Goal: Task Accomplishment & Management: Use online tool/utility

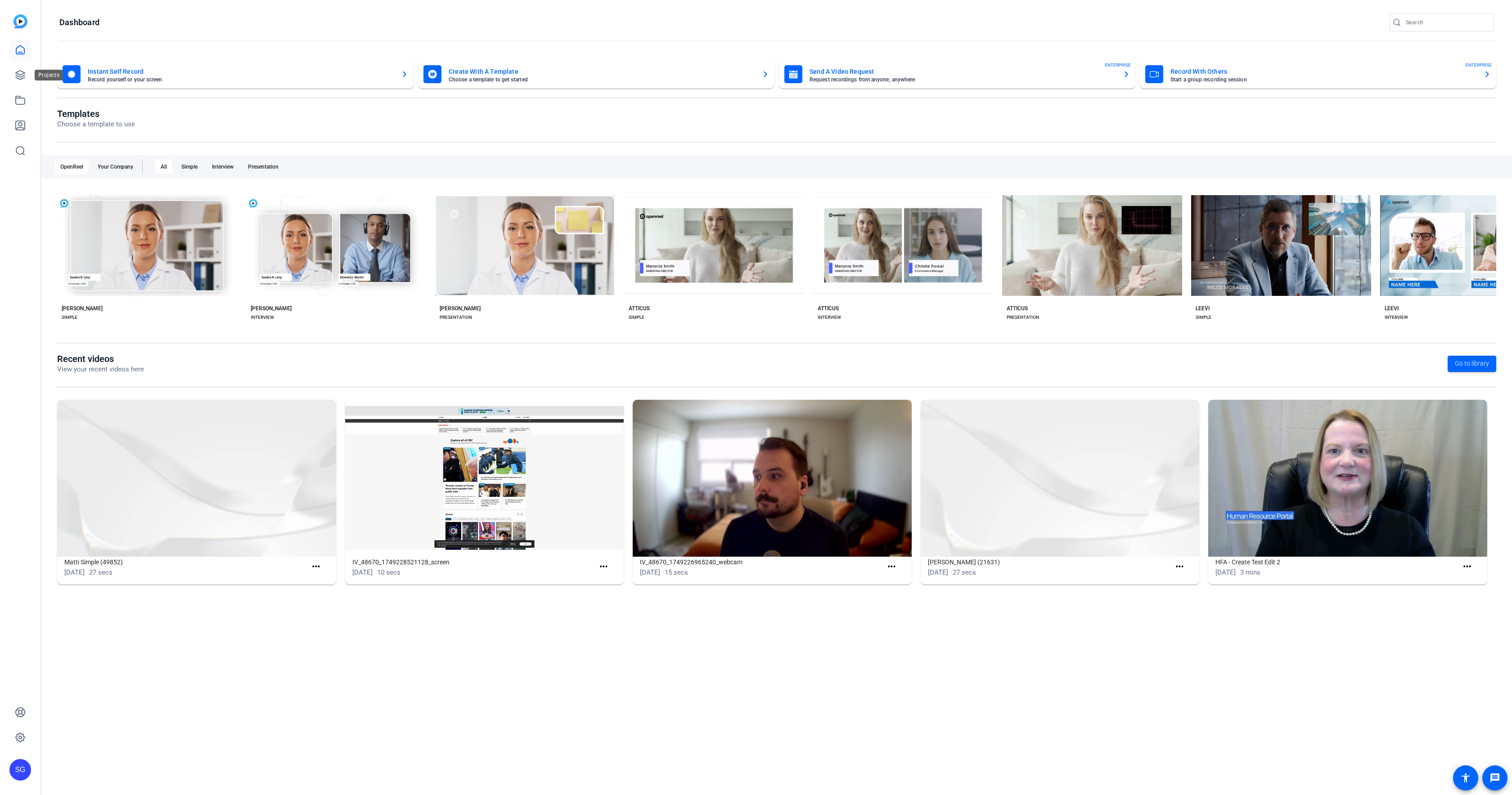
drag, startPoint x: 20, startPoint y: 72, endPoint x: 33, endPoint y: 72, distance: 13.0
click at [20, 72] on icon at bounding box center [19, 75] width 10 height 10
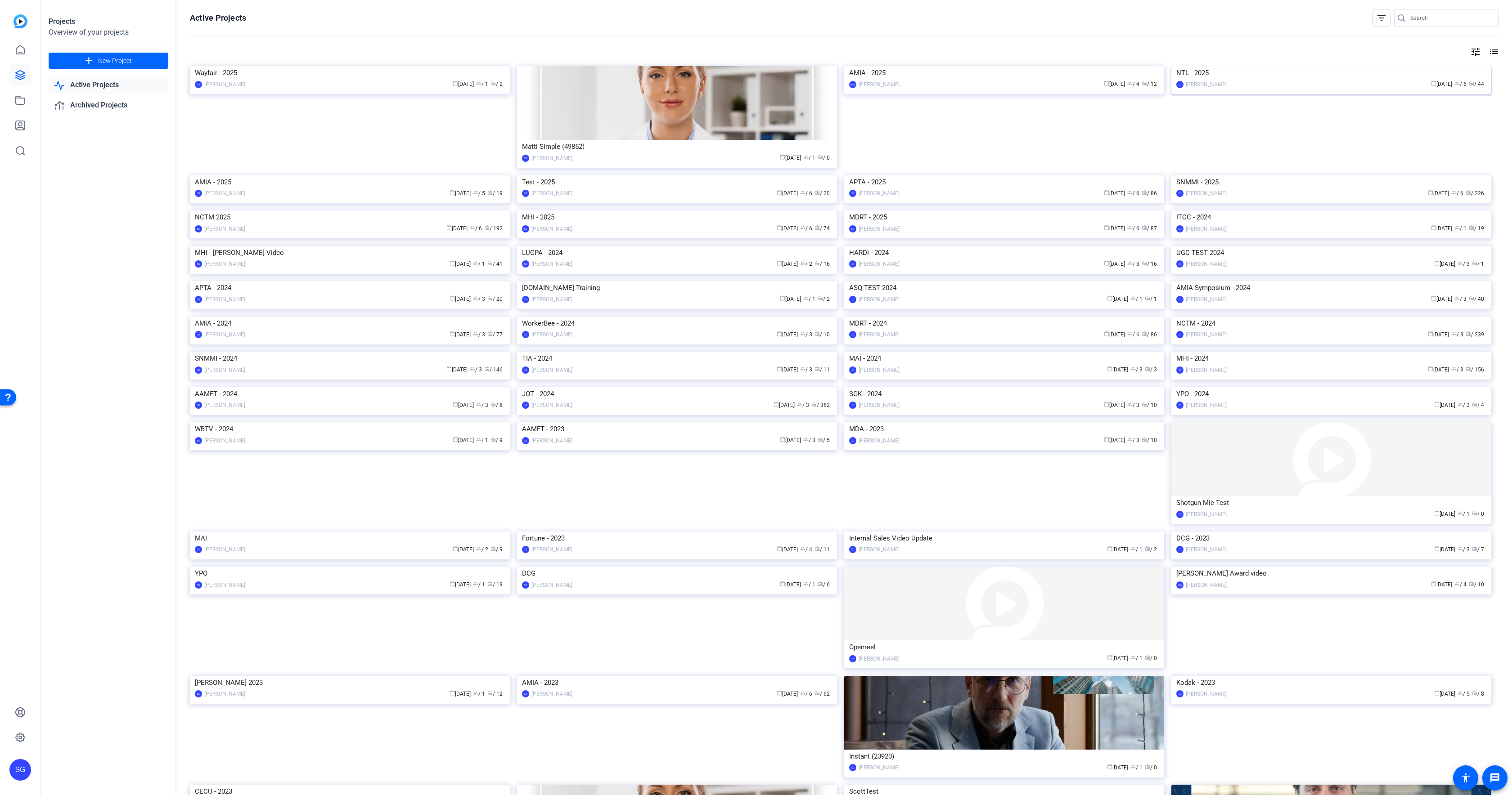
click at [1218, 66] on img at bounding box center [1331, 66] width 320 height 0
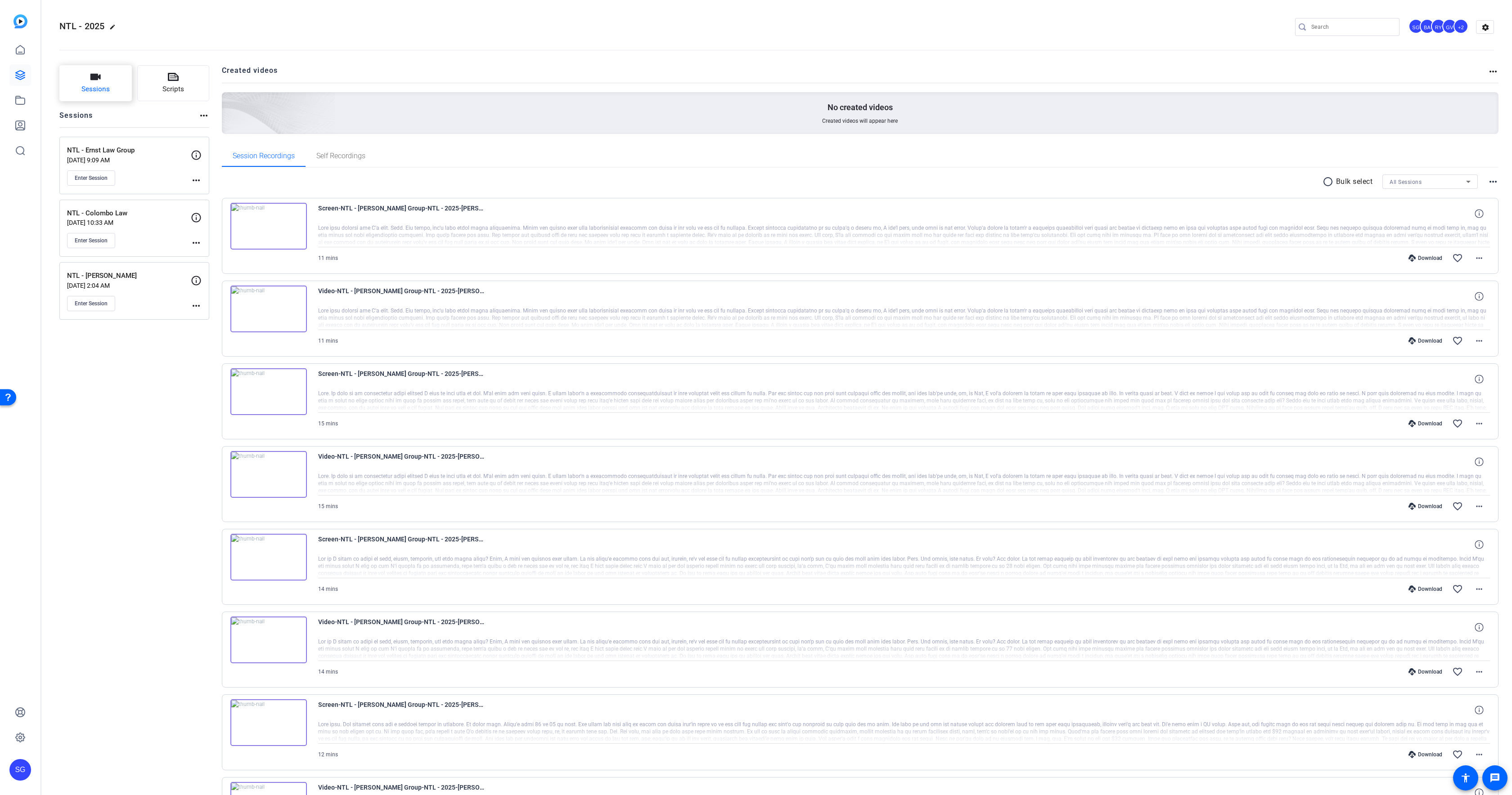
click at [101, 80] on button "Sessions" at bounding box center [96, 83] width 72 height 36
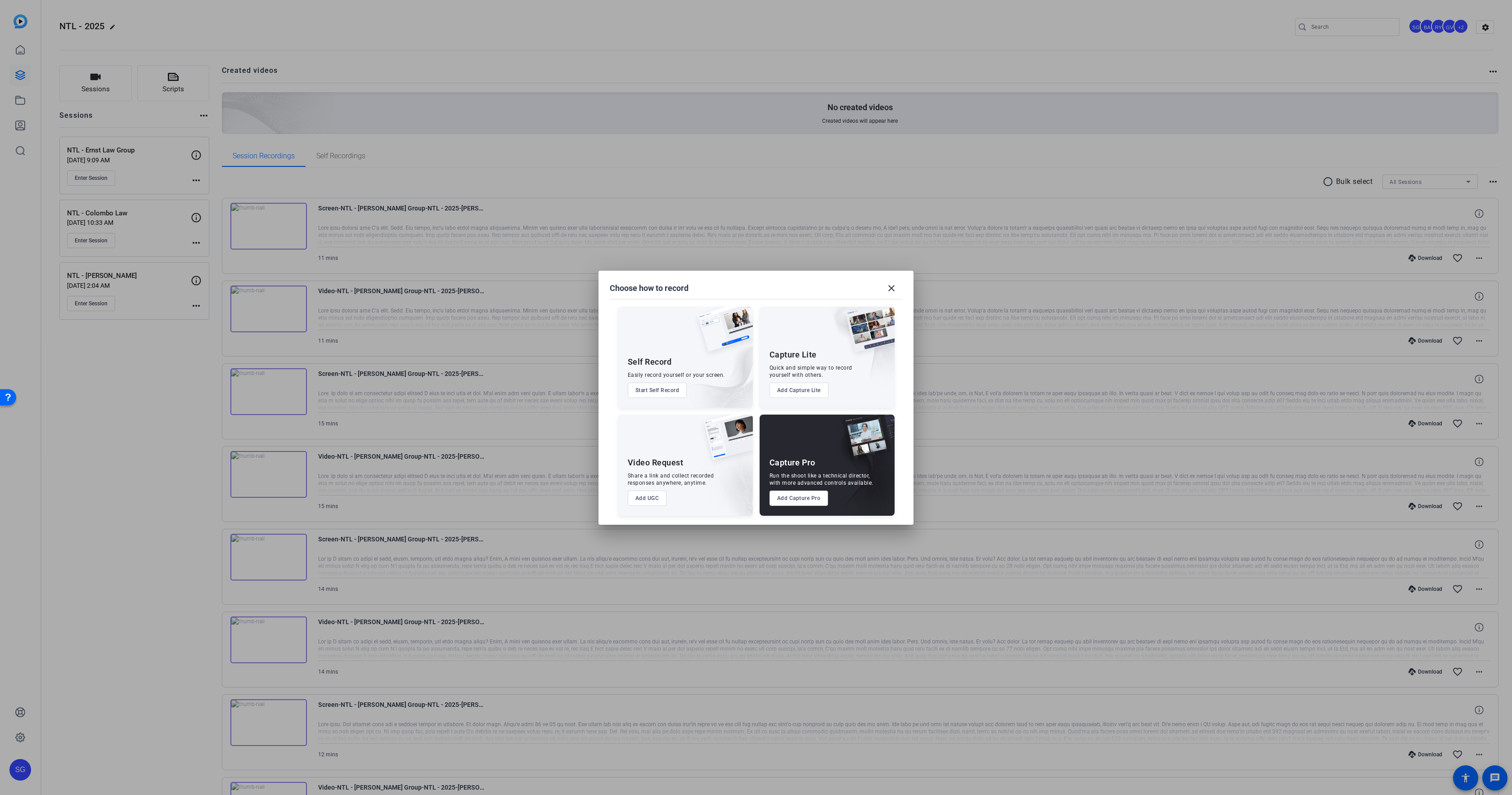
click at [791, 498] on button "Add Capture Pro" at bounding box center [799, 498] width 59 height 15
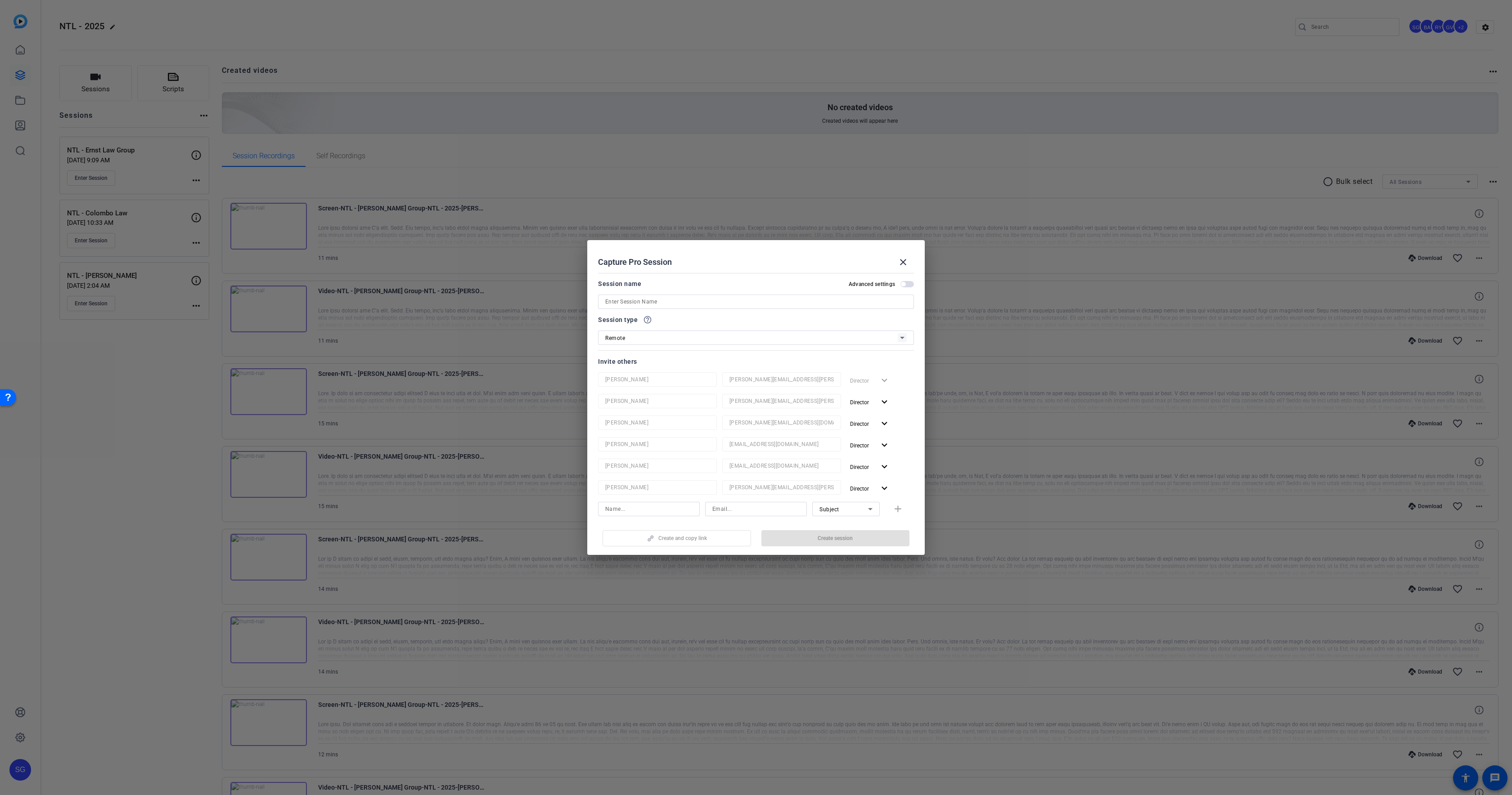
click at [633, 299] on input at bounding box center [755, 301] width 302 height 10
paste input "Joe Fried & John Givens"
type input "NTL - [PERSON_NAME] & [PERSON_NAME]"
click at [856, 535] on span "button" at bounding box center [836, 538] width 149 height 22
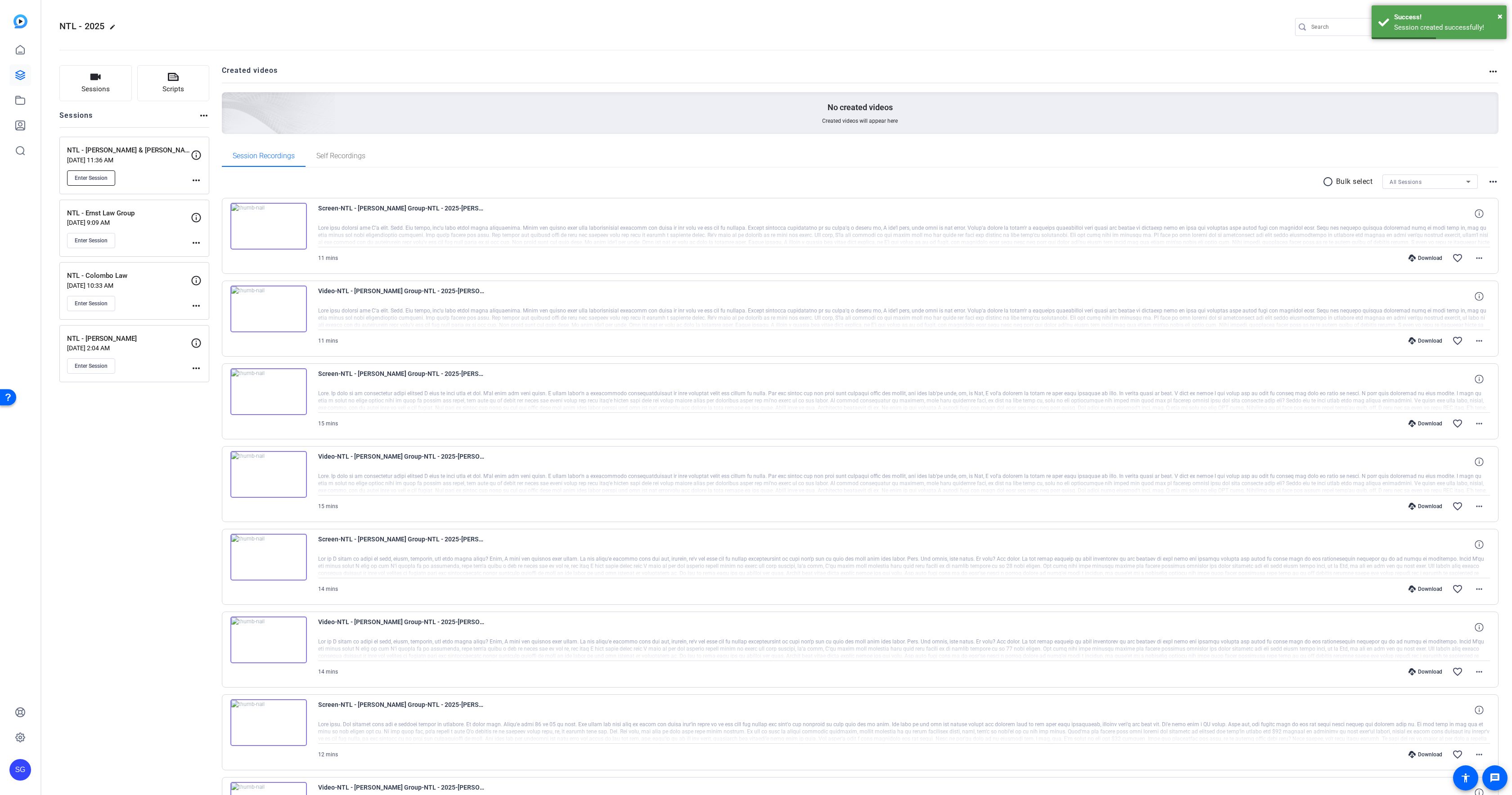
click at [109, 178] on button "Enter Session" at bounding box center [91, 178] width 48 height 15
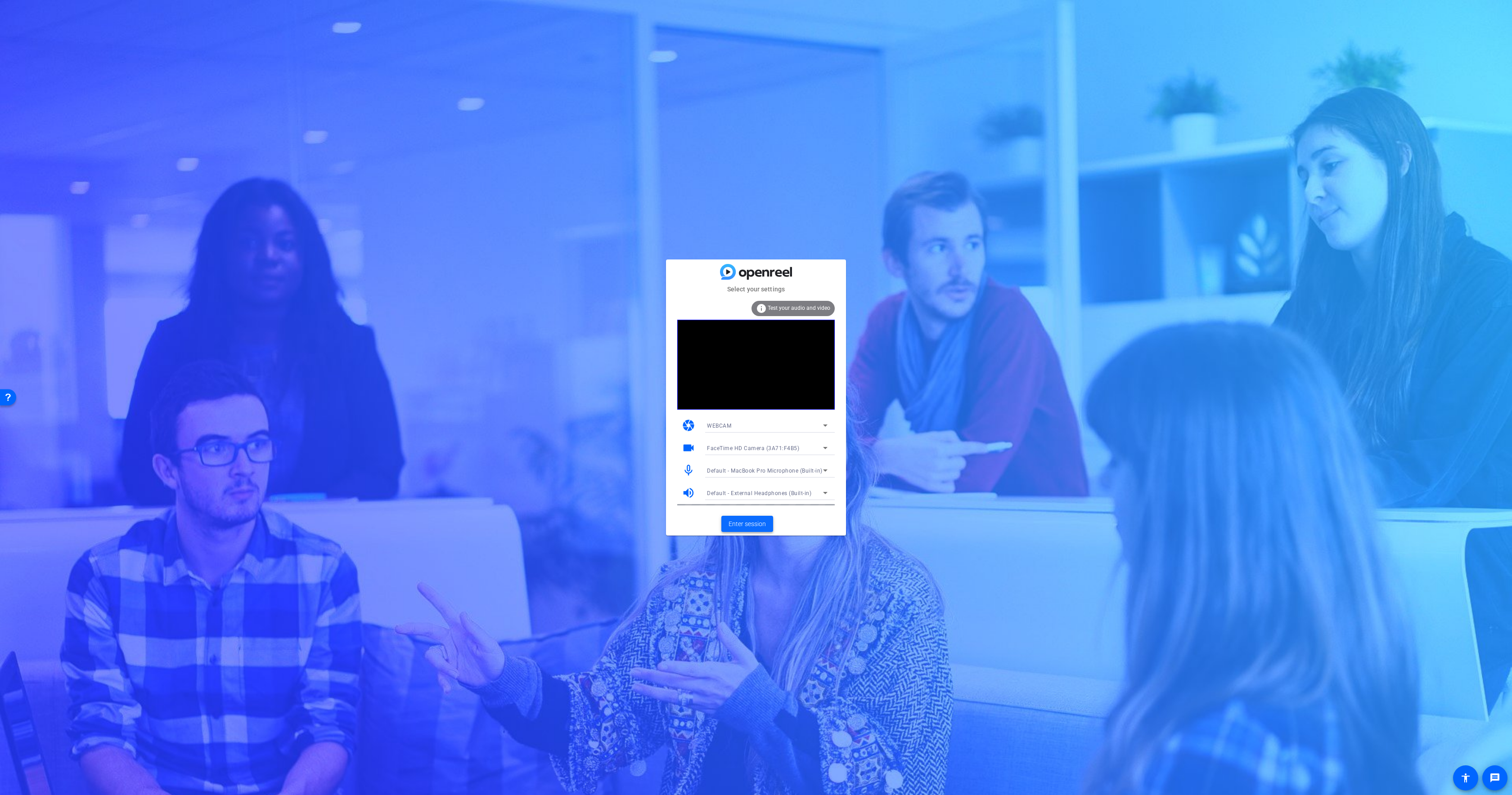
click at [737, 519] on span "Enter session" at bounding box center [747, 524] width 37 height 10
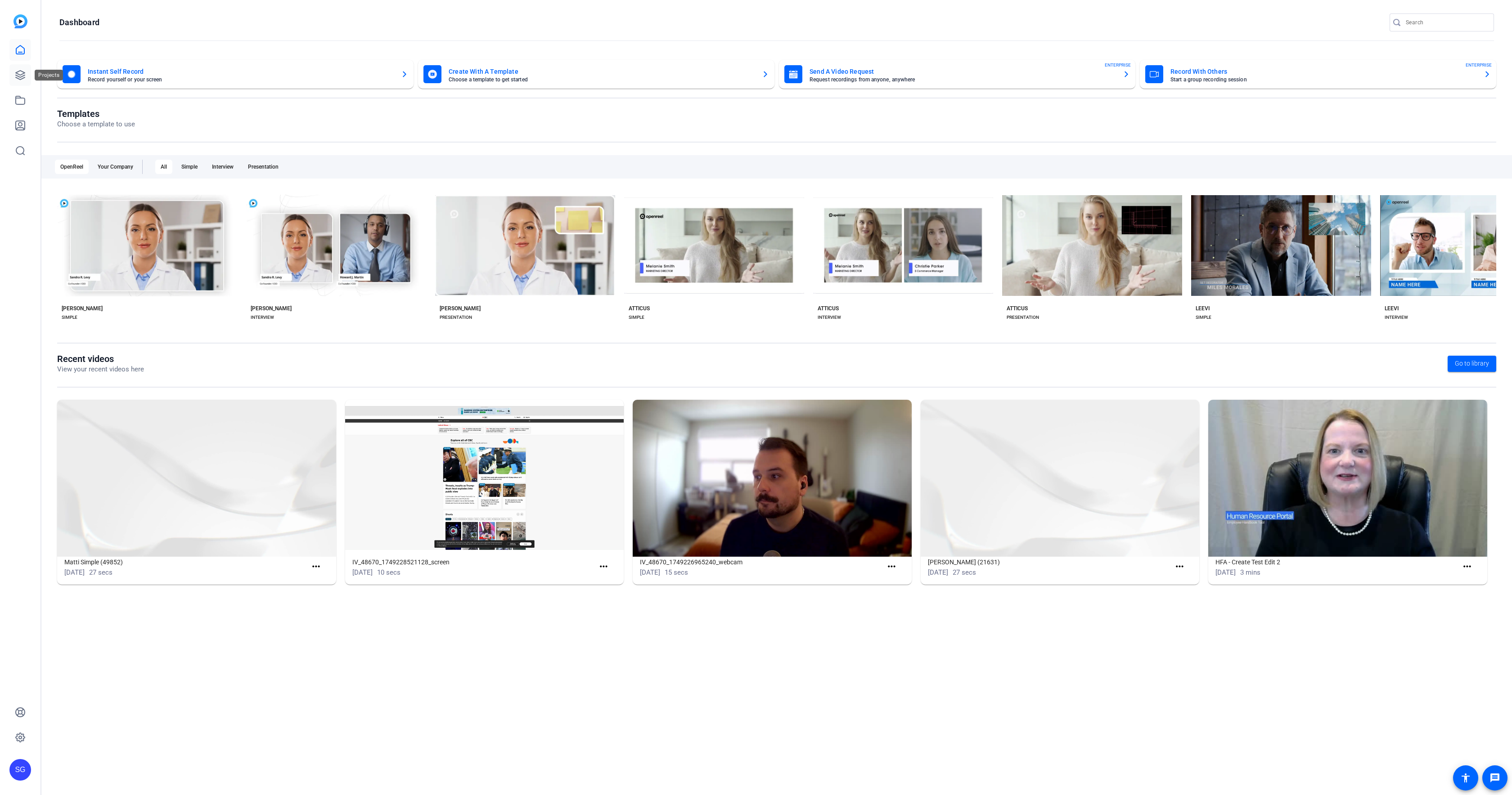
click at [21, 75] on icon at bounding box center [19, 75] width 10 height 10
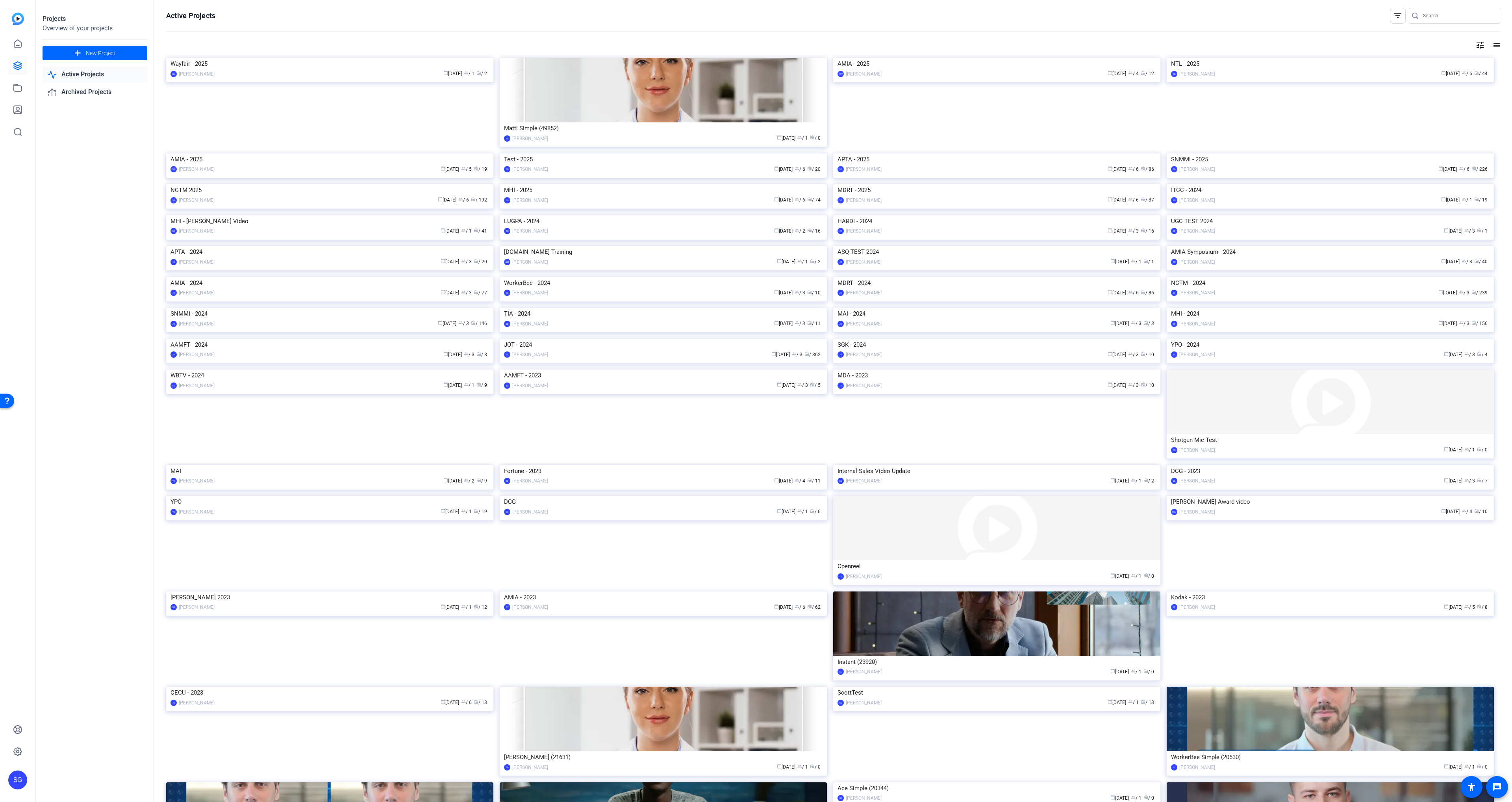
click at [1199, 58] on img at bounding box center [1330, 58] width 327 height 0
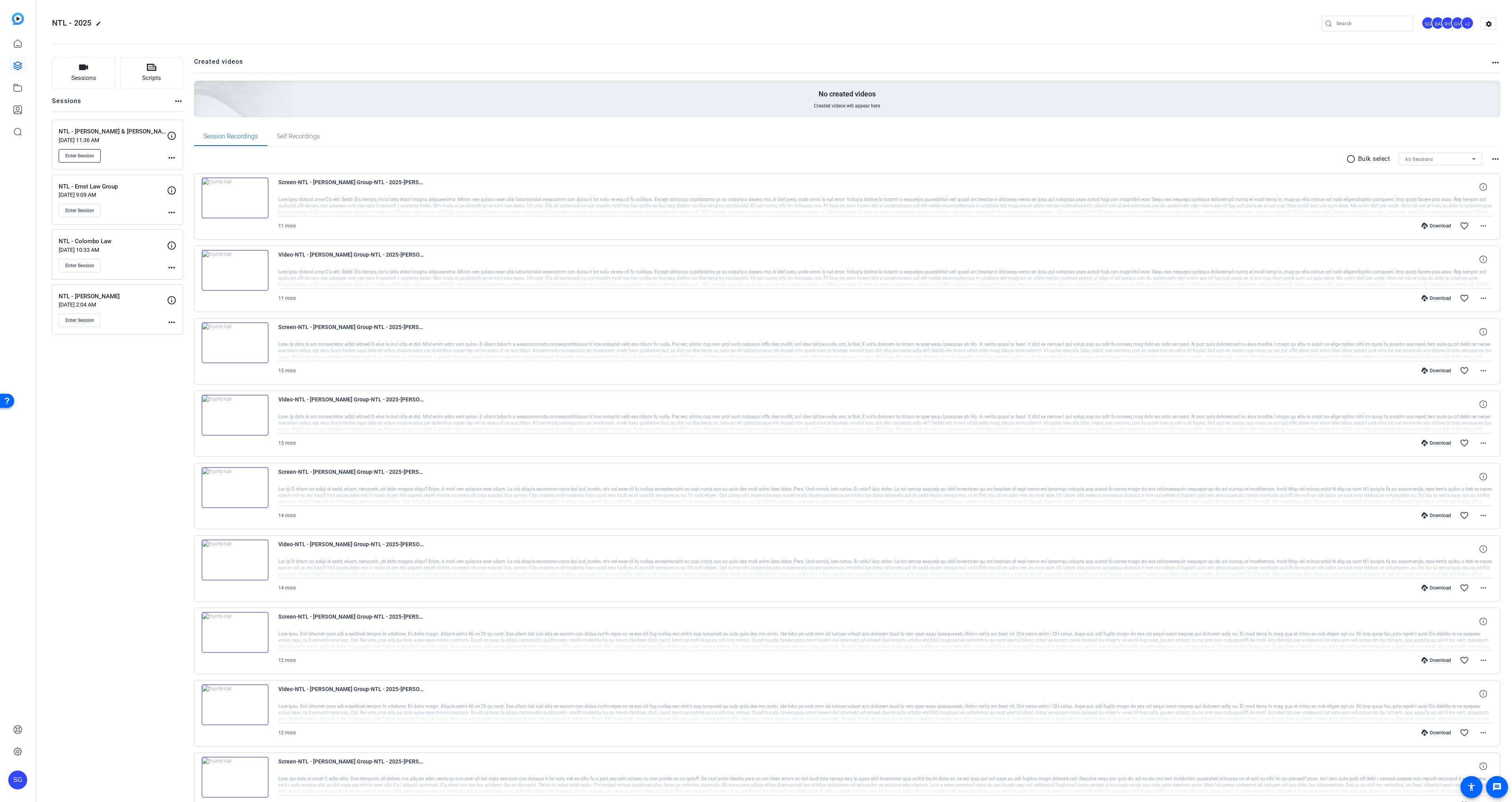
click at [89, 162] on button "Enter Session" at bounding box center [80, 155] width 42 height 13
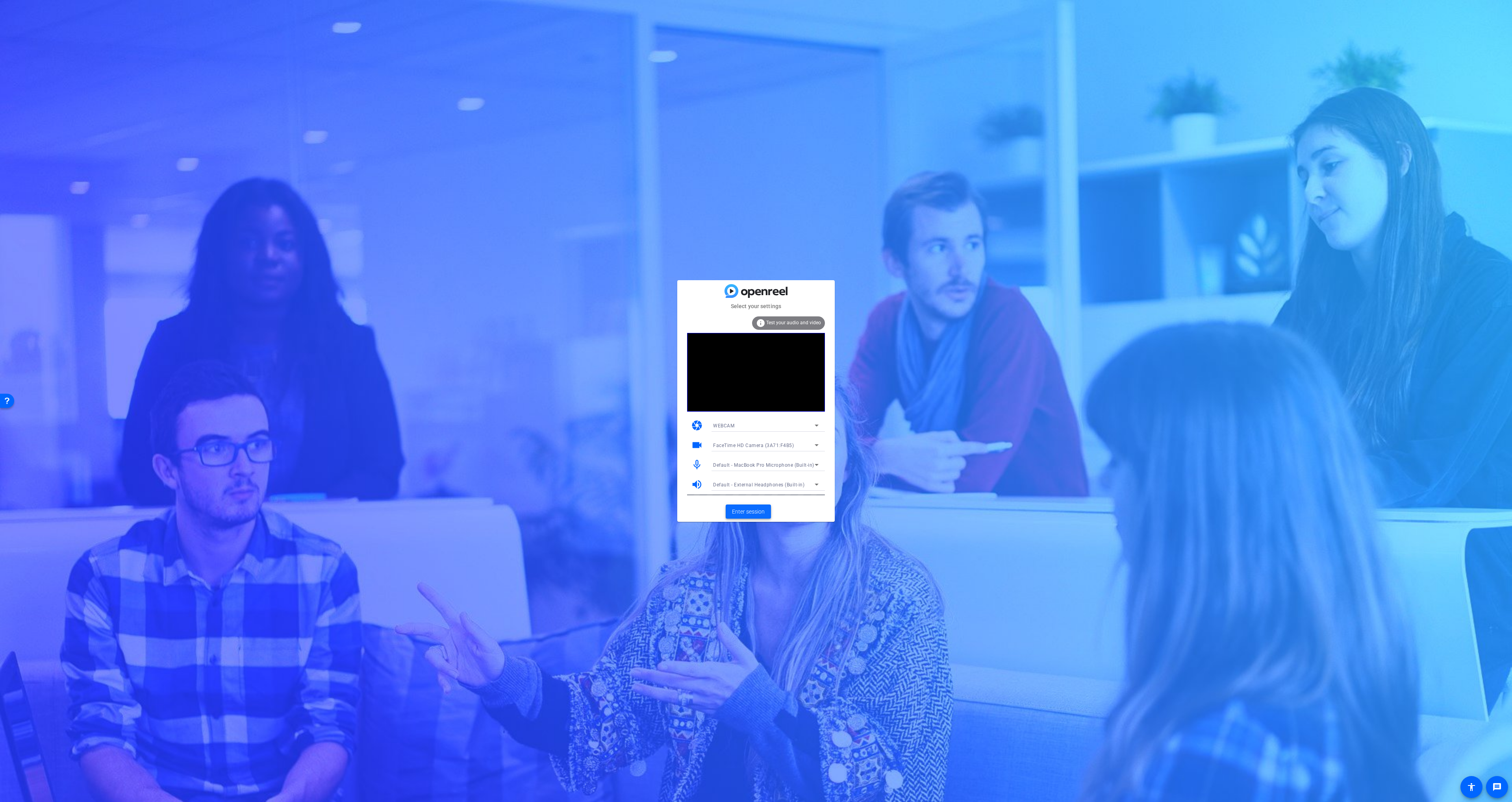
click at [746, 509] on span "Enter session" at bounding box center [748, 512] width 32 height 8
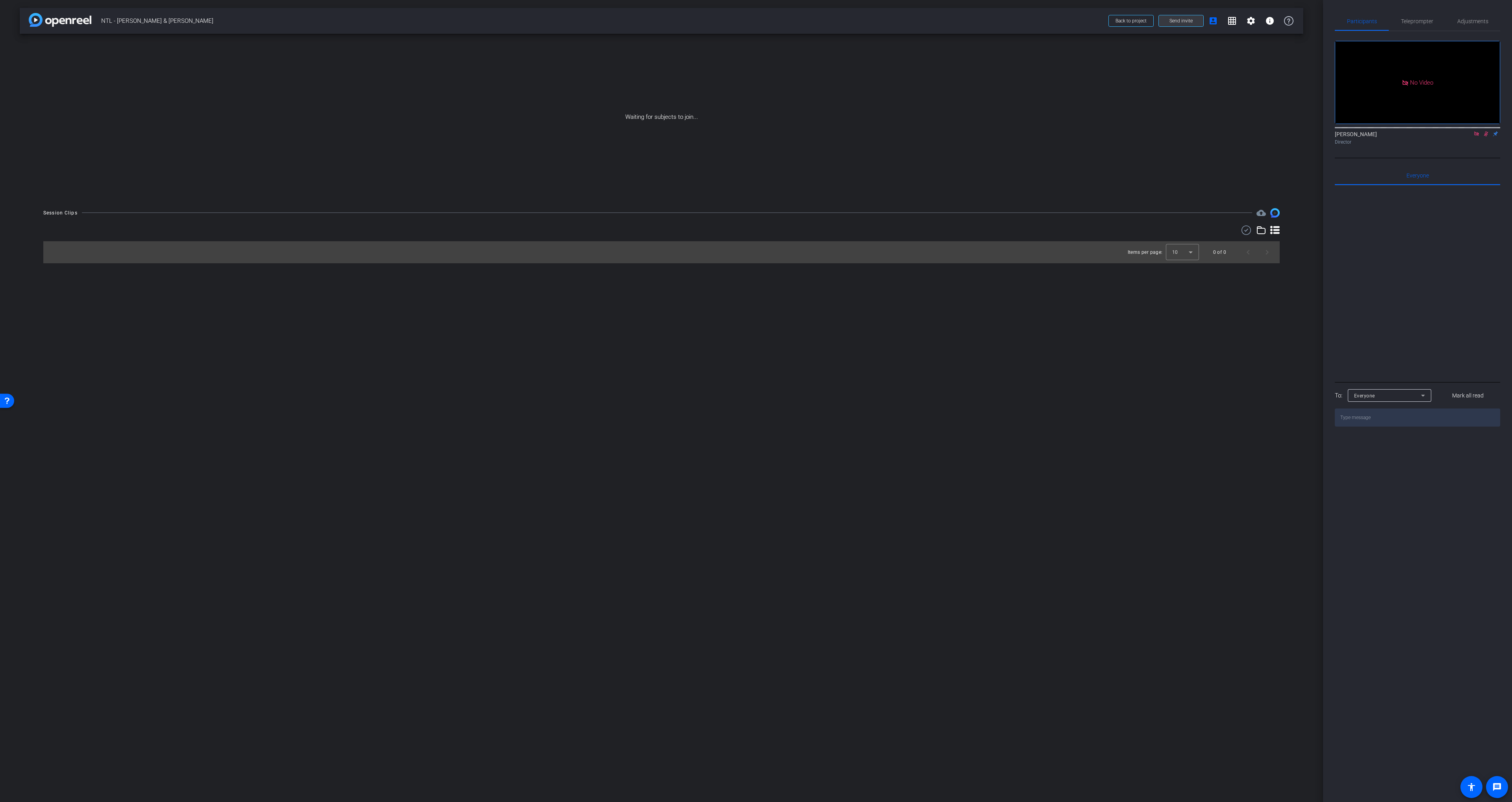
click at [1176, 23] on span "Send invite" at bounding box center [1181, 20] width 23 height 6
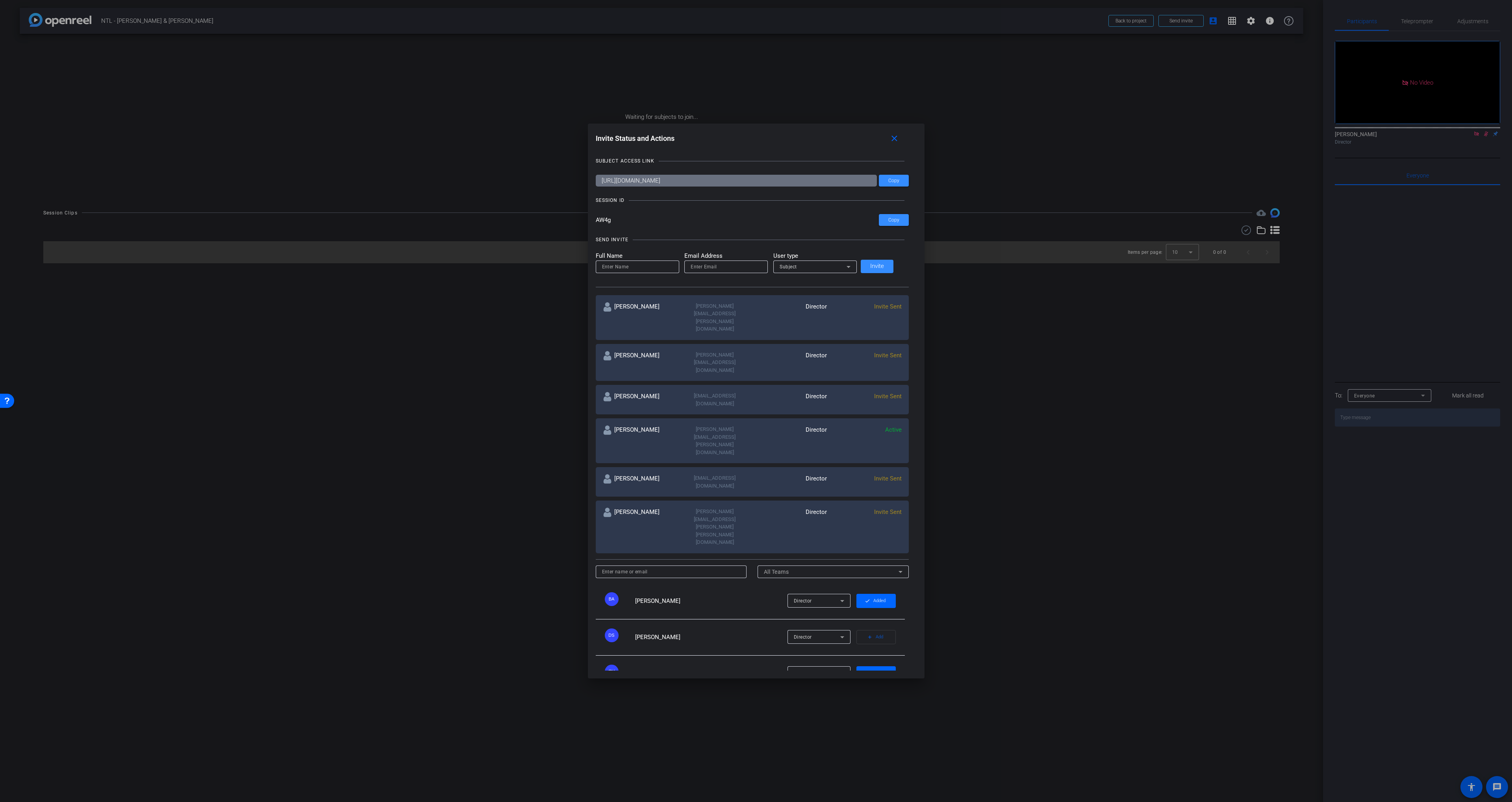
click at [848, 325] on div "Invite Sent" at bounding box center [864, 318] width 75 height 31
click at [879, 509] on span "Invite Sent" at bounding box center [888, 512] width 27 height 7
click at [831, 508] on div "Invite Sent" at bounding box center [864, 527] width 75 height 39
click at [874, 310] on span "Invite Sent" at bounding box center [888, 307] width 27 height 7
click at [882, 326] on div "Invite Sent" at bounding box center [864, 318] width 75 height 31
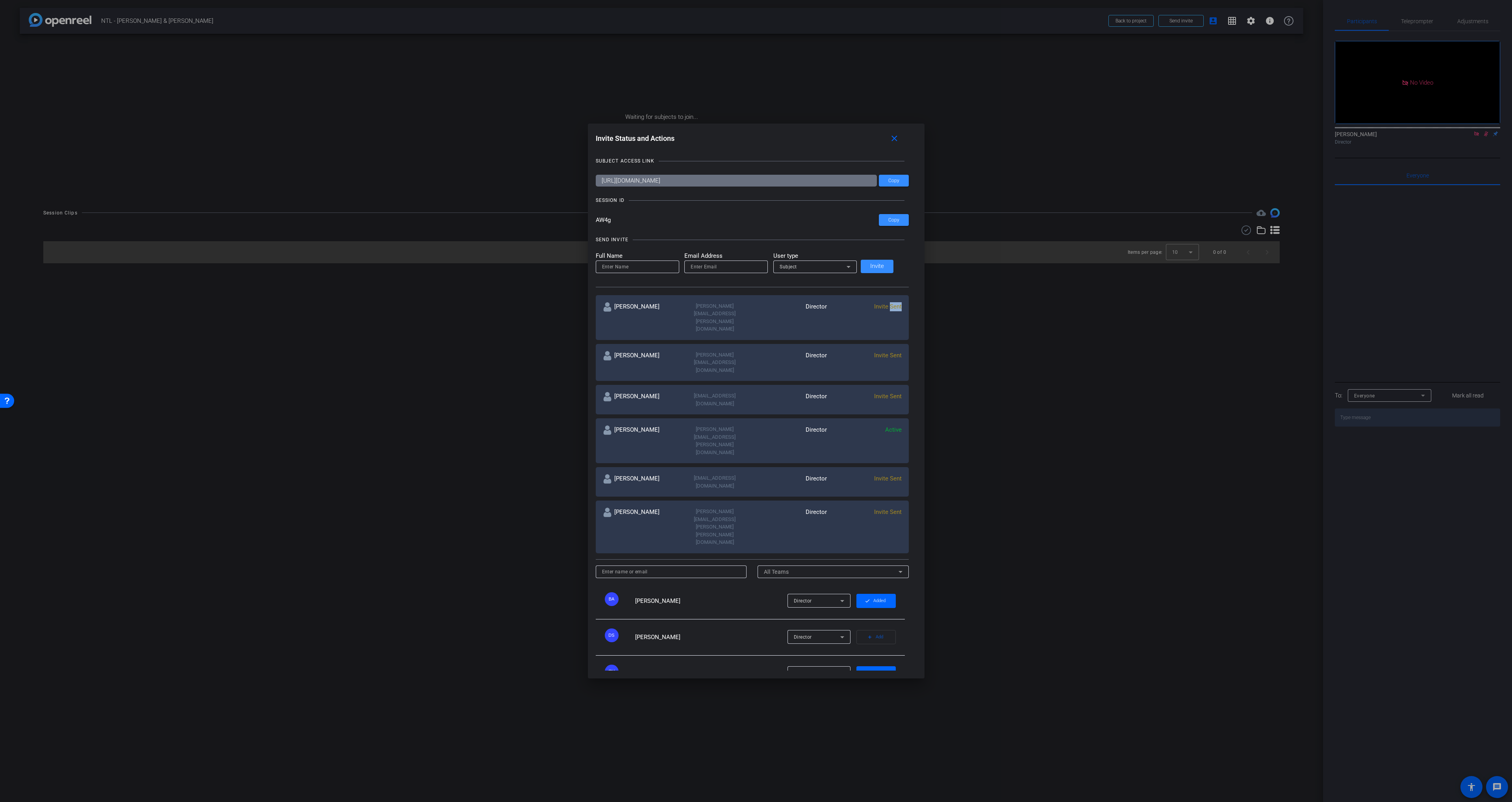
click at [882, 326] on div "Invite Sent" at bounding box center [864, 318] width 75 height 31
drag, startPoint x: 862, startPoint y: 322, endPoint x: 757, endPoint y: 326, distance: 105.1
click at [862, 322] on div "Invite Sent" at bounding box center [864, 318] width 75 height 31
click at [639, 318] on div "Benjamin Allen" at bounding box center [641, 318] width 75 height 31
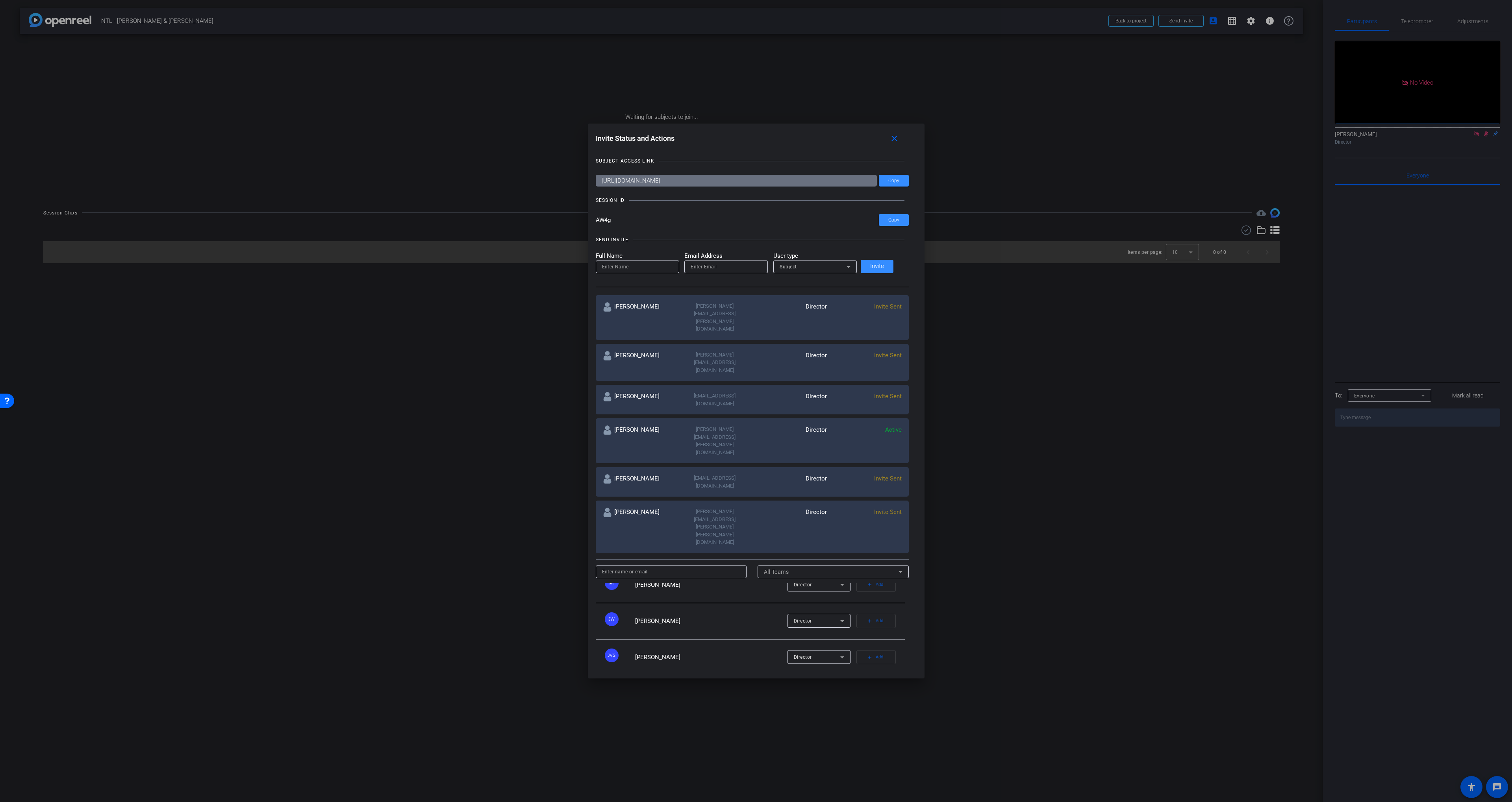
scroll to position [317, 0]
click at [865, 680] on mat-icon "check" at bounding box center [868, 682] width 6 height 6
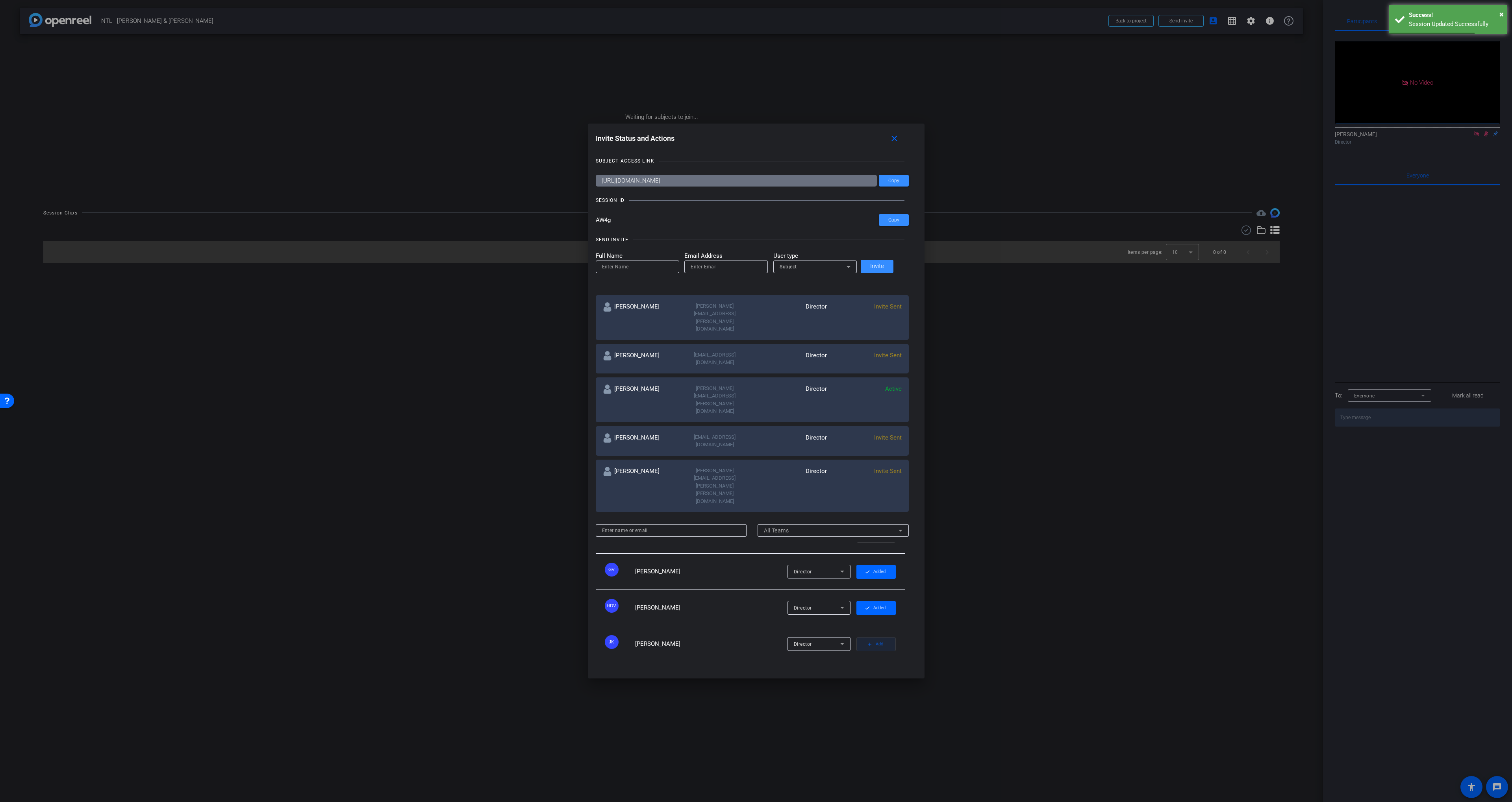
scroll to position [58, 0]
click at [864, 602] on span "button" at bounding box center [876, 611] width 39 height 19
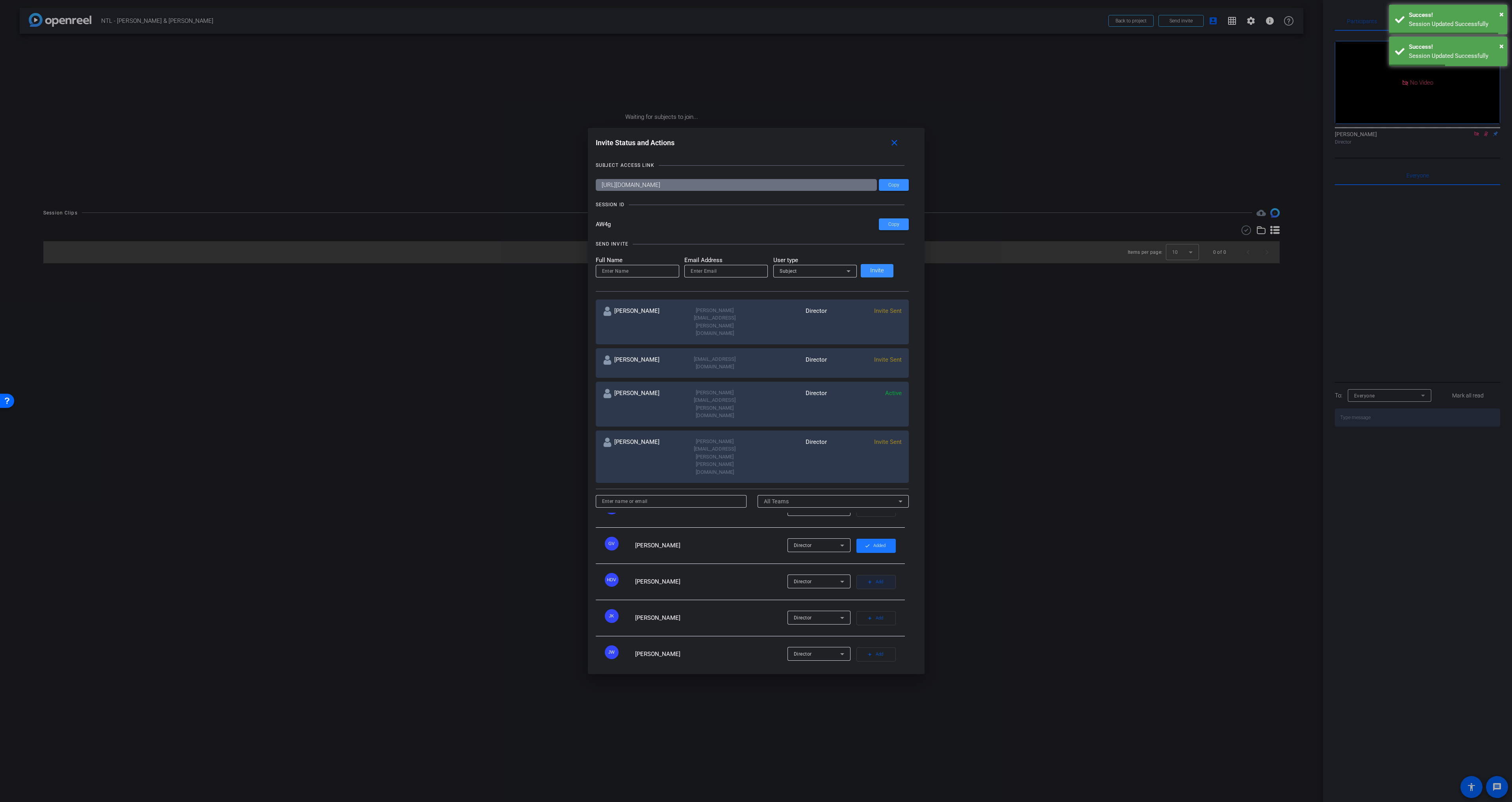
drag, startPoint x: 859, startPoint y: 510, endPoint x: 857, endPoint y: 528, distance: 18.1
click at [859, 537] on span "button" at bounding box center [876, 546] width 39 height 19
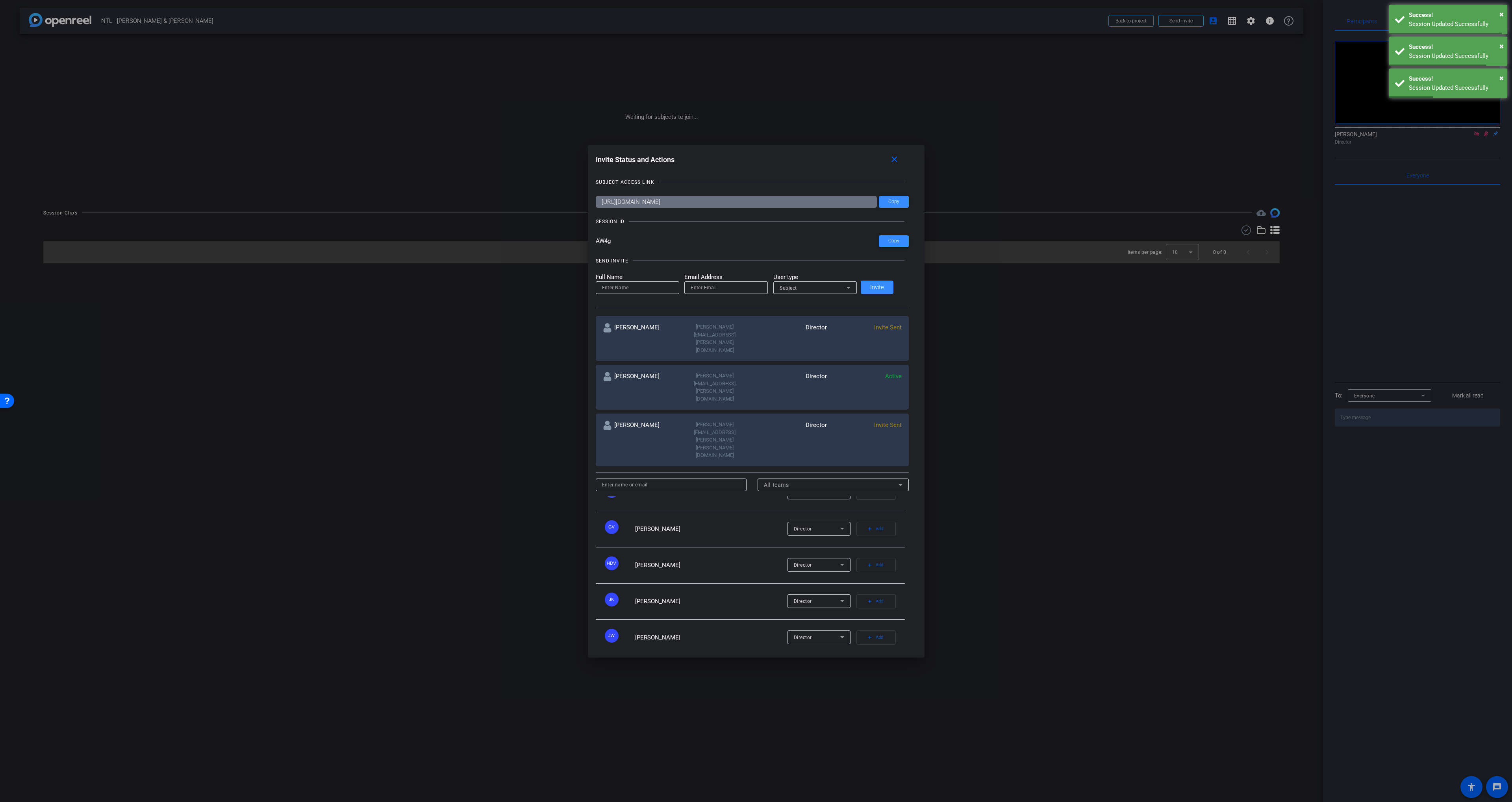
scroll to position [0, 0]
drag, startPoint x: 865, startPoint y: 478, endPoint x: 861, endPoint y: 495, distance: 17.5
click at [865, 504] on span "button" at bounding box center [876, 514] width 39 height 19
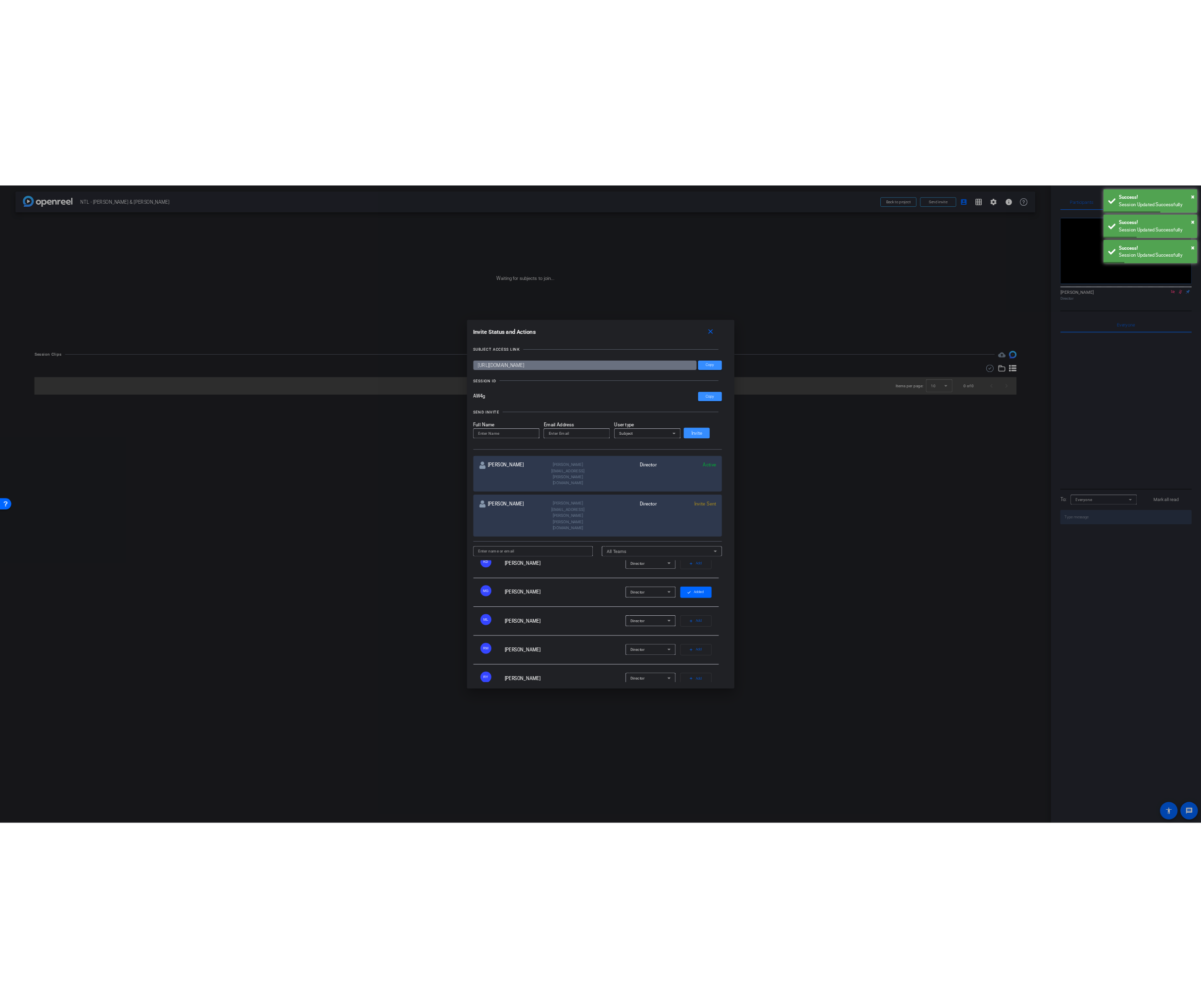
scroll to position [333, 0]
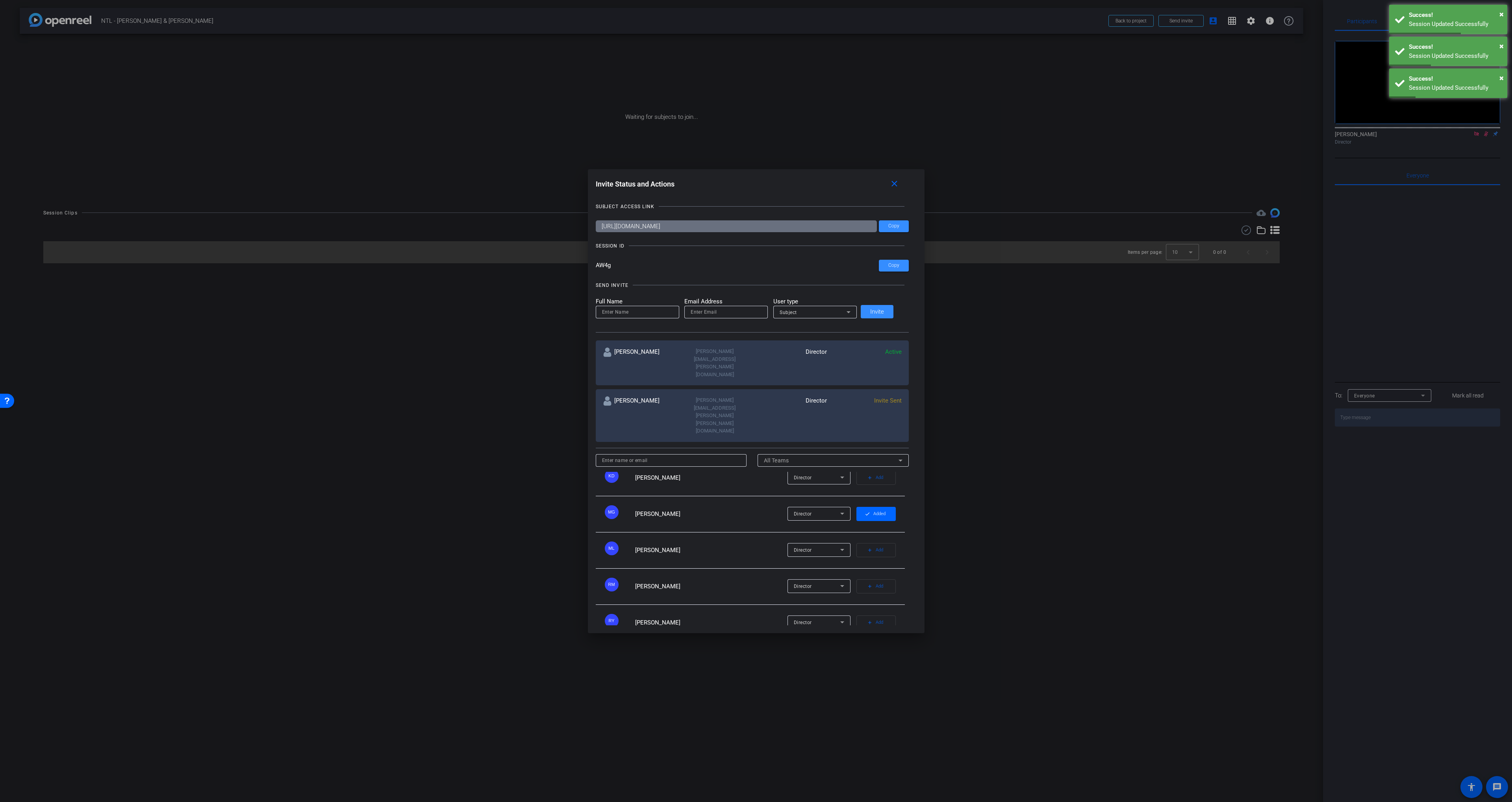
click at [865, 511] on mat-icon "check" at bounding box center [868, 514] width 6 height 6
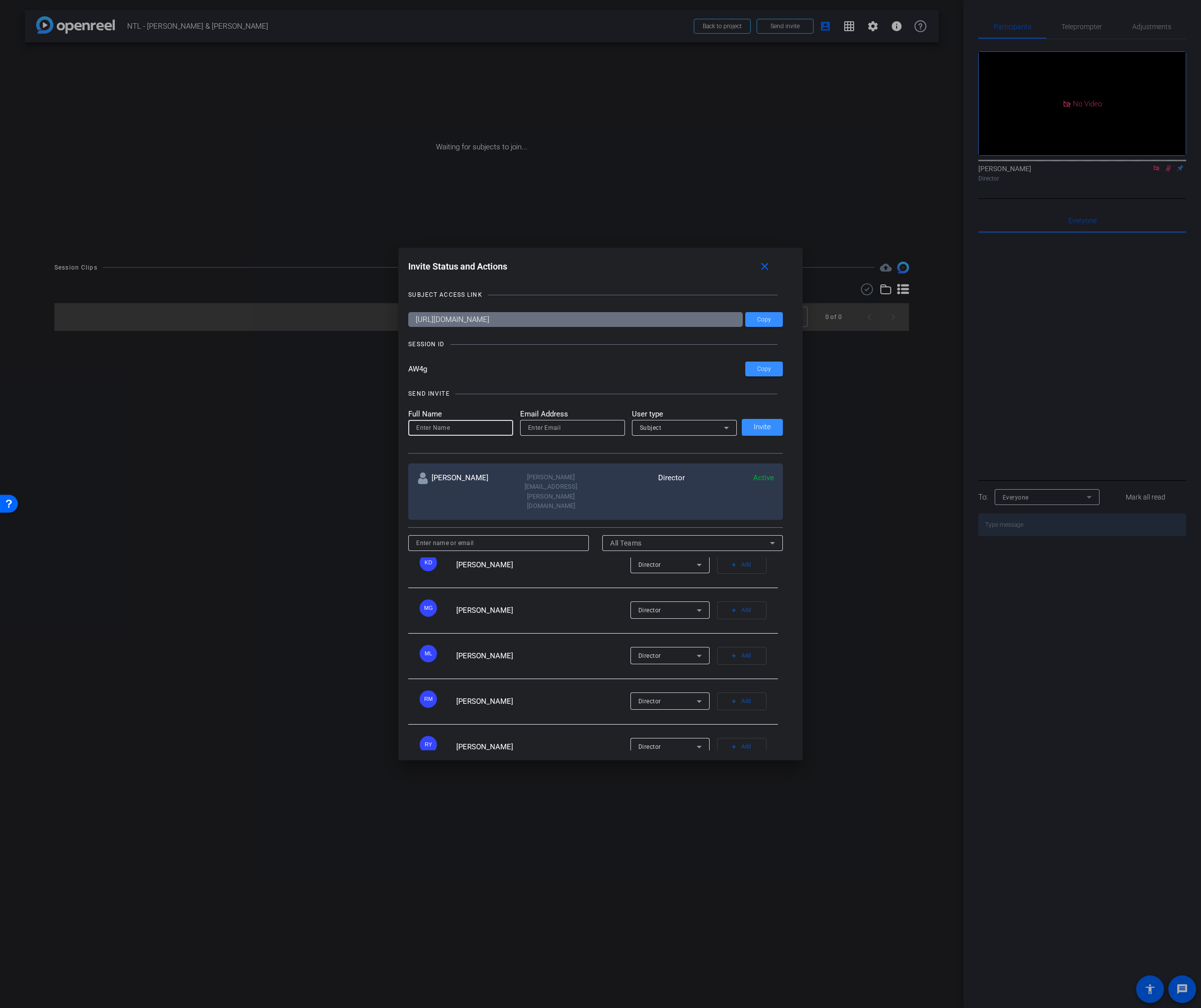
click at [468, 434] on input at bounding box center [461, 427] width 89 height 11
paste input "[PERSON_NAME]"
type input "[PERSON_NAME]"
click at [552, 434] on input "email" at bounding box center [572, 427] width 89 height 11
paste input "breanna.perrelli@workerbeetv.com"
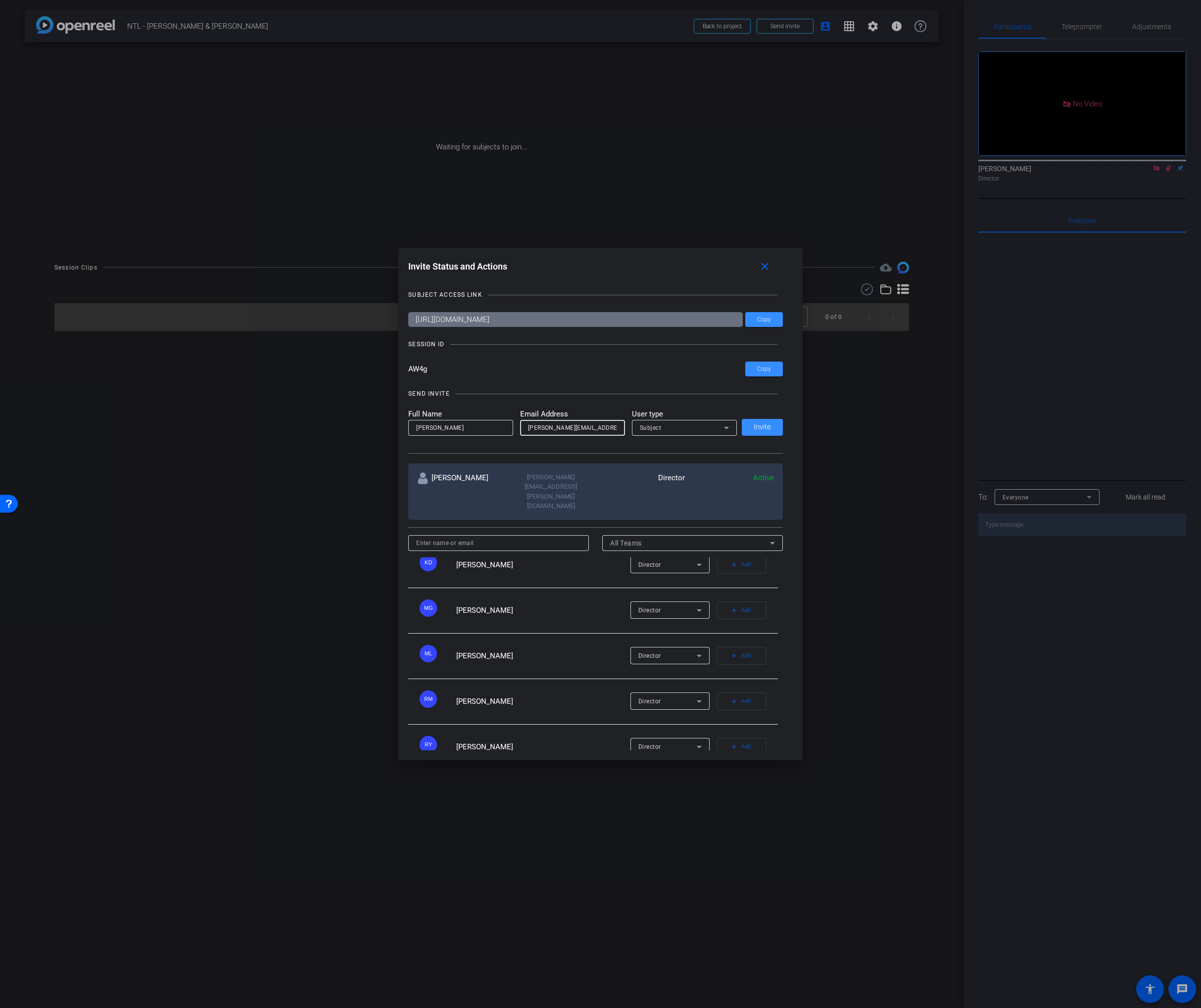
scroll to position [0, 9]
type input "breanna.perrelli@workerbeetv.com"
click at [648, 431] on span "Subject" at bounding box center [650, 428] width 22 height 7
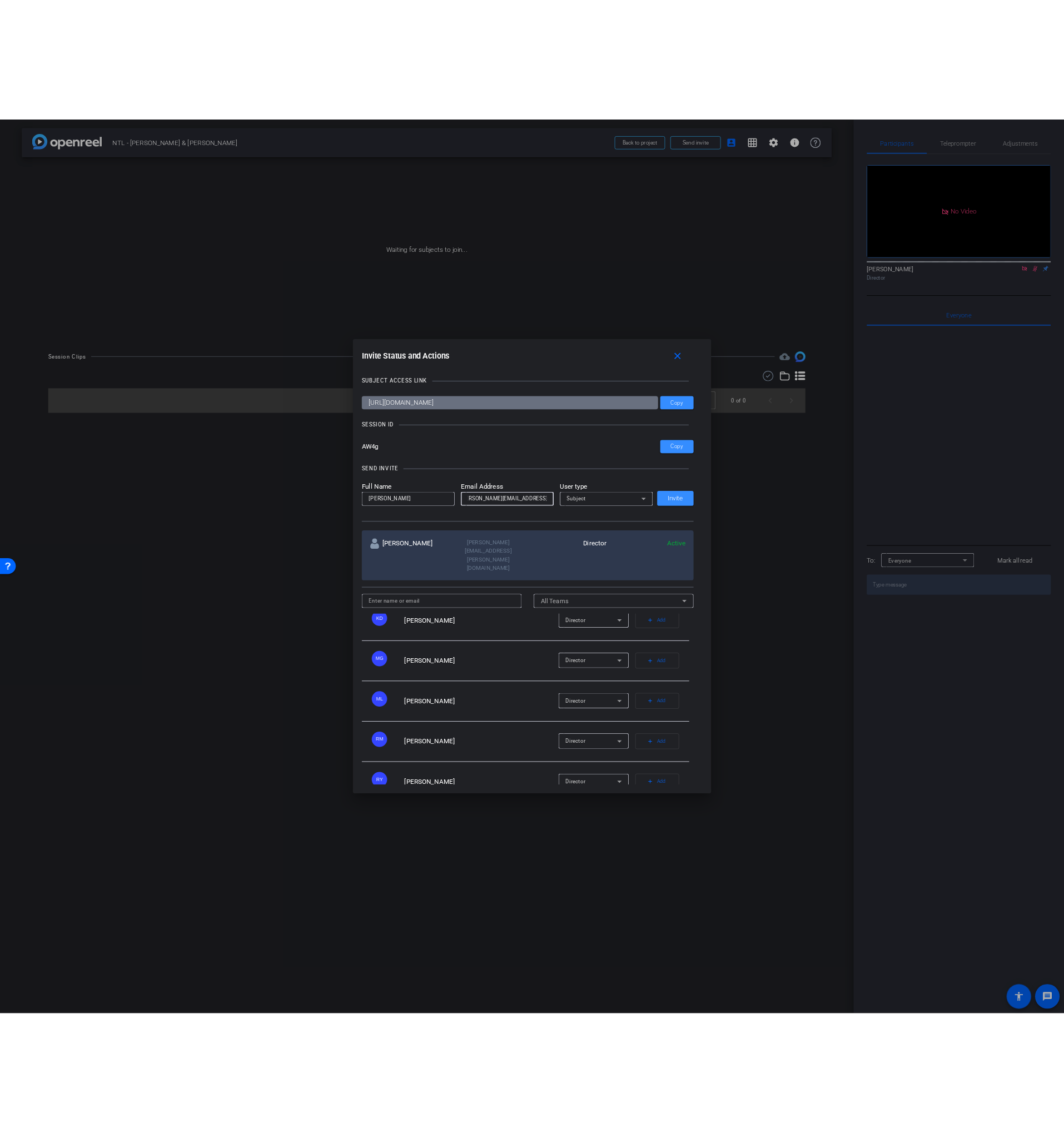
scroll to position [0, 0]
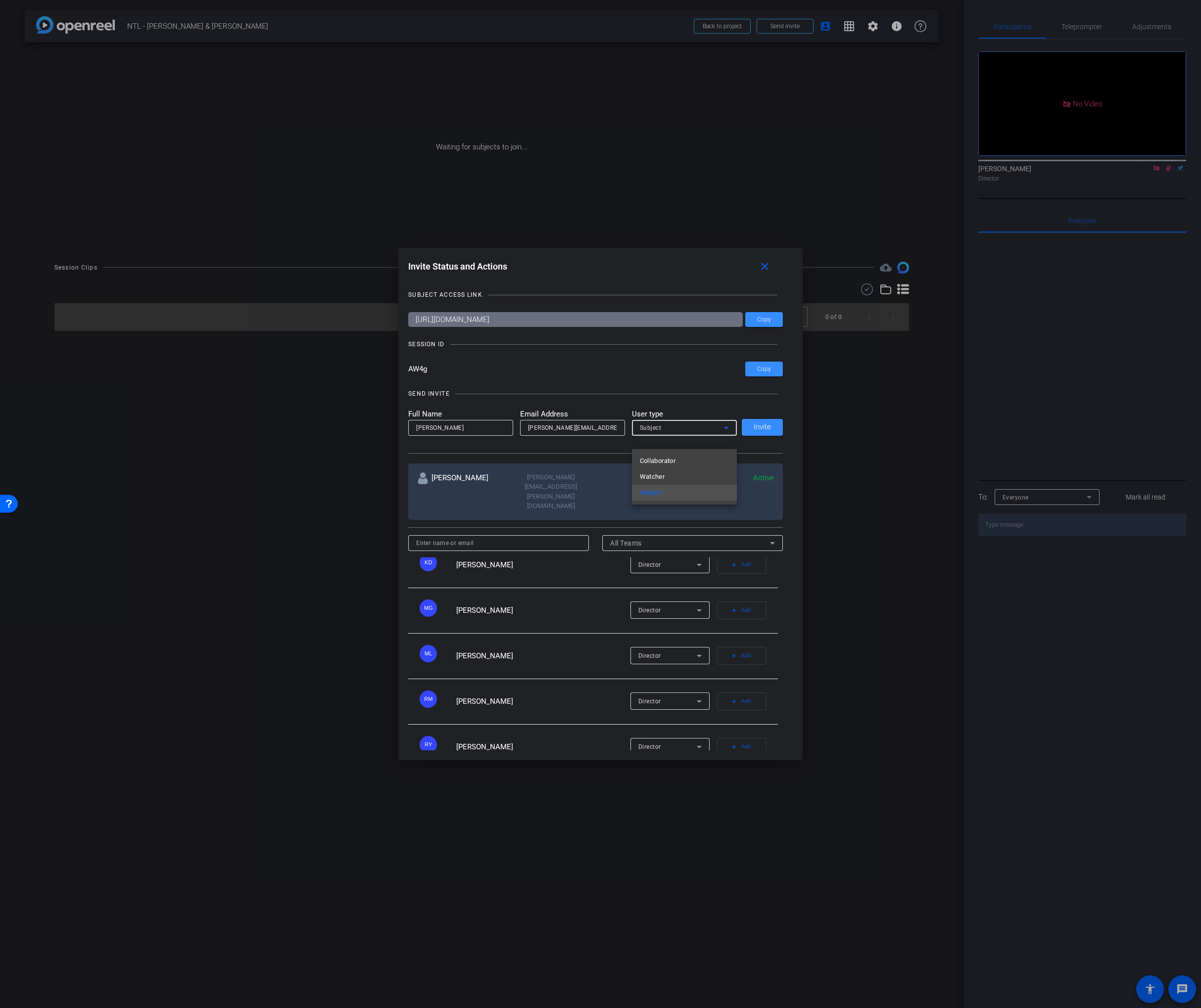
click at [656, 471] on span "Watcher" at bounding box center [652, 477] width 26 height 11
click at [758, 431] on span "Invite" at bounding box center [762, 427] width 18 height 7
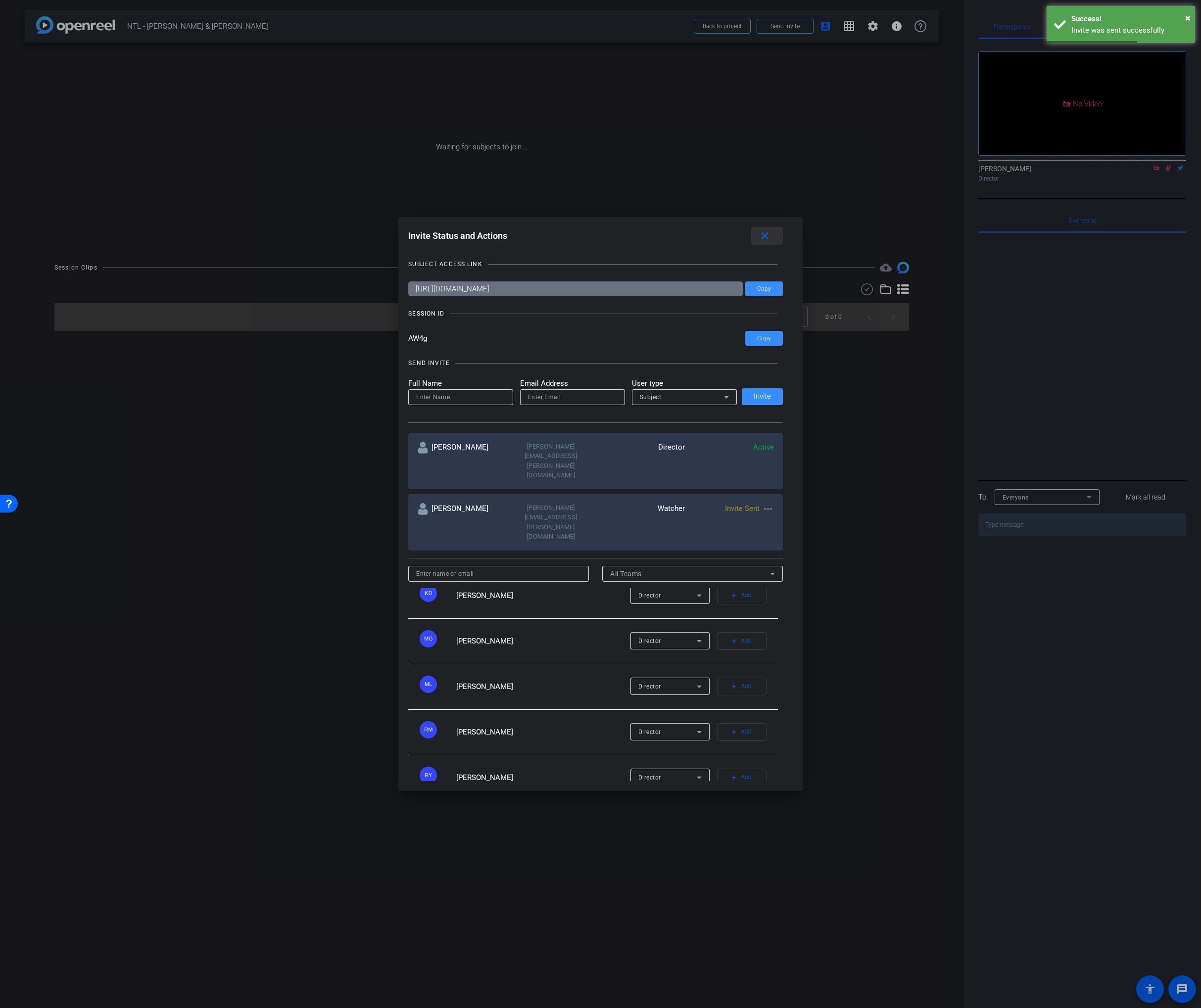
click at [760, 248] on span at bounding box center [767, 235] width 32 height 24
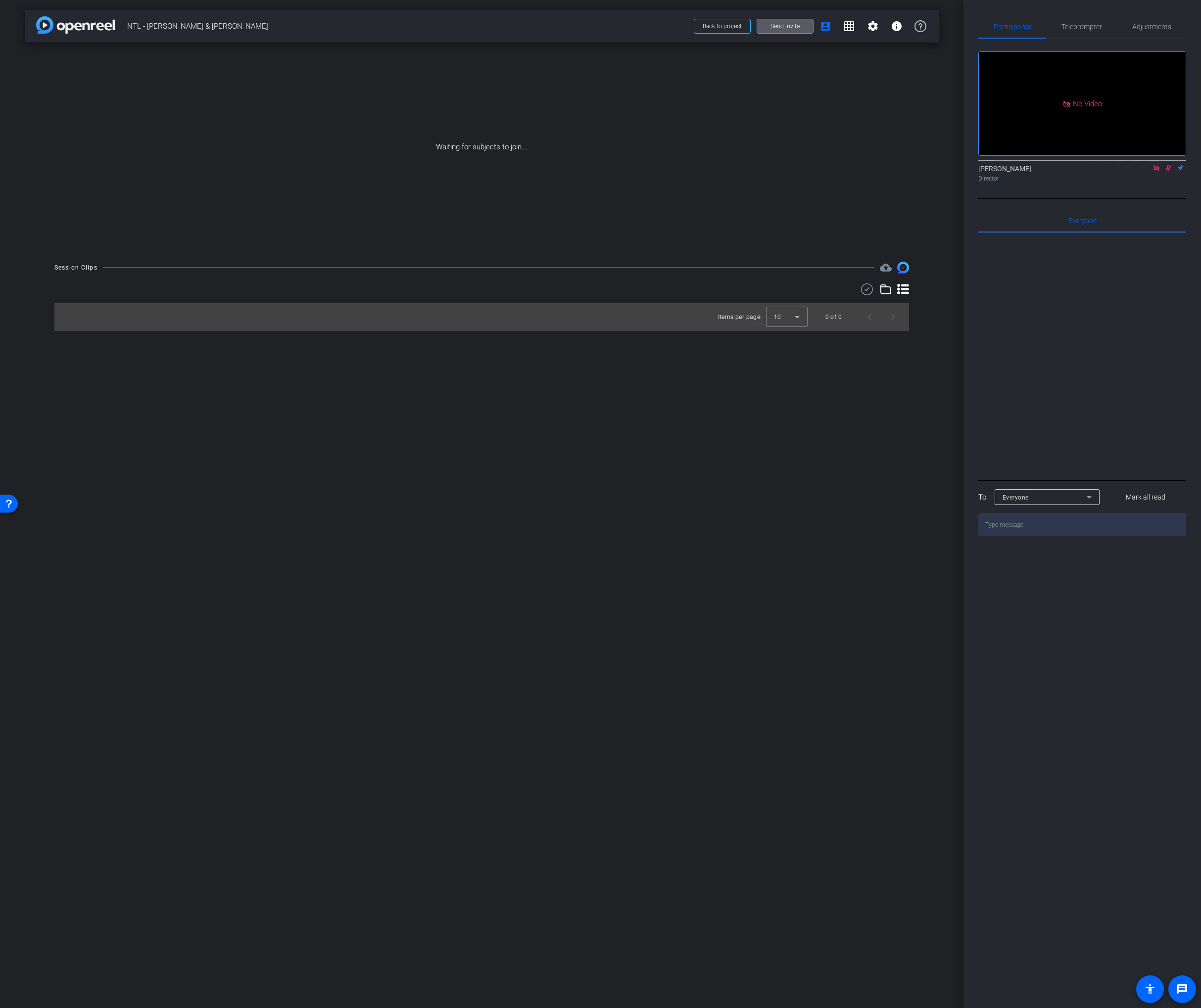
click at [770, 27] on span at bounding box center [784, 26] width 56 height 24
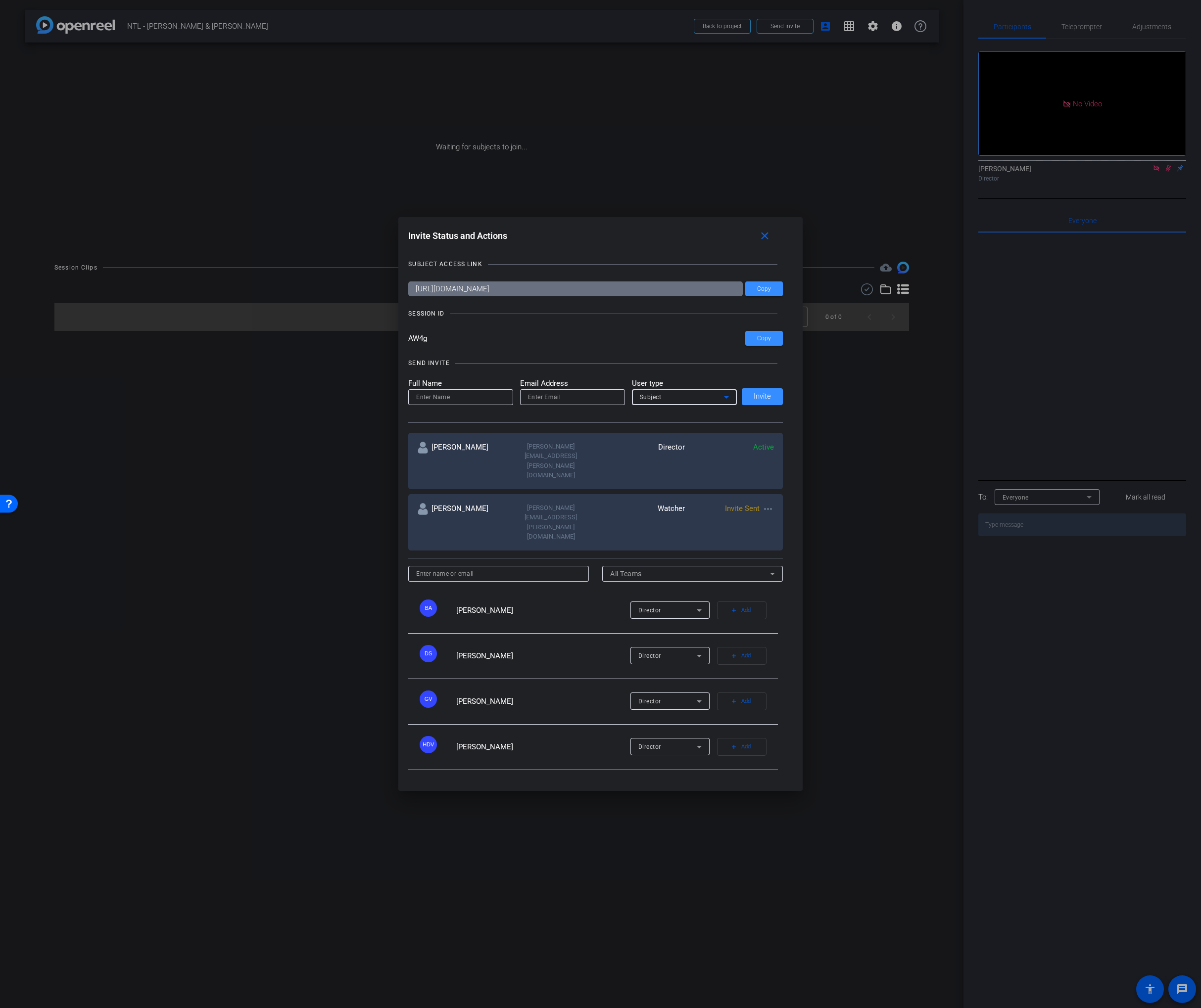
click at [646, 401] on span "Subject" at bounding box center [650, 397] width 22 height 7
drag, startPoint x: 641, startPoint y: 459, endPoint x: 581, endPoint y: 433, distance: 65.4
click at [640, 459] on span "Watcher" at bounding box center [652, 459] width 26 height 11
click at [570, 403] on input "email" at bounding box center [572, 397] width 89 height 11
paste input "jmoney@associationsmgt.com"
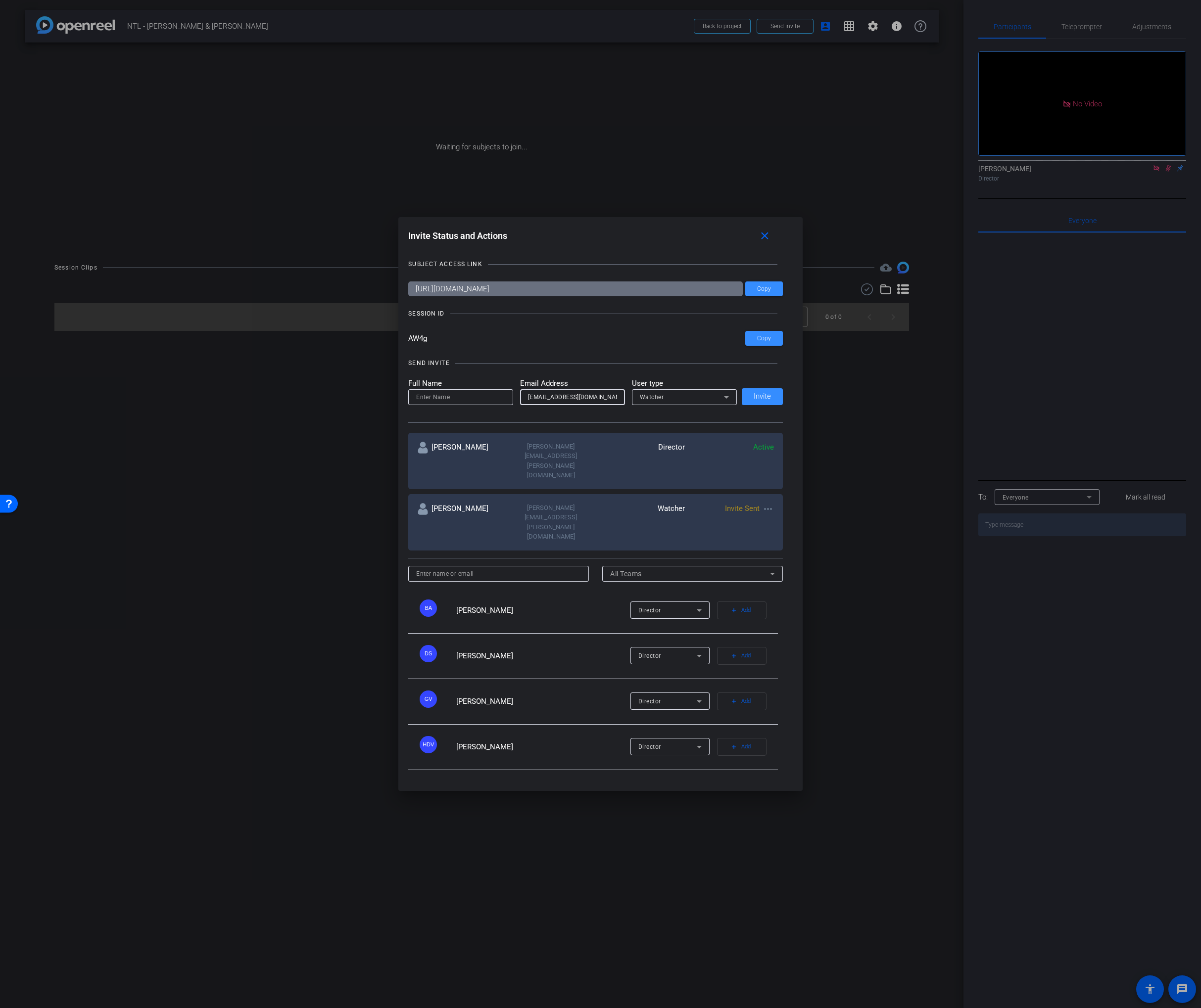
type input "jmoney@associationsmgt.com"
click at [464, 403] on input at bounding box center [461, 397] width 89 height 11
type input "[PERSON_NAME]"
drag, startPoint x: 640, startPoint y: 393, endPoint x: 650, endPoint y: 393, distance: 10.0
click at [640, 368] on div "SEND INVITE" at bounding box center [596, 363] width 375 height 10
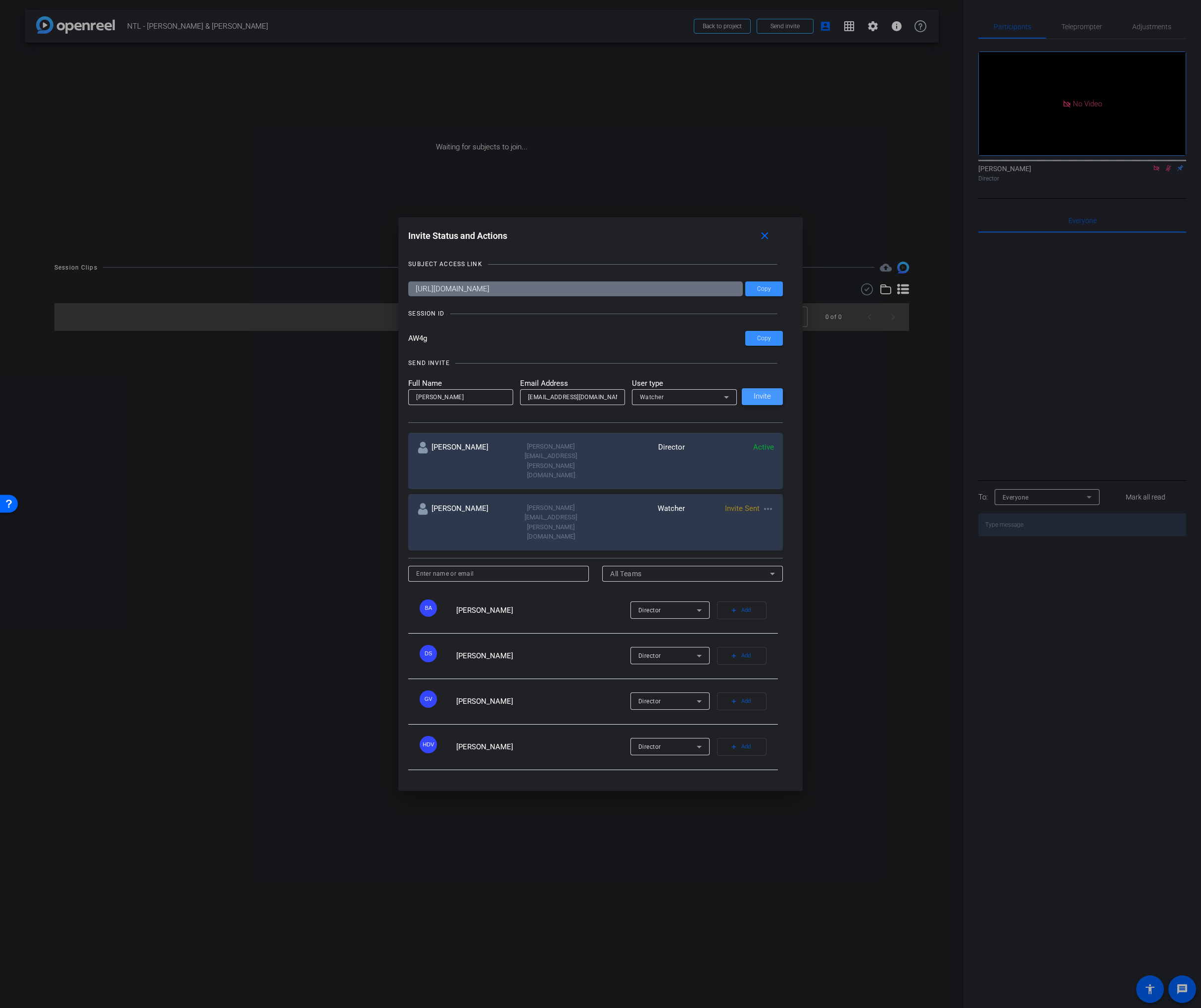
click at [752, 409] on span at bounding box center [762, 396] width 41 height 24
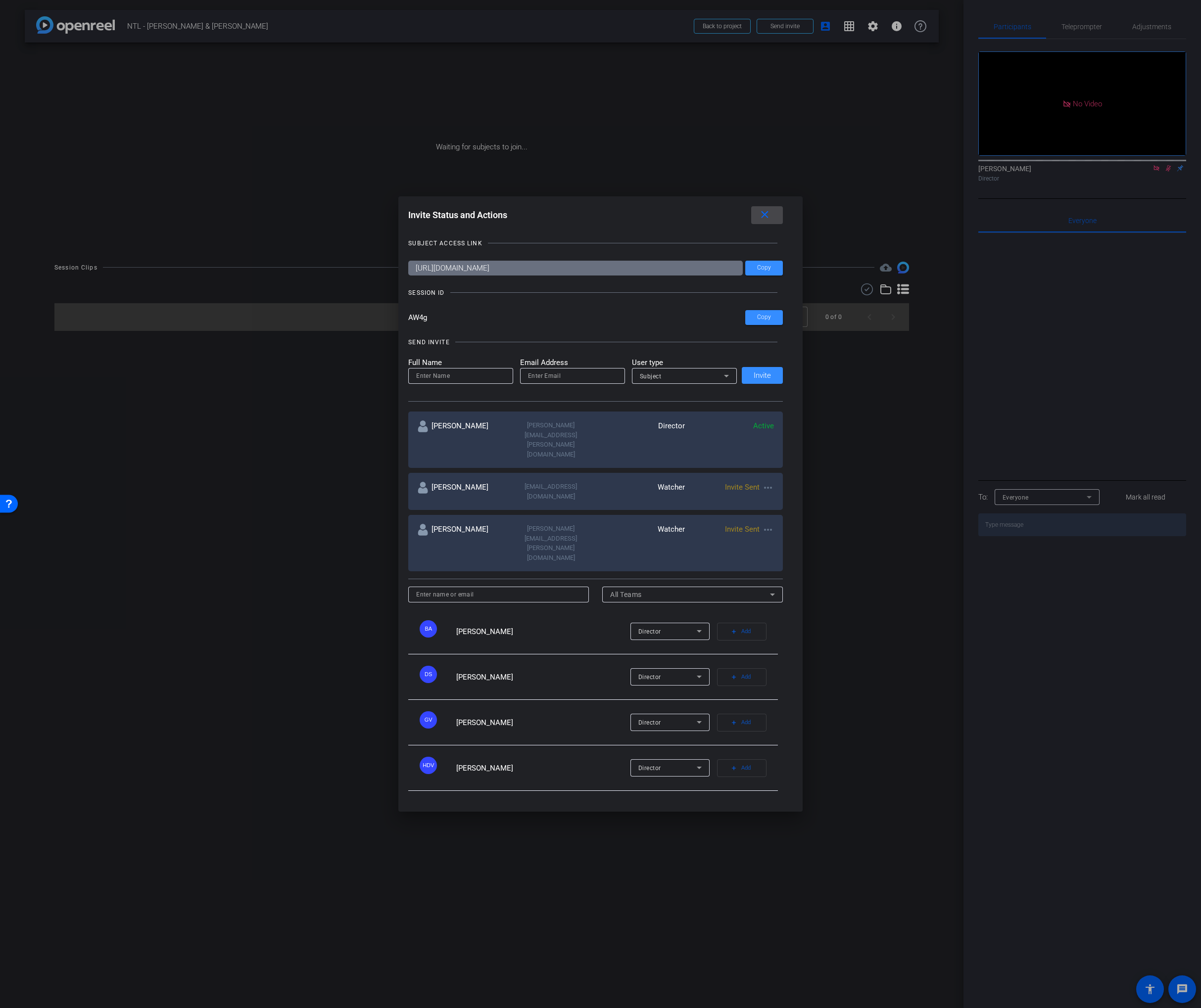
click at [754, 227] on span at bounding box center [767, 215] width 32 height 24
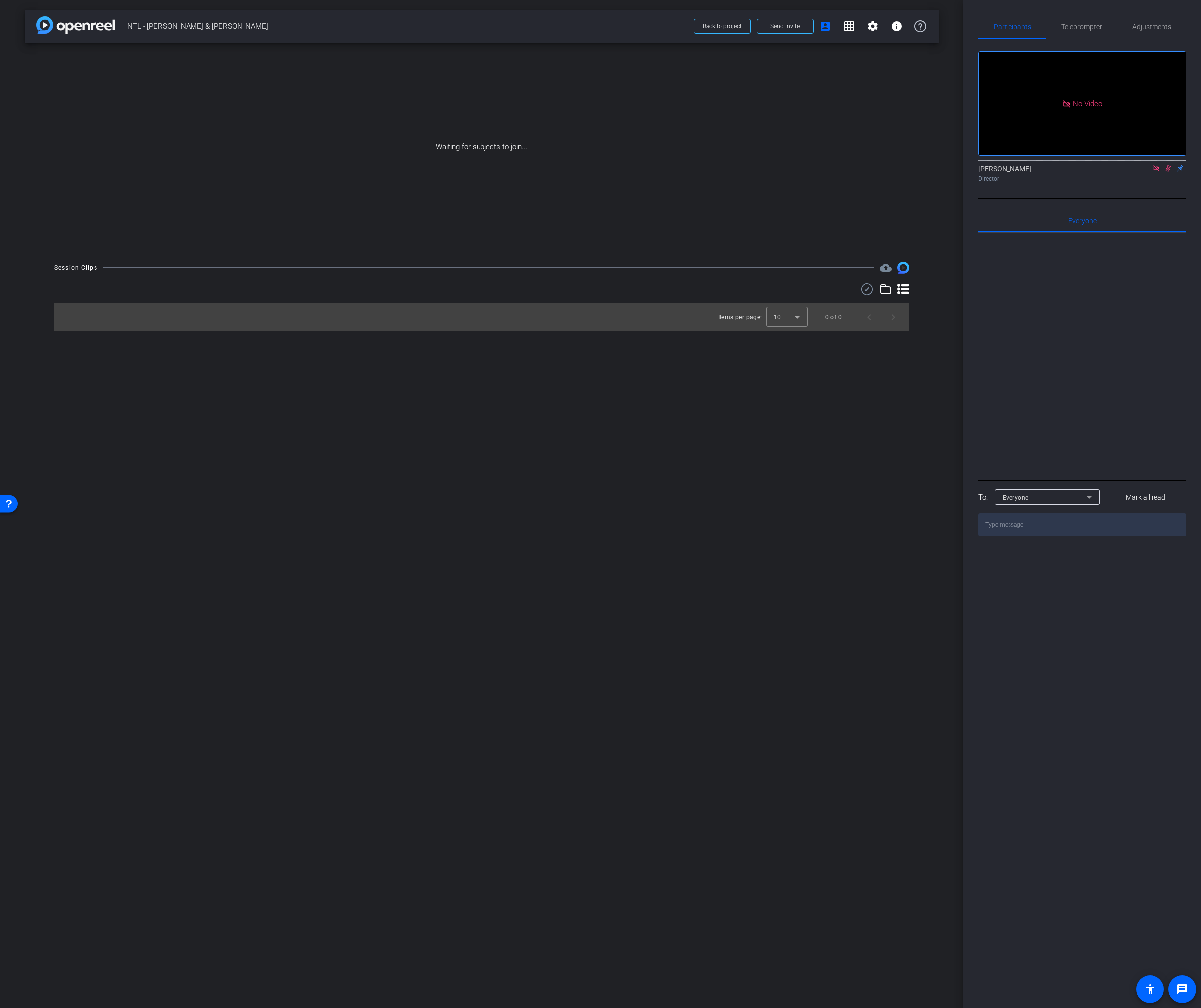
click at [767, 92] on div "Waiting for subjects to join..." at bounding box center [481, 147] width 914 height 210
click at [751, 94] on div "Waiting for subjects to join..." at bounding box center [481, 147] width 914 height 210
click at [801, 27] on span at bounding box center [784, 26] width 56 height 24
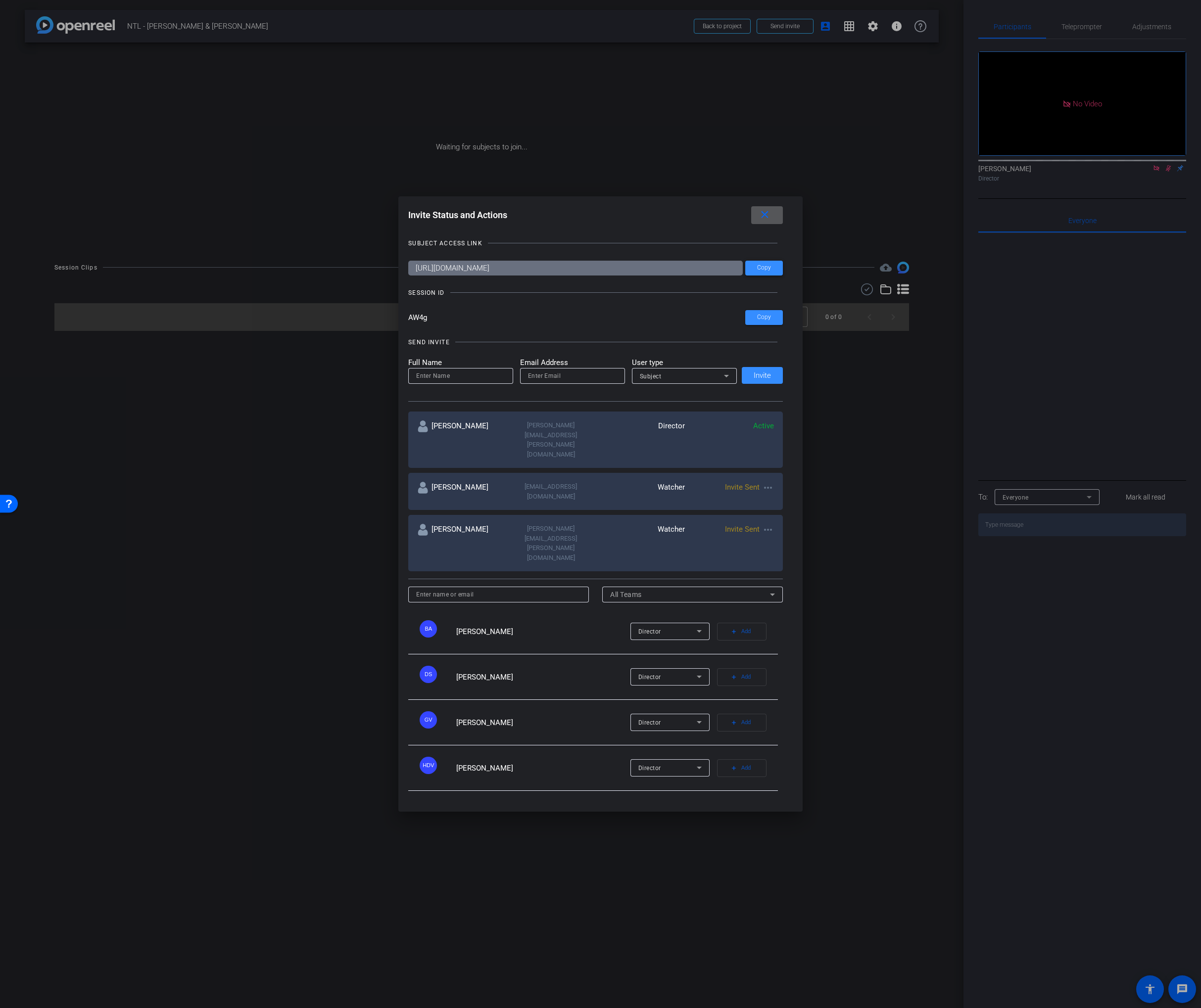
drag, startPoint x: 760, startPoint y: 302, endPoint x: 519, endPoint y: 526, distance: 329.0
click at [760, 271] on span "Copy" at bounding box center [764, 268] width 14 height 7
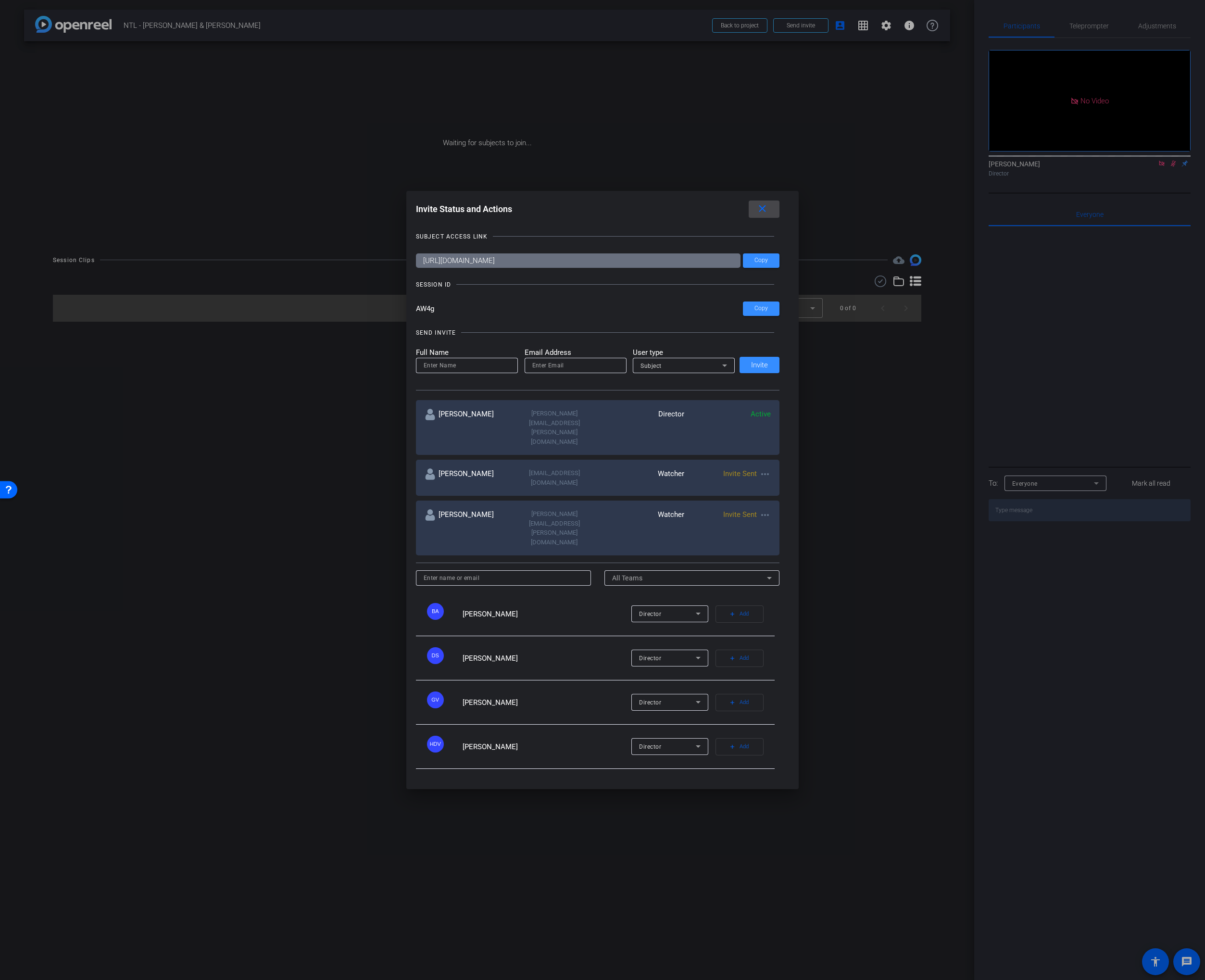
click at [762, 215] on mat-icon "close" at bounding box center [762, 209] width 12 height 12
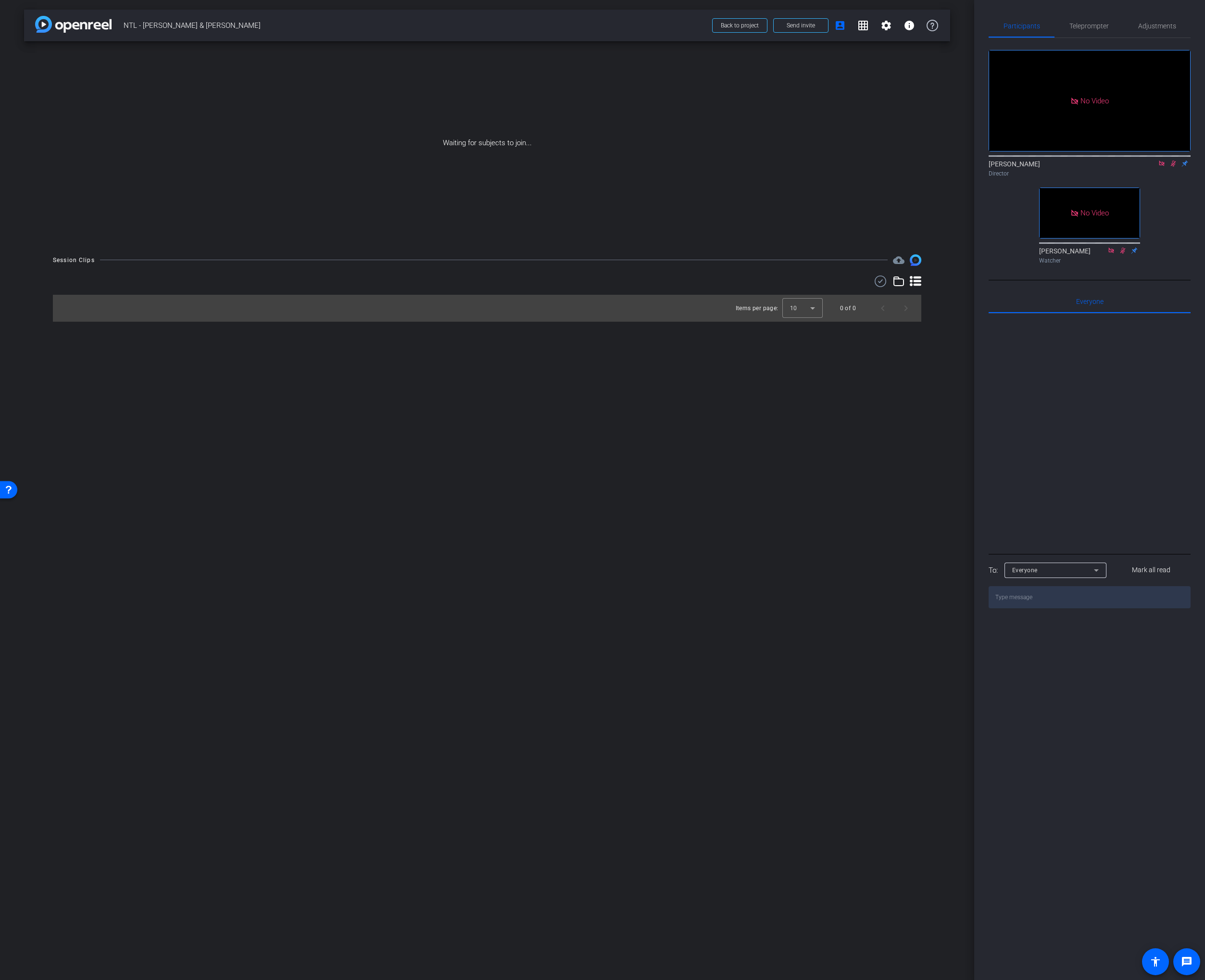
click at [243, 137] on div "Waiting for subjects to join..." at bounding box center [487, 143] width 927 height 204
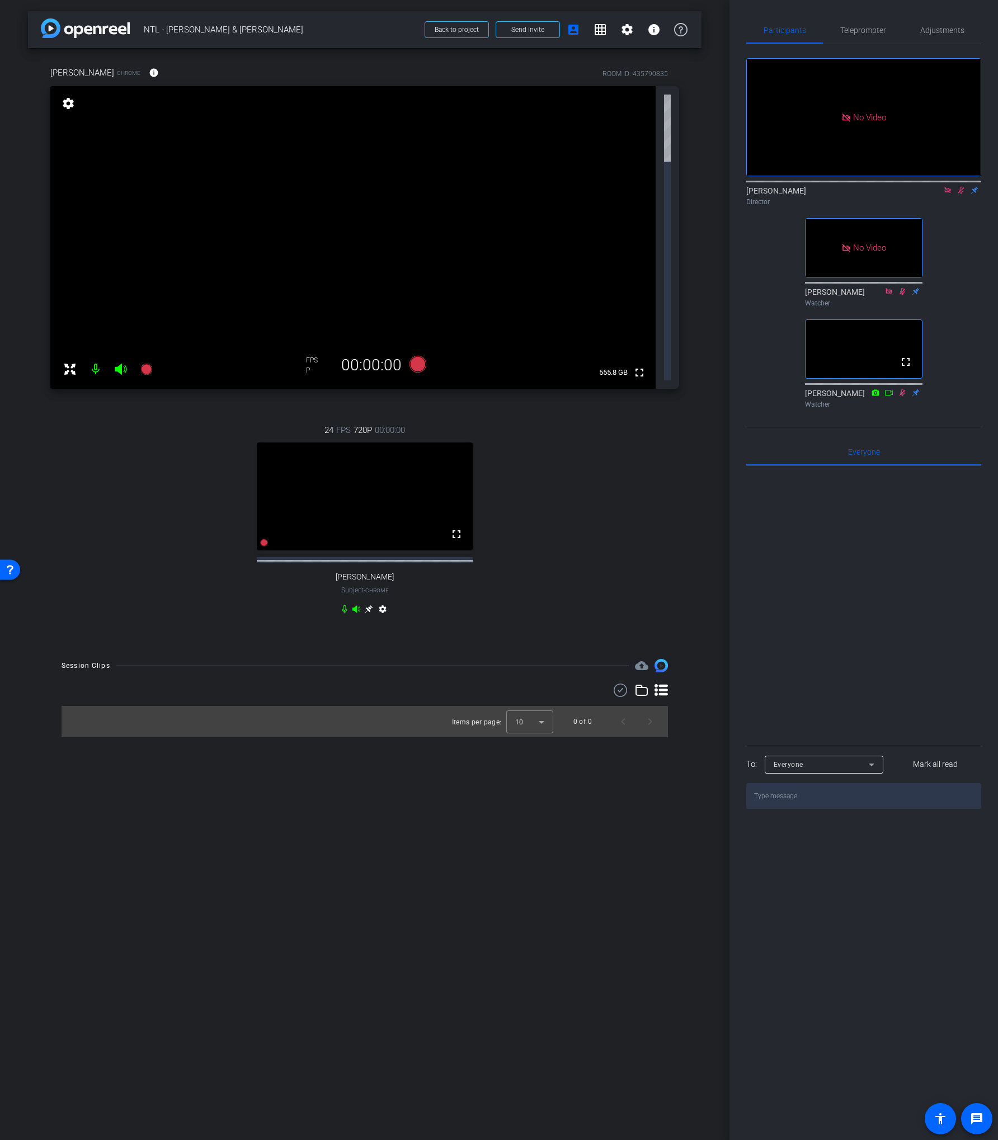
click at [959, 194] on icon at bounding box center [961, 190] width 9 height 8
click at [951, 194] on icon at bounding box center [947, 190] width 9 height 8
click at [928, 36] on span "Adjustments" at bounding box center [942, 30] width 44 height 27
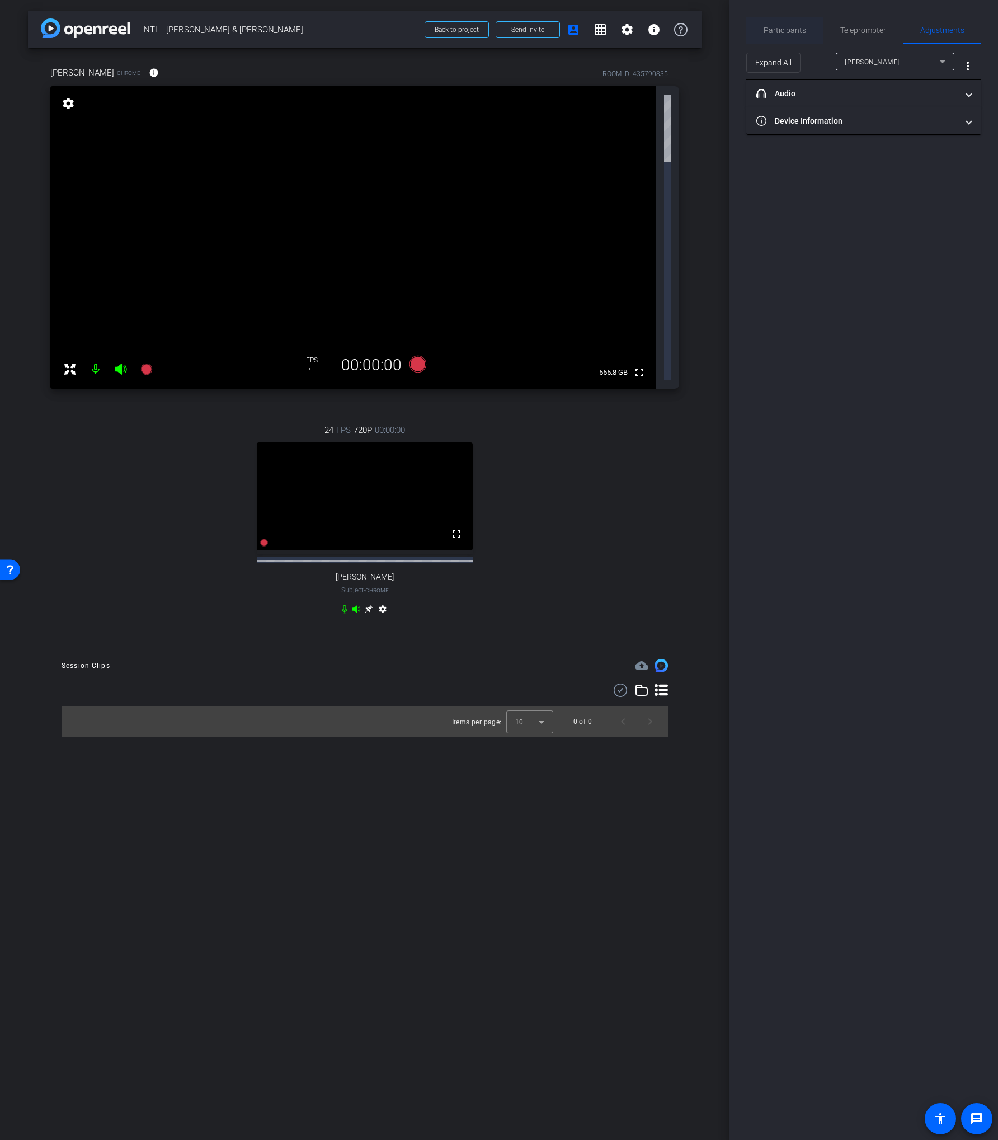
click at [798, 30] on span "Participants" at bounding box center [785, 30] width 43 height 8
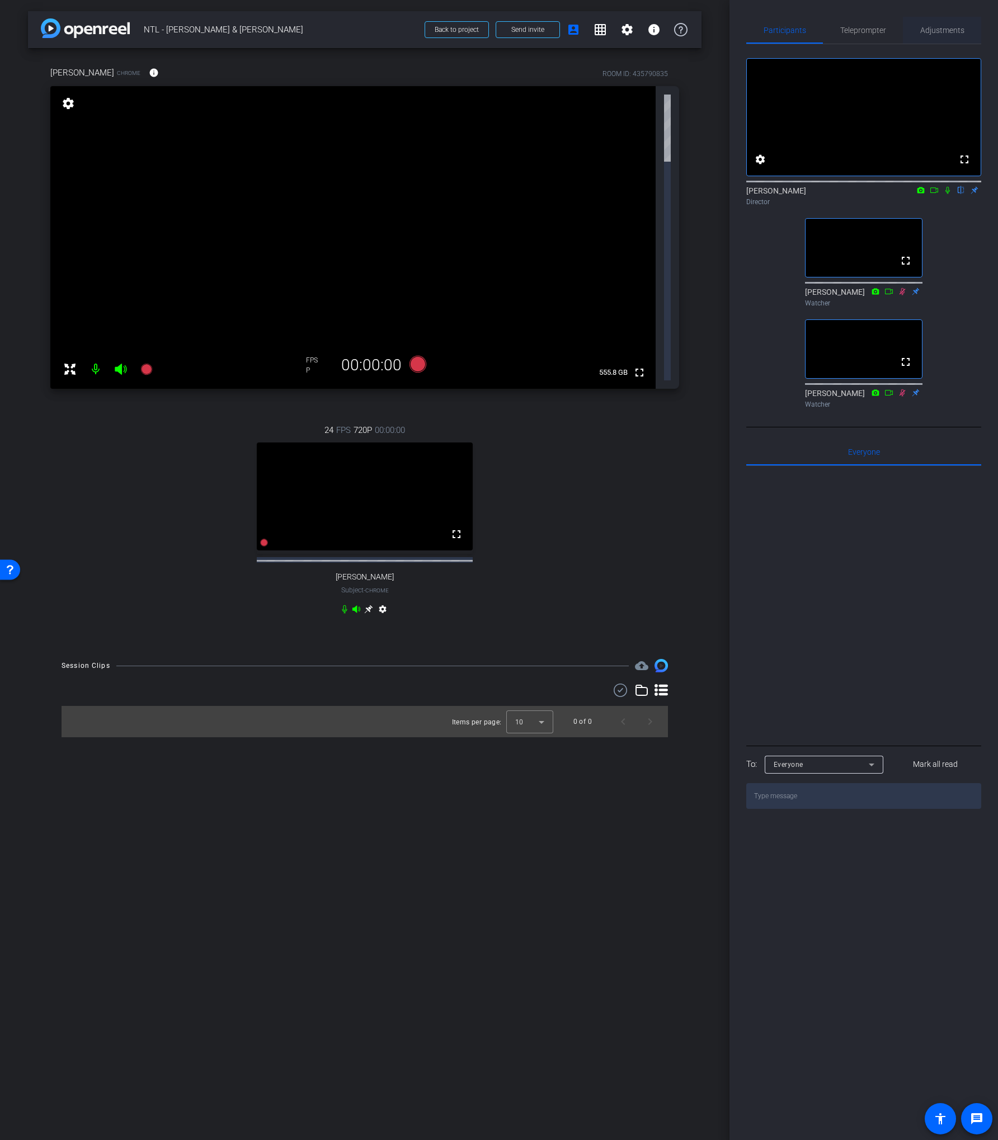
click at [943, 32] on span "Adjustments" at bounding box center [942, 30] width 44 height 8
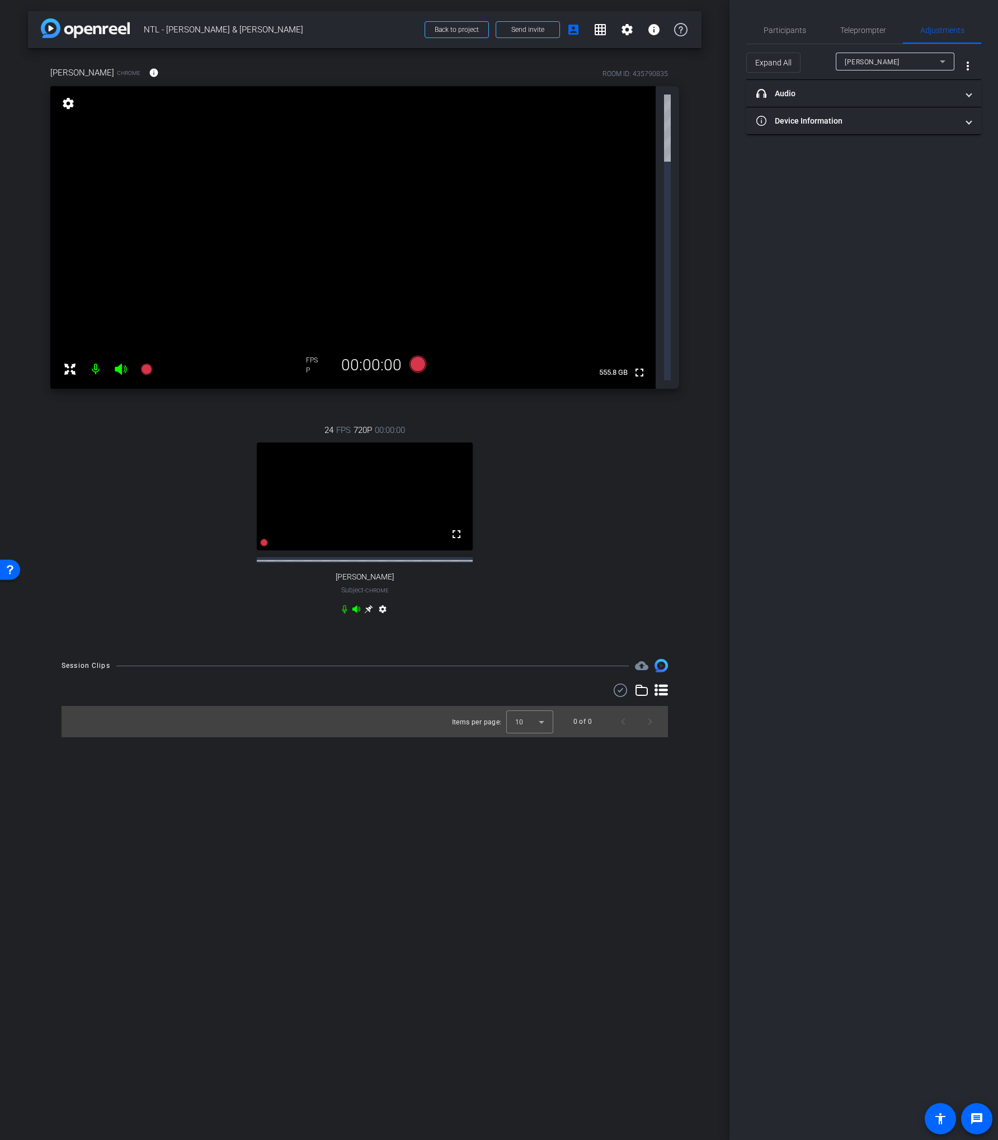
click at [908, 66] on mat-form-field "[PERSON_NAME]" at bounding box center [895, 62] width 119 height 18
click at [907, 66] on div "[PERSON_NAME]" at bounding box center [892, 62] width 95 height 14
click at [778, 22] on div at bounding box center [499, 570] width 998 height 1140
click at [778, 26] on span "Participants" at bounding box center [785, 30] width 43 height 8
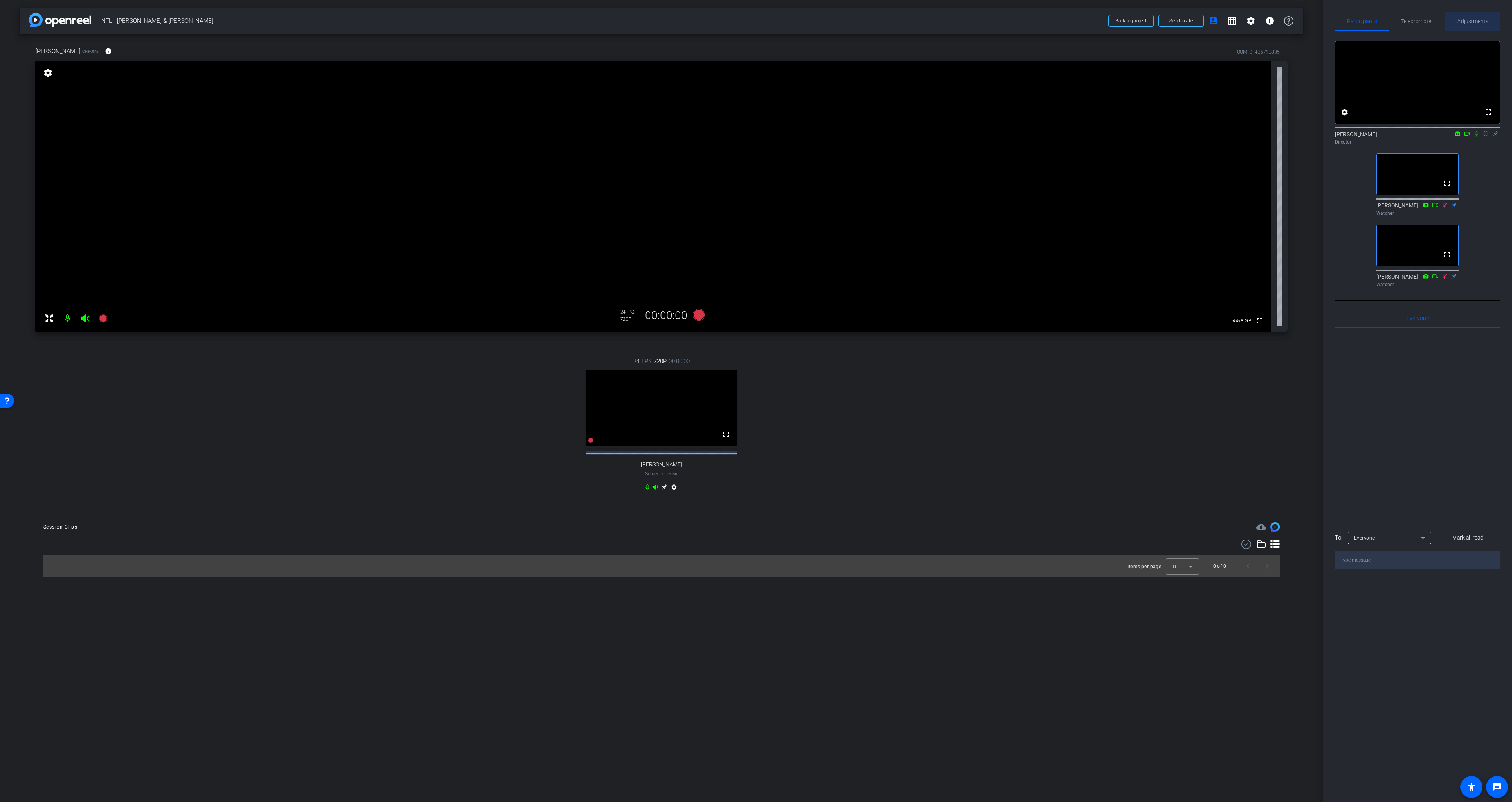
click at [1462, 18] on span "Adjustments" at bounding box center [1473, 21] width 31 height 6
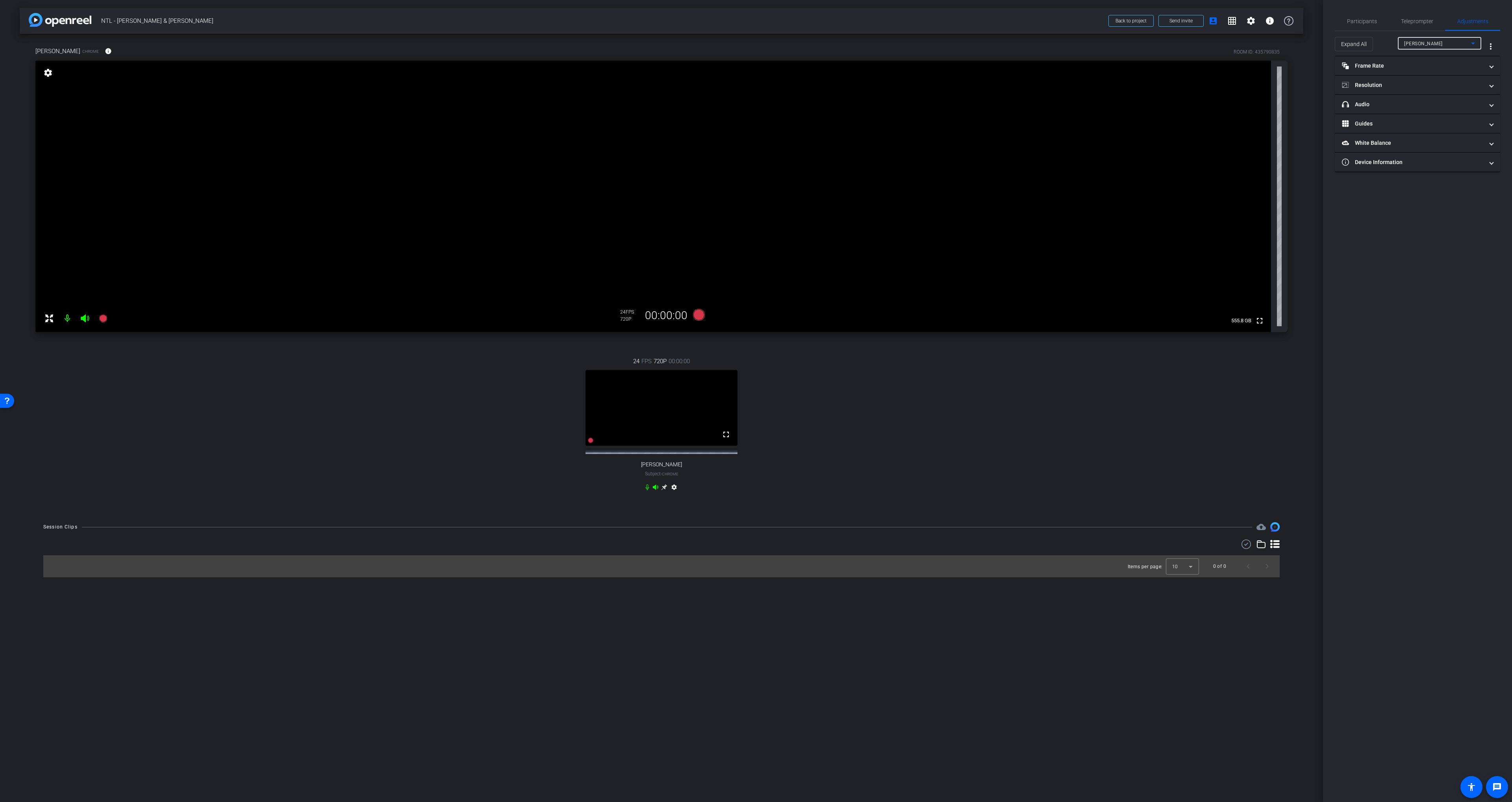
click at [1432, 45] on div "[PERSON_NAME]" at bounding box center [1437, 44] width 67 height 10
drag, startPoint x: 1413, startPoint y: 72, endPoint x: 1406, endPoint y: 80, distance: 10.6
click at [1413, 72] on span "[PERSON_NAME]" at bounding box center [1424, 71] width 40 height 9
click at [1385, 103] on mat-panel-title "headphone icon Audio" at bounding box center [1413, 105] width 141 height 8
click at [1432, 142] on div "Wave Link Monitor (Elgato Wave:XLR)" at bounding box center [1447, 146] width 67 height 10
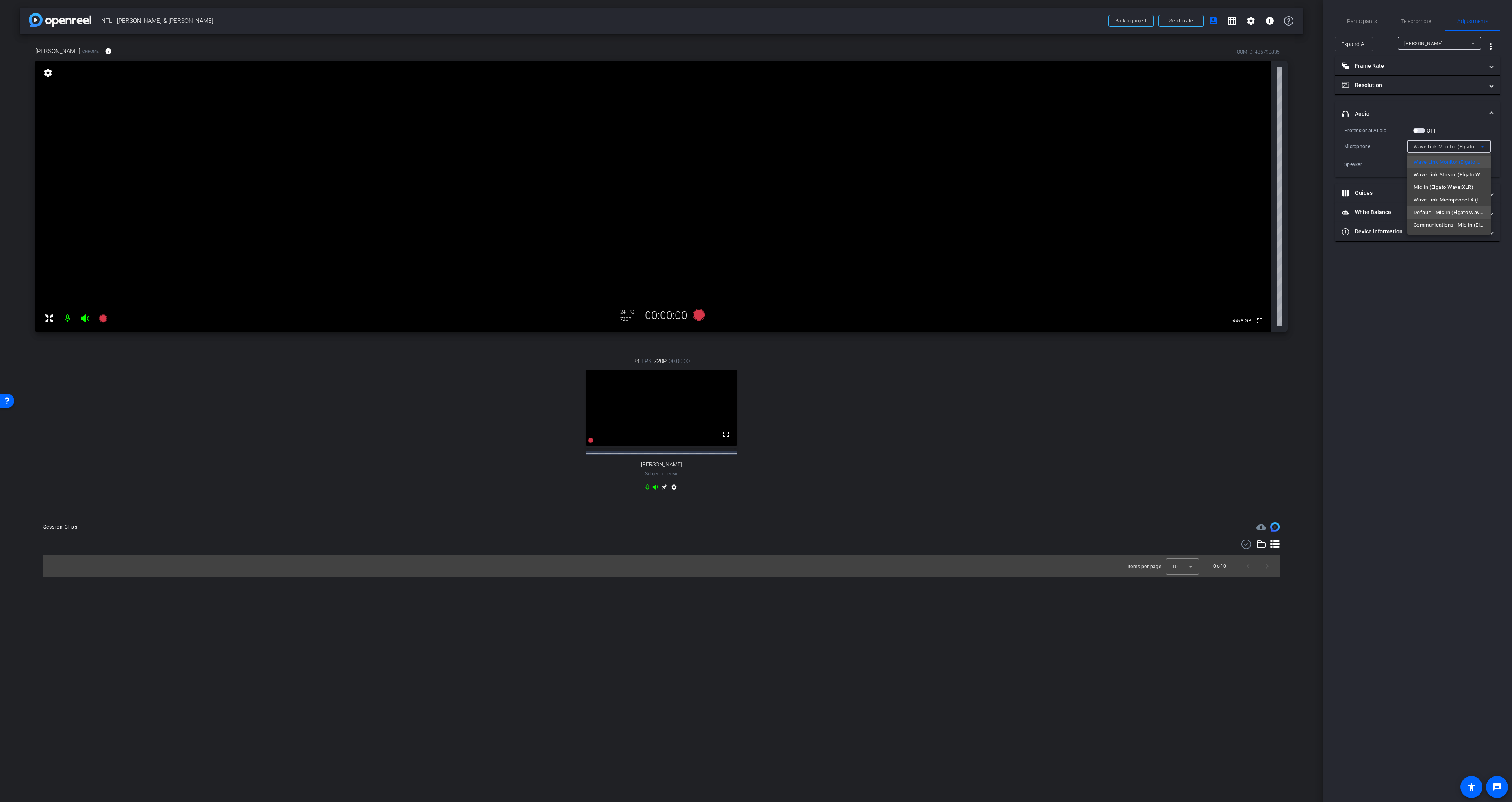
click at [1455, 210] on span "Default - Mic In (Elgato Wave:XLR)" at bounding box center [1449, 212] width 71 height 9
click at [1420, 300] on div "Participants Teleprompter Adjustments settings Scott Grant flip Director Jolie …" at bounding box center [1418, 401] width 189 height 802
click at [1424, 42] on span "[PERSON_NAME]" at bounding box center [1423, 44] width 39 height 6
click at [1427, 57] on span "[PERSON_NAME]" at bounding box center [1424, 58] width 40 height 9
click at [1372, 61] on mat-expansion-panel-header "Frame Rate Frame Rate" at bounding box center [1418, 65] width 165 height 19
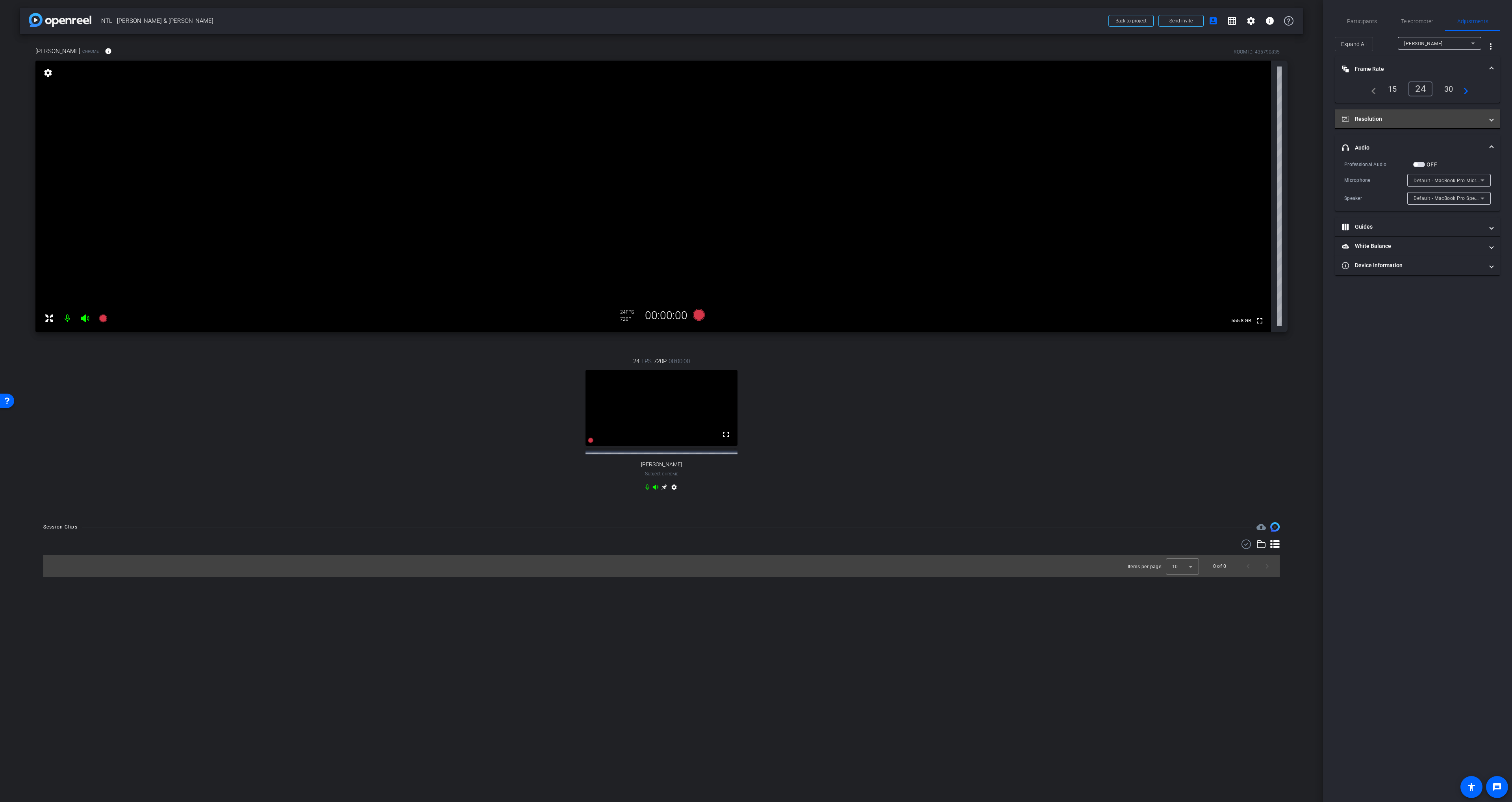
click at [1406, 115] on mat-panel-title "Resolution" at bounding box center [1413, 119] width 141 height 8
click at [1413, 139] on div "1080" at bounding box center [1425, 141] width 30 height 13
click at [1423, 42] on span "[PERSON_NAME]" at bounding box center [1423, 44] width 39 height 6
click at [1425, 68] on span "[PERSON_NAME]" at bounding box center [1424, 71] width 40 height 9
click at [1424, 146] on div "1080" at bounding box center [1425, 141] width 30 height 13
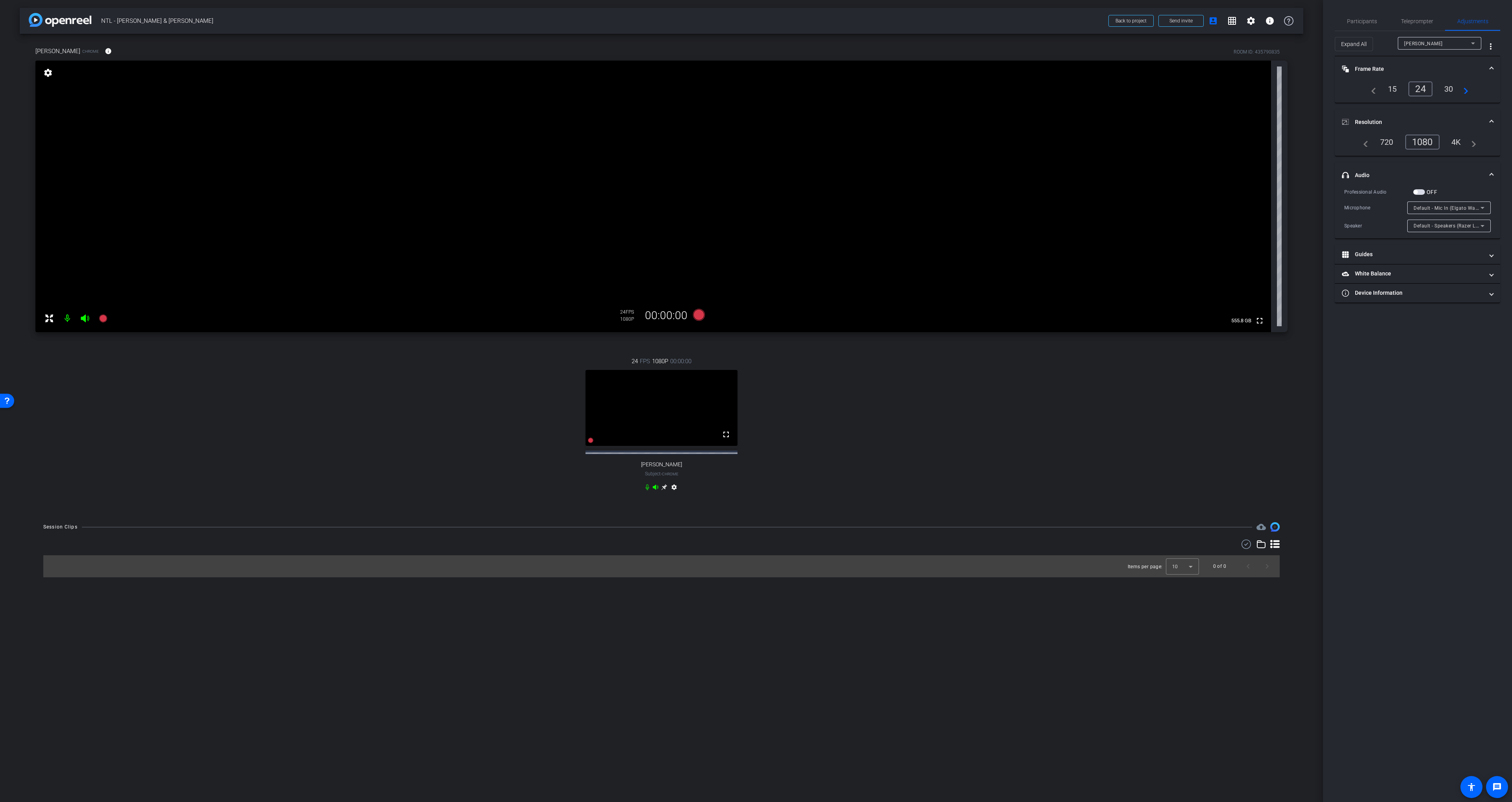
click at [1434, 227] on span "Default - Speakers (Razer Leviathan V2 X) (1532:054a)" at bounding box center [1477, 225] width 126 height 6
drag, startPoint x: 1434, startPoint y: 210, endPoint x: 1442, endPoint y: 209, distance: 8.1
click at [1433, 210] on div at bounding box center [756, 401] width 1512 height 802
click at [1442, 209] on span "Default - Mic In (Elgato Wave:XLR)" at bounding box center [1454, 208] width 79 height 6
click at [1428, 381] on div at bounding box center [756, 401] width 1512 height 802
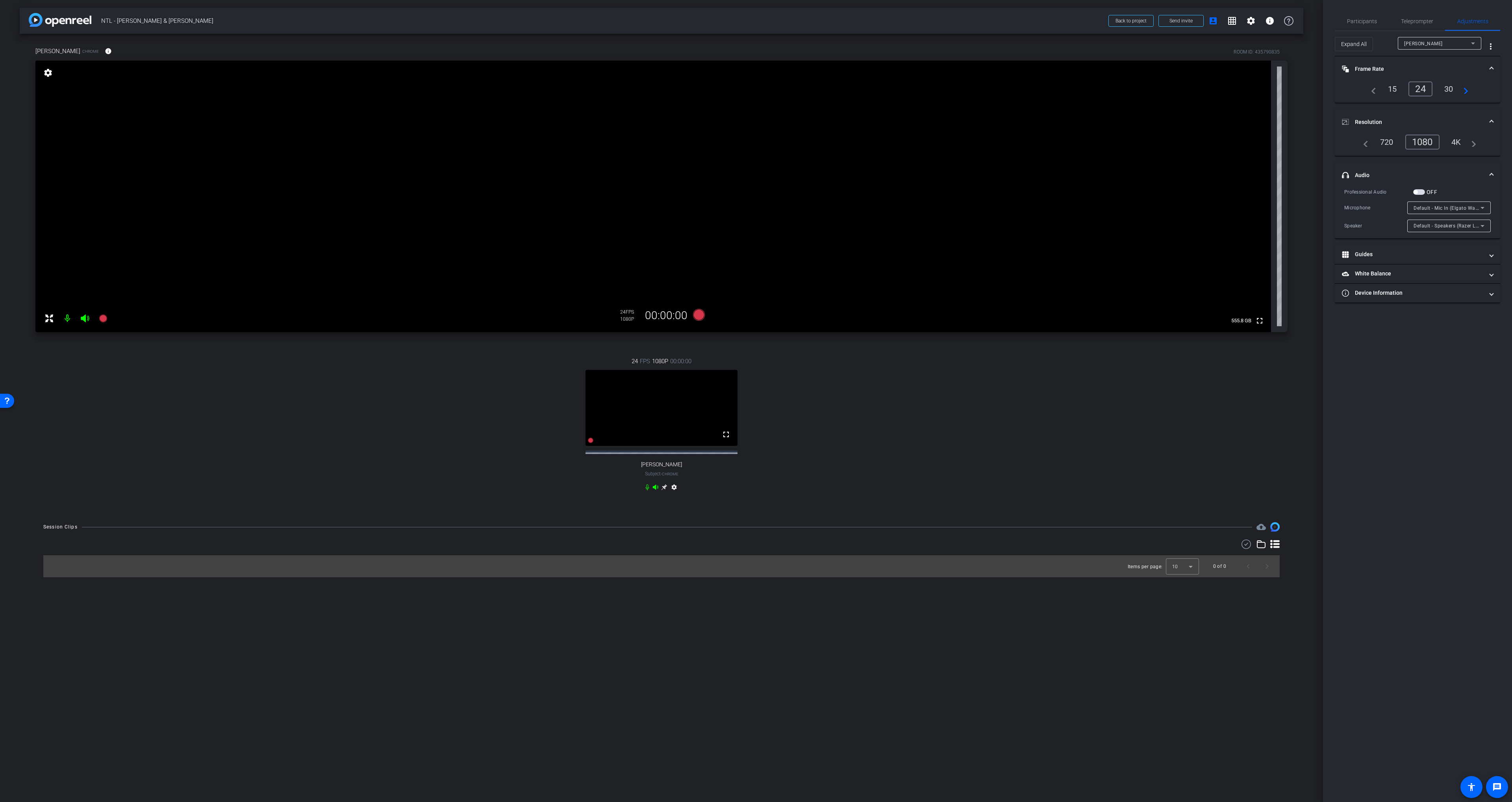
click at [1366, 32] on div "Expand All Joe Fried more_vert" at bounding box center [1418, 44] width 165 height 25
click at [1366, 26] on span "Participants" at bounding box center [1362, 21] width 30 height 19
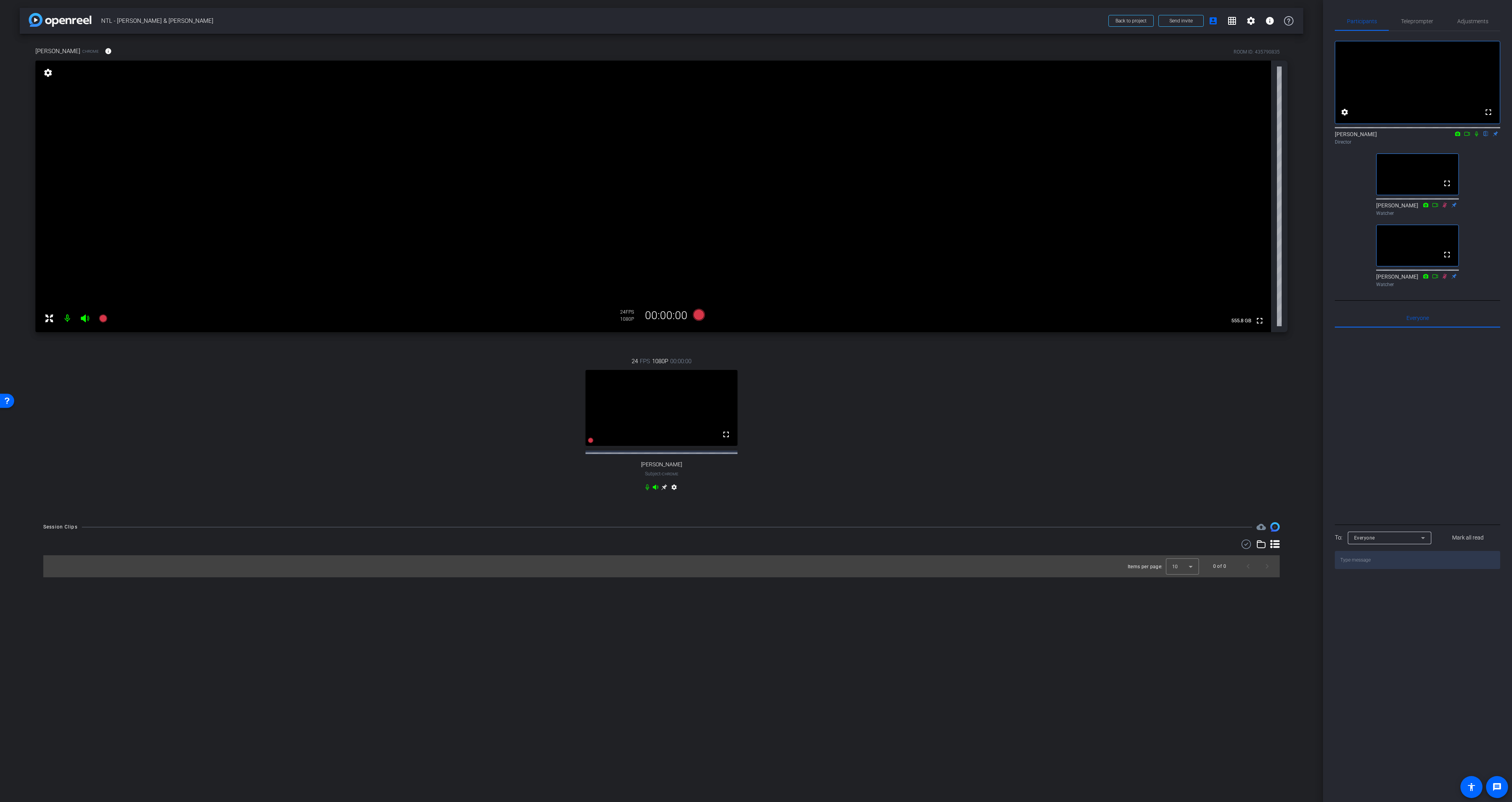
click at [943, 399] on div "24 FPS 1080P 00:00:00 fullscreen Joe Fried Subject - Chrome settings" at bounding box center [661, 425] width 1252 height 163
click at [780, 378] on div "24 FPS 1080P 00:00:00 fullscreen Joe Fried Subject - Chrome settings" at bounding box center [661, 425] width 1252 height 163
click at [695, 316] on icon at bounding box center [699, 314] width 12 height 12
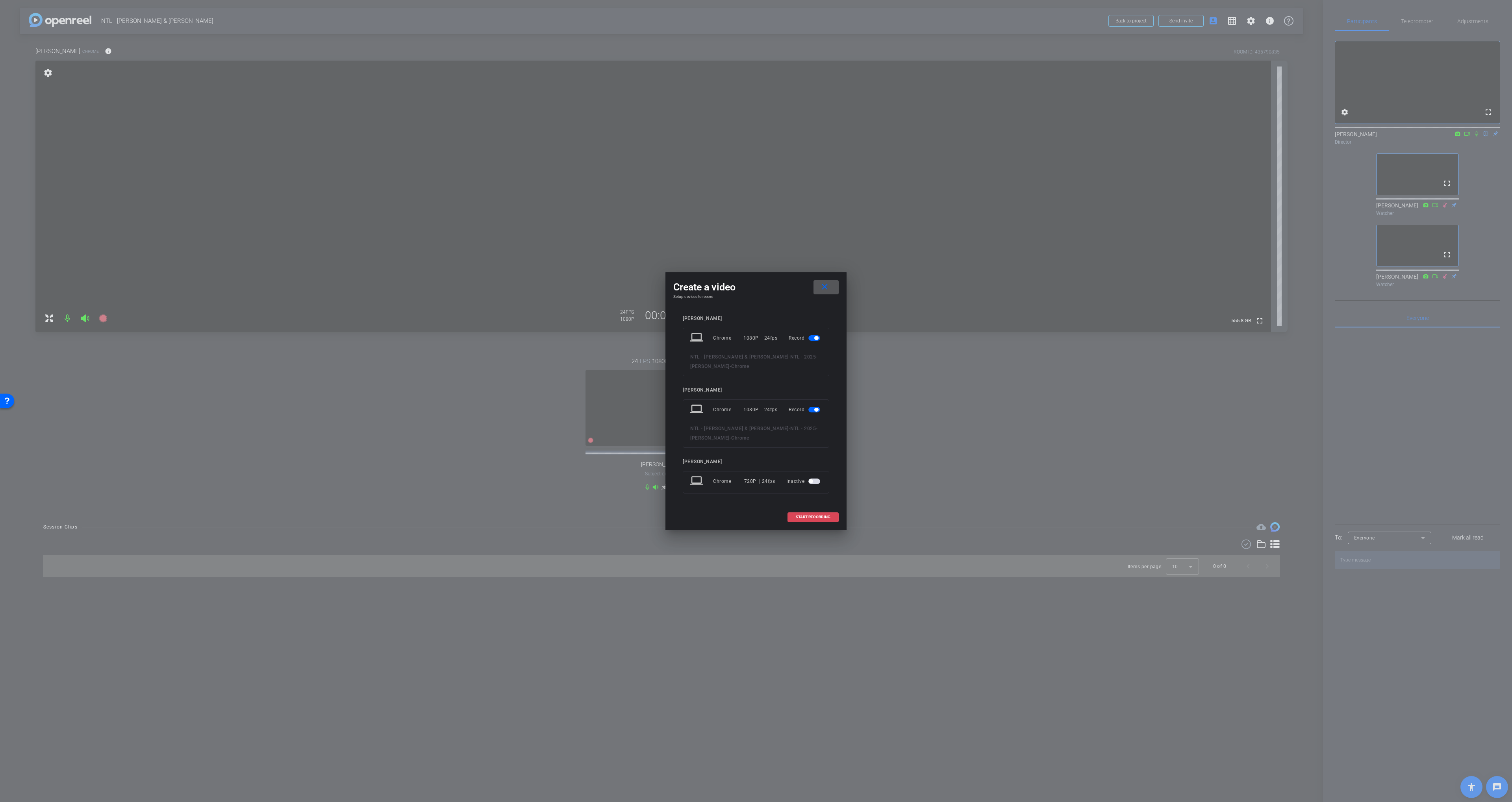
click at [806, 518] on span "START RECORDING" at bounding box center [813, 517] width 34 height 4
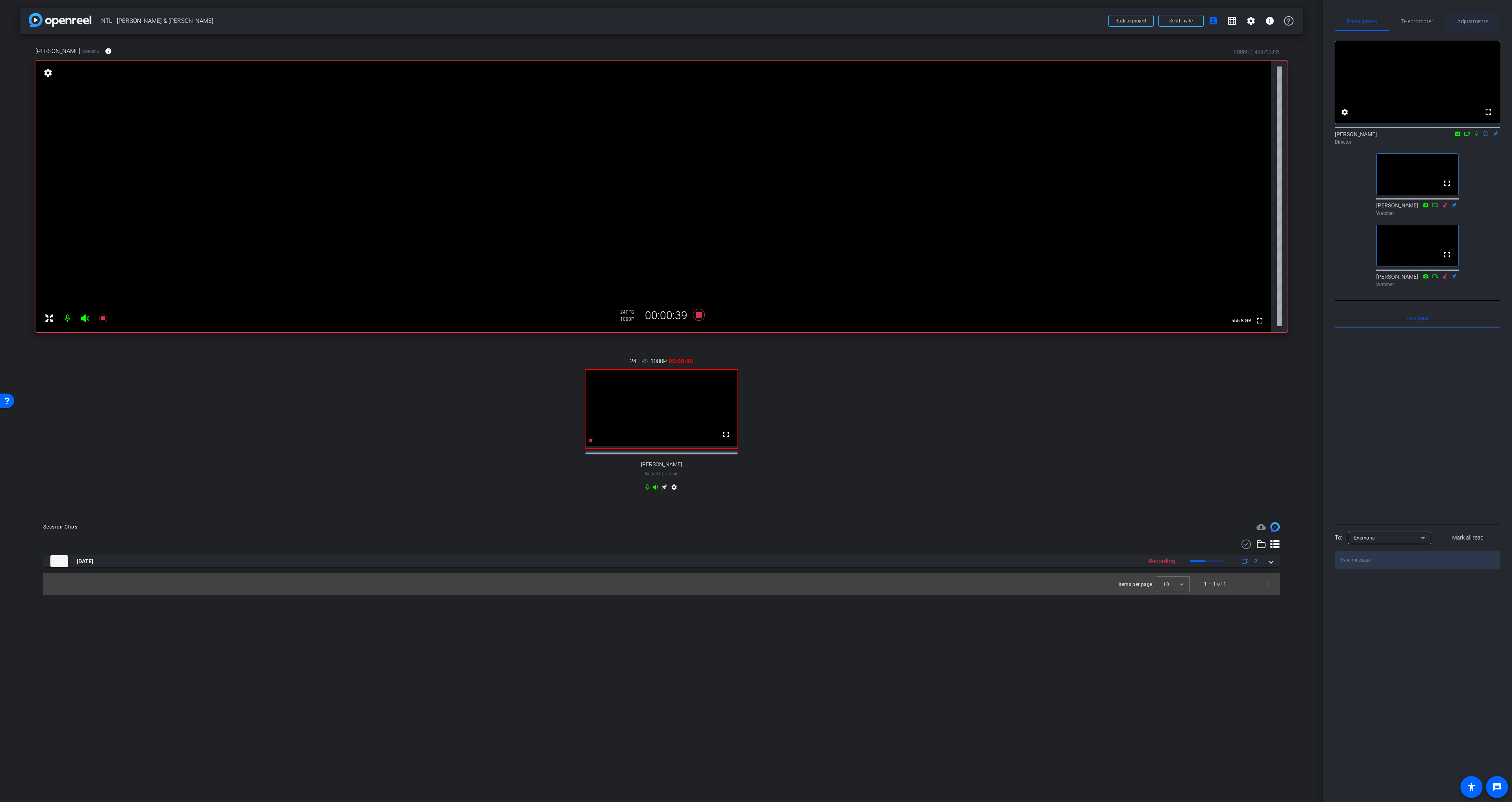
click at [1465, 18] on span "Adjustments" at bounding box center [1473, 21] width 31 height 6
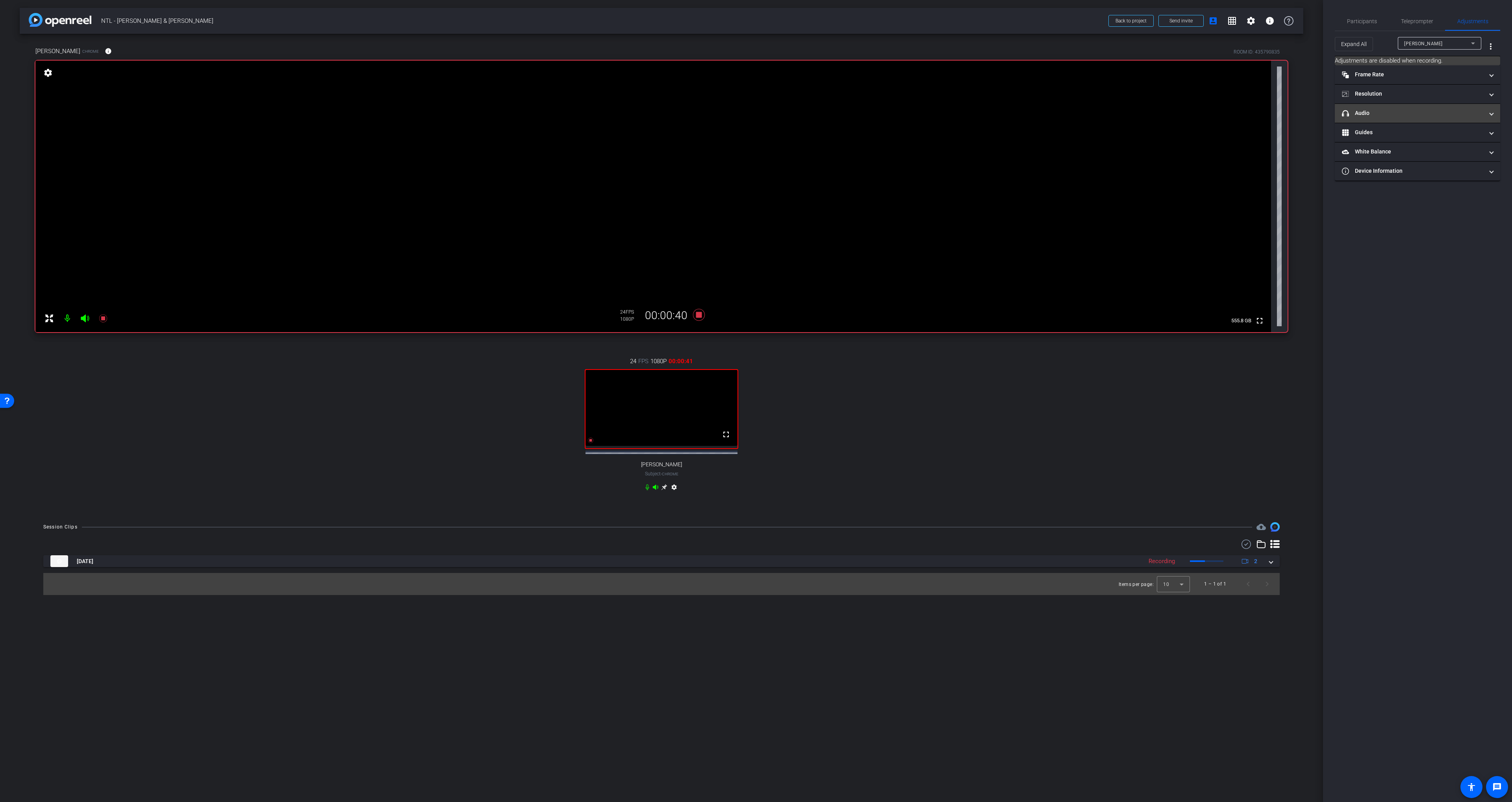
click at [1410, 115] on mat-panel-title "headphone icon Audio" at bounding box center [1413, 113] width 141 height 8
drag, startPoint x: 1411, startPoint y: 111, endPoint x: 1393, endPoint y: 47, distance: 66.5
click at [1411, 111] on mat-expansion-panel-header "headphone icon Audio" at bounding box center [1418, 123] width 165 height 25
drag, startPoint x: 700, startPoint y: 317, endPoint x: 845, endPoint y: 333, distance: 145.9
click at [700, 317] on icon at bounding box center [699, 314] width 12 height 12
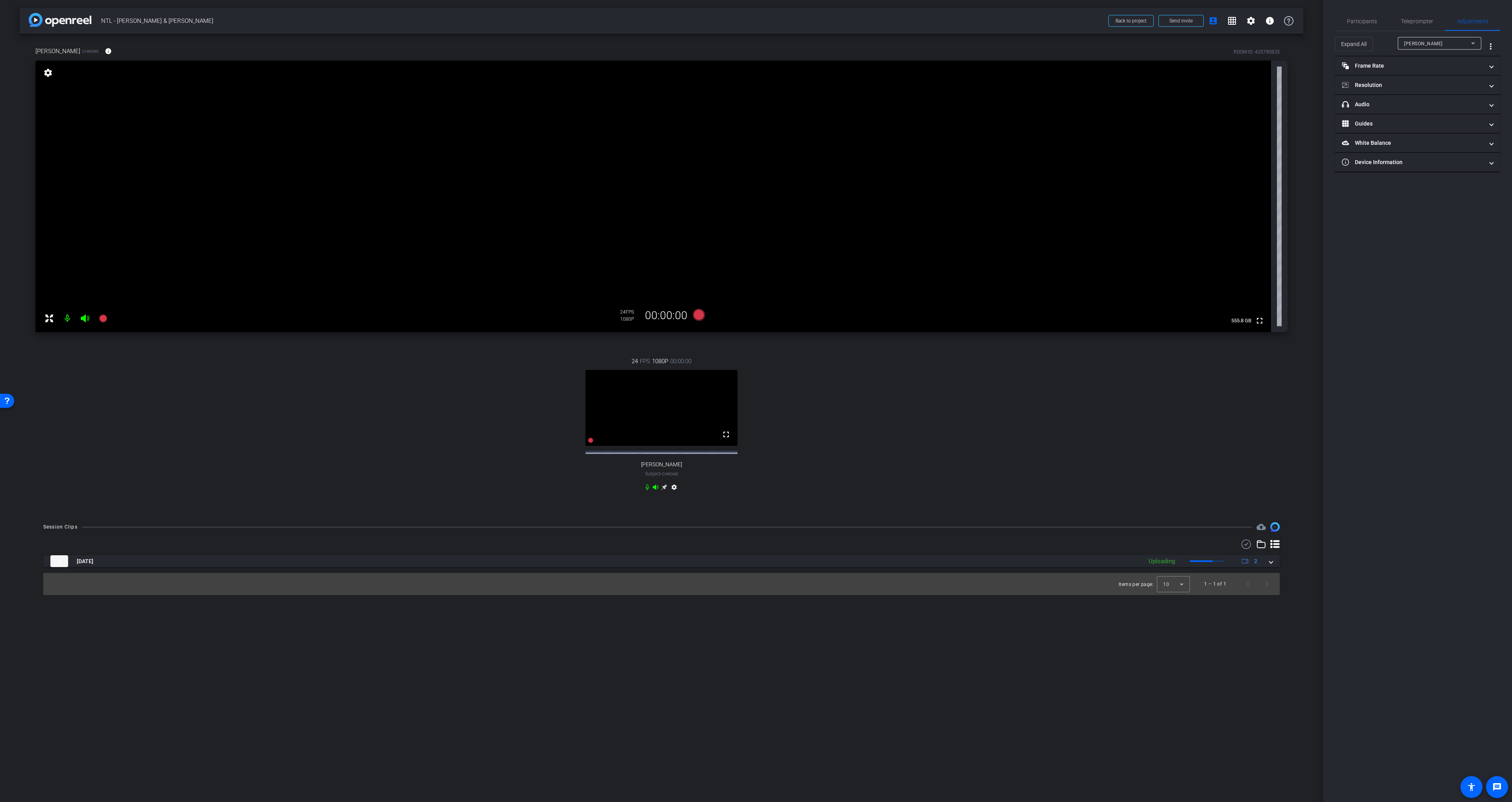
click at [1411, 44] on span "[PERSON_NAME]" at bounding box center [1423, 44] width 39 height 6
drag, startPoint x: 1410, startPoint y: 68, endPoint x: 1392, endPoint y: 102, distance: 38.5
click at [1411, 68] on span "[PERSON_NAME]" at bounding box center [1424, 71] width 40 height 9
click at [1381, 105] on mat-panel-title "headphone icon Audio" at bounding box center [1413, 105] width 141 height 8
click at [1432, 167] on span "Default - Speakers (Razer Leviathan V2 X) (1532:054a)" at bounding box center [1477, 164] width 126 height 6
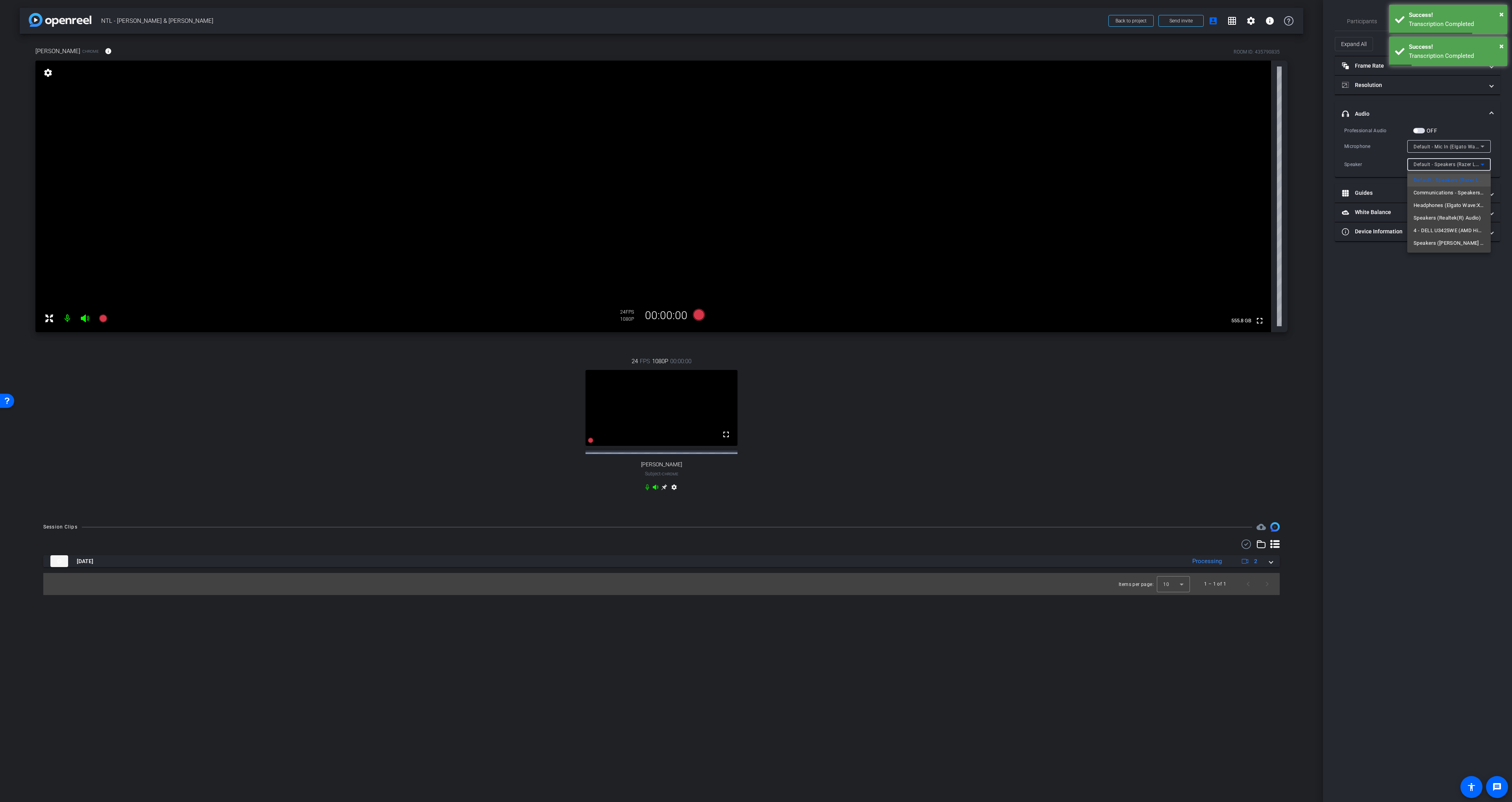
click at [1447, 144] on div at bounding box center [756, 401] width 1512 height 802
click at [1444, 144] on span "Default - Mic In (Elgato Wave:XLR)" at bounding box center [1454, 146] width 79 height 6
click at [1392, 168] on div at bounding box center [756, 401] width 1512 height 802
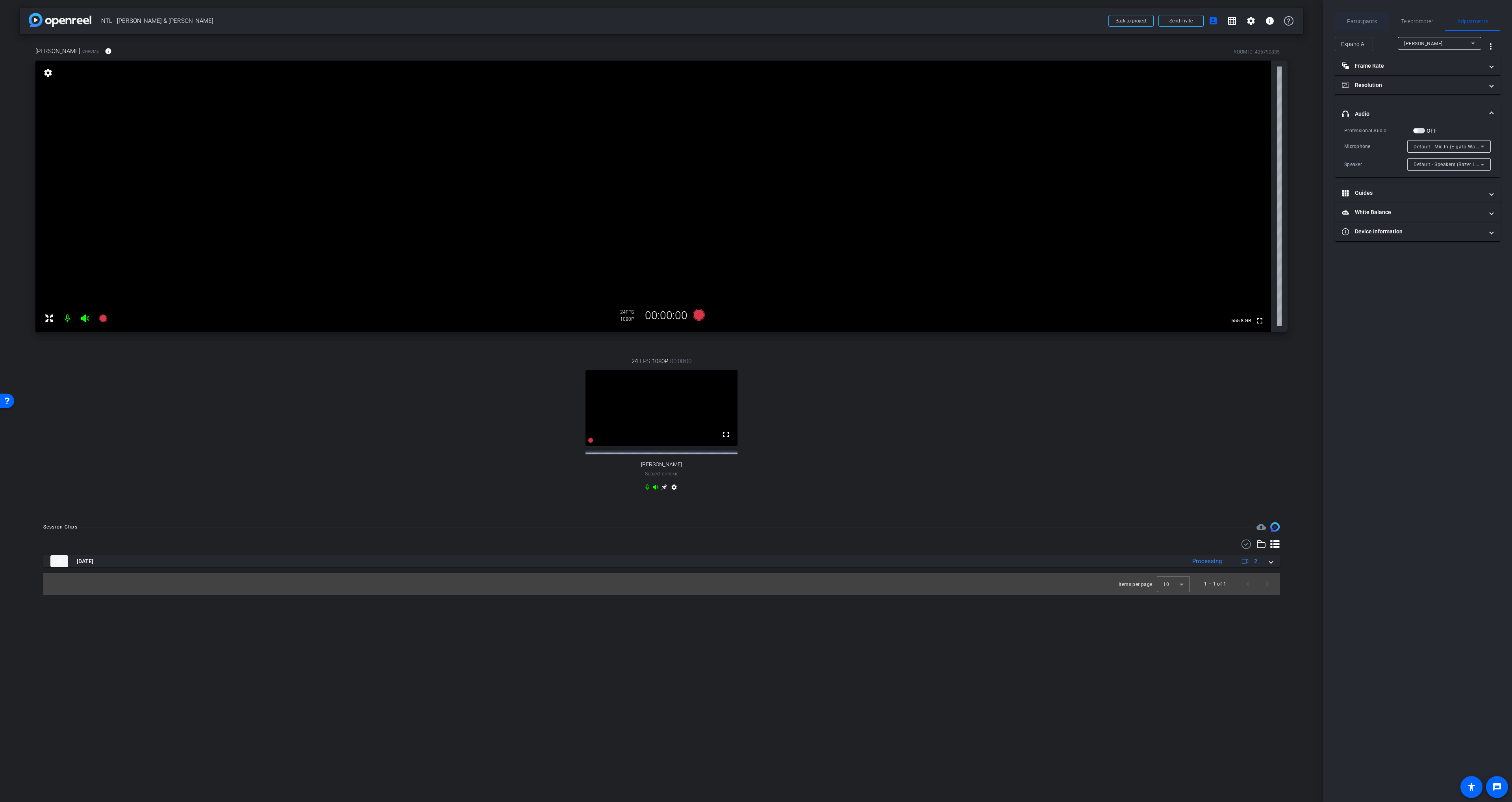
click at [1361, 21] on span "Participants" at bounding box center [1362, 21] width 30 height 6
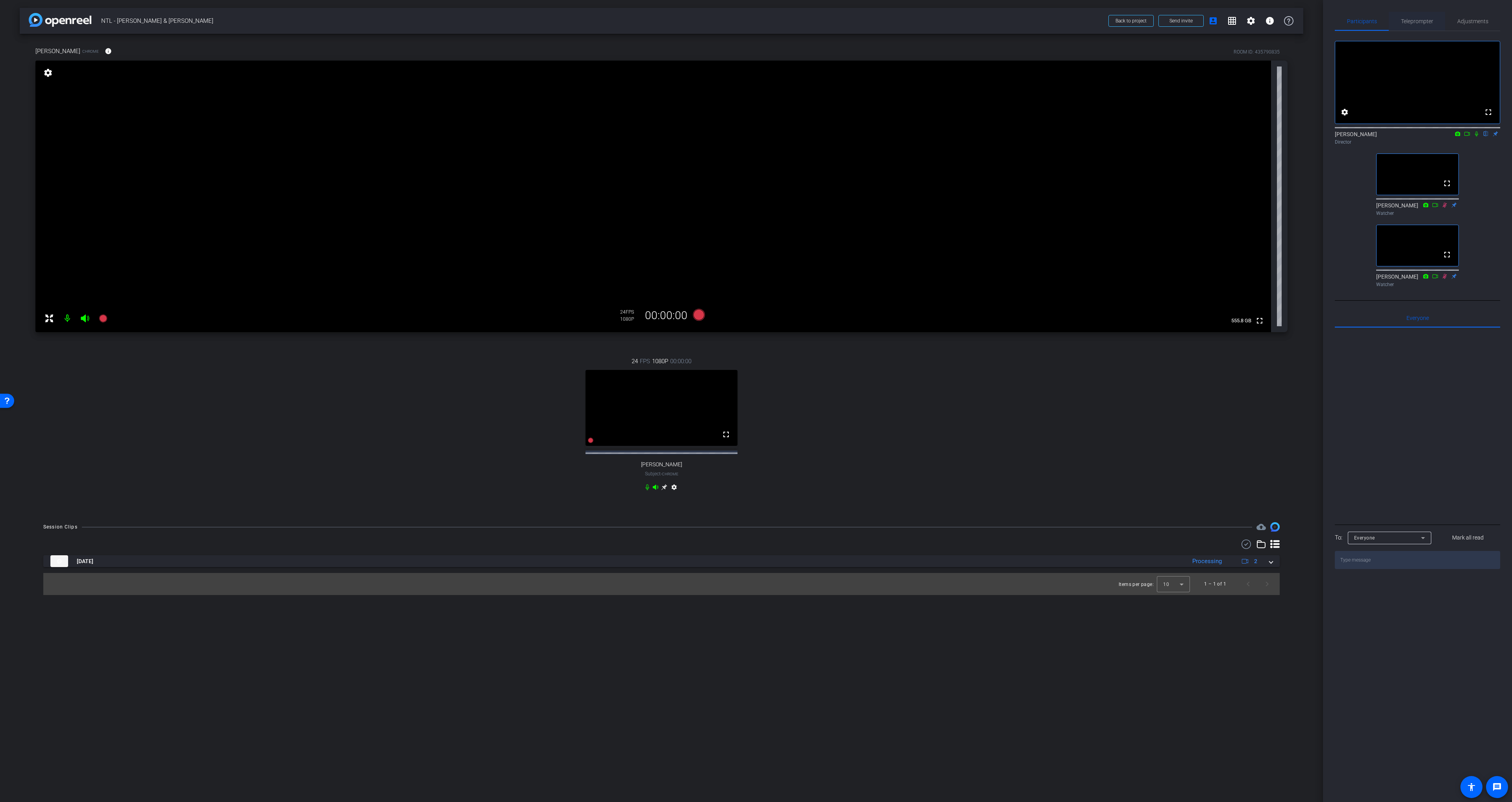
click at [1430, 15] on span "Teleprompter" at bounding box center [1418, 21] width 32 height 19
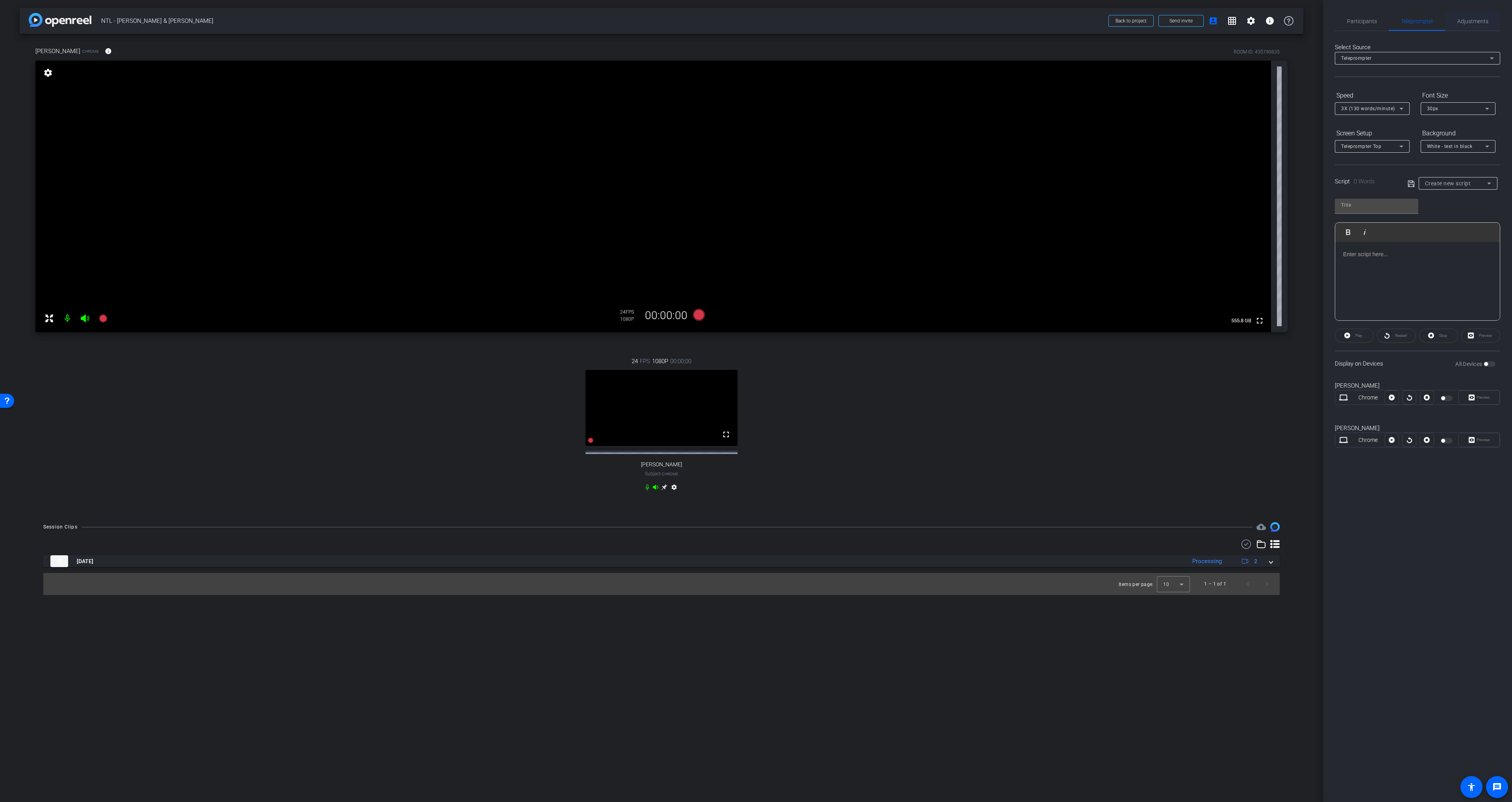
click at [1461, 20] on span "Adjustments" at bounding box center [1473, 21] width 31 height 6
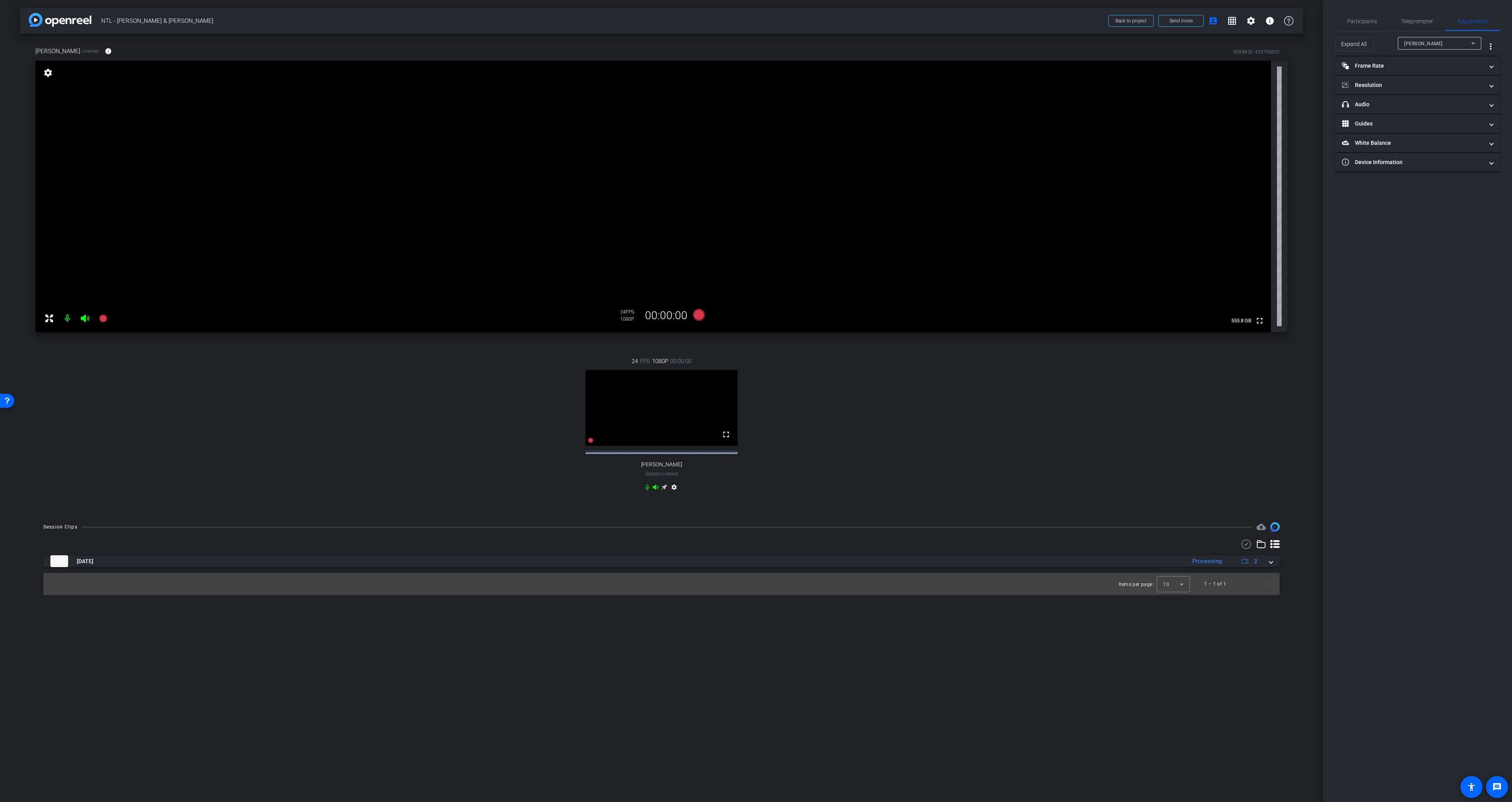
click at [1433, 44] on div "[PERSON_NAME]" at bounding box center [1437, 44] width 67 height 10
click at [1418, 67] on span "[PERSON_NAME]" at bounding box center [1424, 71] width 40 height 9
drag, startPoint x: 1385, startPoint y: 101, endPoint x: 1420, endPoint y: 155, distance: 64.4
click at [1385, 101] on mat-panel-title "headphone icon Audio" at bounding box center [1413, 105] width 141 height 8
click at [1428, 146] on span "Default - Mic In (Elgato Wave:XLR)" at bounding box center [1454, 146] width 79 height 6
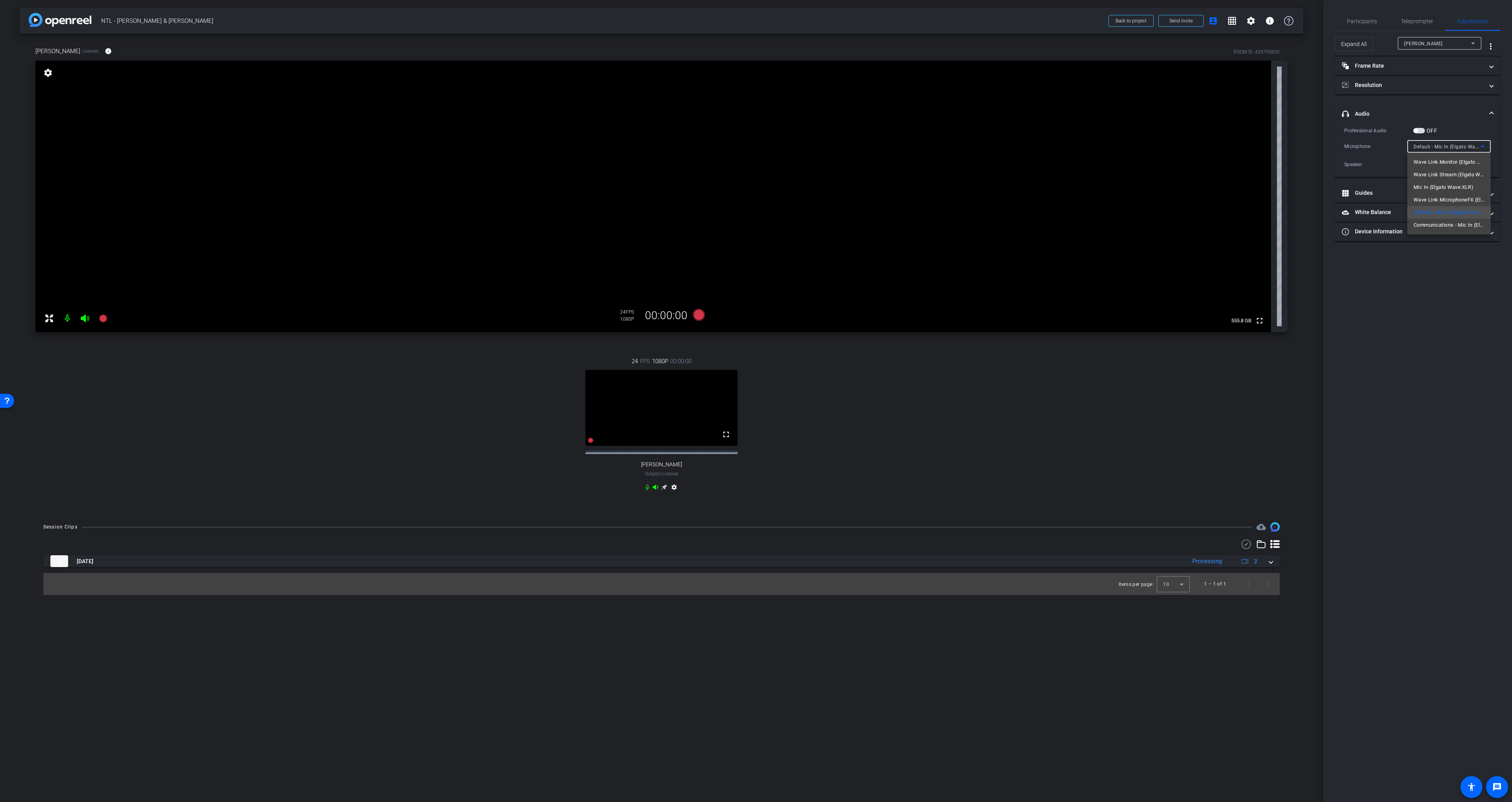
drag, startPoint x: 1373, startPoint y: 156, endPoint x: 1401, endPoint y: 164, distance: 29.1
click at [1373, 155] on div at bounding box center [756, 401] width 1512 height 802
click at [1411, 164] on div "Default - Speakers (Razer Leviathan V2 X) (1532:054a)" at bounding box center [1449, 165] width 84 height 13
click at [1420, 272] on div at bounding box center [756, 401] width 1512 height 802
click at [1354, 23] on span "Participants" at bounding box center [1362, 21] width 30 height 6
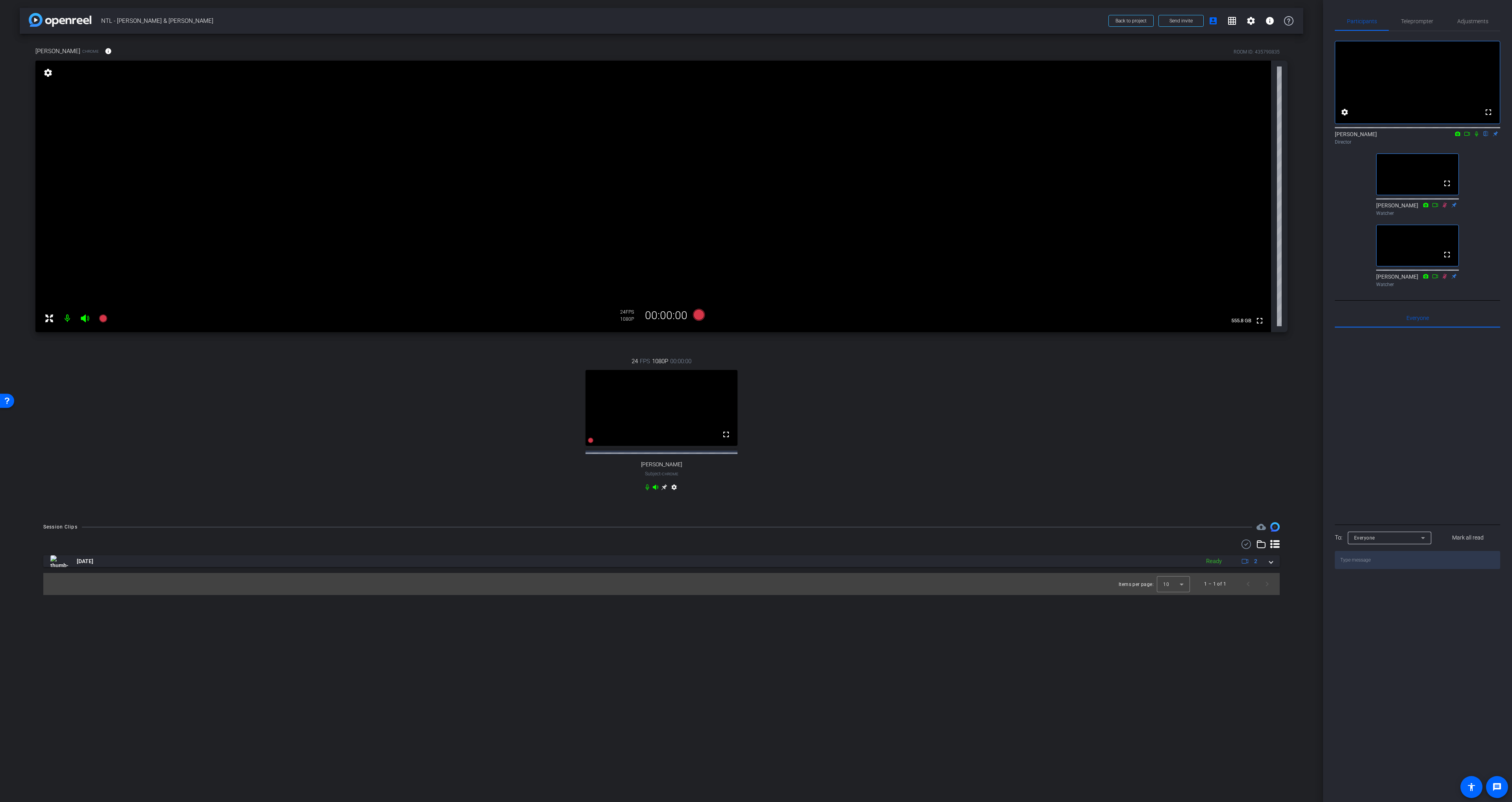
click at [900, 386] on div "24 FPS 1080P 00:00:00 fullscreen Joe Fried Subject - Chrome settings" at bounding box center [661, 425] width 1252 height 163
click at [867, 386] on div "24 FPS 1080P 00:00:00 fullscreen Joe Fried Subject - Chrome settings" at bounding box center [661, 425] width 1252 height 163
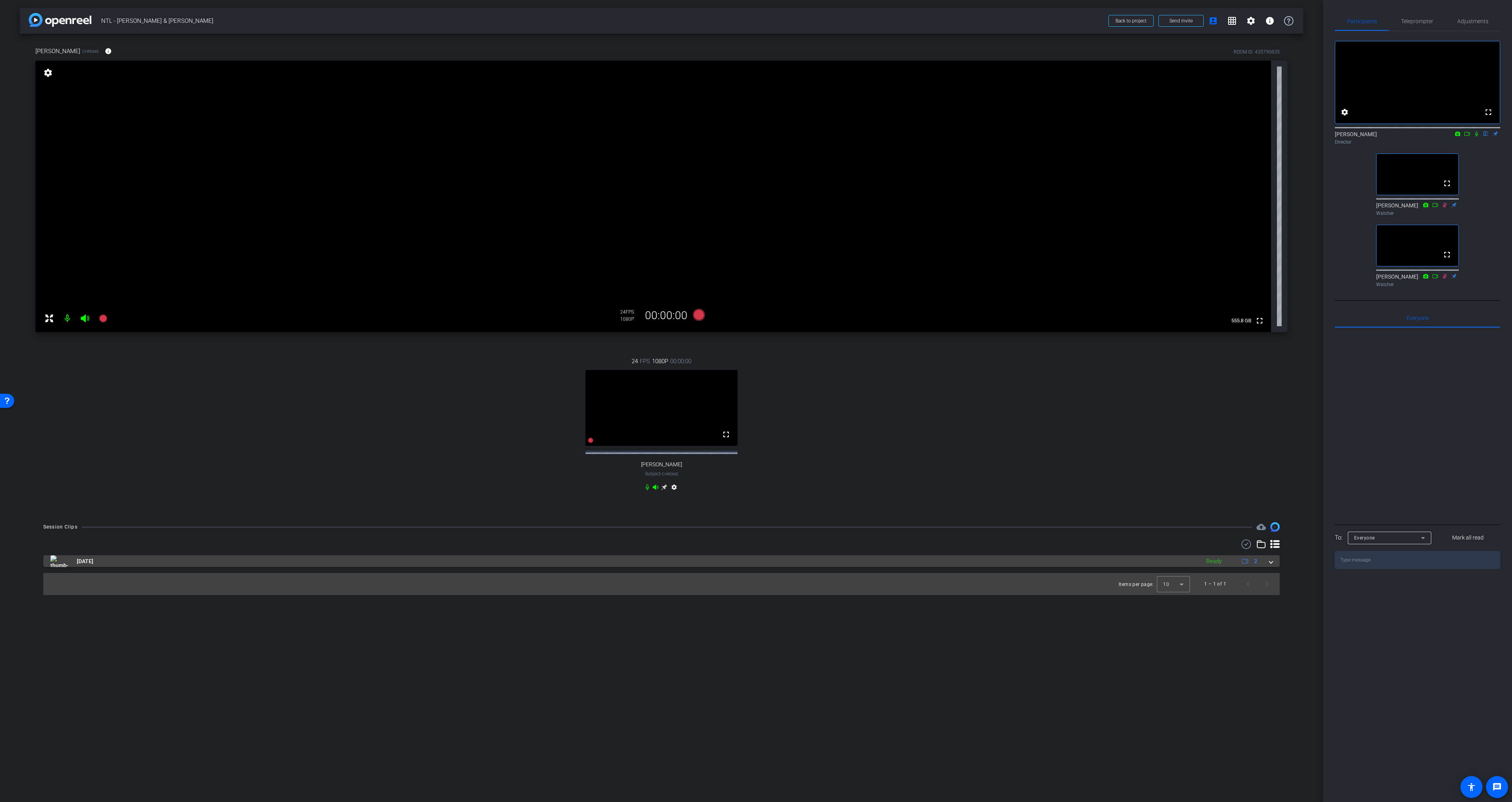
click at [274, 567] on mat-panel-title "[DATE]" at bounding box center [624, 561] width 1146 height 12
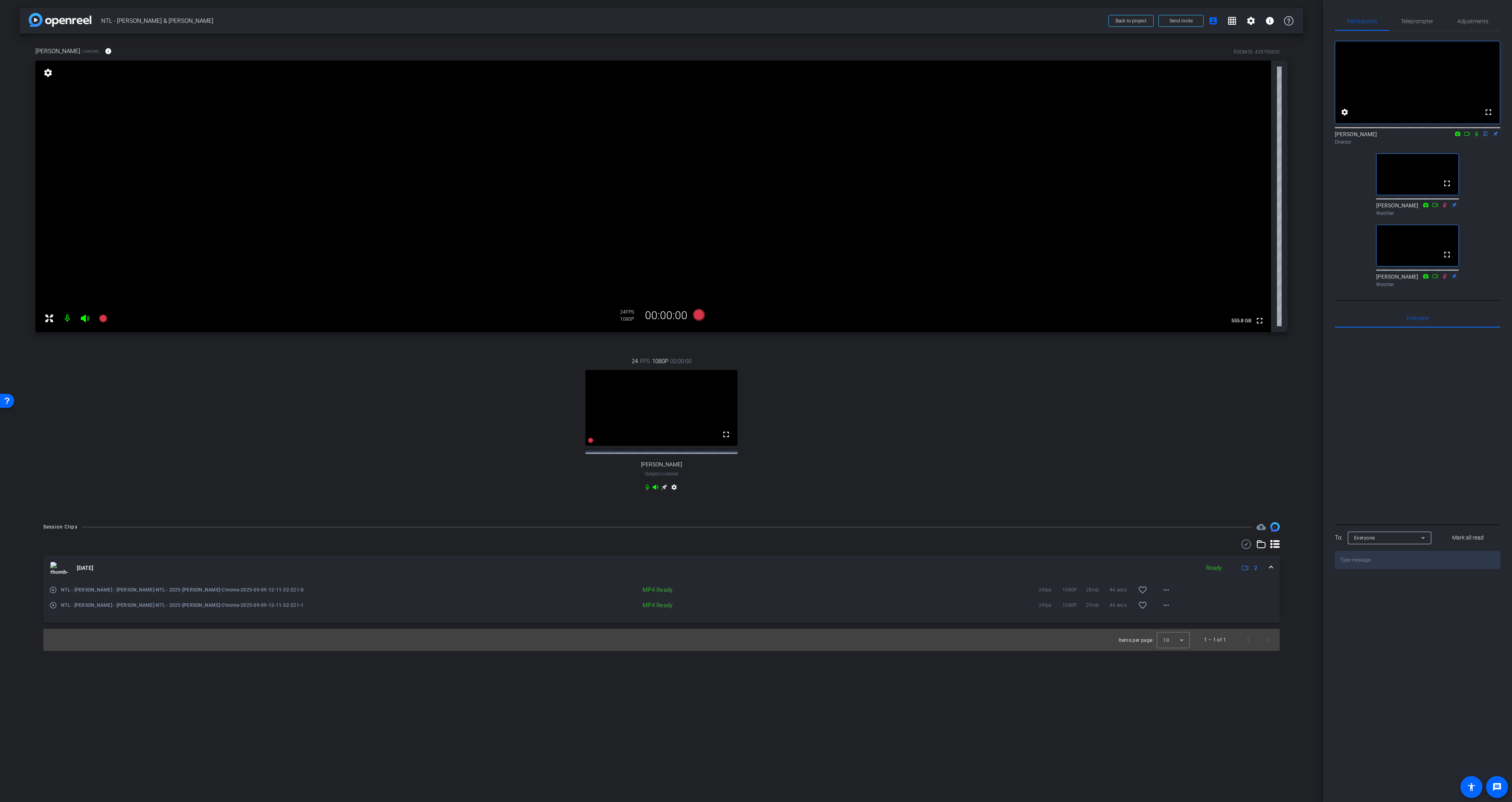
click at [53, 594] on mat-icon "play_circle_outline" at bounding box center [53, 590] width 8 height 8
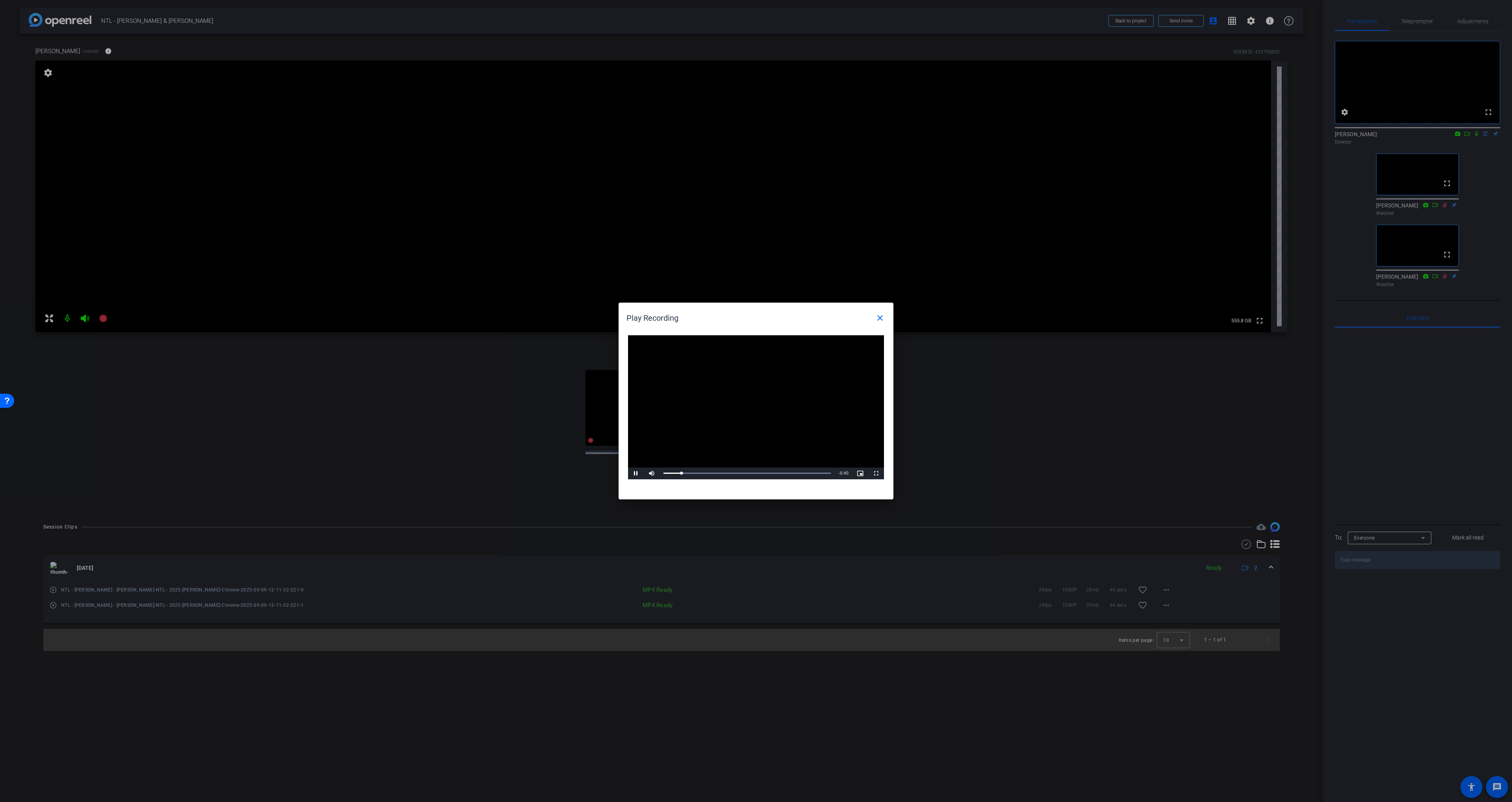
click at [1477, 143] on div at bounding box center [756, 401] width 1512 height 802
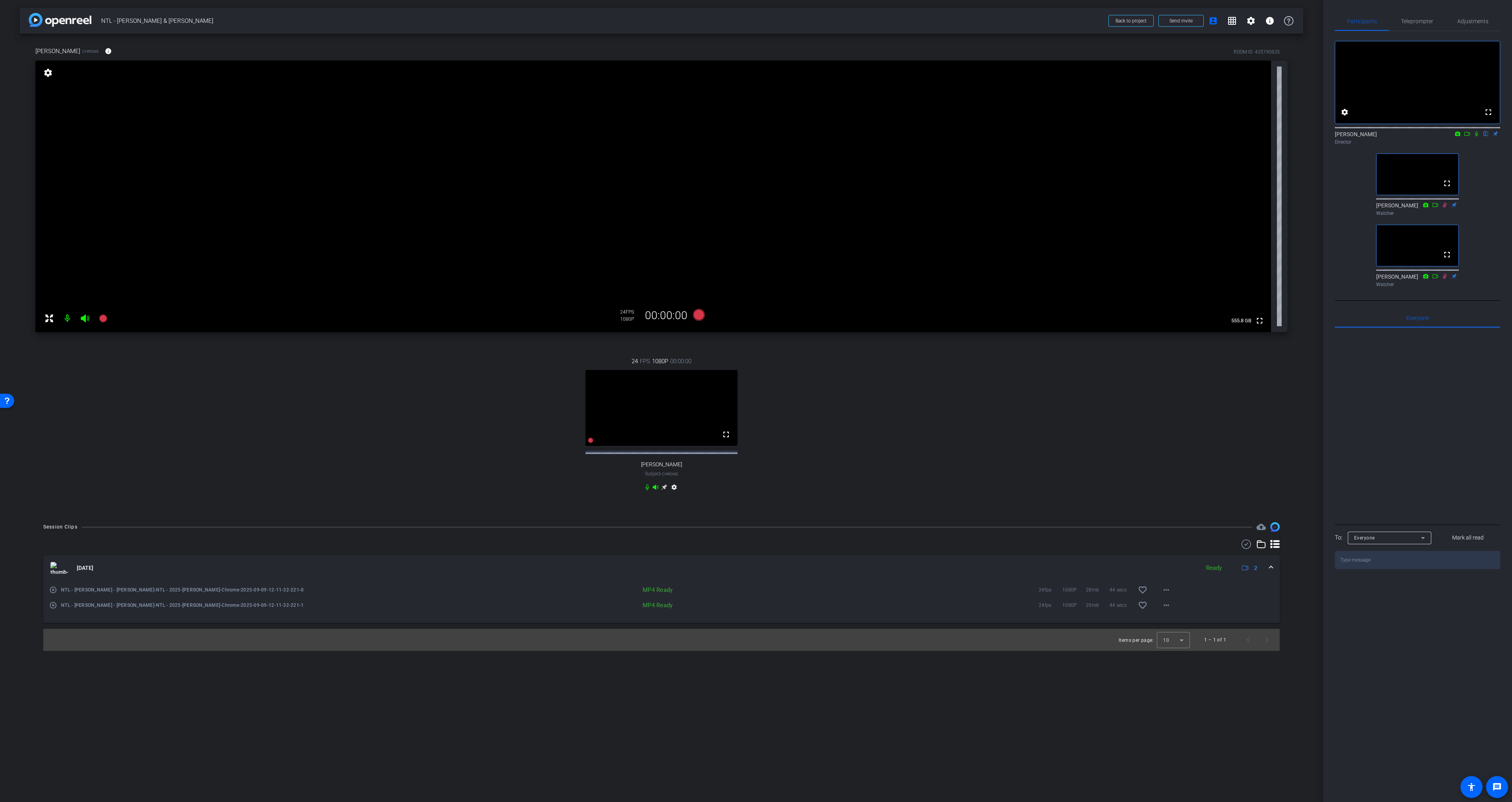
click at [1477, 136] on icon at bounding box center [1477, 134] width 6 height 6
click at [1478, 136] on icon at bounding box center [1477, 134] width 6 height 6
click at [53, 594] on mat-icon "play_circle_outline" at bounding box center [53, 590] width 8 height 8
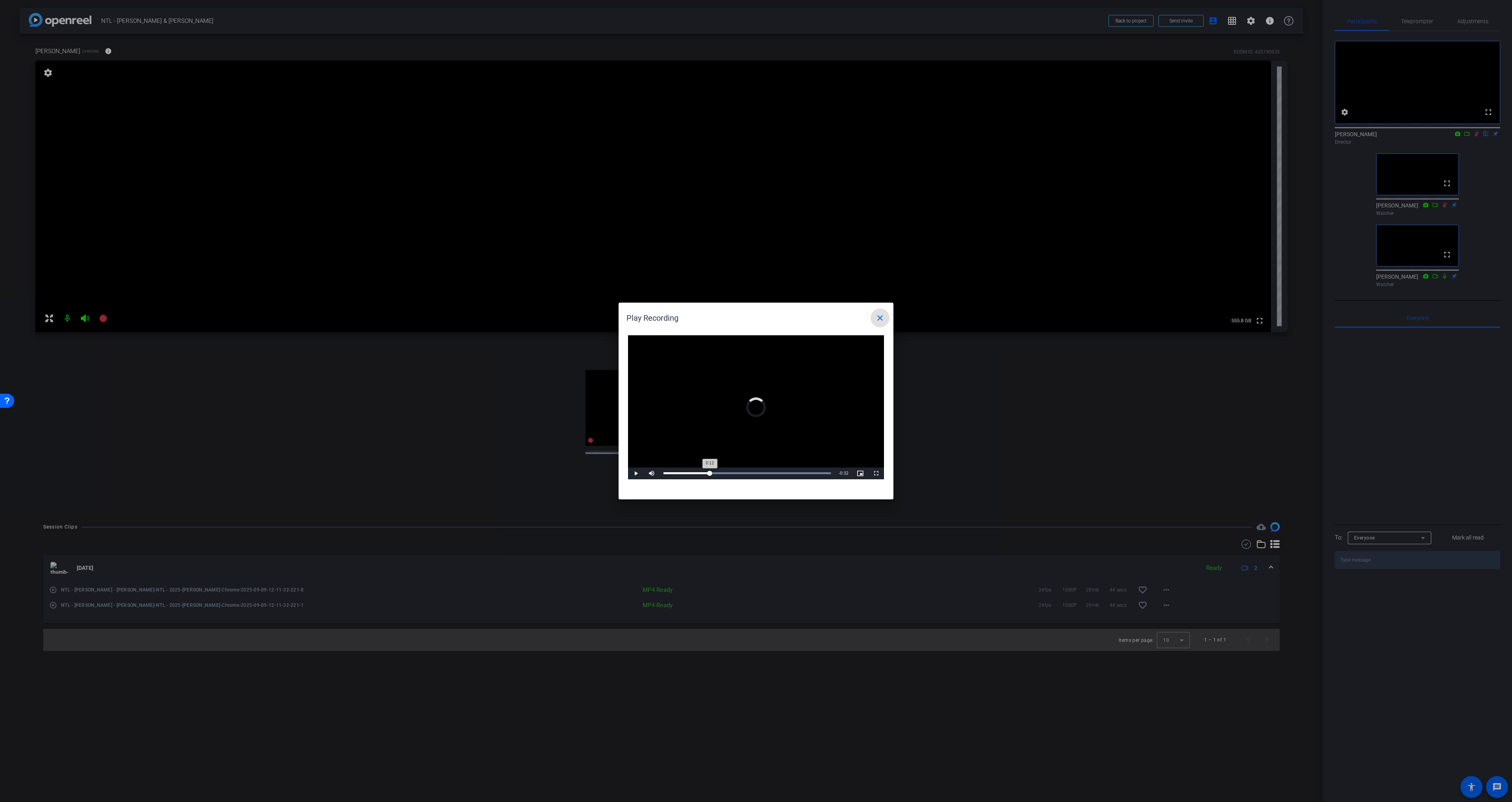
click at [710, 474] on div "Loaded : 100.00% 0:12 0:12" at bounding box center [747, 473] width 175 height 12
click at [736, 473] on div "Loaded : 100.00% 0:19 0:19" at bounding box center [748, 473] width 168 height 2
drag, startPoint x: 749, startPoint y: 473, endPoint x: 760, endPoint y: 473, distance: 11.0
click at [749, 473] on div "Loaded : 100.00% 0:22 0:20" at bounding box center [748, 473] width 168 height 2
click at [878, 319] on mat-icon "close" at bounding box center [880, 317] width 9 height 9
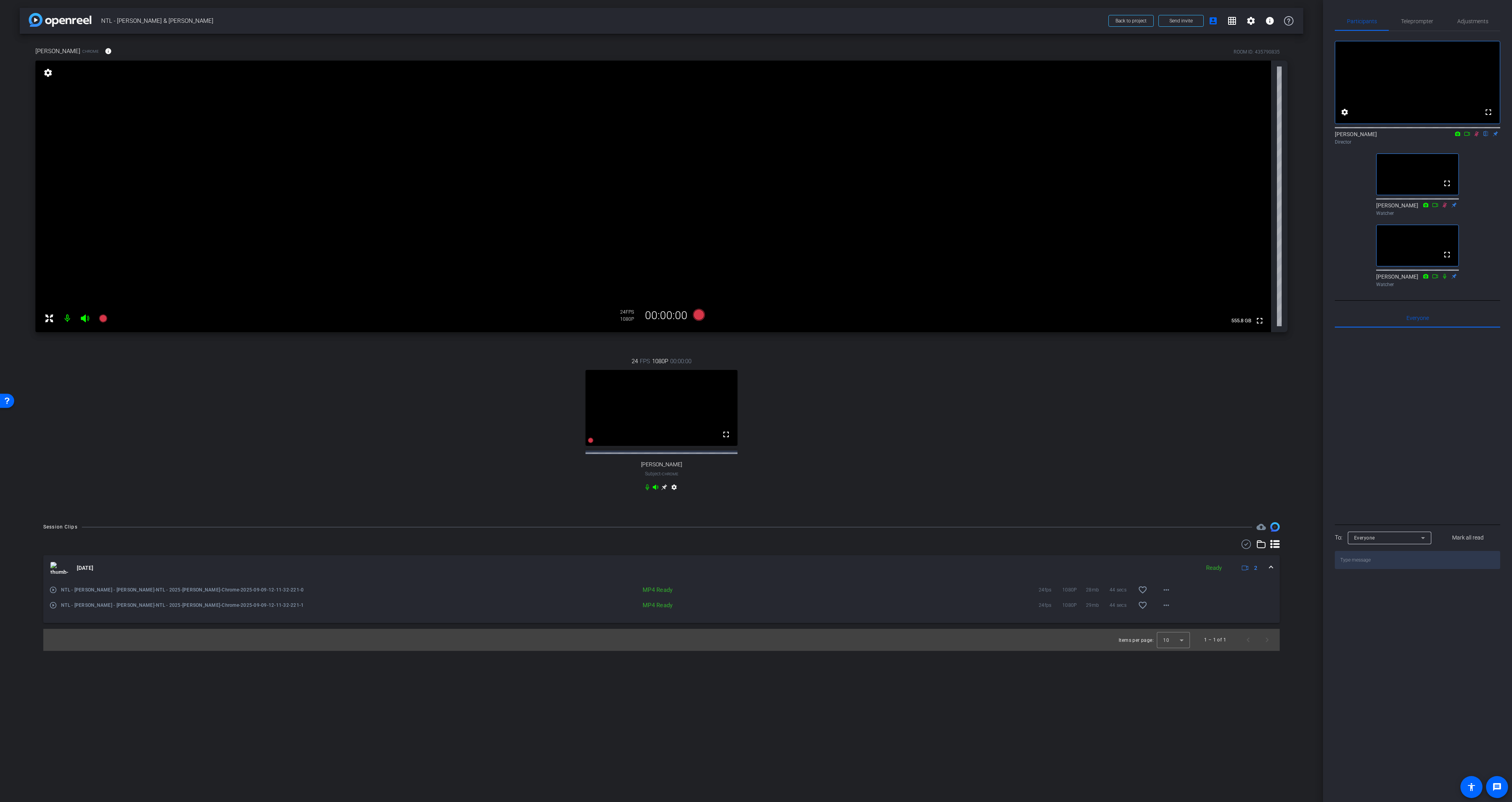
click at [1245, 549] on icon at bounding box center [1246, 544] width 12 height 9
click at [1247, 552] on span at bounding box center [1238, 545] width 27 height 19
drag, startPoint x: 1249, startPoint y: 594, endPoint x: 1224, endPoint y: 585, distance: 26.6
click at [1249, 593] on span "Download MP4" at bounding box center [1252, 594] width 42 height 9
drag, startPoint x: 53, startPoint y: 575, endPoint x: 181, endPoint y: 573, distance: 128.0
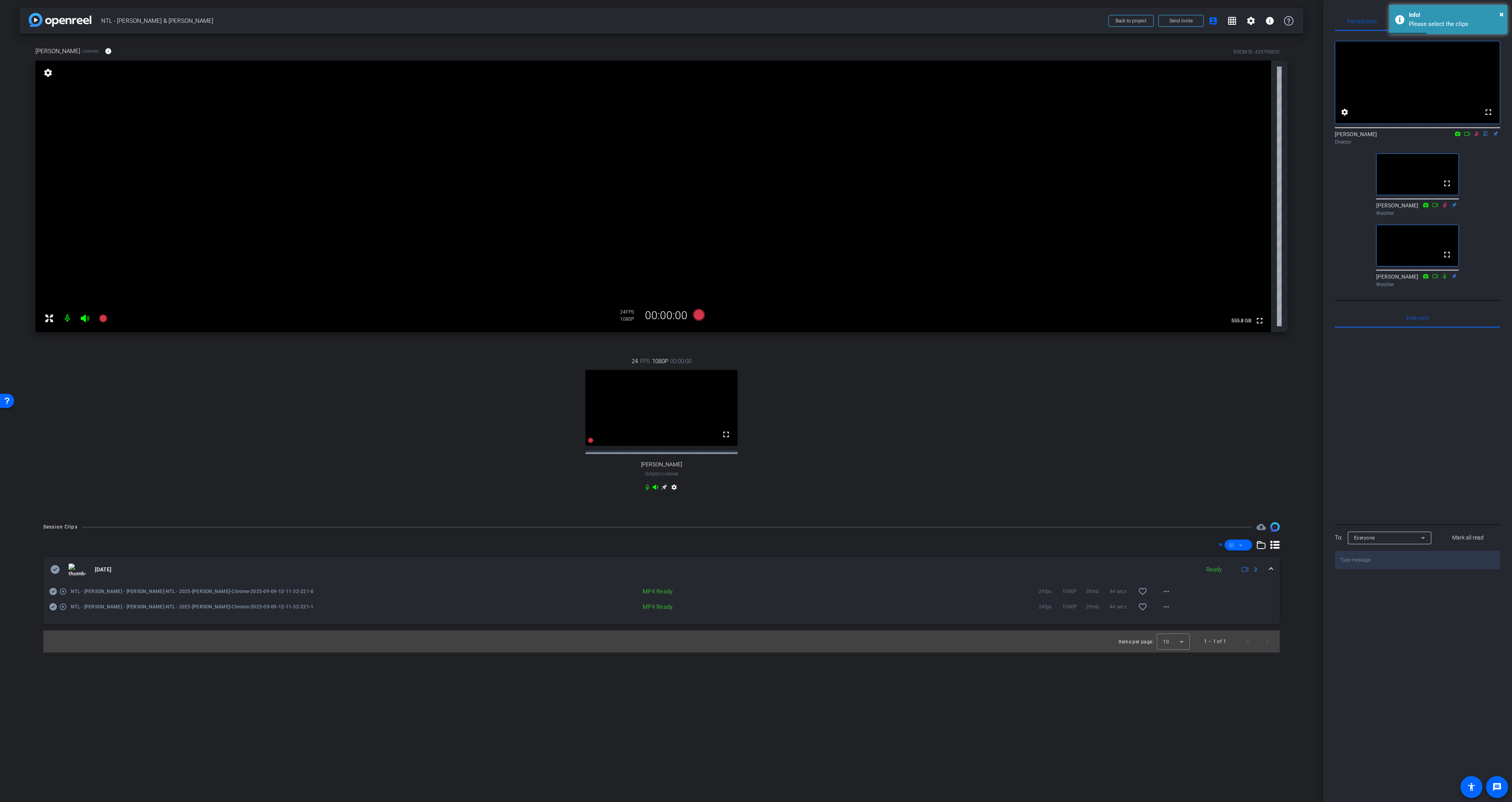
click at [53, 574] on icon at bounding box center [55, 569] width 9 height 8
click at [1246, 554] on span at bounding box center [1238, 545] width 27 height 19
click at [1247, 594] on span "Download MP4" at bounding box center [1252, 594] width 42 height 9
click at [664, 490] on icon at bounding box center [664, 487] width 6 height 6
click at [664, 494] on div "arrow_back NTL - Joe Fried & John Givens Back to project Send invite account_bo…" at bounding box center [662, 401] width 1323 height 802
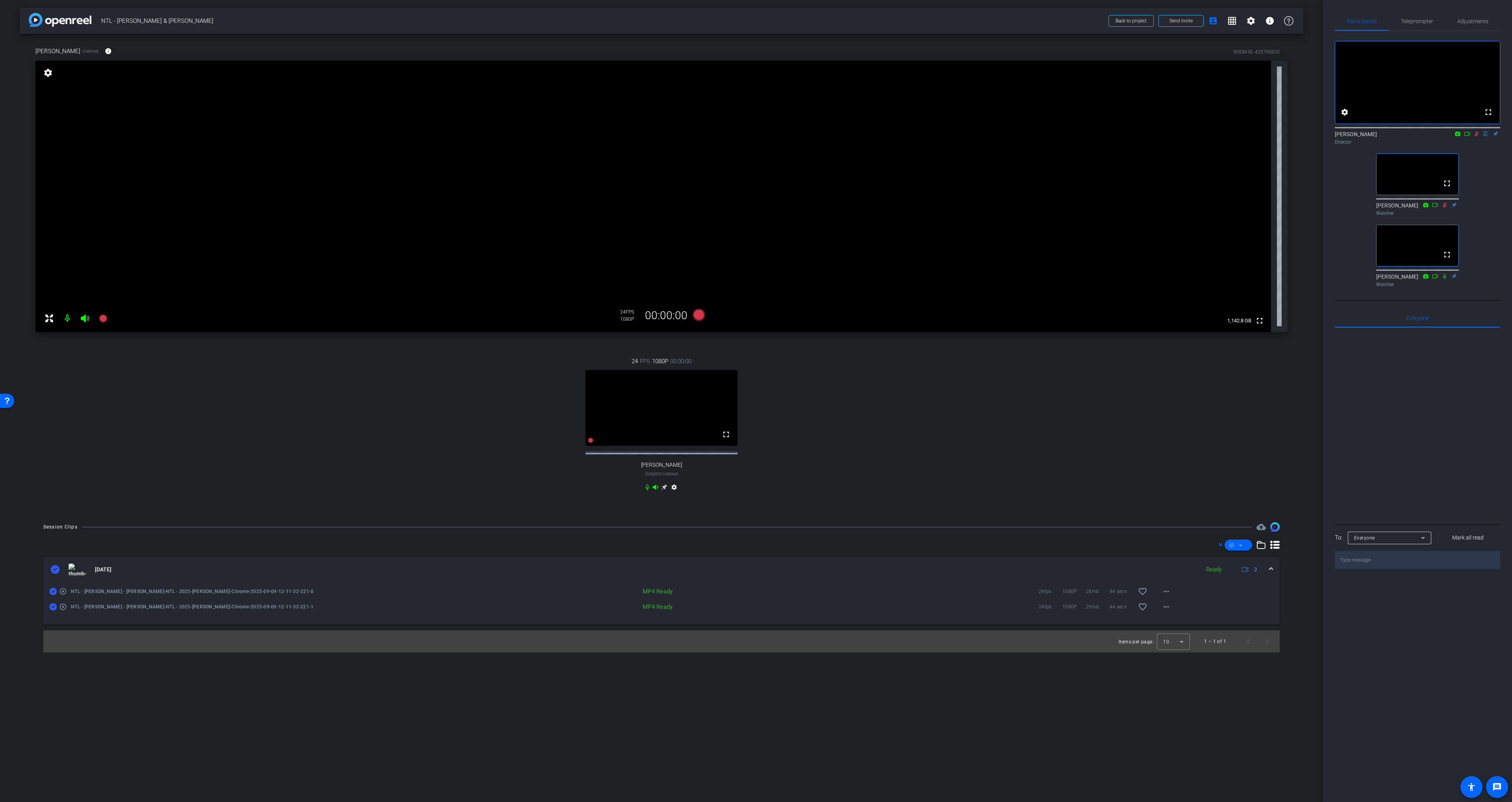
drag, startPoint x: 1476, startPoint y: 145, endPoint x: 1466, endPoint y: 154, distance: 13.5
click at [1476, 136] on icon at bounding box center [1477, 134] width 6 height 6
click at [839, 473] on div "24 FPS 1080P 00:00:00 fullscreen [PERSON_NAME] Subject - Chrome settings" at bounding box center [661, 425] width 1252 height 163
click at [886, 447] on div "24 FPS 1080P 00:00:00 fullscreen [PERSON_NAME] Subject - Chrome settings" at bounding box center [661, 425] width 1252 height 163
click at [820, 477] on div "24 FPS 1080P 00:00:00 fullscreen [PERSON_NAME] Subject - Chrome settings" at bounding box center [661, 425] width 1252 height 163
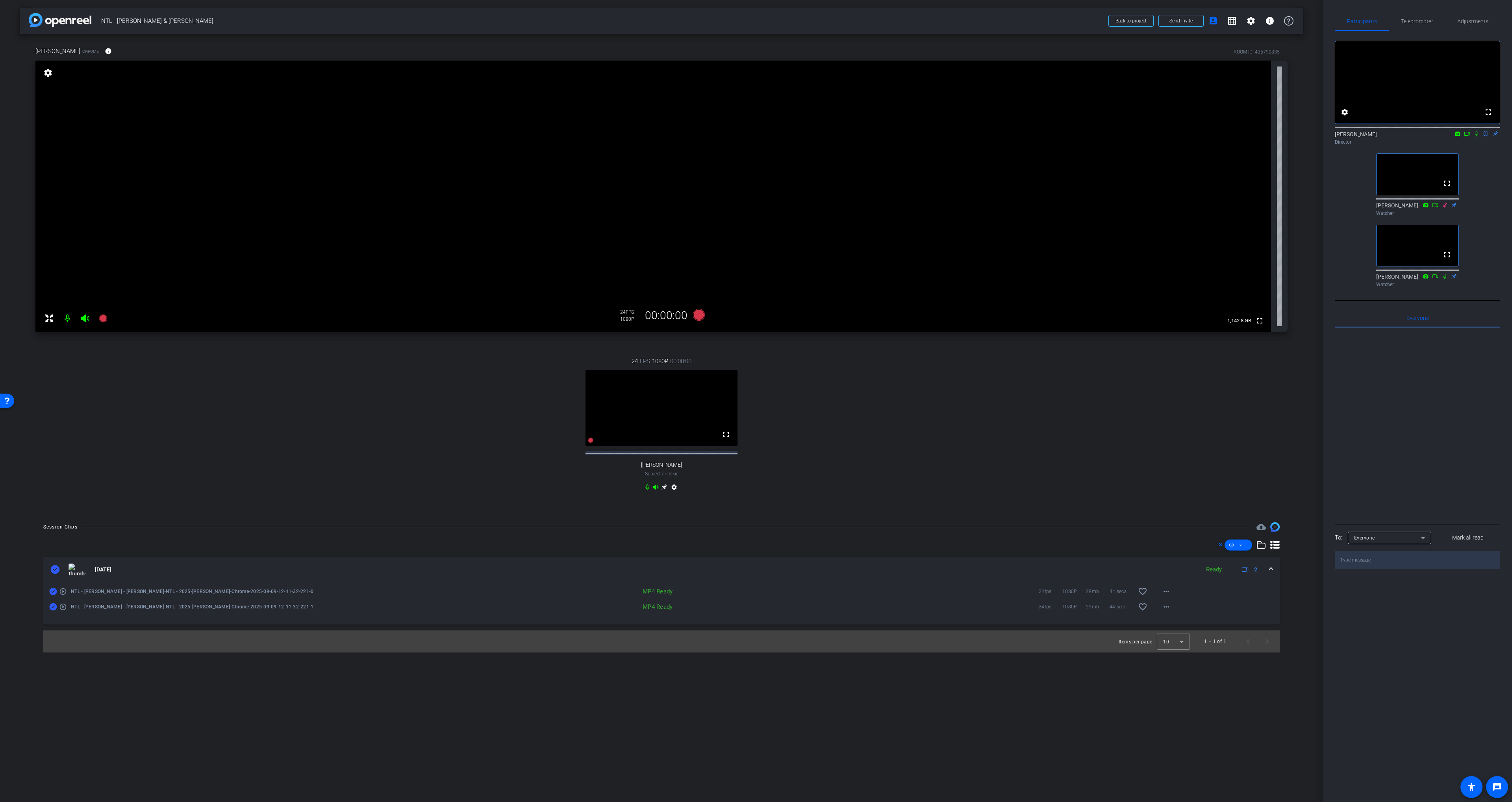
click at [918, 407] on div "24 FPS 1080P 00:00:00 fullscreen [PERSON_NAME] Subject - Chrome settings" at bounding box center [661, 425] width 1252 height 163
click at [808, 445] on div "24 FPS 1080P 00:00:00 fullscreen [PERSON_NAME] Subject - Chrome settings" at bounding box center [661, 425] width 1252 height 163
click at [789, 570] on mat-expansion-panel-header "[DATE] Ready 2" at bounding box center [662, 570] width 1237 height 25
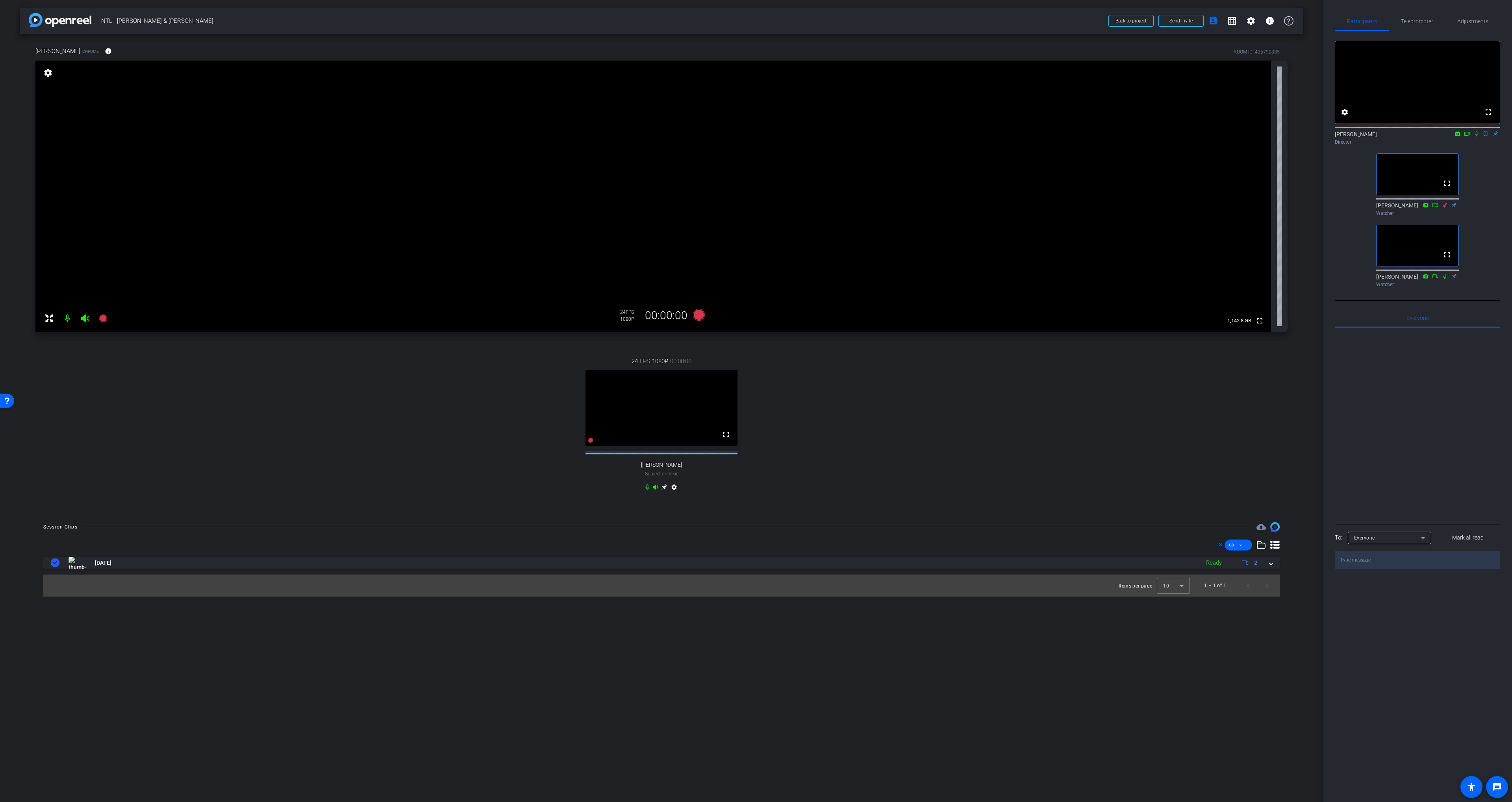
click at [862, 486] on div "24 FPS 1080P 00:00:00 fullscreen [PERSON_NAME] Subject - Chrome settings" at bounding box center [661, 425] width 1252 height 163
click at [937, 412] on div "24 FPS 1080P 00:00:00 fullscreen [PERSON_NAME] Subject - Chrome settings" at bounding box center [661, 425] width 1252 height 163
click at [922, 406] on div "24 FPS 1080P 00:00:00 fullscreen [PERSON_NAME] Subject - Chrome settings" at bounding box center [661, 425] width 1252 height 163
click at [906, 368] on div "24 FPS 1080P 00:00:00 fullscreen [PERSON_NAME] Subject - Chrome settings" at bounding box center [661, 425] width 1252 height 163
click at [955, 368] on div "24 FPS 1080P 00:00:00 fullscreen [PERSON_NAME] Subject - Chrome settings" at bounding box center [661, 425] width 1252 height 163
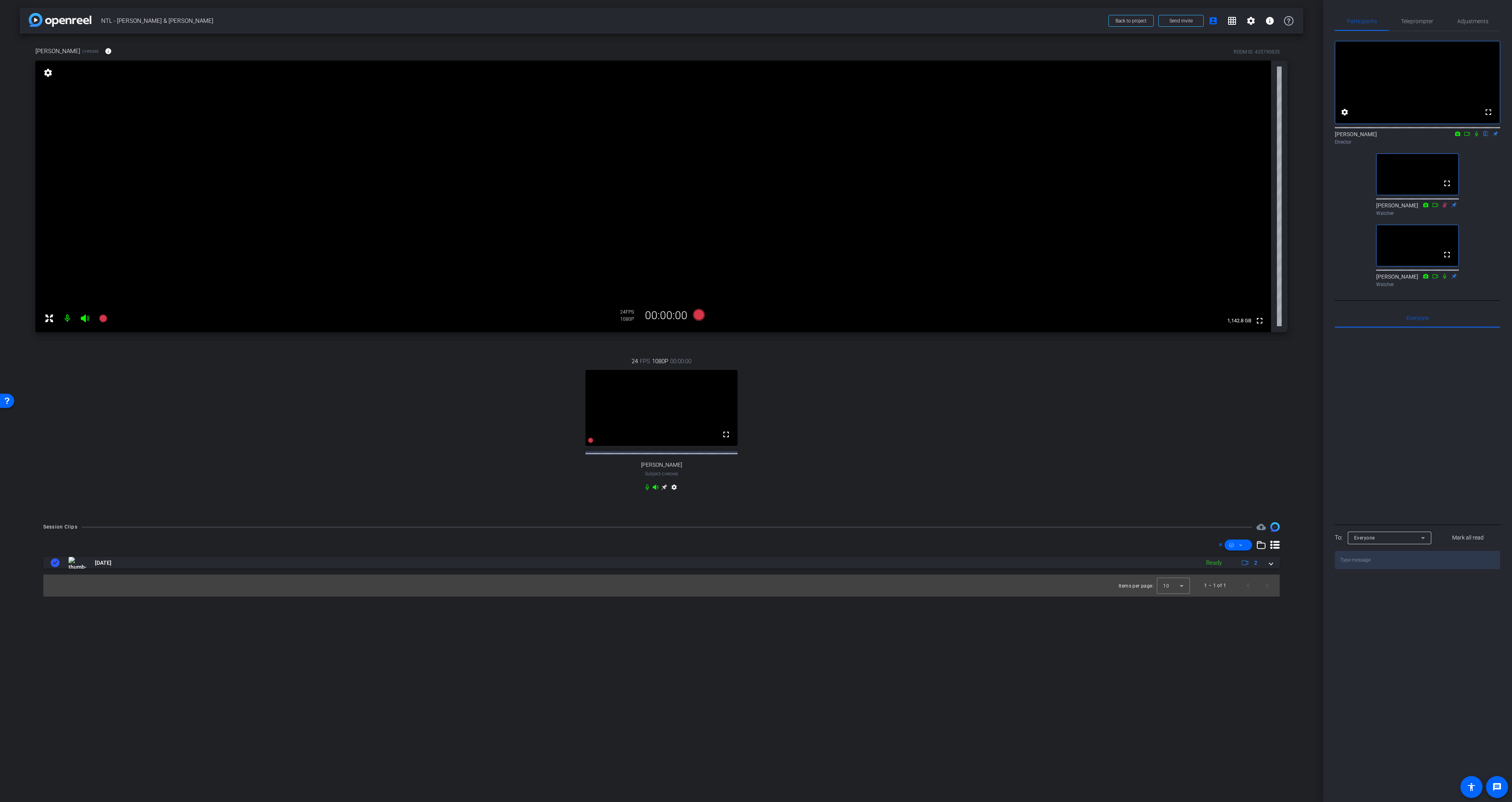
drag, startPoint x: 947, startPoint y: 370, endPoint x: 953, endPoint y: 374, distance: 7.2
click at [947, 370] on div "24 FPS 1080P 00:00:00 fullscreen [PERSON_NAME] Subject - Chrome settings" at bounding box center [661, 425] width 1252 height 163
click at [697, 316] on icon at bounding box center [699, 314] width 12 height 12
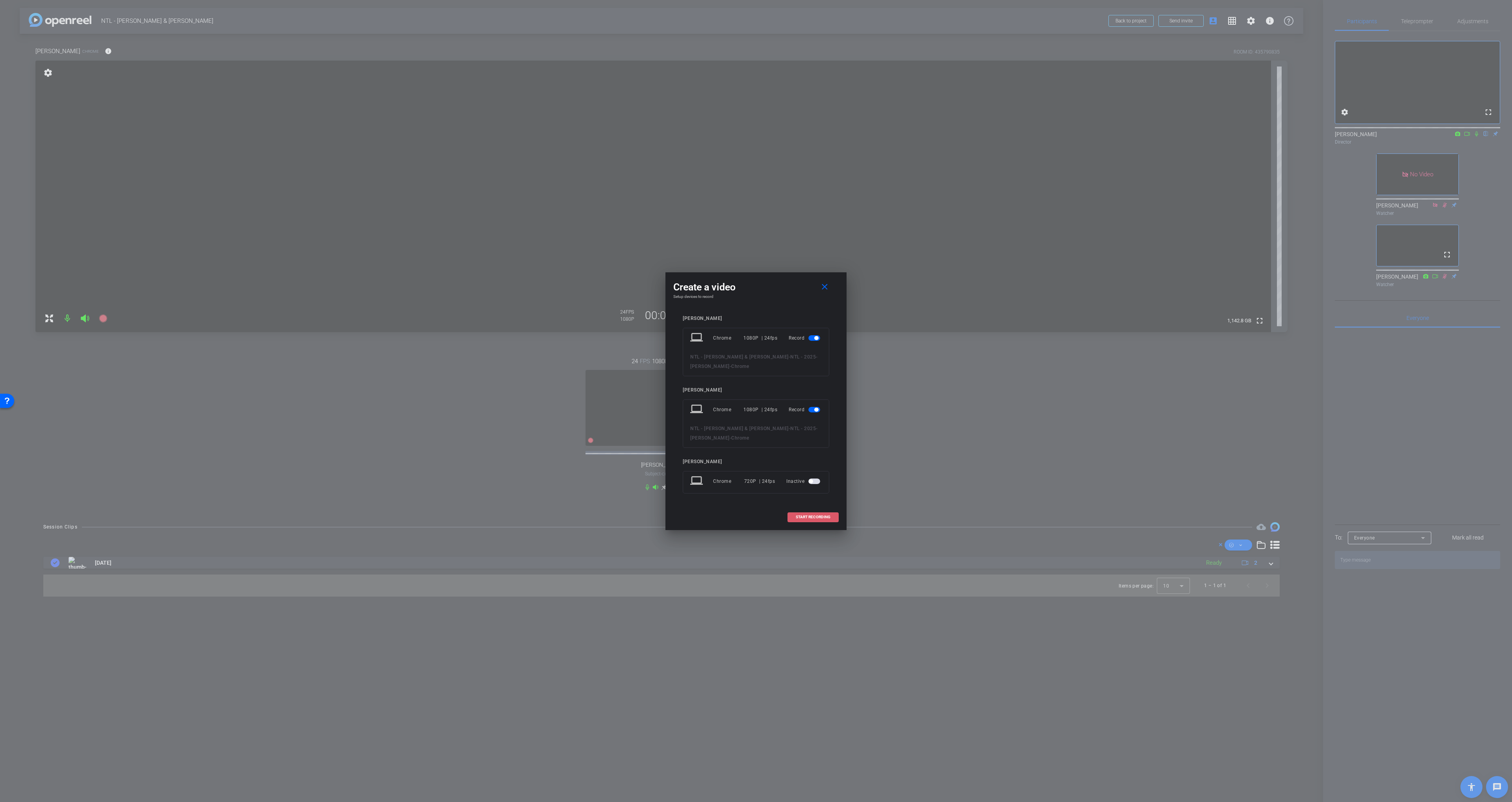
click at [817, 516] on span "START RECORDING" at bounding box center [813, 517] width 34 height 4
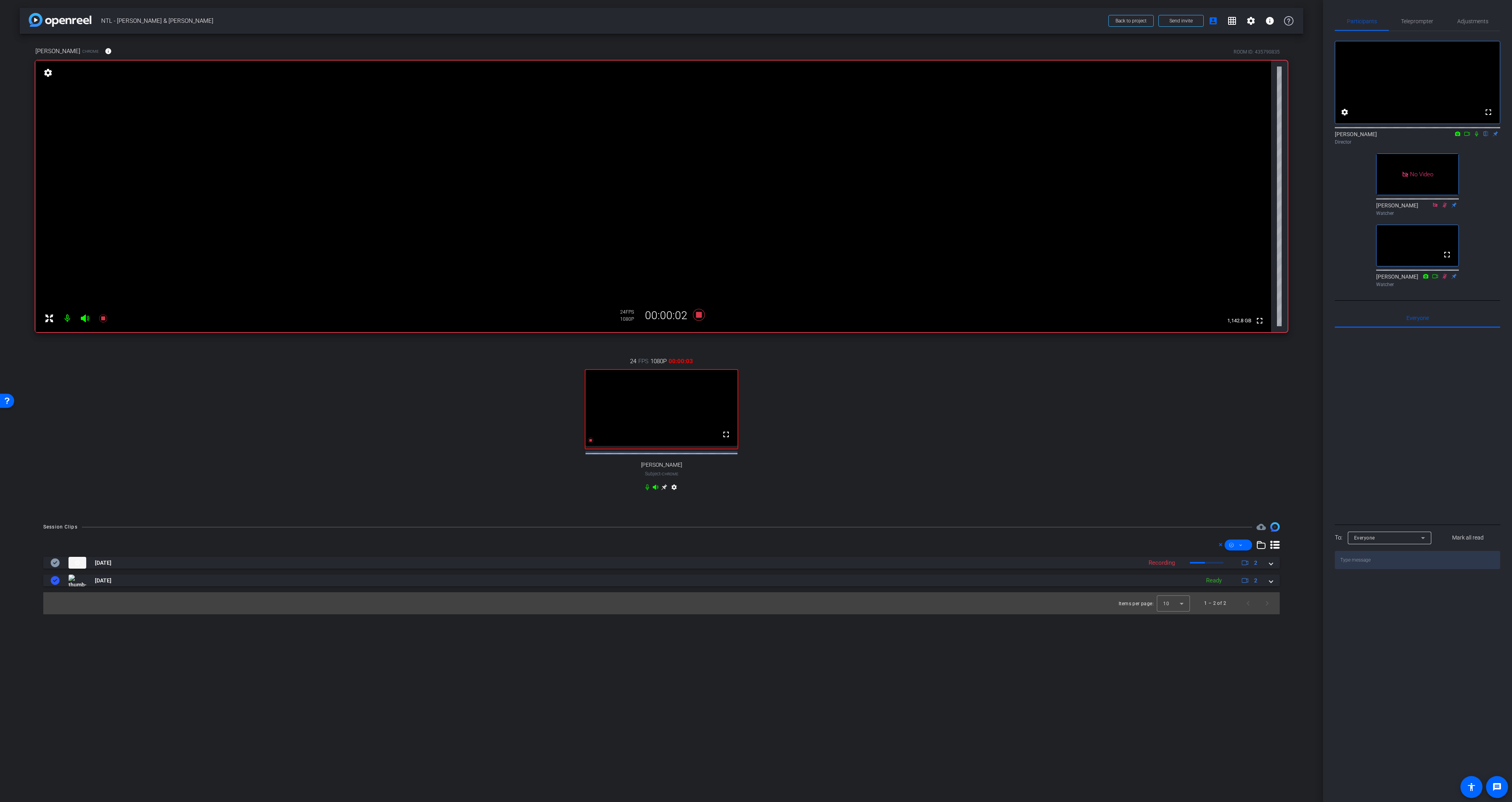
drag, startPoint x: 1475, startPoint y: 145, endPoint x: 1472, endPoint y: 145, distance: 3.0
click at [1475, 136] on icon at bounding box center [1477, 134] width 6 height 6
click at [1468, 136] on icon at bounding box center [1467, 134] width 6 height 6
click at [1252, 445] on div "24 FPS 1080P 00:00:05 fullscreen John Givens Subject - Chrome settings" at bounding box center [661, 425] width 1252 height 163
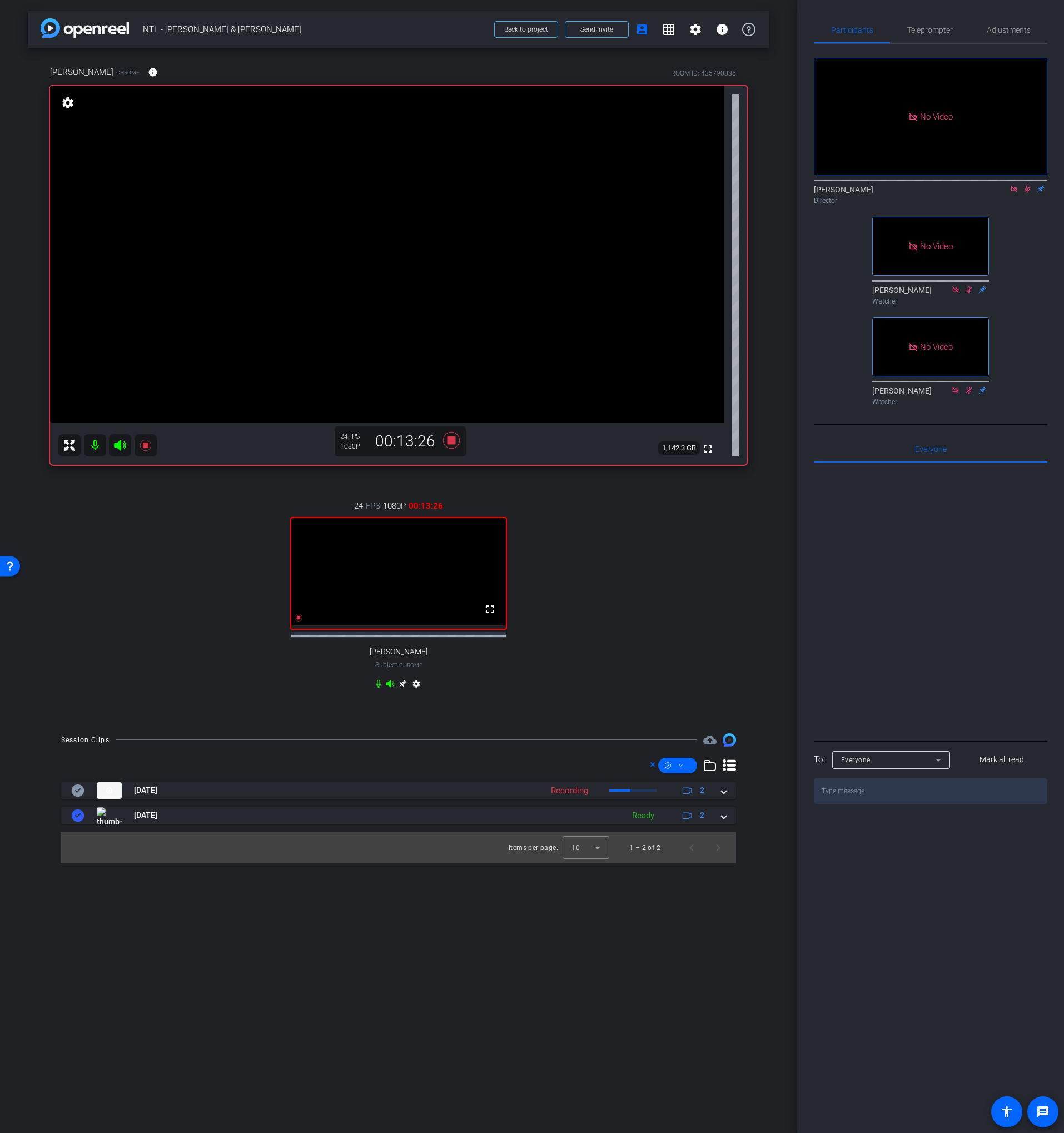
click at [1013, 193] on icon at bounding box center [1013, 189] width 9 height 8
click at [1012, 193] on icon at bounding box center [1014, 189] width 6 height 7
click at [450, 442] on icon at bounding box center [451, 440] width 17 height 17
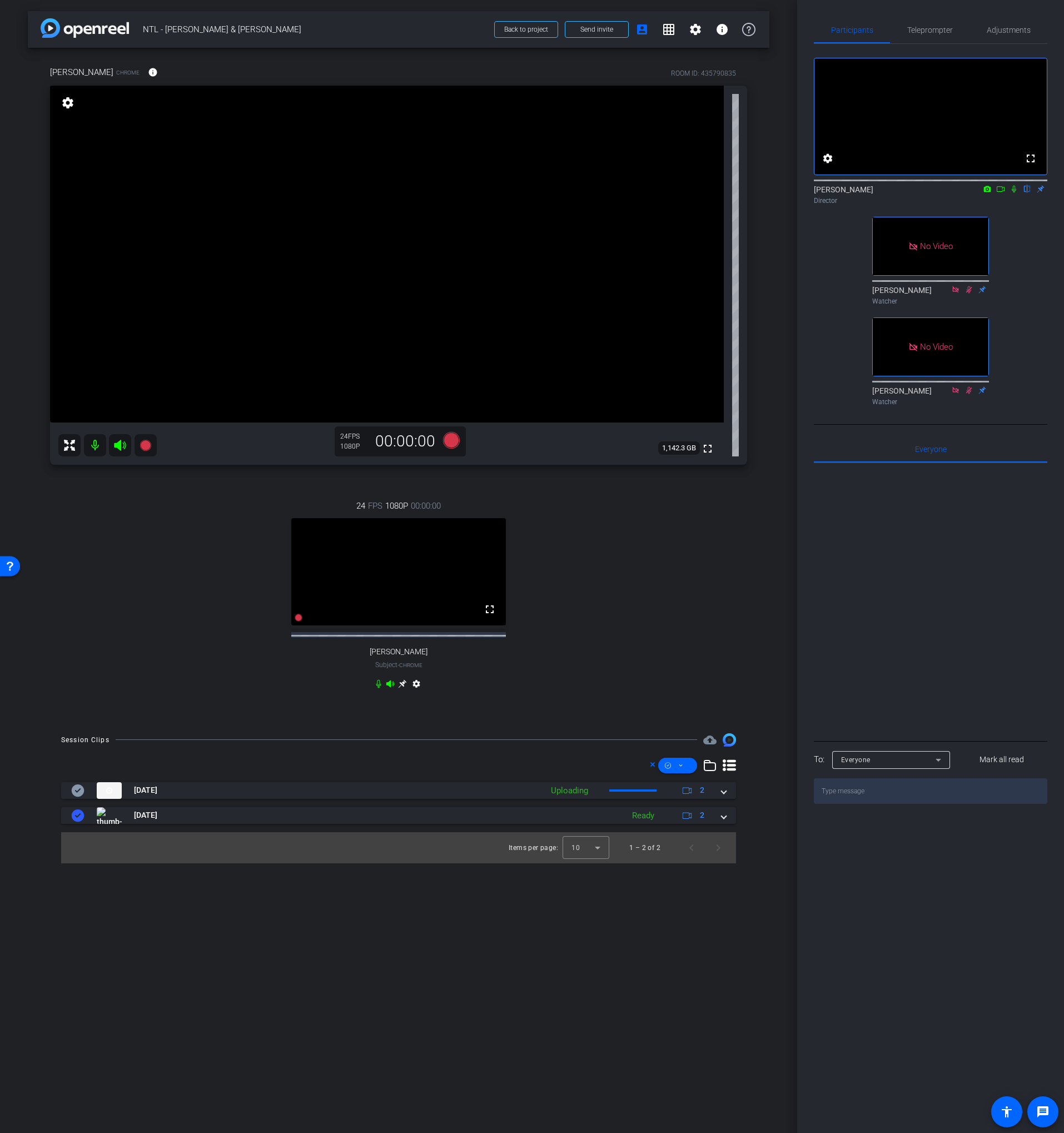
drag, startPoint x: 451, startPoint y: 493, endPoint x: 442, endPoint y: 447, distance: 46.9
click at [451, 493] on div "24 FPS 1080P 00:00:00 fullscreen [PERSON_NAME] Subject - Chrome settings" at bounding box center [398, 596] width 697 height 230
click at [446, 440] on icon at bounding box center [451, 440] width 17 height 17
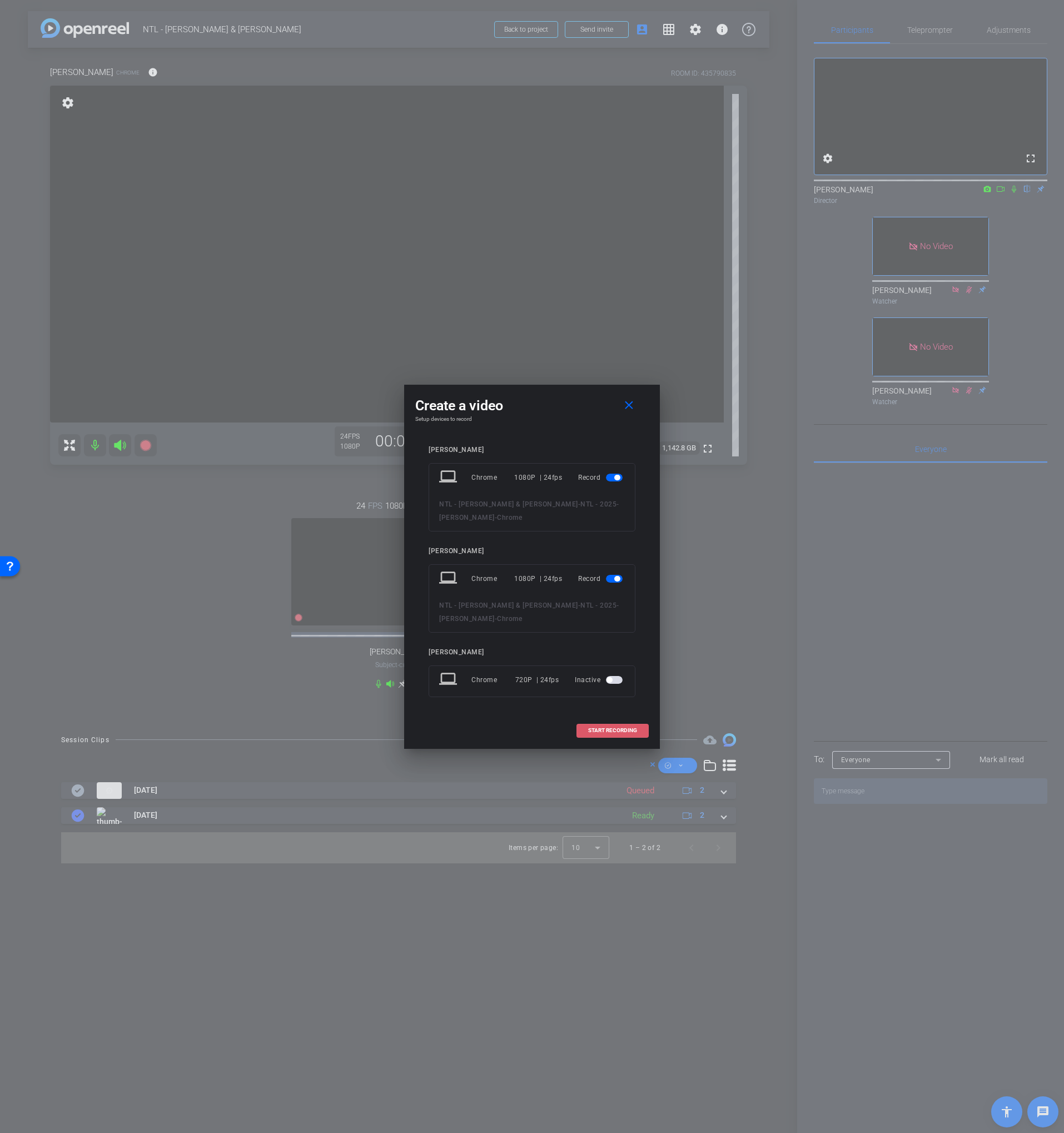
click at [614, 730] on span "START RECORDING" at bounding box center [612, 730] width 49 height 6
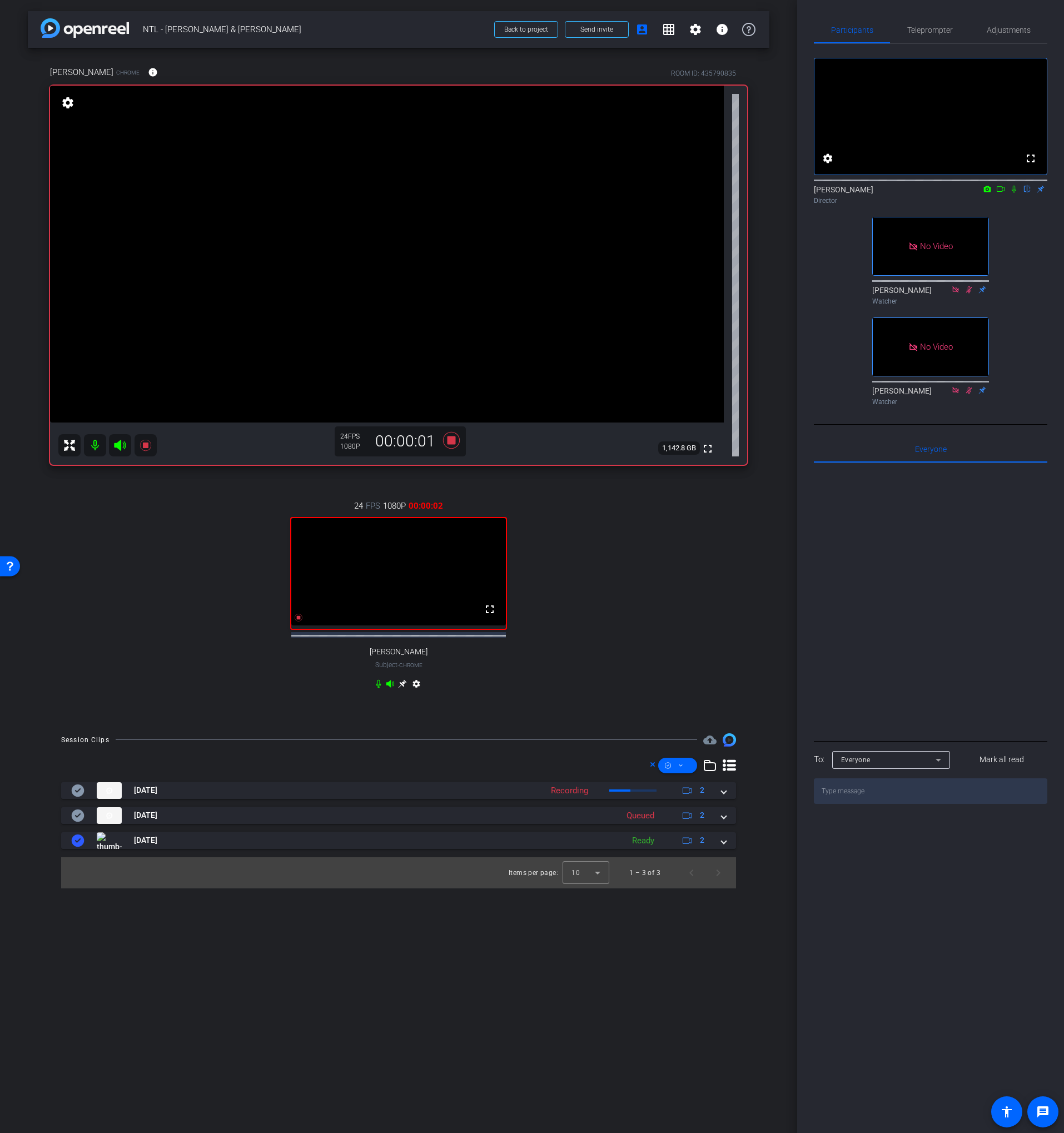
click at [1012, 193] on icon at bounding box center [1013, 189] width 9 height 8
click at [1002, 193] on icon at bounding box center [1000, 189] width 9 height 8
click at [513, 824] on mat-panel-title "[DATE]" at bounding box center [342, 815] width 540 height 17
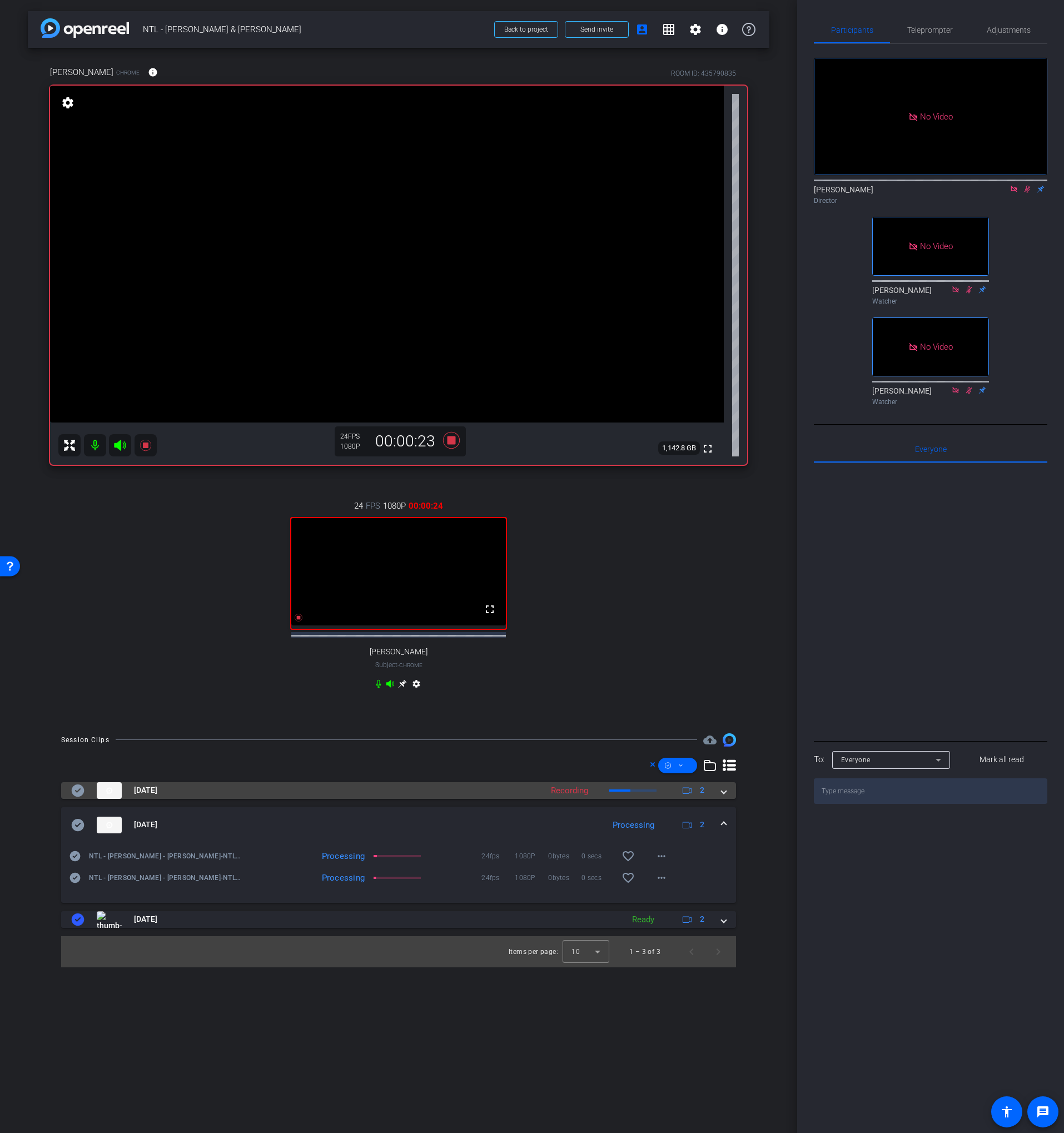
click at [443, 794] on mat-panel-title "[DATE]" at bounding box center [304, 790] width 465 height 17
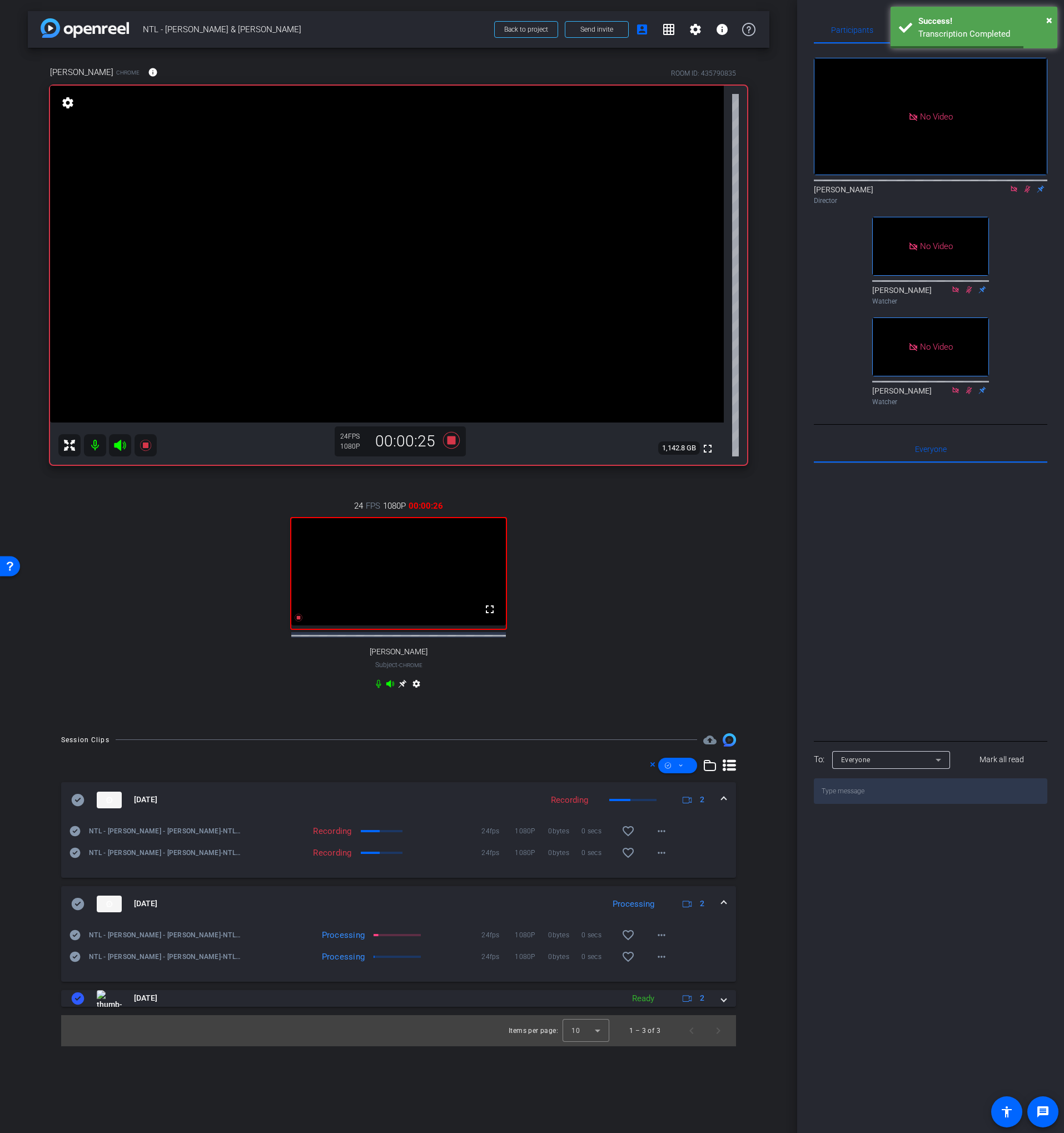
click at [435, 796] on mat-expansion-panel-header "[DATE] Recording 2" at bounding box center [398, 800] width 675 height 36
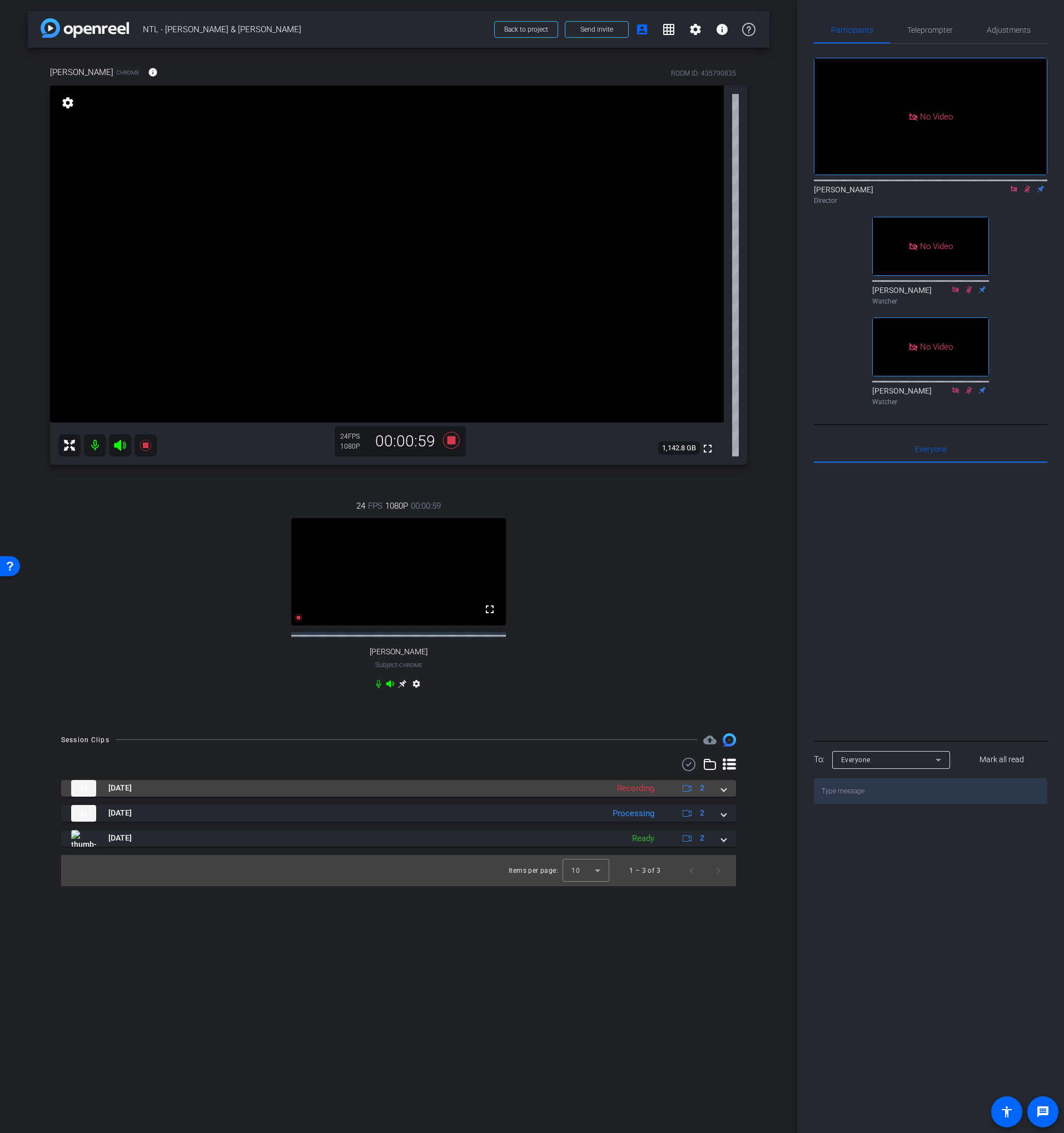
click at [197, 797] on mat-panel-title "[DATE]" at bounding box center [337, 788] width 532 height 17
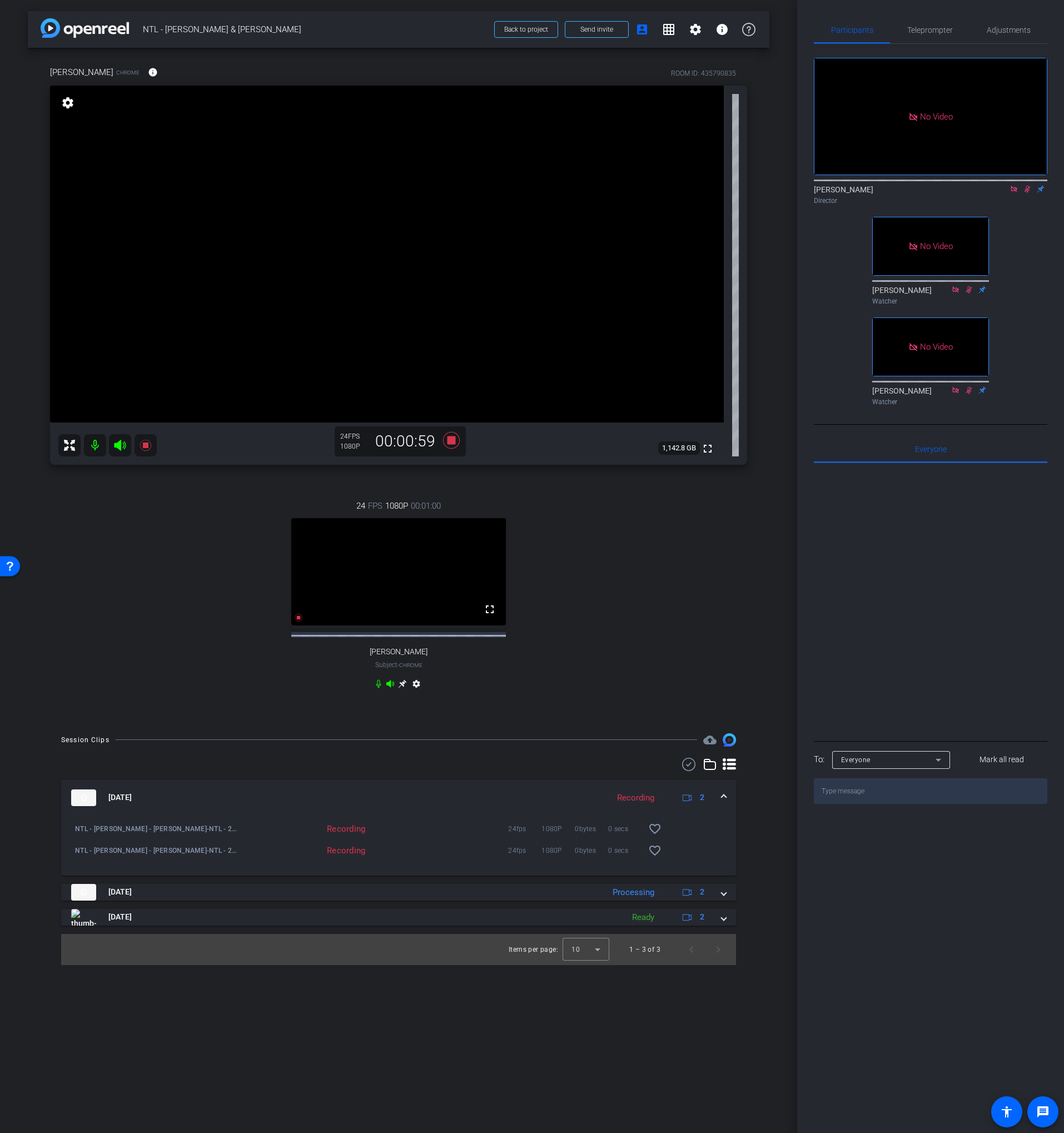
click at [191, 798] on mat-expansion-panel-header "[DATE] Recording 2" at bounding box center [398, 798] width 675 height 36
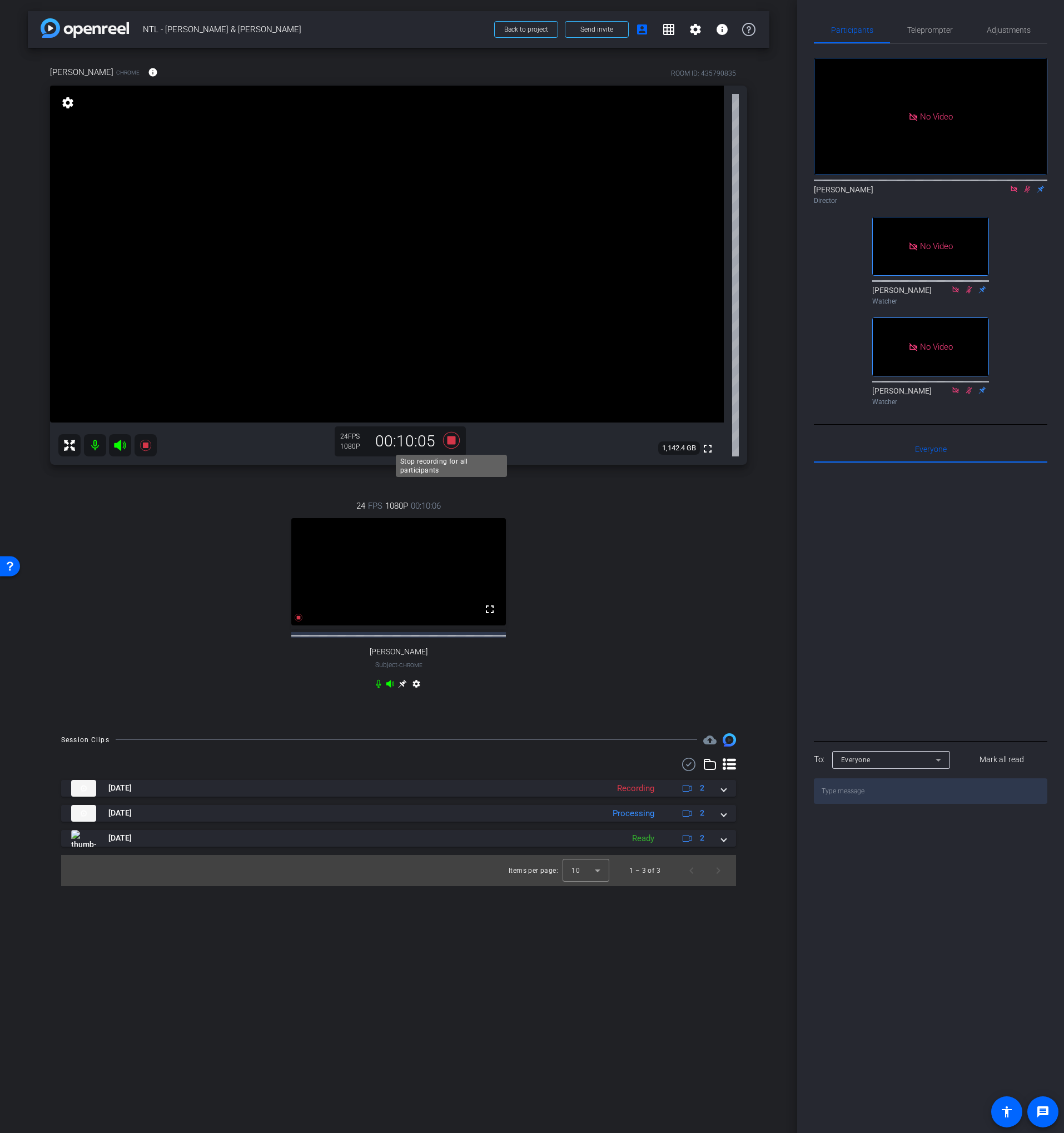
click at [452, 443] on icon at bounding box center [451, 440] width 17 height 17
click at [1023, 193] on icon at bounding box center [1026, 189] width 9 height 8
click at [1015, 192] on icon at bounding box center [1013, 189] width 6 height 6
click at [456, 442] on icon at bounding box center [451, 440] width 17 height 17
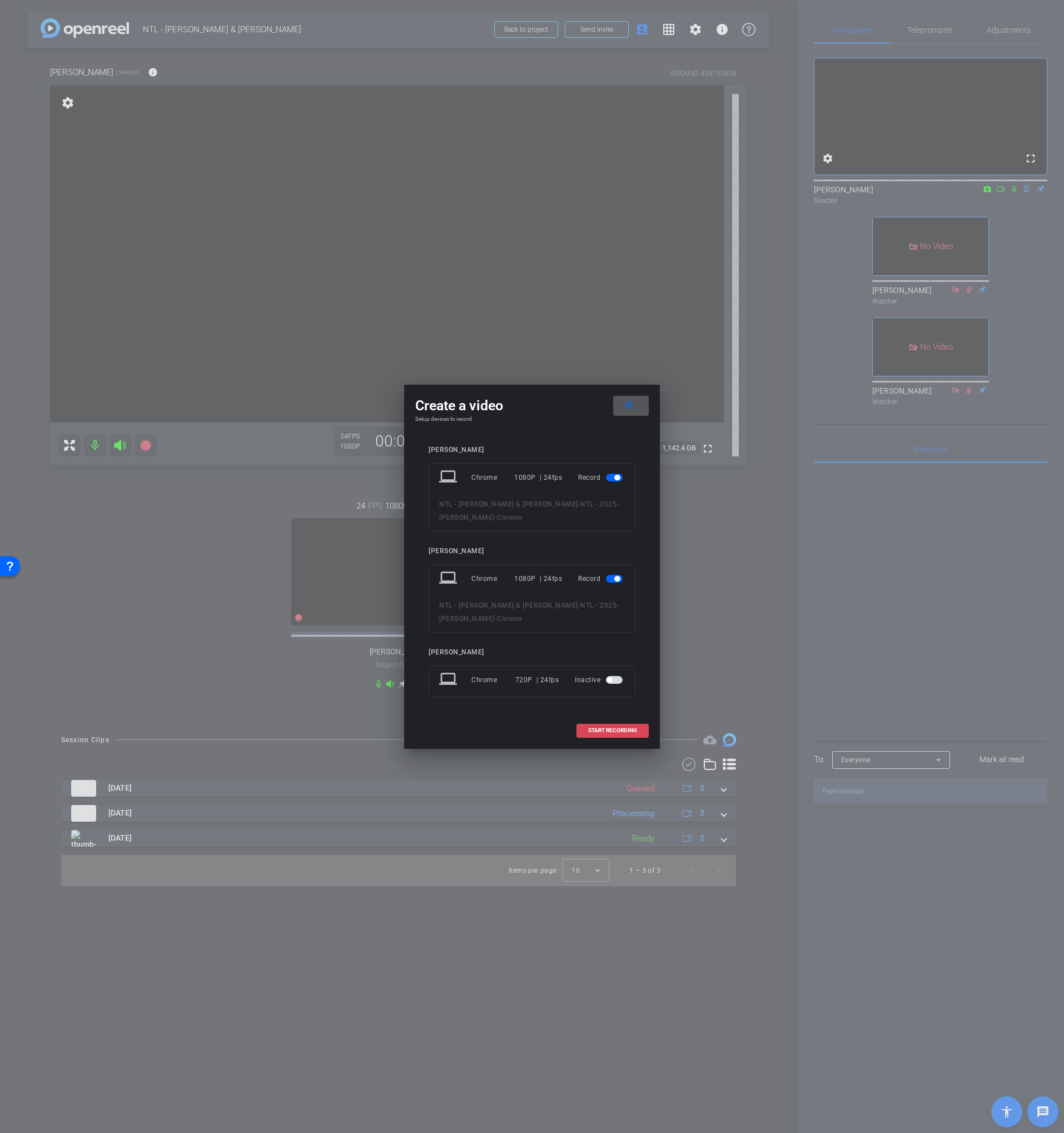
click at [592, 730] on span "START RECORDING" at bounding box center [612, 730] width 49 height 6
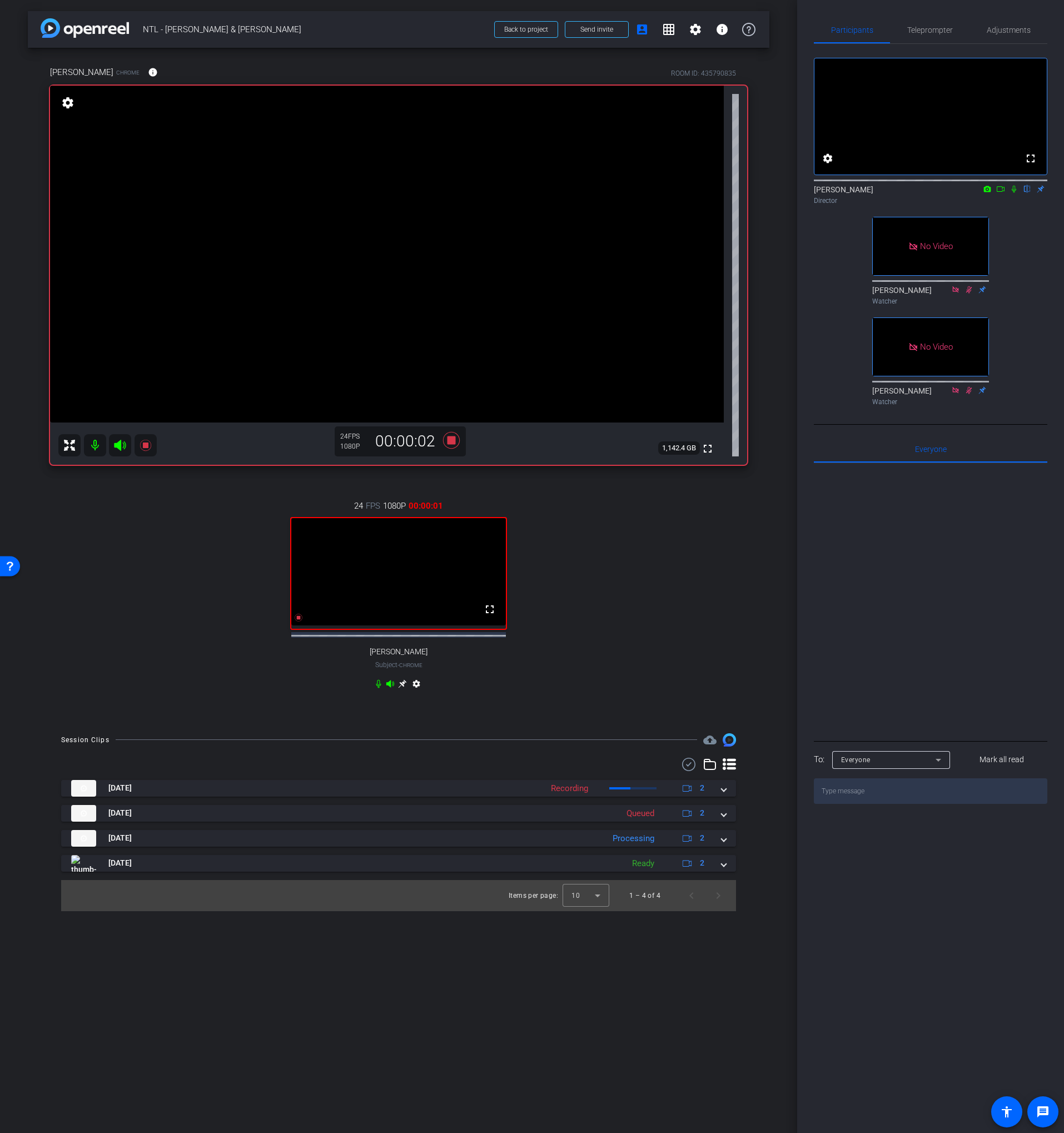
click at [1012, 193] on icon at bounding box center [1013, 189] width 4 height 7
click at [1001, 192] on icon at bounding box center [1000, 189] width 8 height 6
click at [484, 822] on mat-panel-title "[DATE]" at bounding box center [342, 813] width 540 height 17
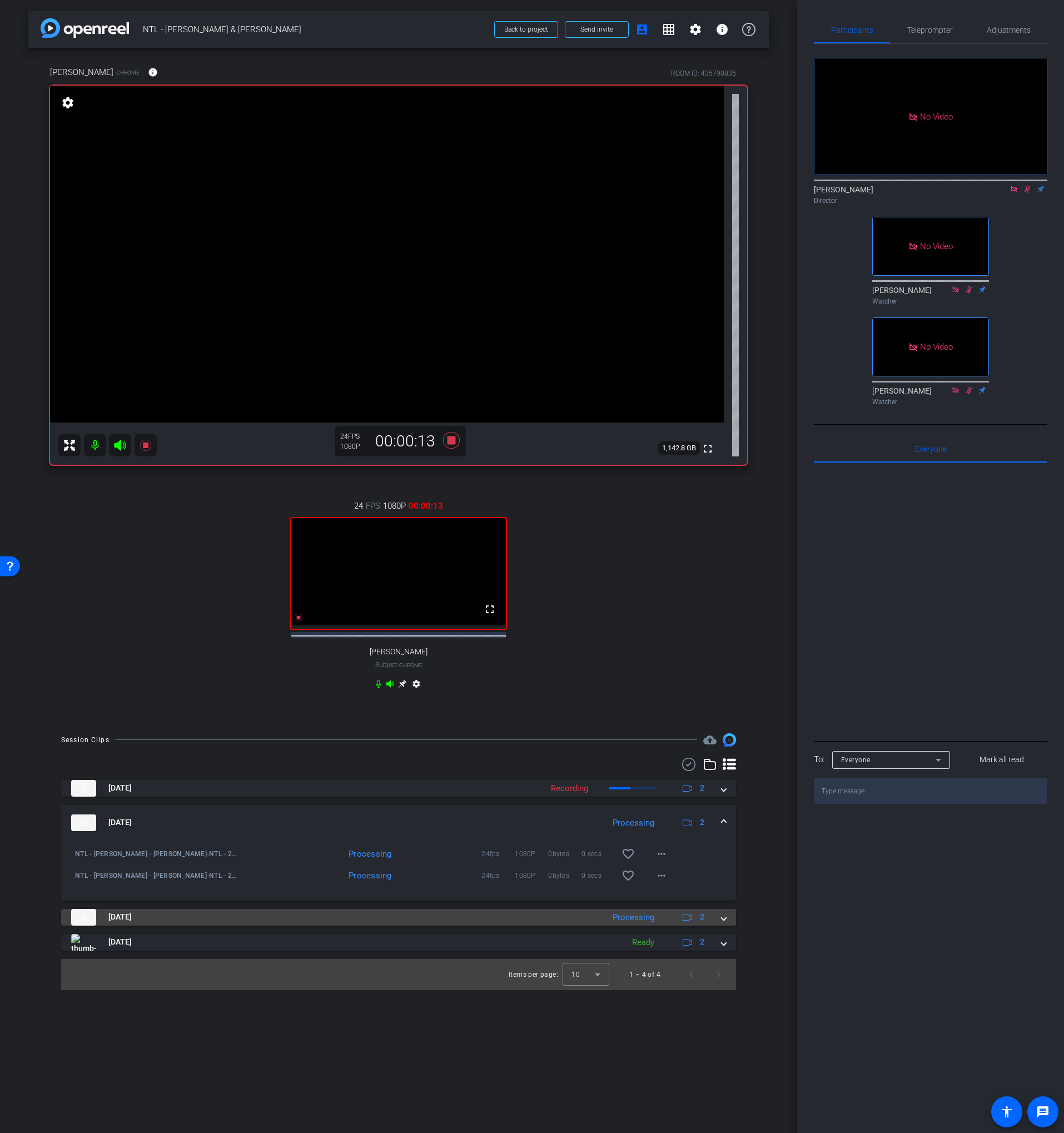
click at [488, 920] on mat-panel-title "[DATE]" at bounding box center [335, 917] width 527 height 17
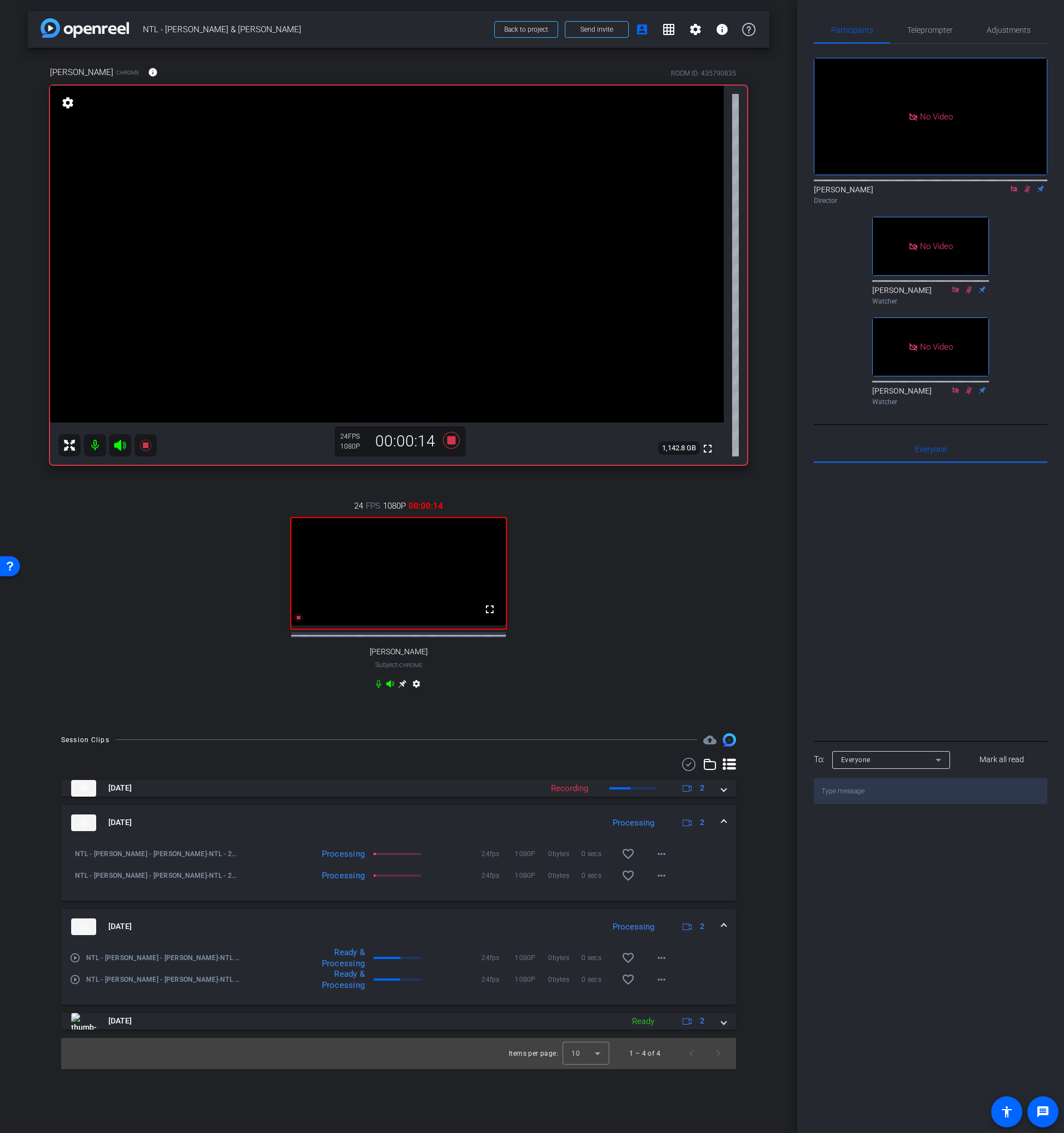
click at [471, 922] on mat-expansion-panel-header "Sep 9, 2025 Processing 2" at bounding box center [398, 927] width 675 height 36
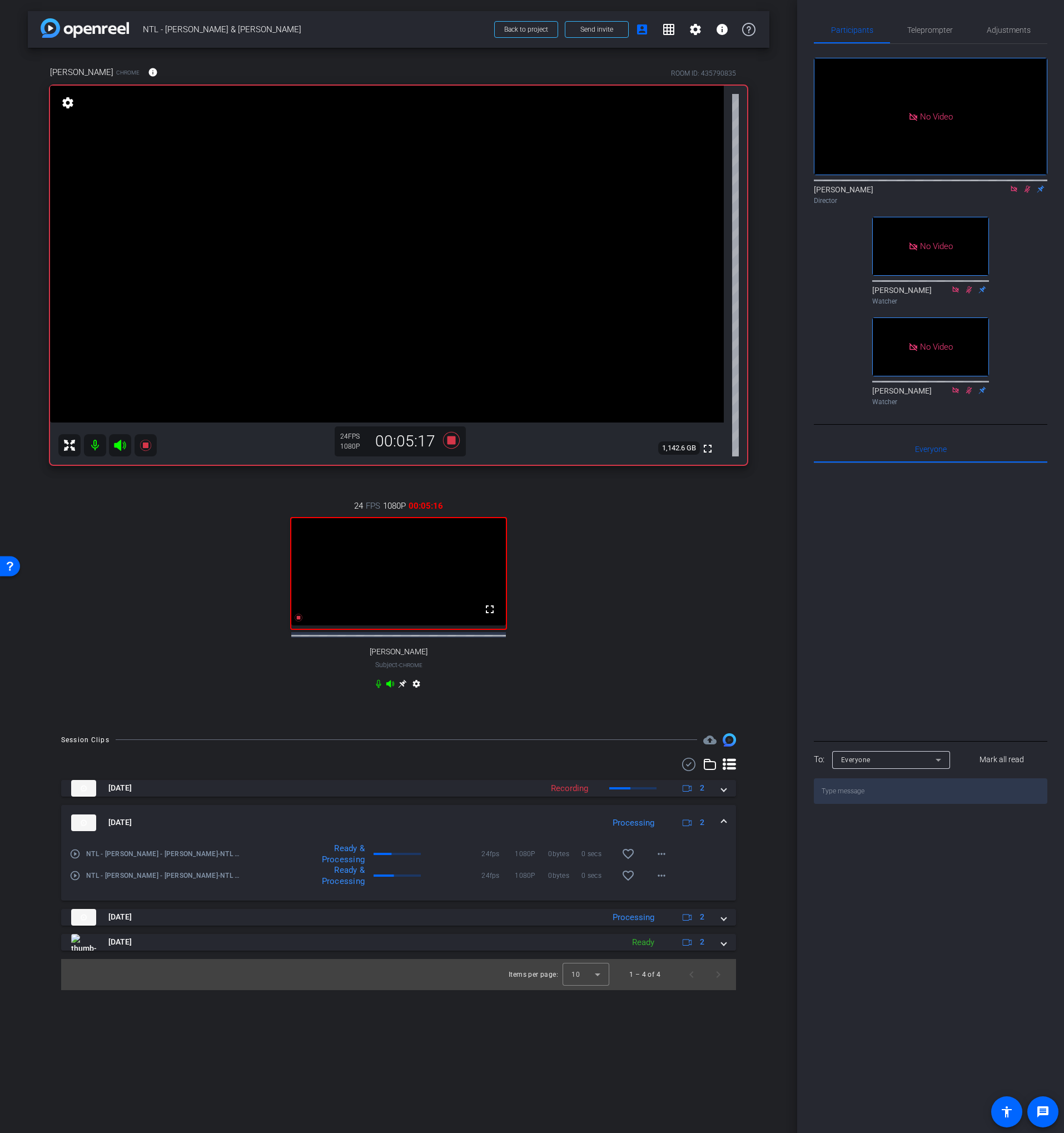
click at [74, 860] on mat-icon "play_circle_outline" at bounding box center [75, 854] width 11 height 11
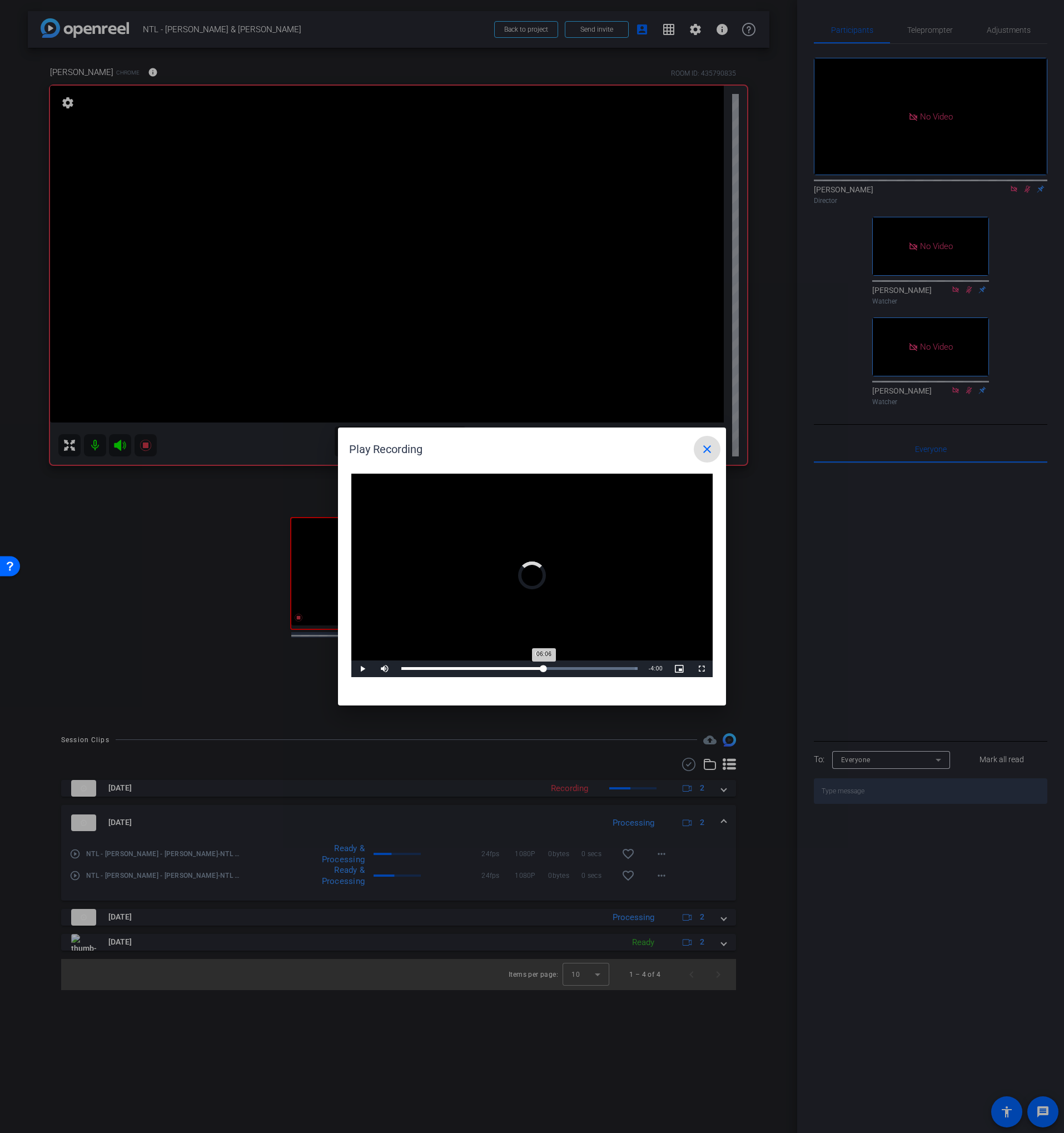
click at [541, 670] on div "Loaded : 100.00% 06:01 06:06" at bounding box center [519, 669] width 247 height 17
click at [564, 671] on div "Loaded : 100.00% 06:41 06:01" at bounding box center [519, 669] width 247 height 17
click at [580, 671] on div "Loaded : 100.00% 07:38 07:00" at bounding box center [519, 669] width 247 height 17
click at [594, 671] on div "Loaded : 100.00% 08:15 08:15" at bounding box center [519, 669] width 247 height 17
click at [608, 670] on div "Loaded : 100.00% 08:52 08:16" at bounding box center [520, 668] width 236 height 3
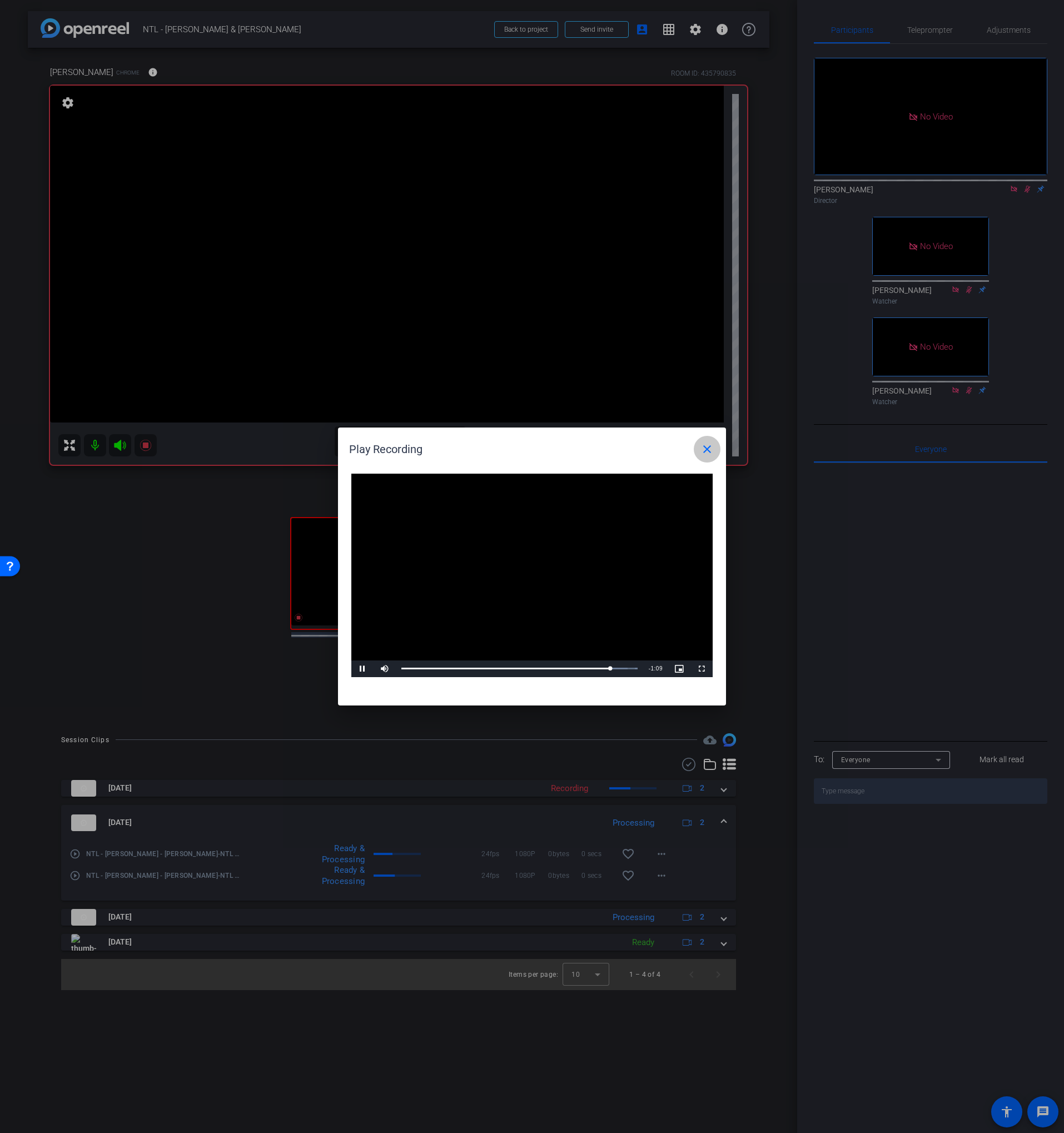
click at [710, 448] on mat-icon "close" at bounding box center [706, 448] width 13 height 13
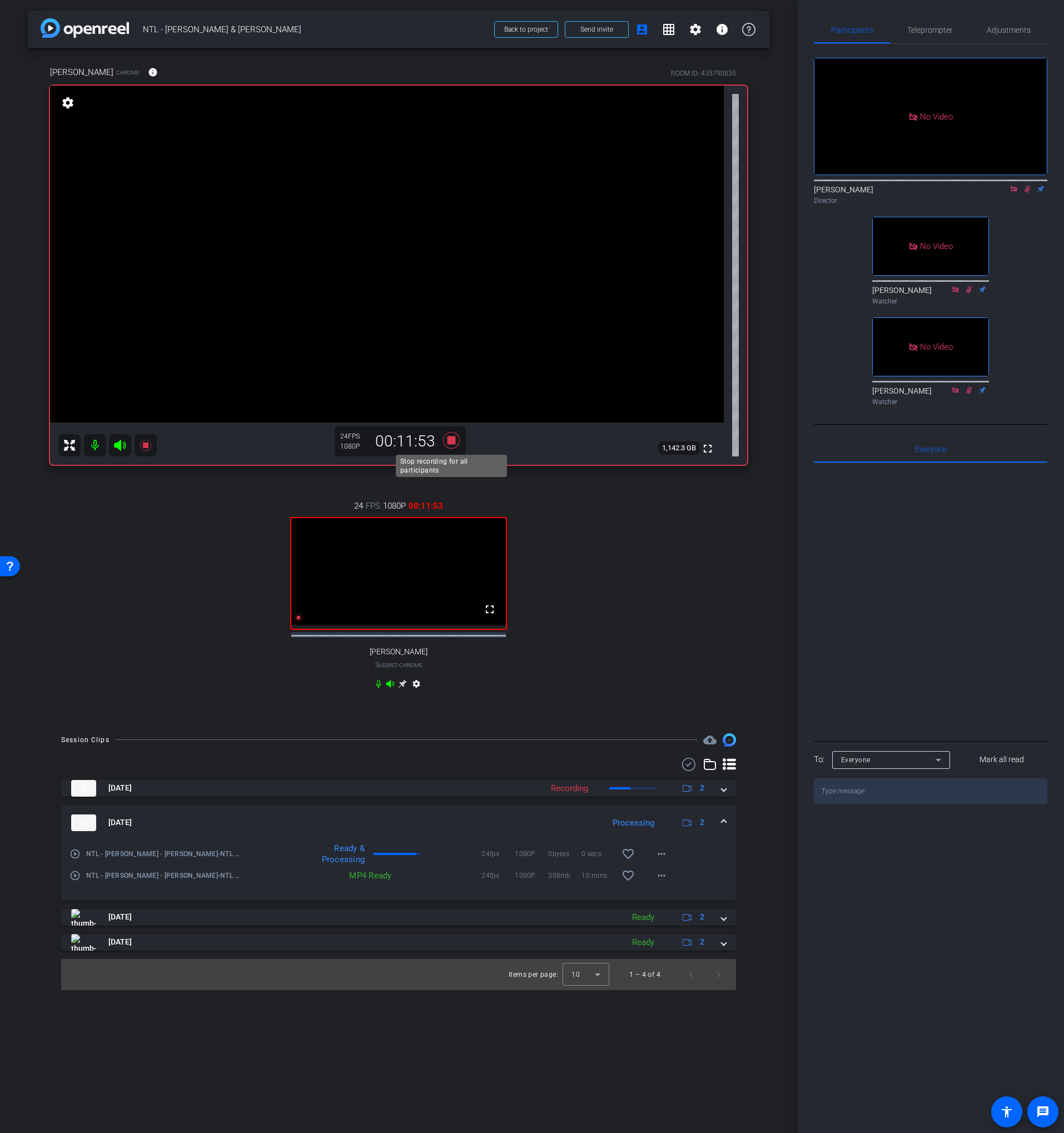
click at [454, 440] on icon at bounding box center [451, 440] width 17 height 17
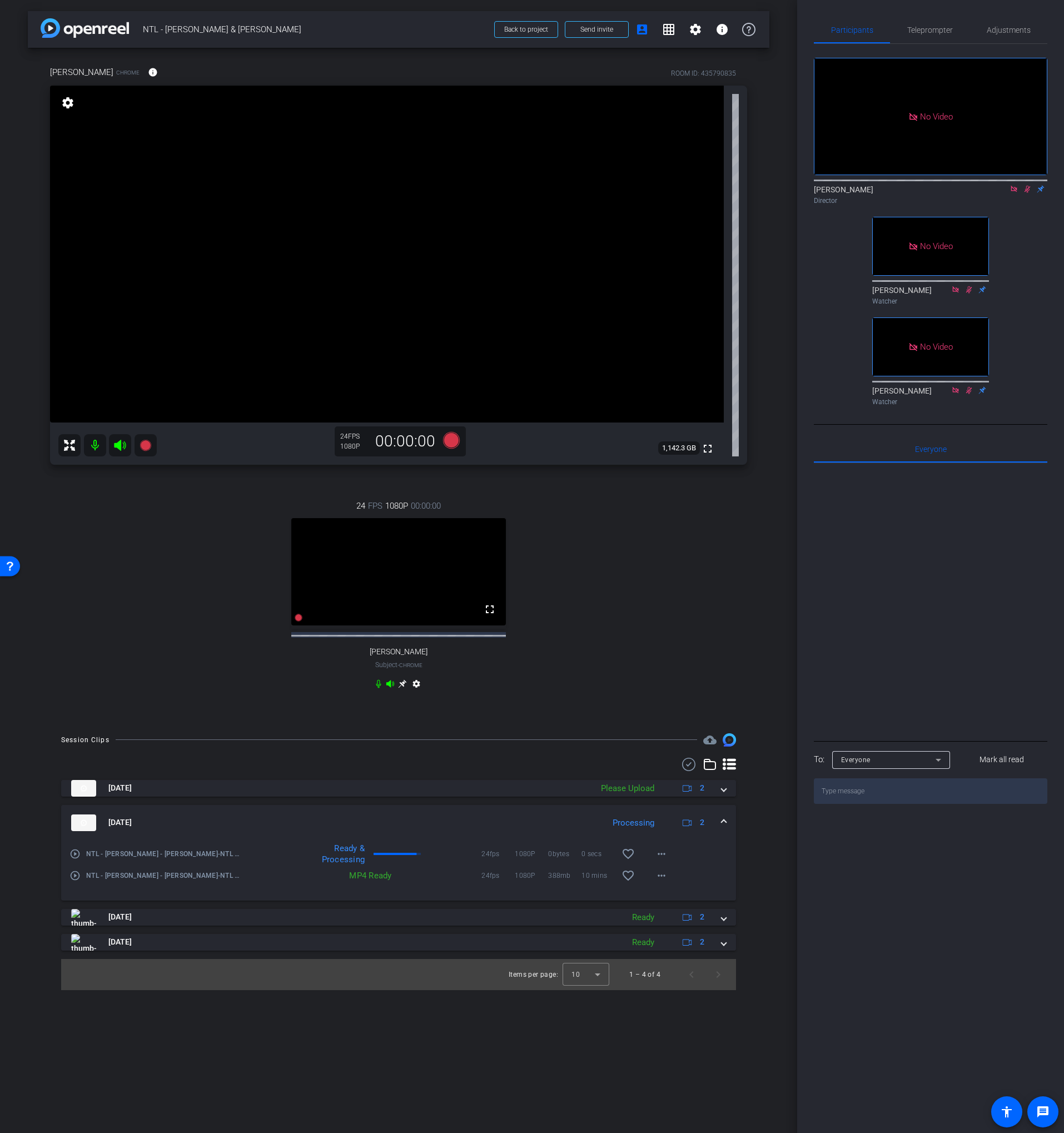
click at [1026, 193] on icon at bounding box center [1026, 189] width 9 height 8
click at [1015, 192] on icon at bounding box center [1013, 189] width 6 height 6
click at [617, 540] on div "24 FPS 1080P 00:00:00 fullscreen [PERSON_NAME] Subject - Chrome settings" at bounding box center [398, 596] width 697 height 230
click at [448, 437] on icon at bounding box center [451, 440] width 17 height 17
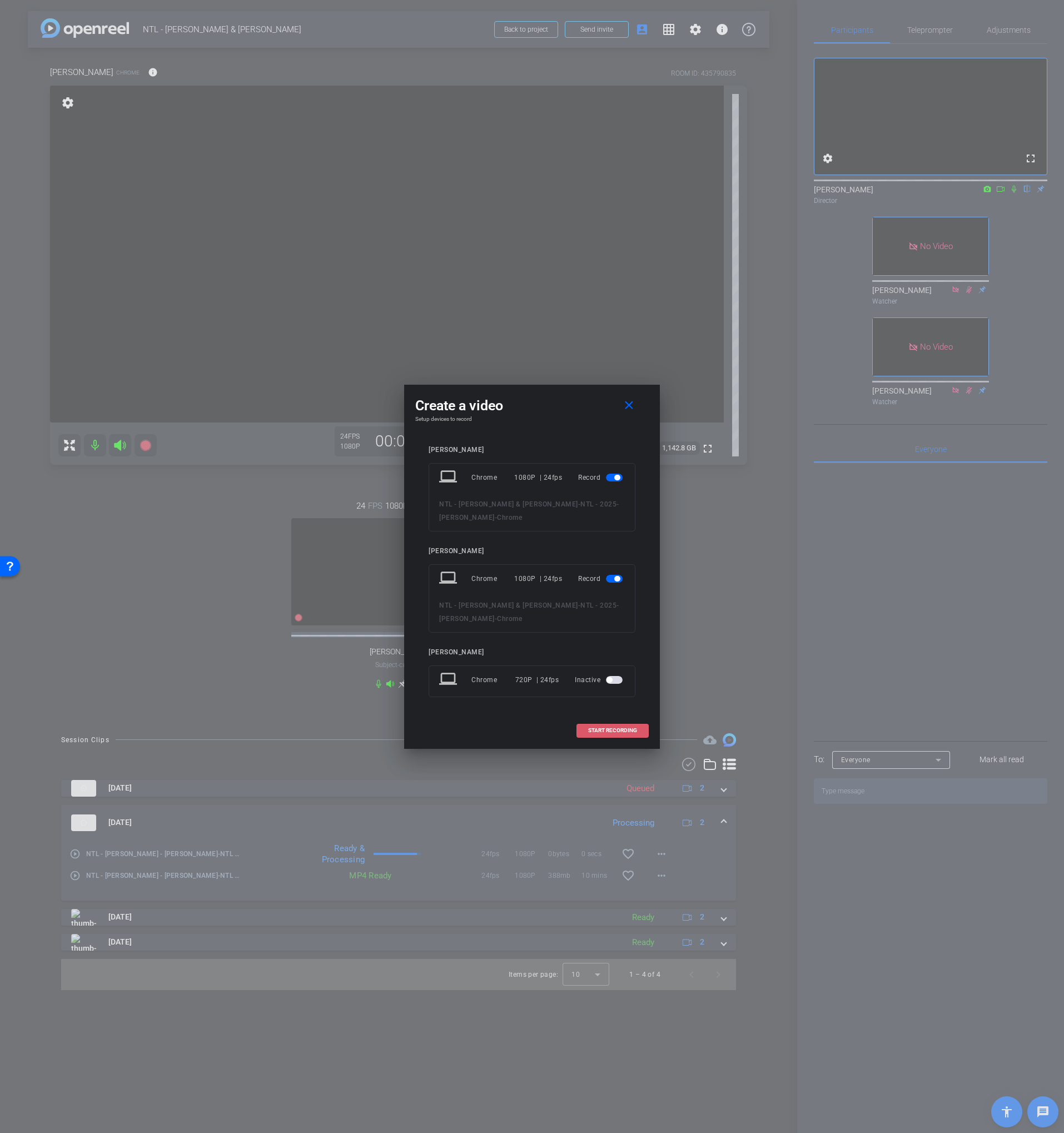
click at [607, 730] on span "START RECORDING" at bounding box center [612, 730] width 49 height 6
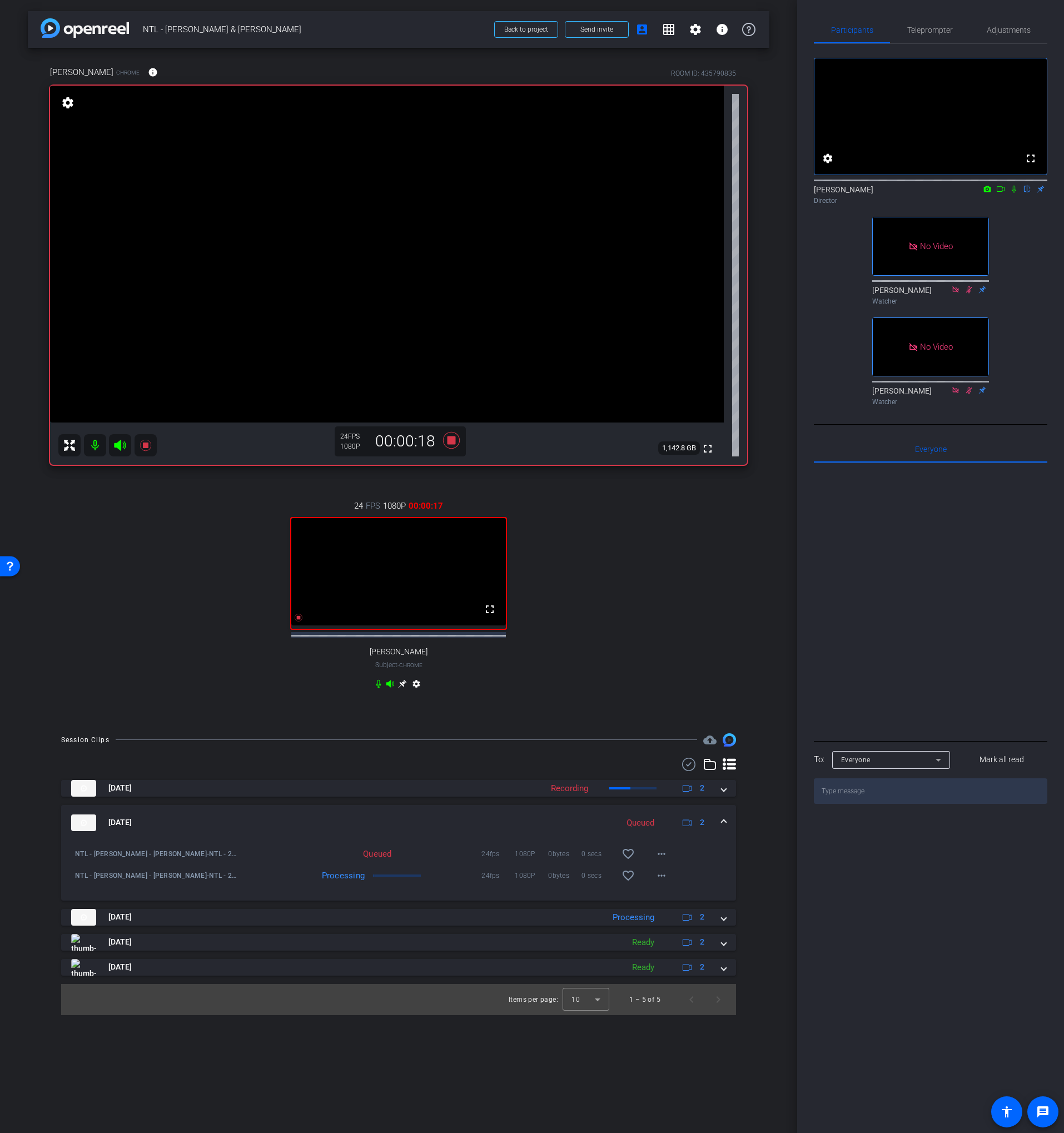
drag, startPoint x: 1013, startPoint y: 205, endPoint x: 1006, endPoint y: 205, distance: 7.0
click at [1013, 193] on icon at bounding box center [1013, 189] width 9 height 8
click at [1012, 193] on icon at bounding box center [1014, 189] width 6 height 7
click at [1012, 193] on icon at bounding box center [1013, 189] width 9 height 8
click at [1002, 193] on icon at bounding box center [1000, 189] width 9 height 8
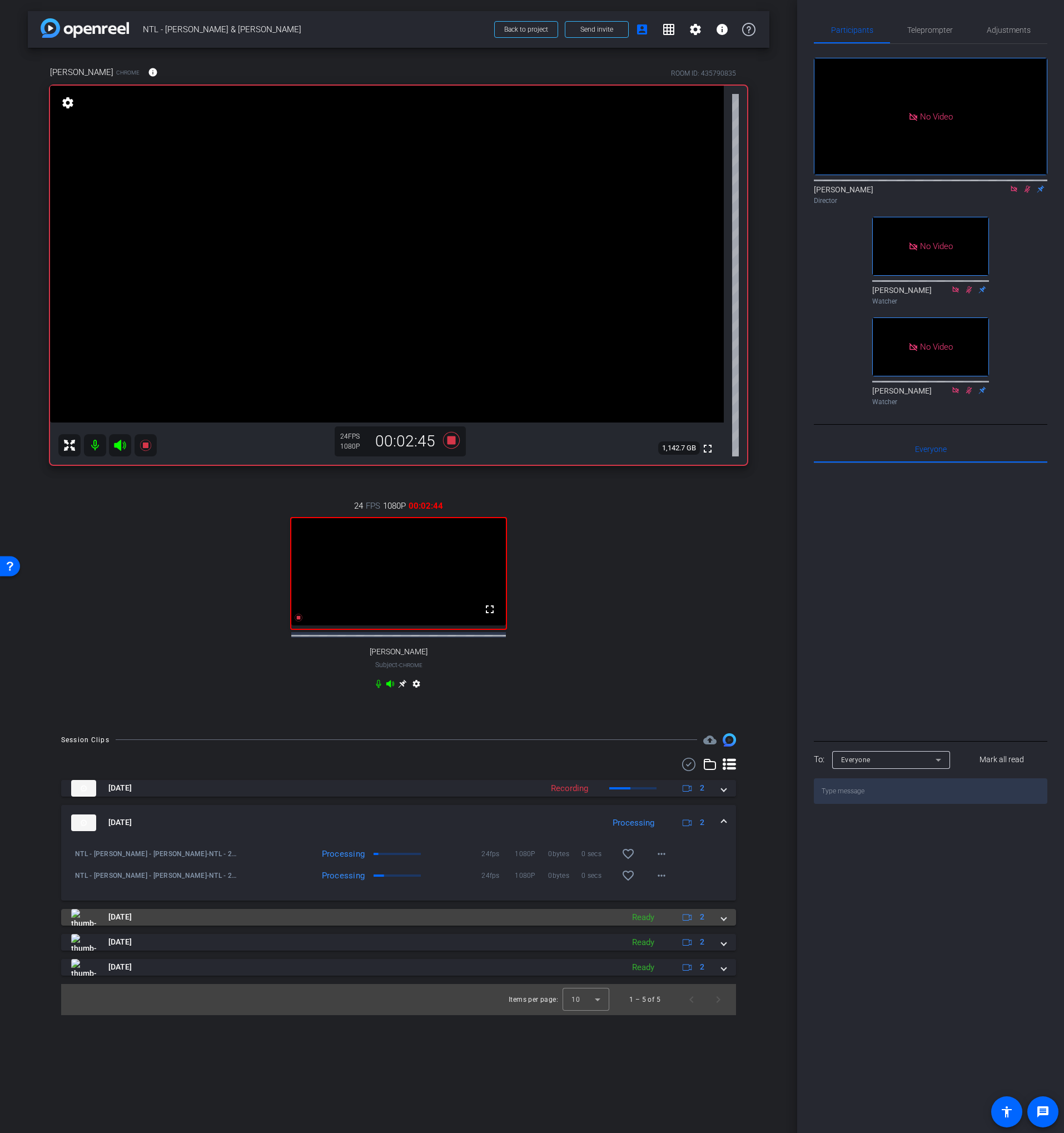
click at [377, 926] on mat-panel-title "[DATE]" at bounding box center [345, 917] width 546 height 17
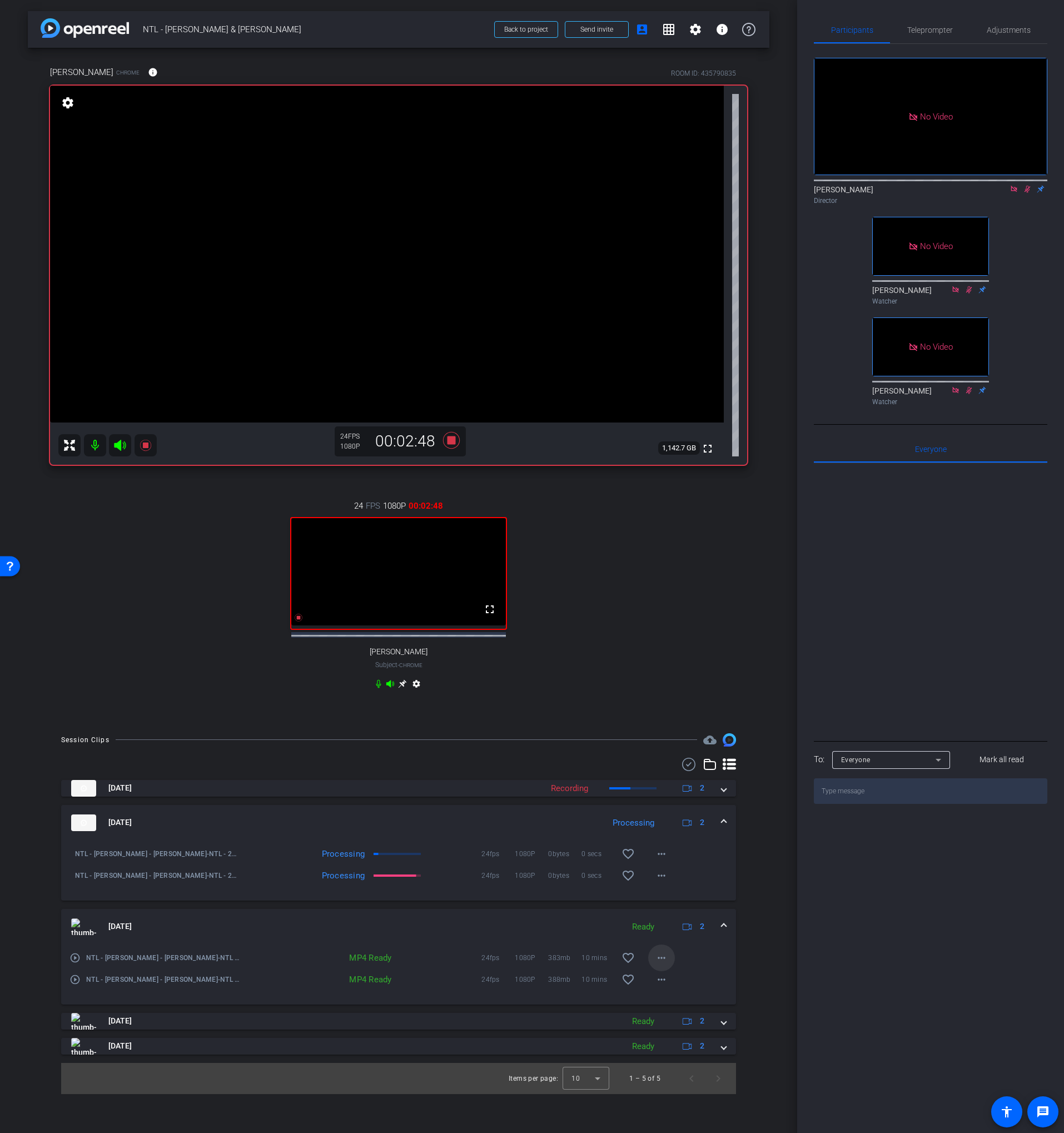
click at [673, 969] on span at bounding box center [661, 958] width 27 height 27
click at [682, 1015] on span "Download MP4" at bounding box center [689, 1016] width 67 height 13
click at [658, 987] on mat-icon "more_horiz" at bounding box center [661, 979] width 13 height 13
click at [696, 867] on span "Download MP4" at bounding box center [689, 867] width 67 height 13
click at [174, 30] on span "NTL - [PERSON_NAME] & [PERSON_NAME]" at bounding box center [315, 29] width 345 height 22
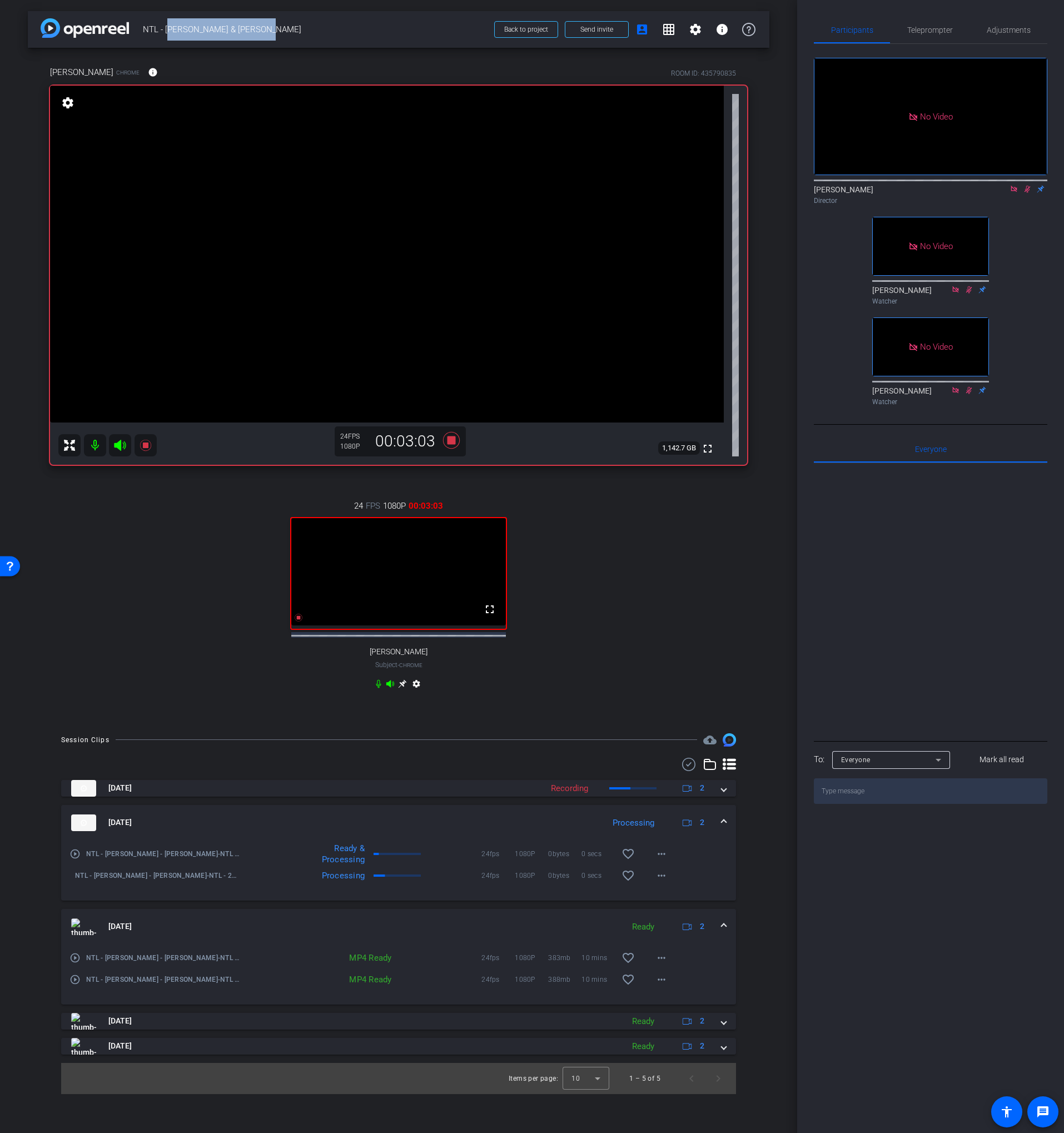
drag, startPoint x: 174, startPoint y: 30, endPoint x: 239, endPoint y: 29, distance: 65.0
click at [239, 29] on span "NTL - [PERSON_NAME] & [PERSON_NAME]" at bounding box center [315, 29] width 345 height 22
copy span "Joe Fried & John Givens"
click at [260, 32] on span "NTL - [PERSON_NAME] & [PERSON_NAME]" at bounding box center [315, 29] width 345 height 22
click at [1024, 251] on div "No Video Scott Grant Director No Video Jolie Watcher No Video Breanna Perrelli …" at bounding box center [930, 227] width 233 height 367
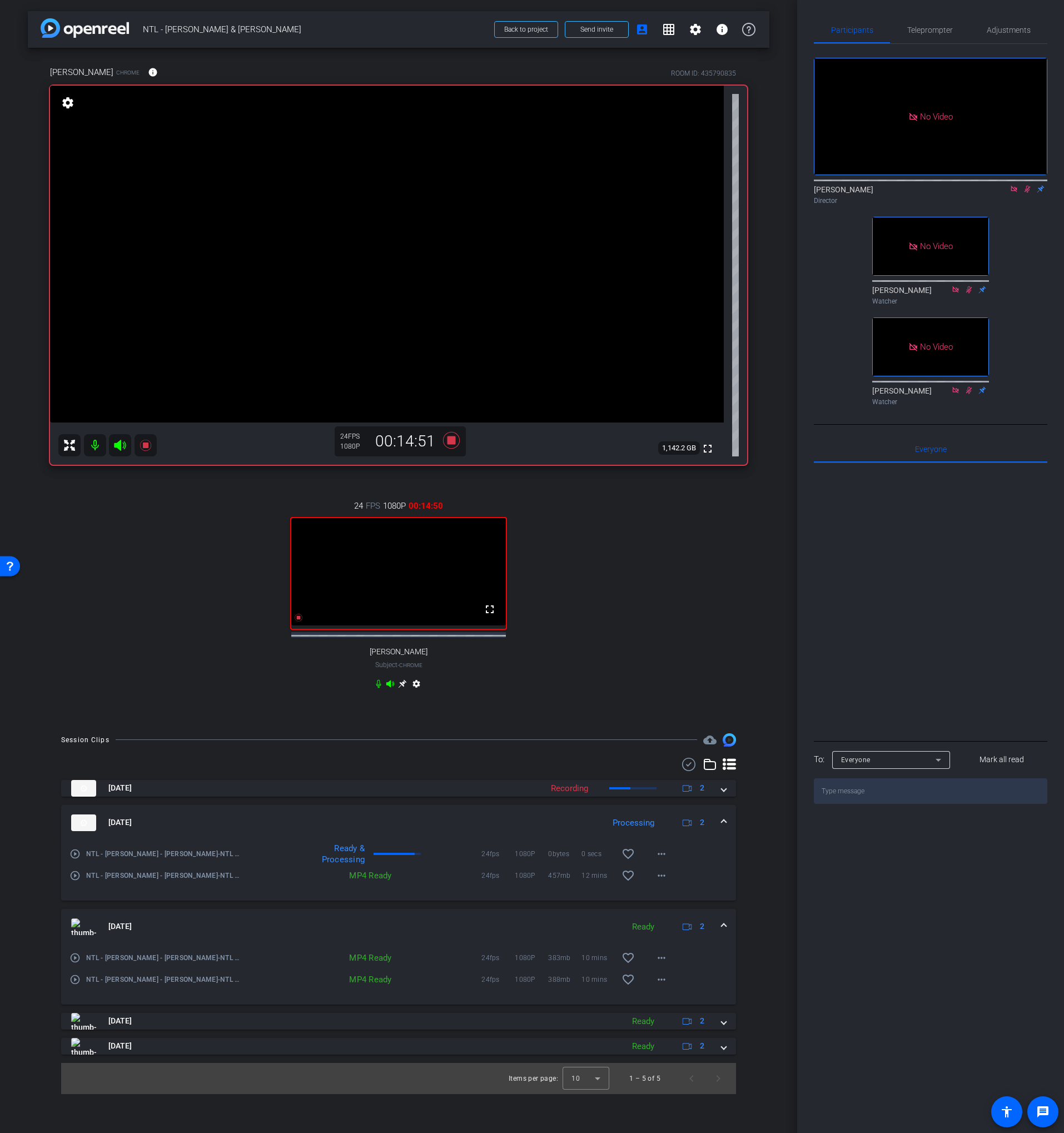
click at [996, 227] on div "No Video Scott Grant Director No Video Jolie Watcher No Video Breanna Perrelli …" at bounding box center [930, 227] width 233 height 367
click at [1013, 193] on icon at bounding box center [1013, 189] width 9 height 8
click at [651, 566] on div "24 FPS 1080P 00:18:08 fullscreen John Givens Subject - Chrome settings" at bounding box center [398, 596] width 697 height 230
click at [1010, 193] on icon at bounding box center [1013, 189] width 9 height 8
drag, startPoint x: 617, startPoint y: 557, endPoint x: 591, endPoint y: 526, distance: 40.5
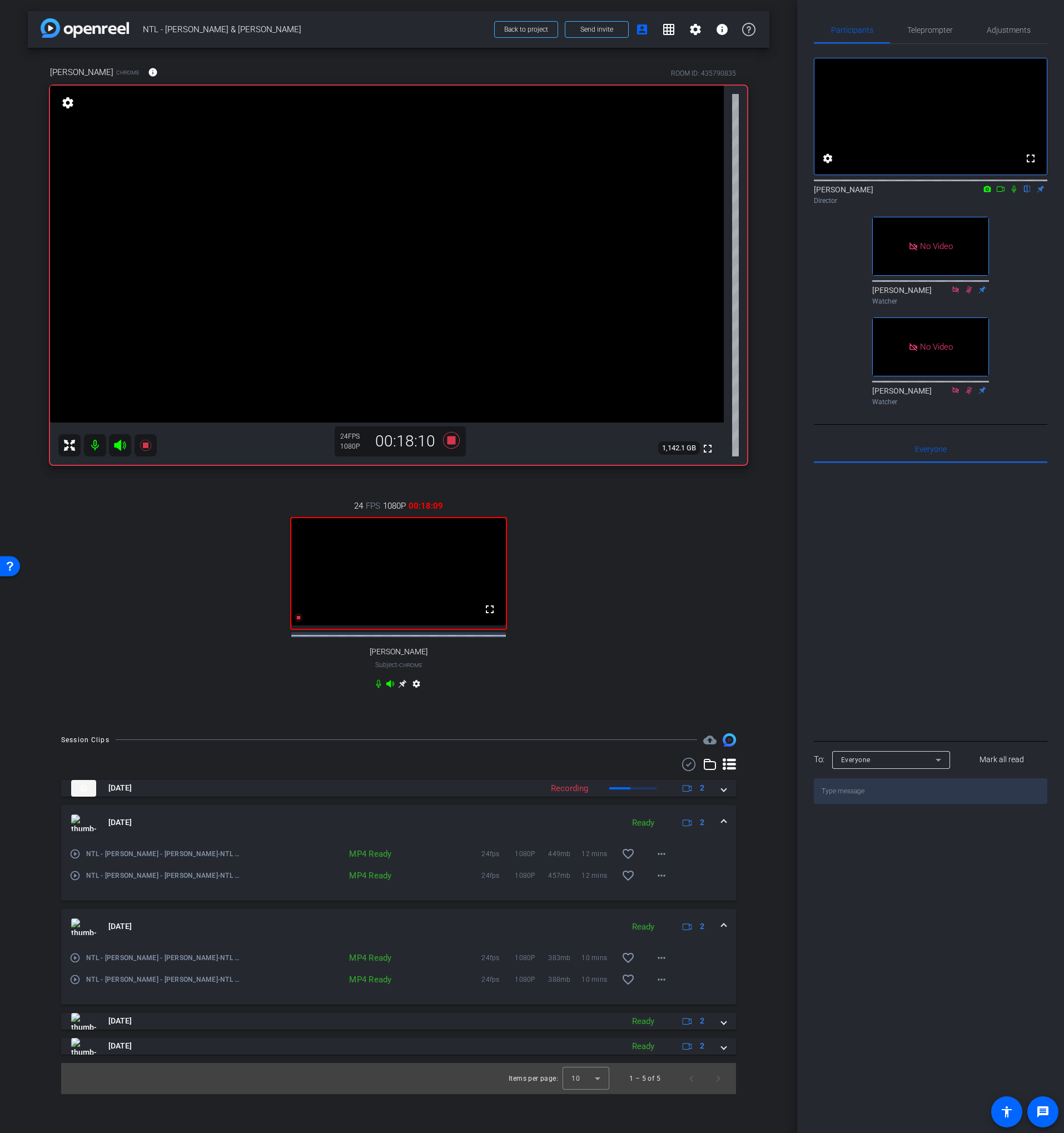
click at [617, 556] on div "24 FPS 1080P 00:18:09 fullscreen John Givens Subject - Chrome settings" at bounding box center [398, 596] width 697 height 230
click at [452, 443] on icon at bounding box center [451, 440] width 17 height 17
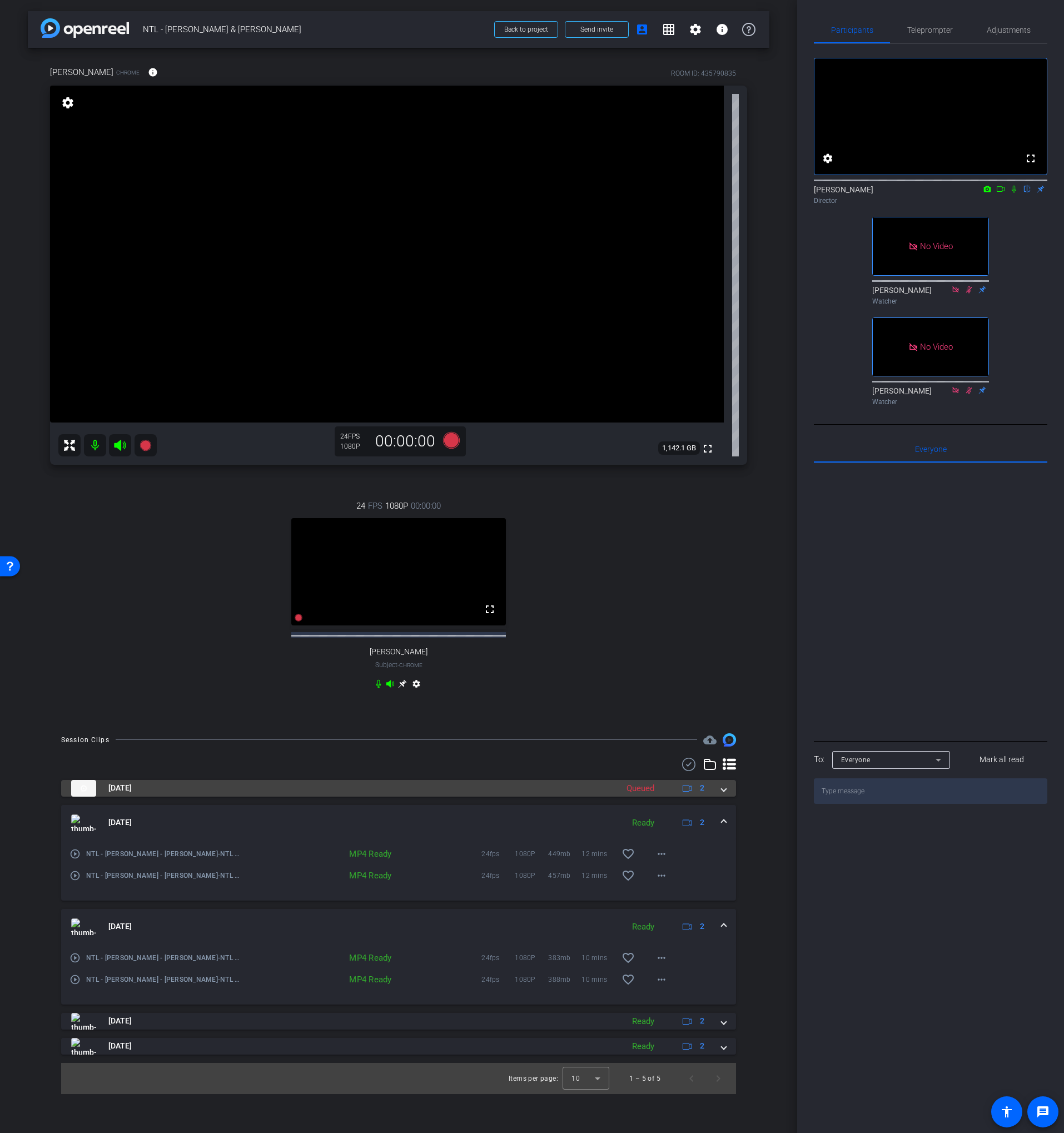
click at [528, 797] on mat-panel-title "[DATE]" at bounding box center [342, 788] width 540 height 17
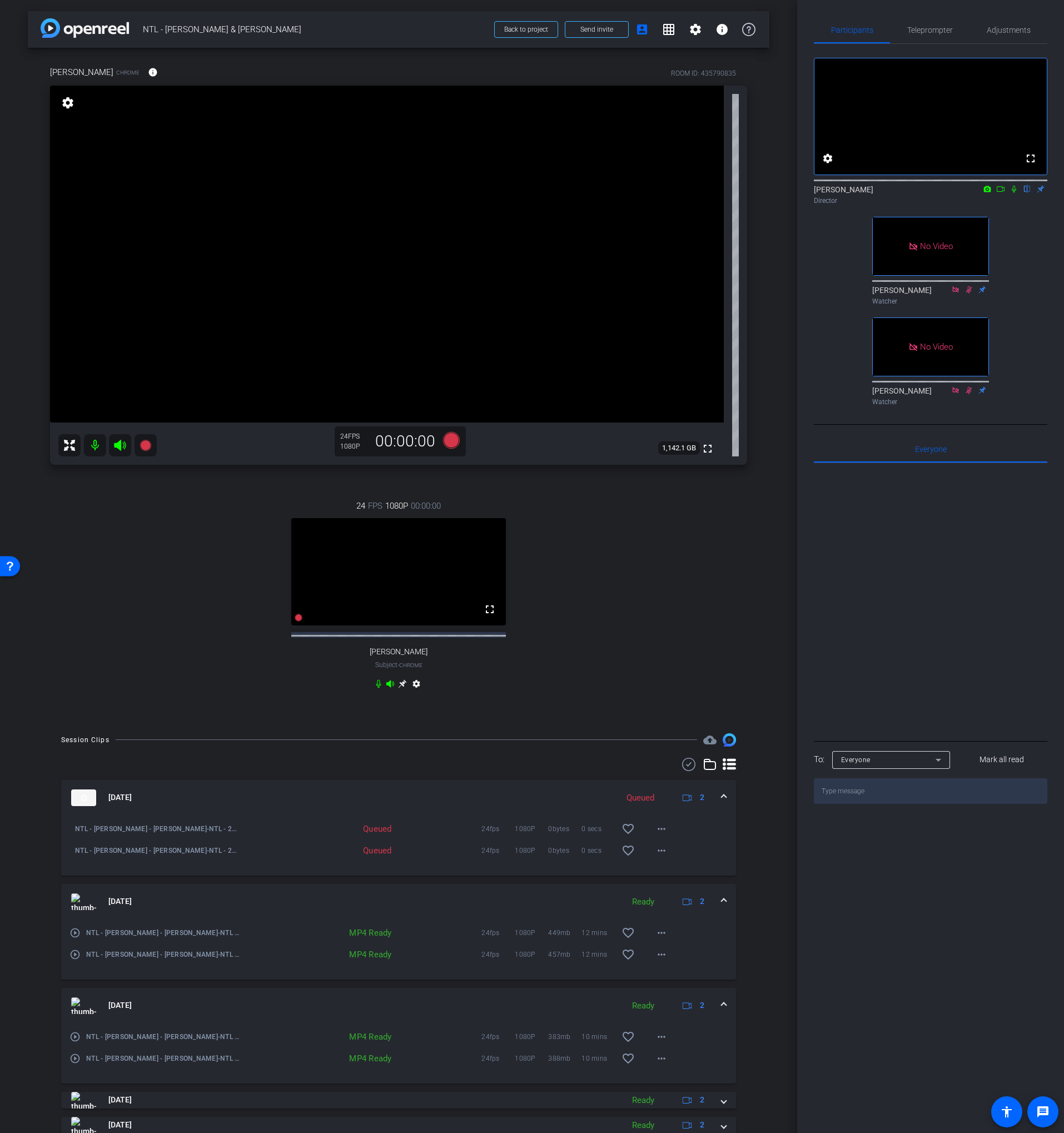
click at [517, 799] on mat-panel-title "[DATE]" at bounding box center [342, 797] width 540 height 17
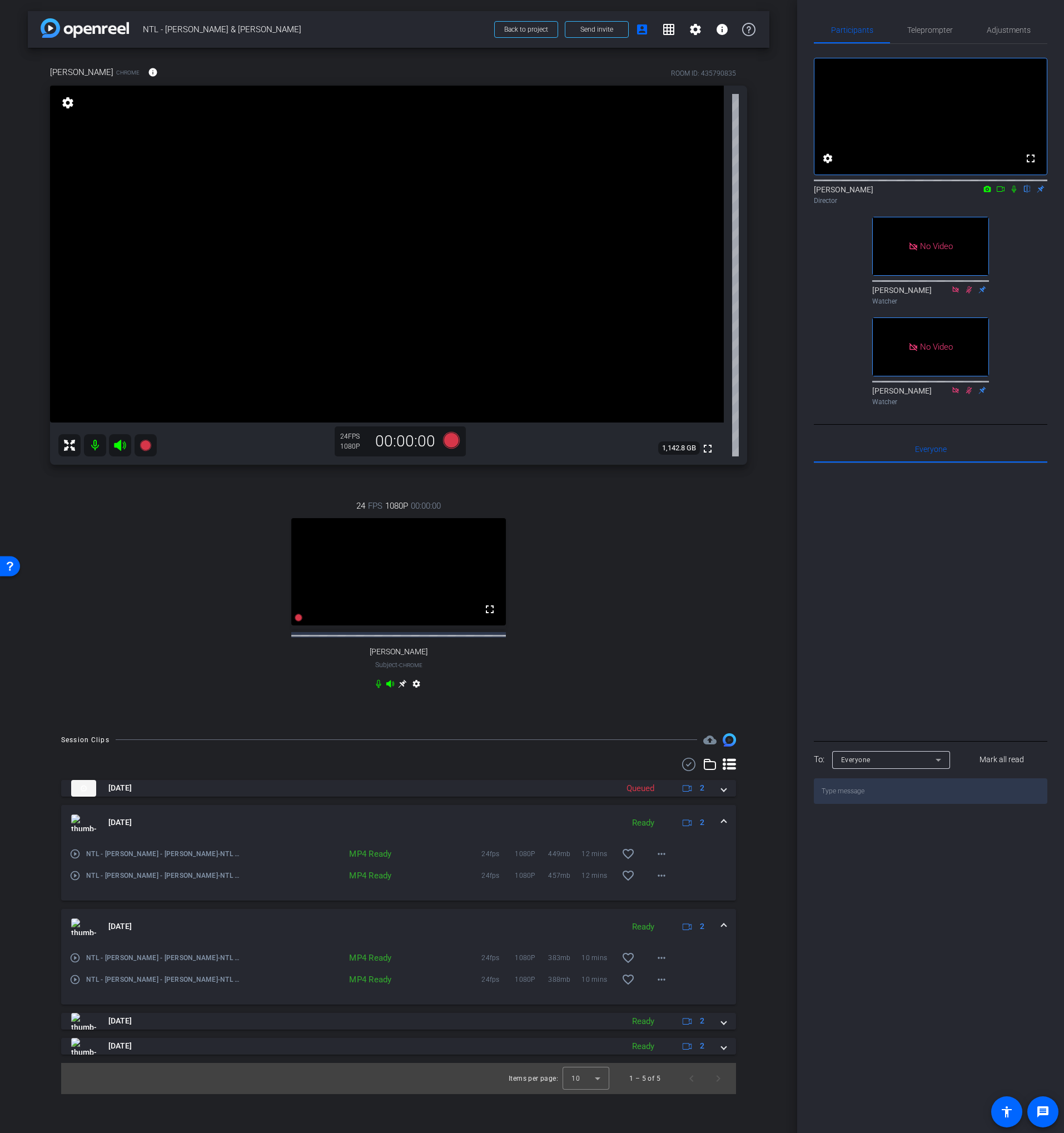
click at [573, 627] on div "24 FPS 1080P 00:00:00 fullscreen [PERSON_NAME] Subject - Chrome settings" at bounding box center [398, 596] width 697 height 230
click at [452, 445] on icon at bounding box center [451, 440] width 17 height 17
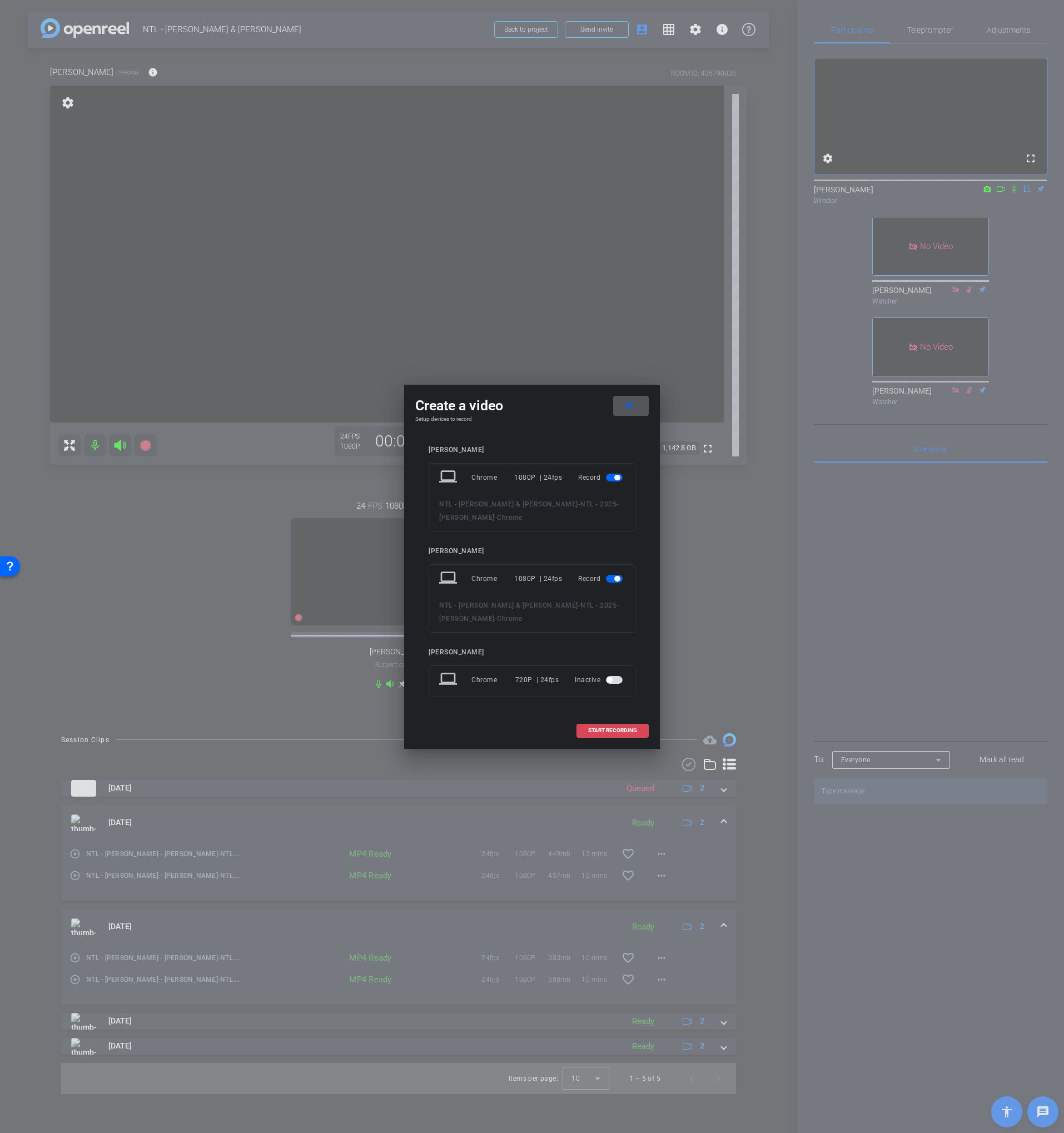
click at [601, 728] on span "START RECORDING" at bounding box center [612, 730] width 49 height 6
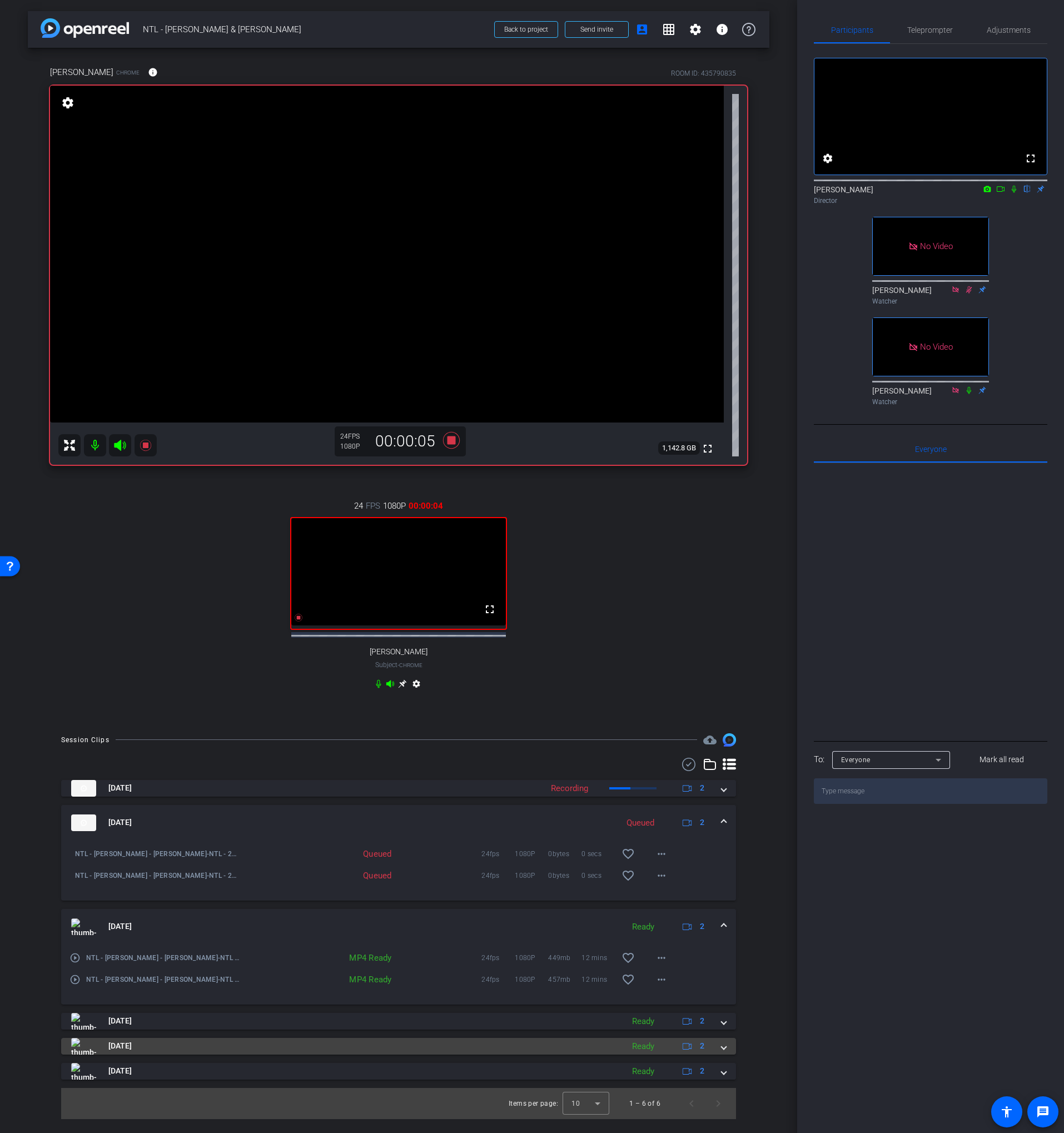
click at [568, 1054] on mat-panel-title "[DATE]" at bounding box center [345, 1047] width 546 height 17
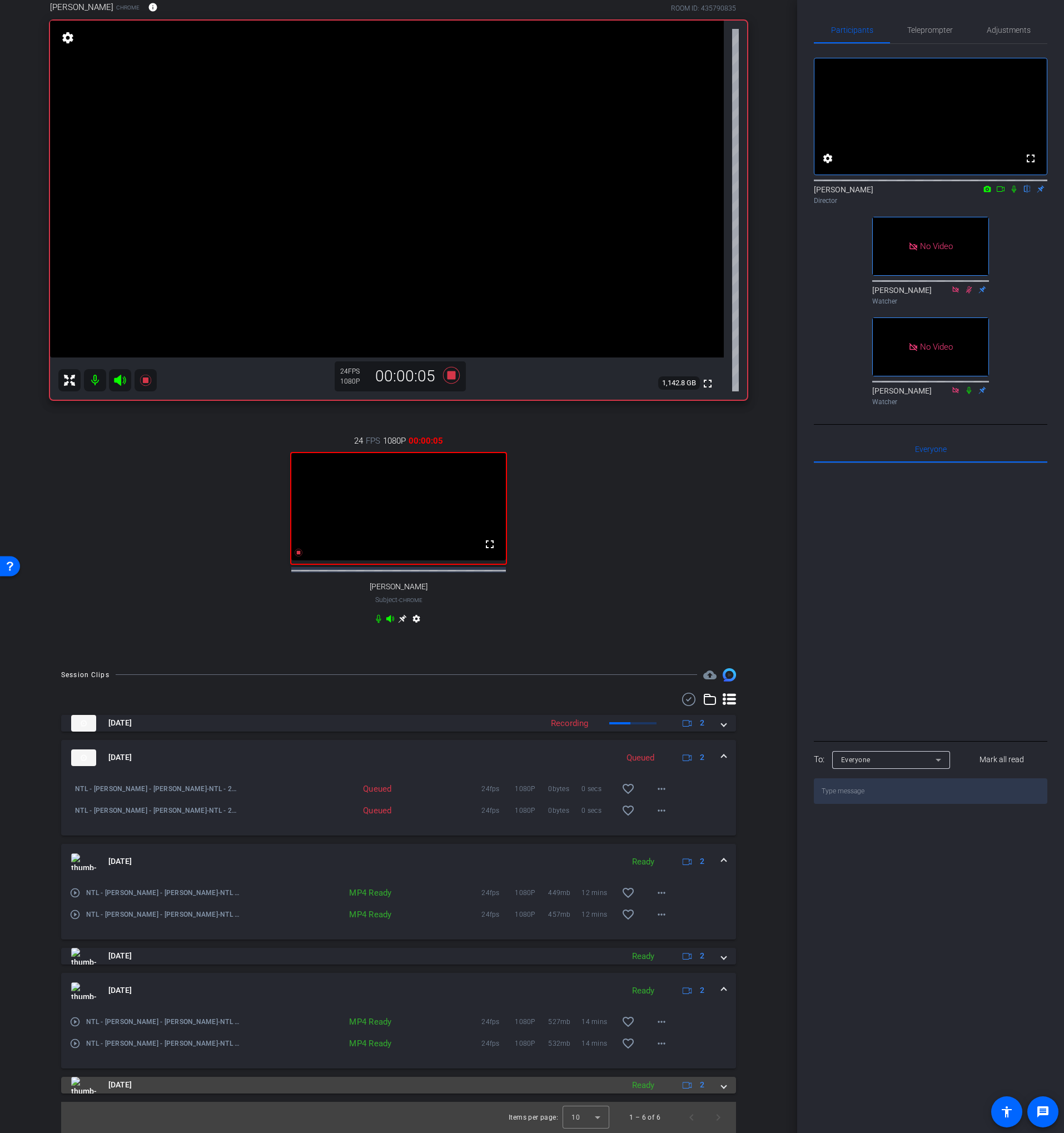
click at [561, 1092] on mat-panel-title "[DATE]" at bounding box center [345, 1085] width 546 height 17
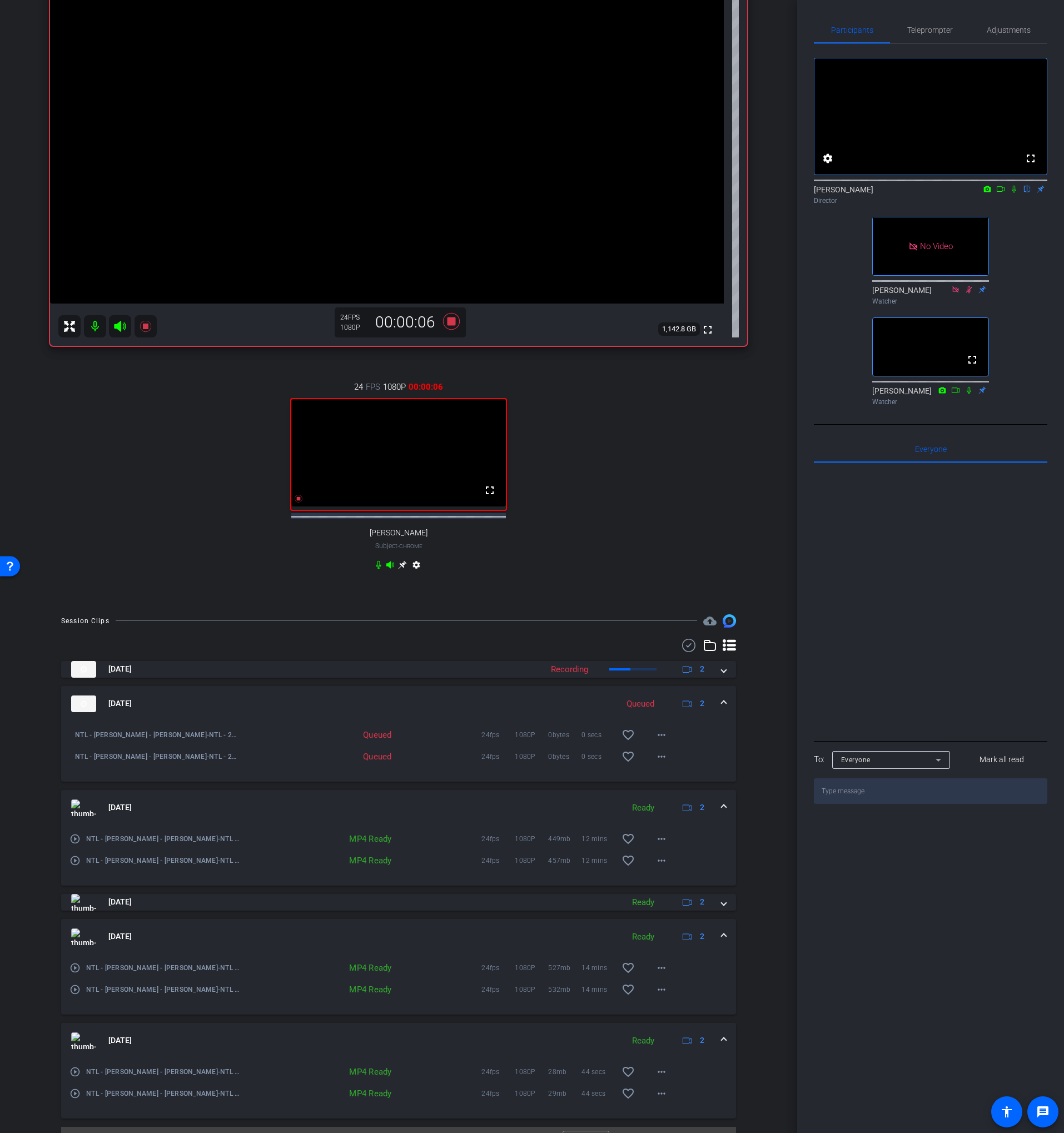
scroll to position [152, 0]
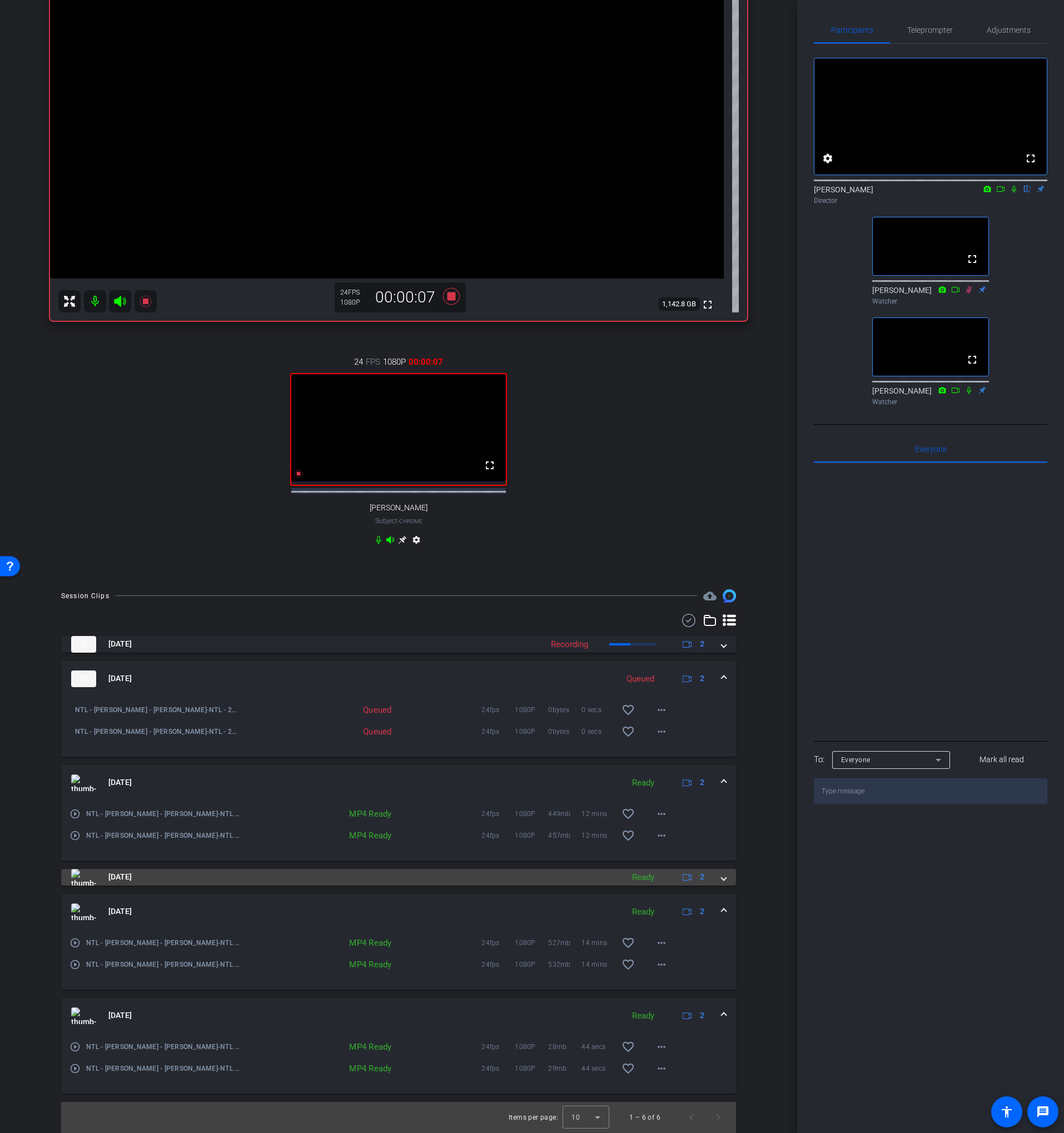
click at [524, 874] on mat-panel-title "[DATE]" at bounding box center [345, 877] width 546 height 17
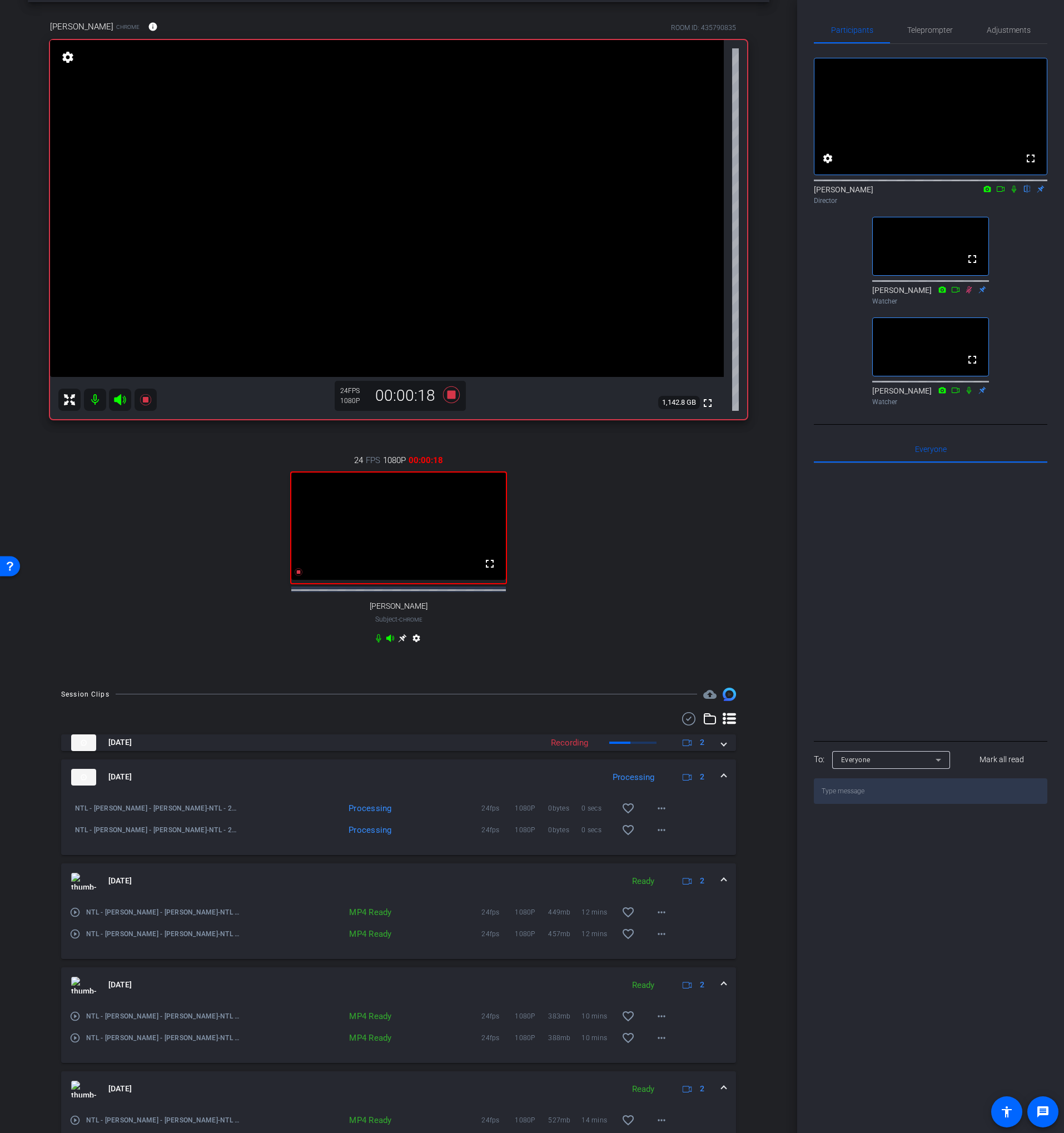
scroll to position [0, 0]
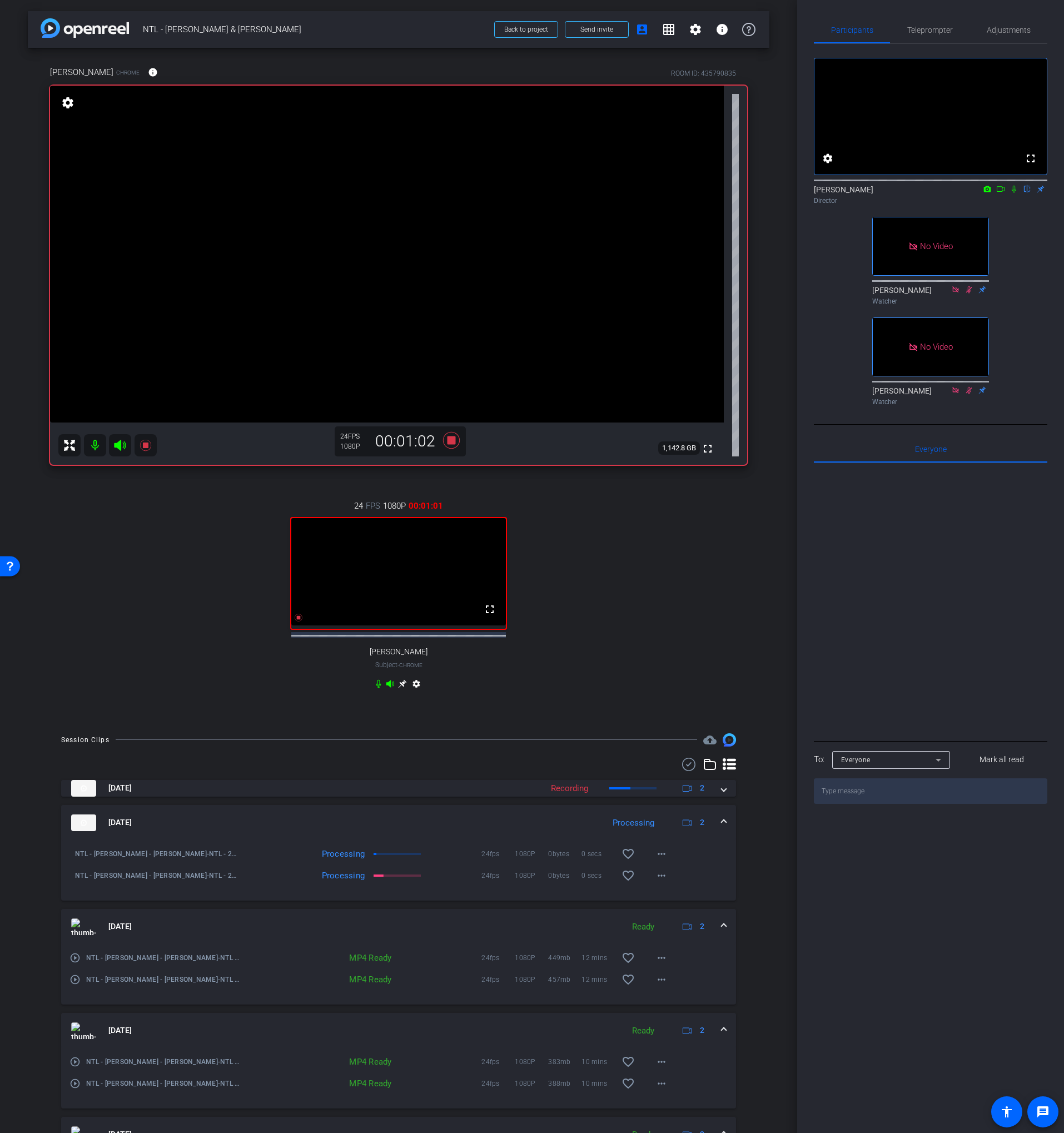
drag, startPoint x: 1012, startPoint y: 202, endPoint x: 999, endPoint y: 204, distance: 13.2
click at [1011, 193] on icon at bounding box center [1013, 189] width 9 height 8
click at [1000, 193] on icon at bounding box center [1000, 189] width 9 height 8
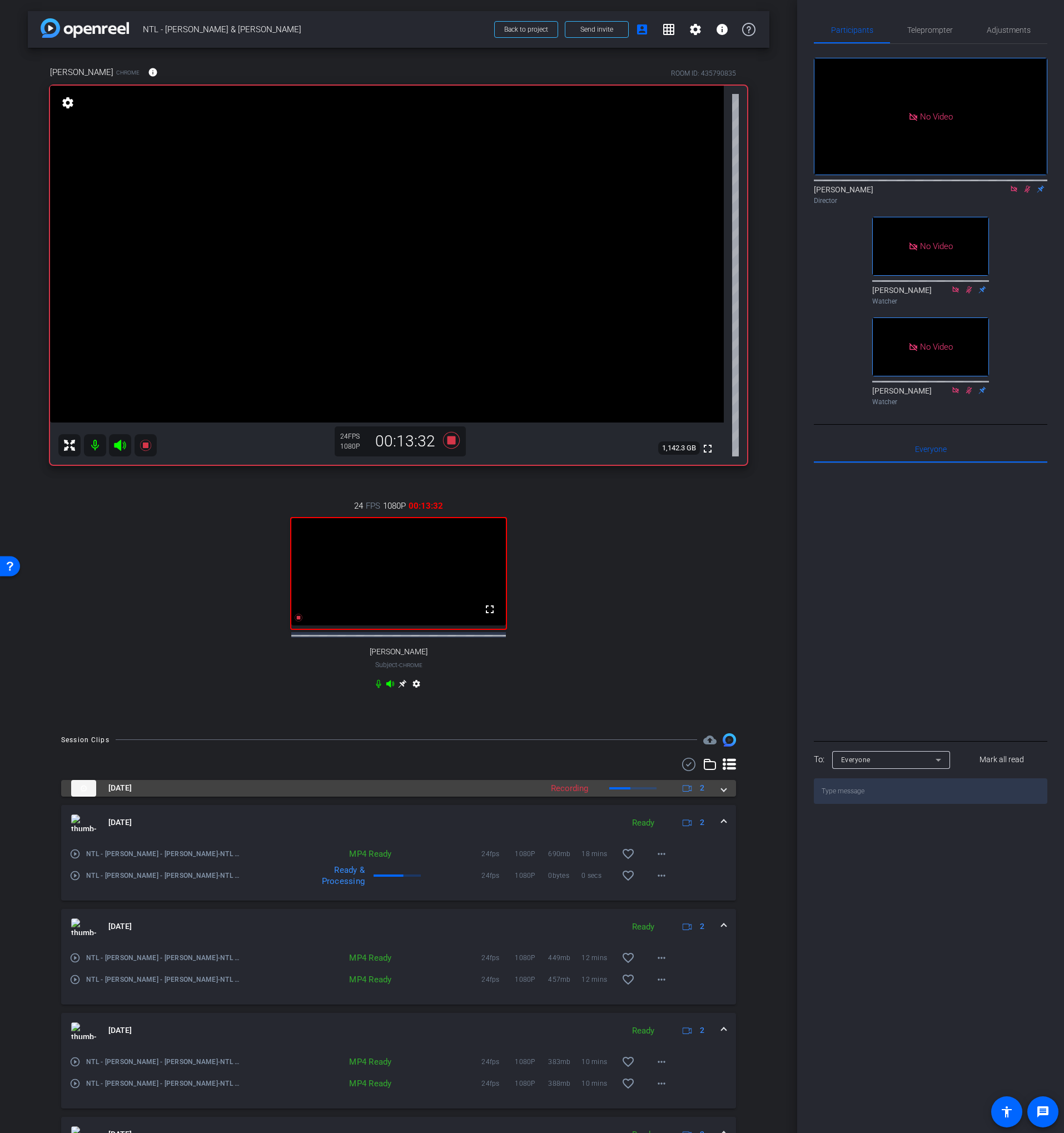
click at [165, 795] on mat-panel-title "[DATE]" at bounding box center [304, 788] width 465 height 17
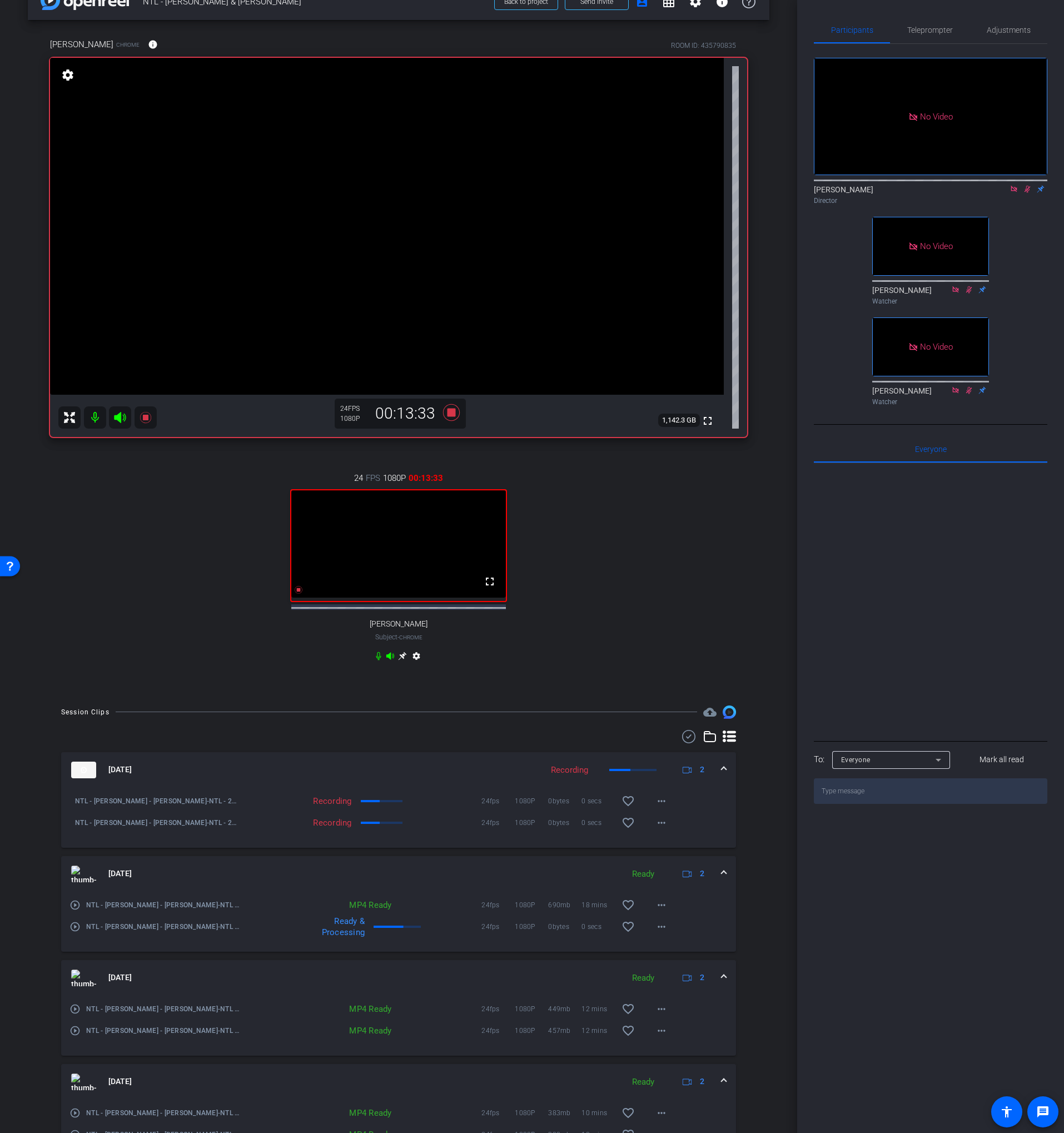
scroll to position [31, 0]
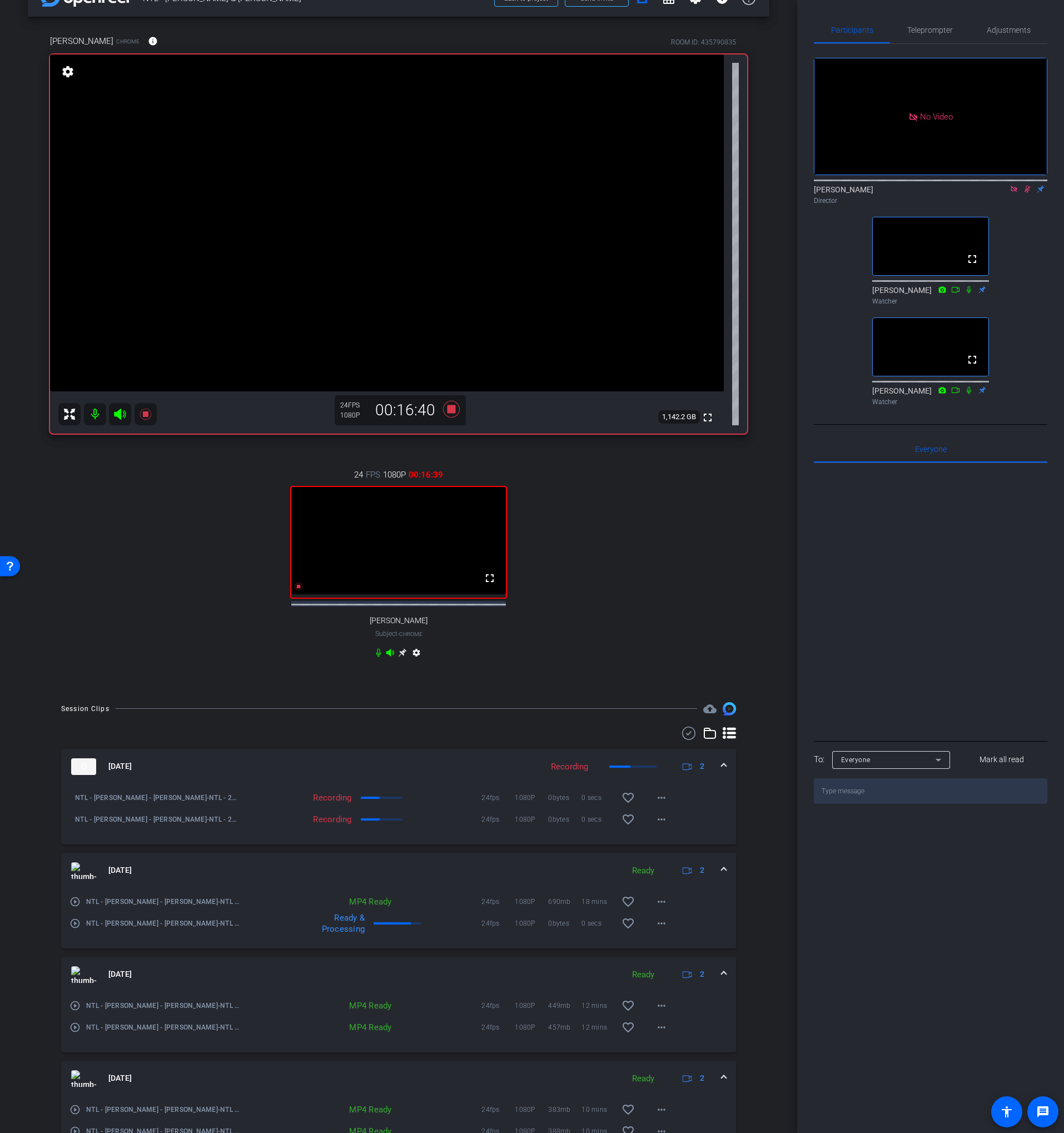
click at [1010, 206] on div "Director" at bounding box center [930, 201] width 233 height 10
click at [1011, 194] on mat-icon at bounding box center [1013, 189] width 13 height 10
drag, startPoint x: 586, startPoint y: 533, endPoint x: 900, endPoint y: 274, distance: 407.0
click at [586, 533] on div "24 FPS 1080P 00:16:45 fullscreen [PERSON_NAME] Subject - Chrome settings" at bounding box center [398, 565] width 697 height 230
click at [1012, 193] on icon at bounding box center [1014, 189] width 6 height 7
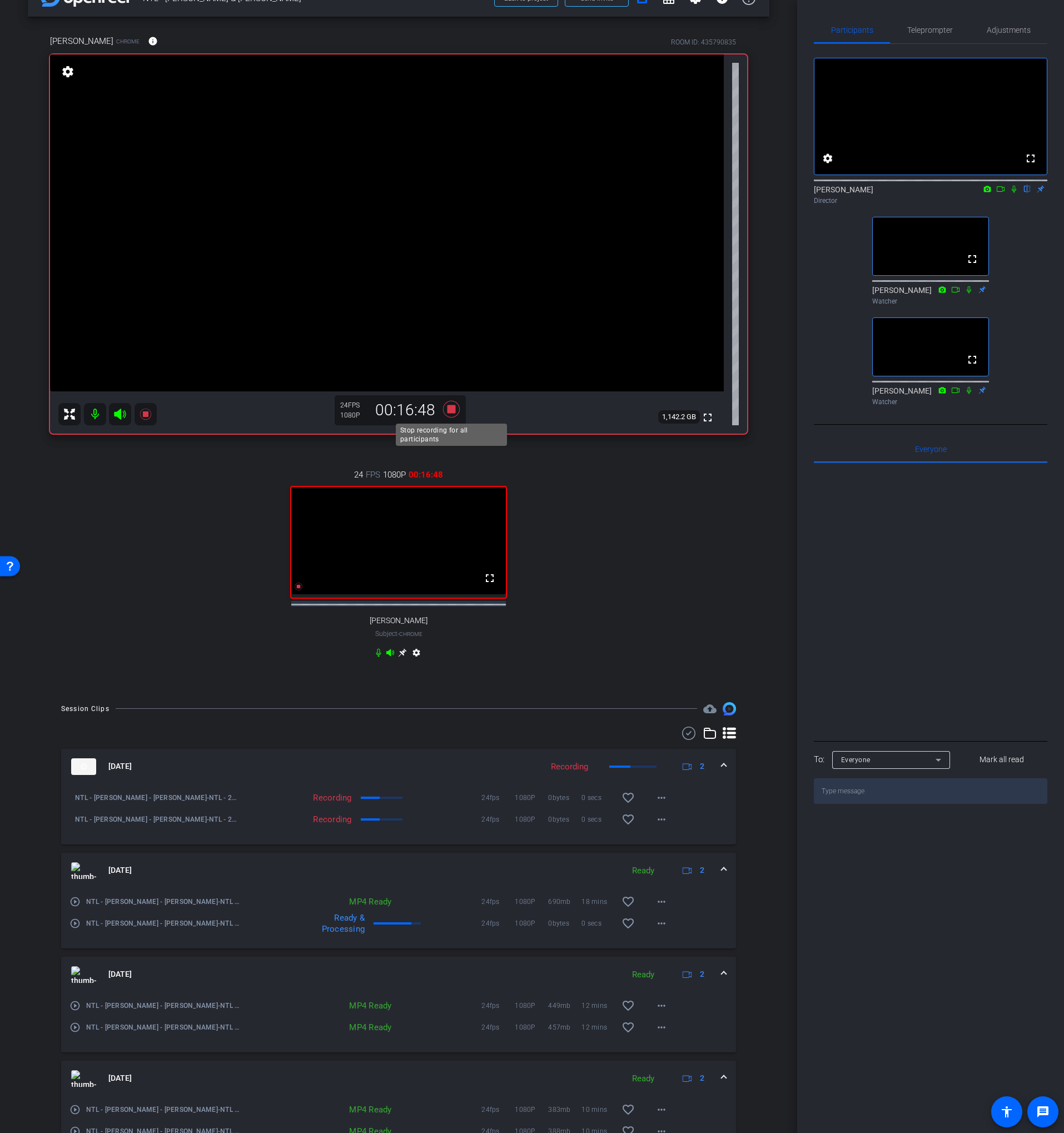
click at [451, 409] on icon at bounding box center [451, 408] width 17 height 17
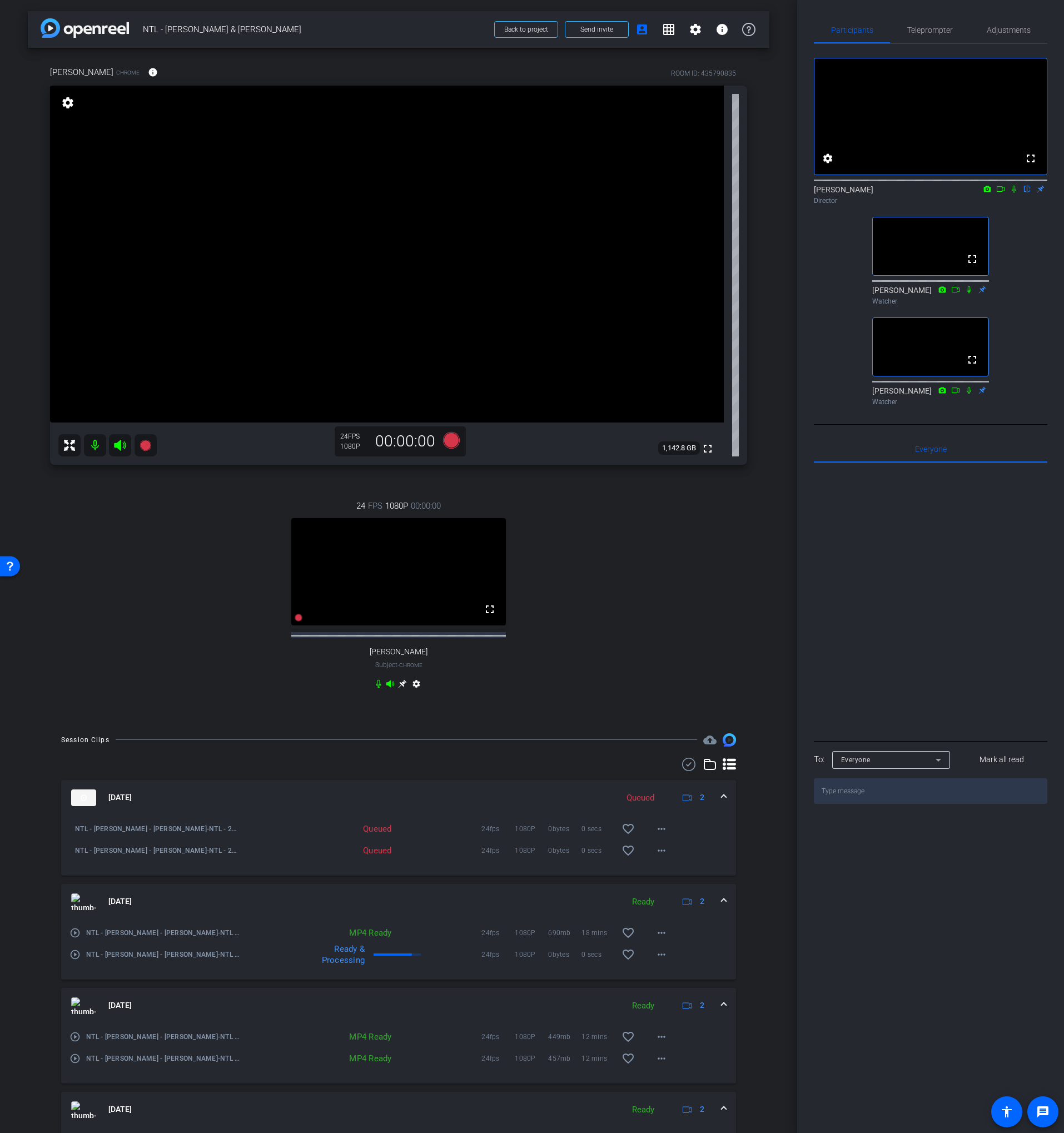
click at [536, 580] on div "24 FPS 1080P 00:00:00 fullscreen [PERSON_NAME] Subject - Chrome settings" at bounding box center [398, 596] width 697 height 230
click at [564, 685] on div "24 FPS 1080P 00:00:00 fullscreen [PERSON_NAME] Subject - Chrome settings" at bounding box center [398, 596] width 697 height 230
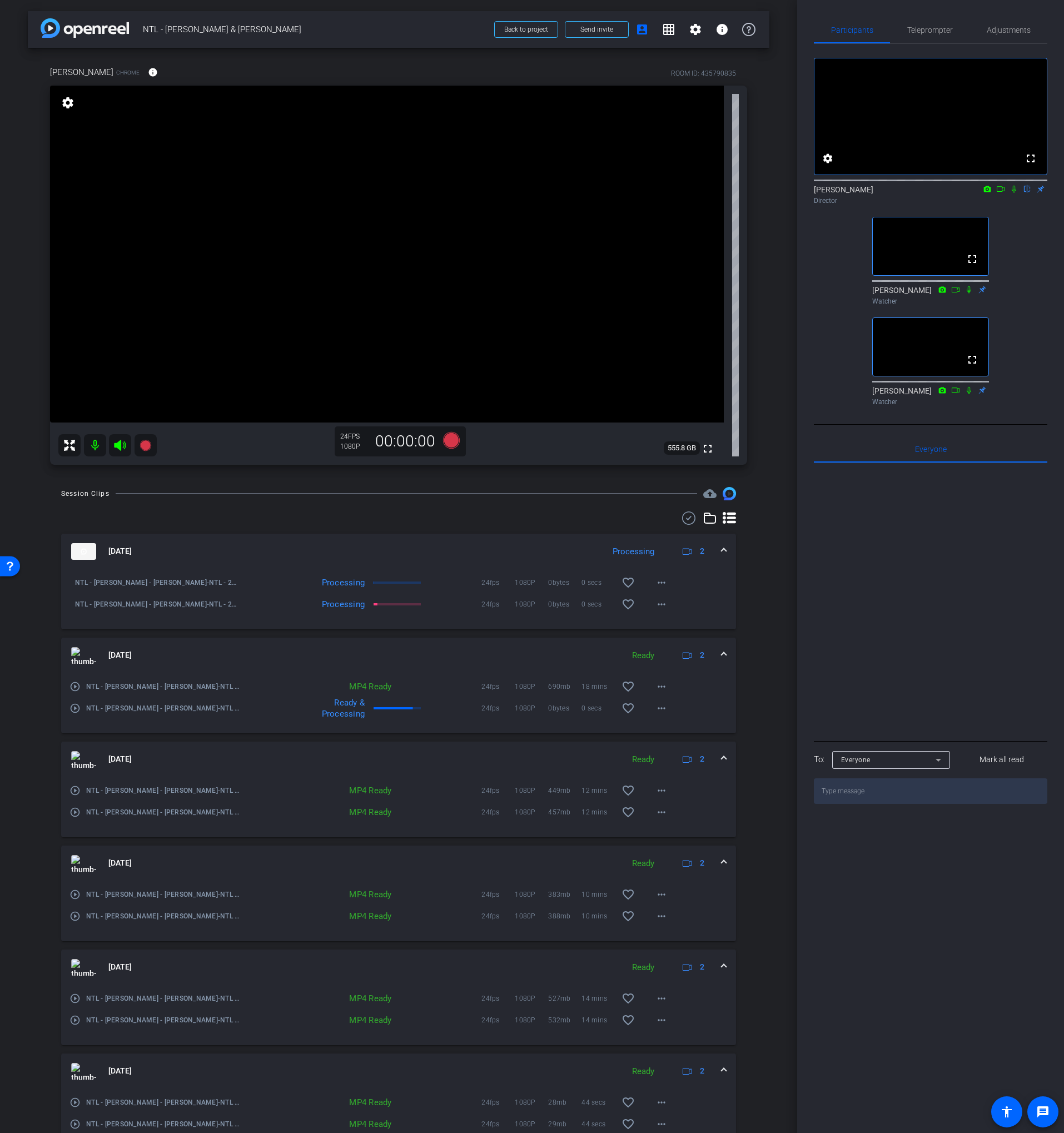
click at [446, 517] on div at bounding box center [398, 518] width 675 height 13
click at [453, 442] on icon at bounding box center [451, 440] width 17 height 17
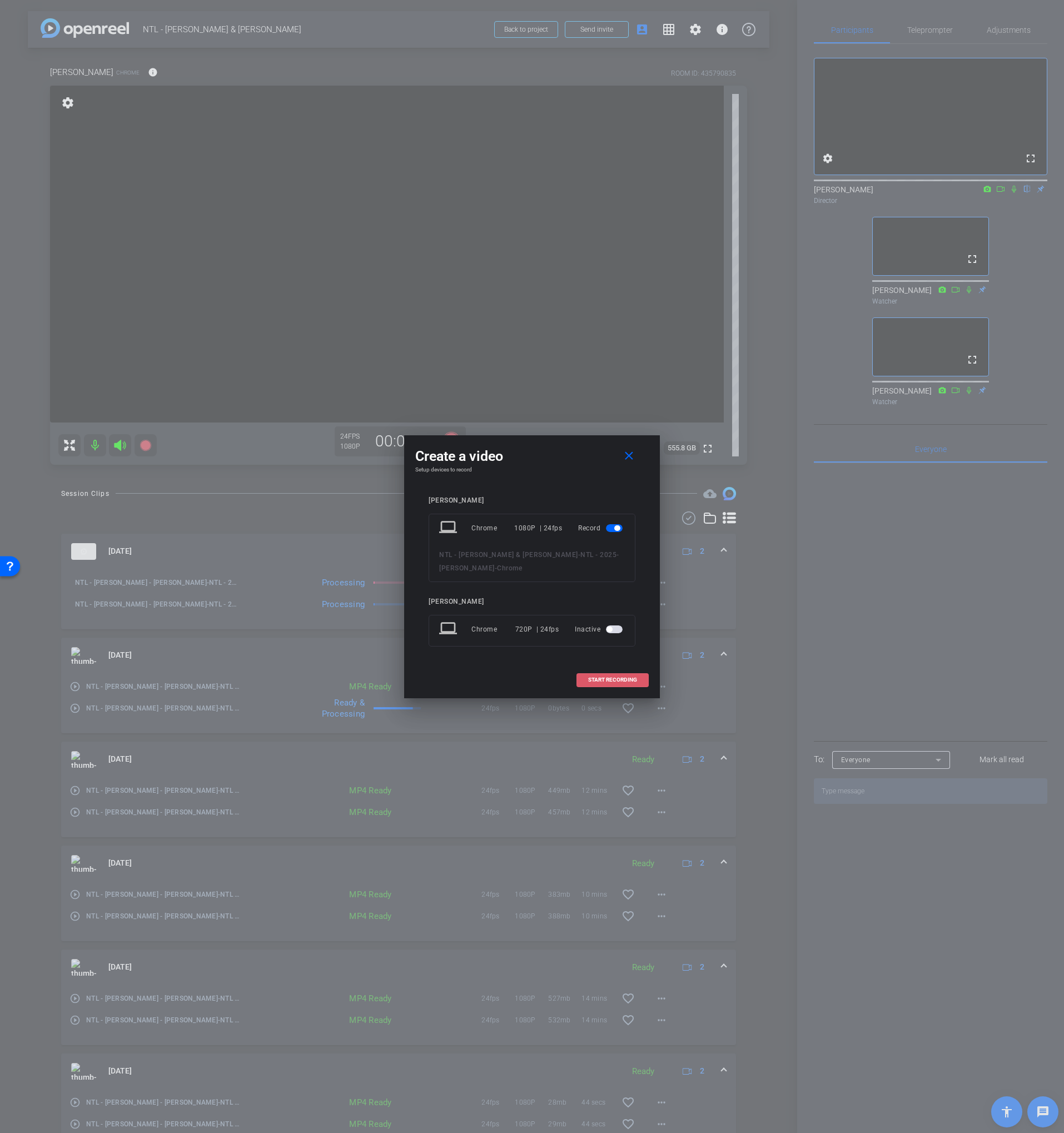
click at [614, 681] on span "START RECORDING" at bounding box center [612, 680] width 49 height 6
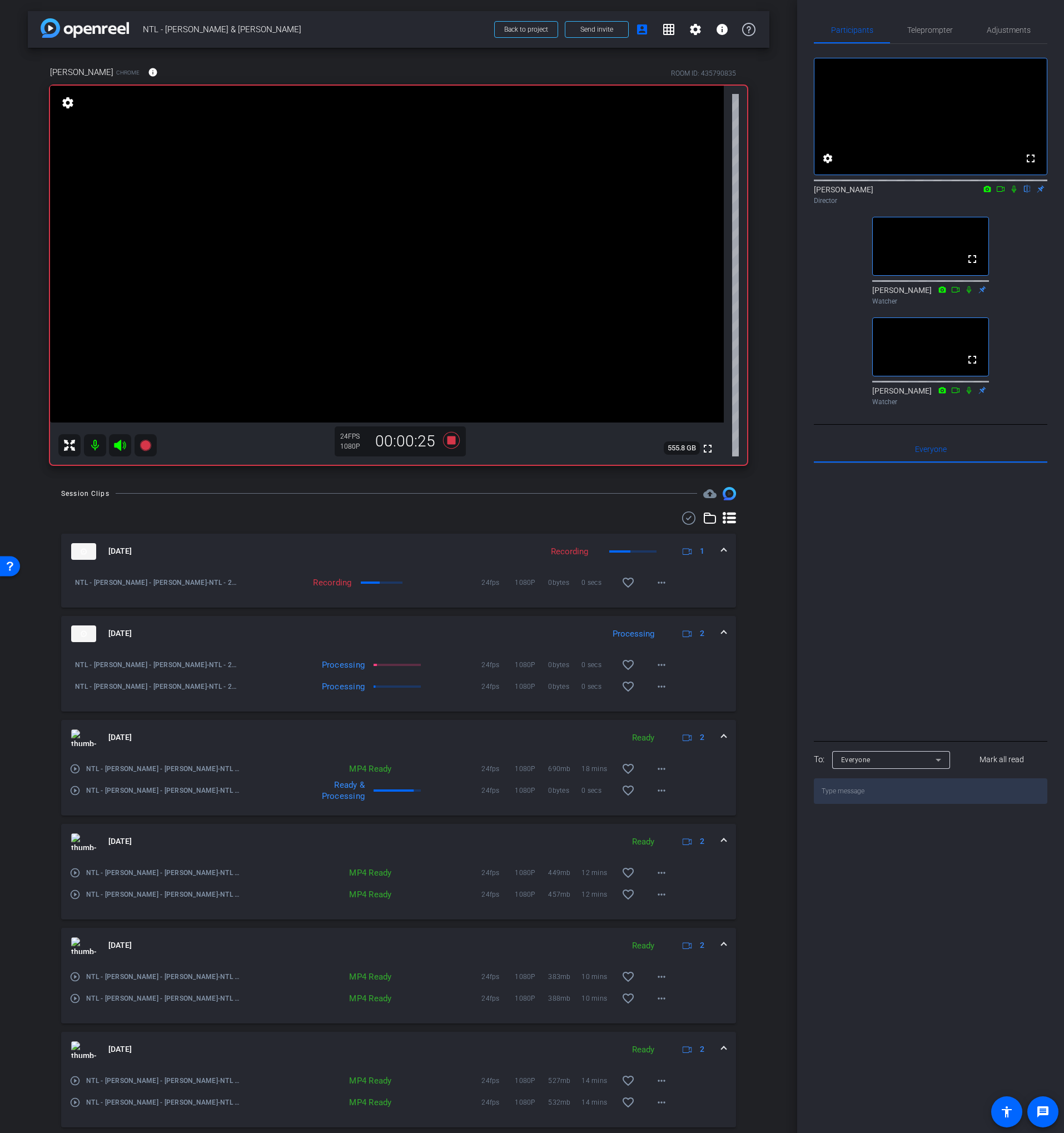
click at [1012, 193] on icon at bounding box center [1013, 189] width 4 height 7
click at [1012, 193] on icon at bounding box center [1014, 189] width 6 height 7
drag, startPoint x: 1010, startPoint y: 203, endPoint x: 1010, endPoint y: 218, distance: 15.0
click at [1010, 193] on icon at bounding box center [1013, 189] width 9 height 8
drag, startPoint x: 1039, startPoint y: 338, endPoint x: 1032, endPoint y: 344, distance: 9.2
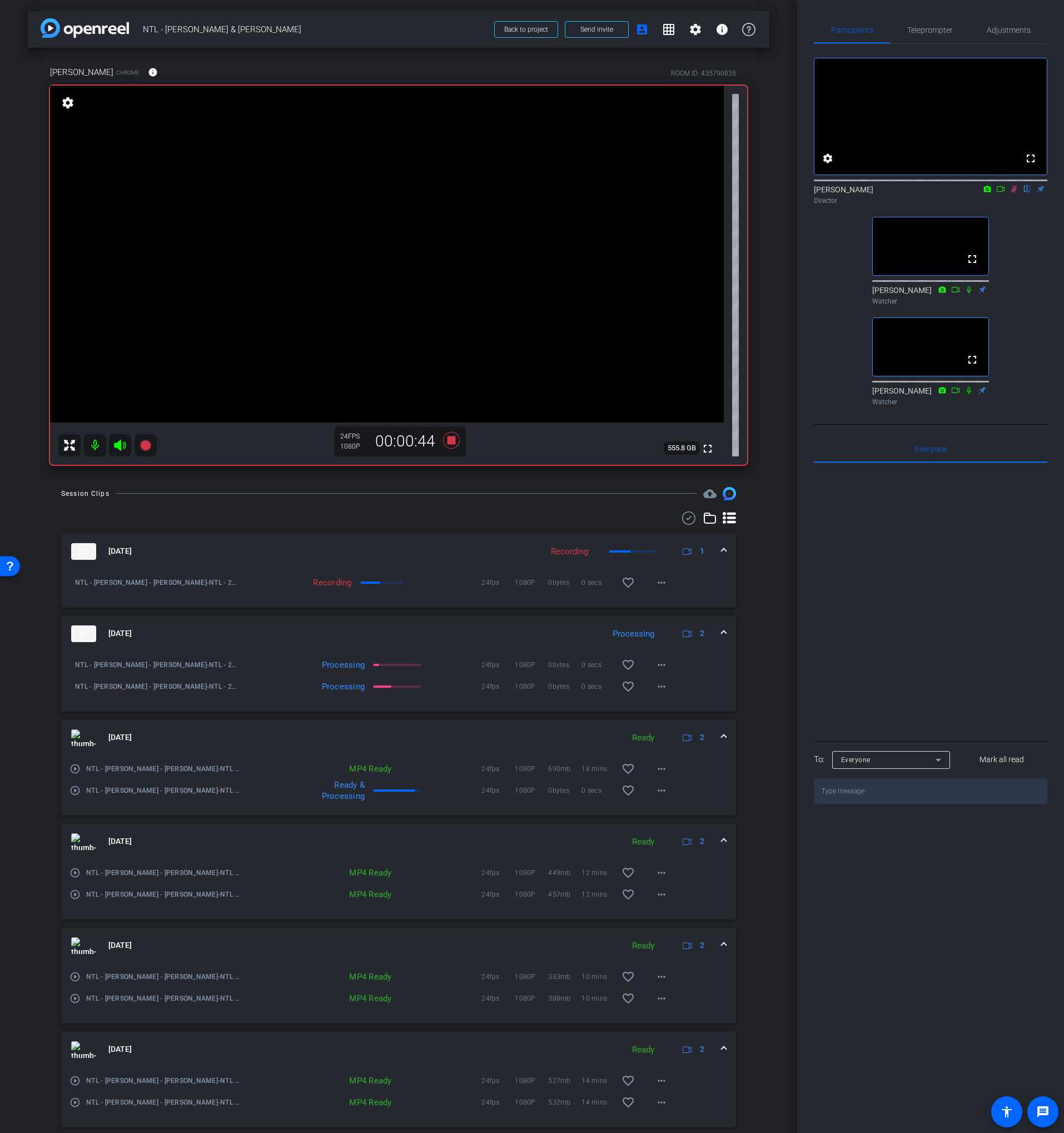
click at [1039, 338] on div "fullscreen settings [PERSON_NAME] flip Director fullscreen Jolie Watcher fullsc…" at bounding box center [930, 227] width 233 height 367
click at [480, 485] on div "arrow_back NTL - [PERSON_NAME] & [PERSON_NAME] Back to project Send invite acco…" at bounding box center [398, 566] width 797 height 1133
click at [451, 446] on icon at bounding box center [451, 440] width 27 height 20
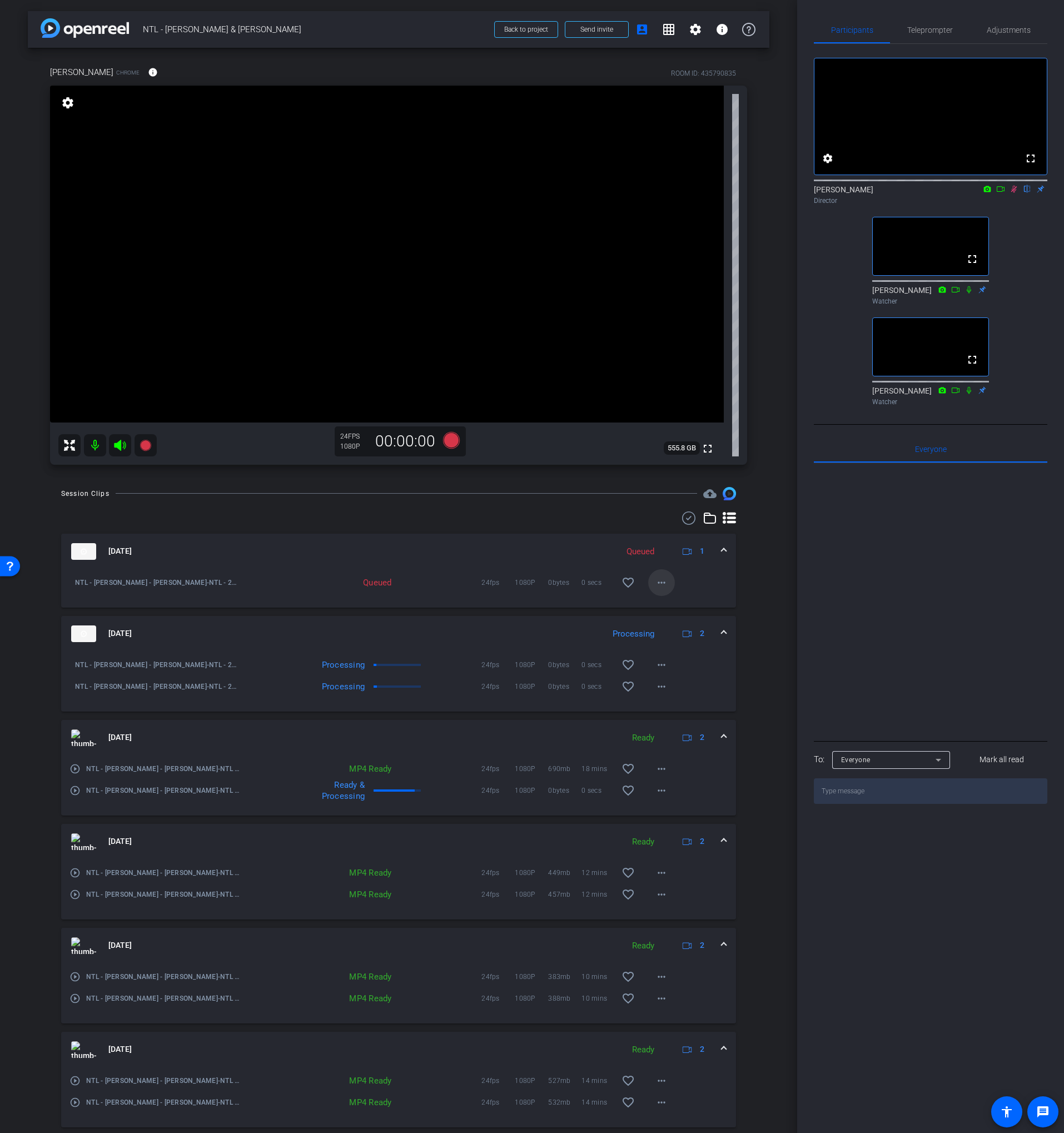
click at [648, 582] on span at bounding box center [661, 582] width 27 height 27
click at [696, 578] on div at bounding box center [532, 566] width 1064 height 1133
click at [451, 447] on icon at bounding box center [451, 440] width 27 height 20
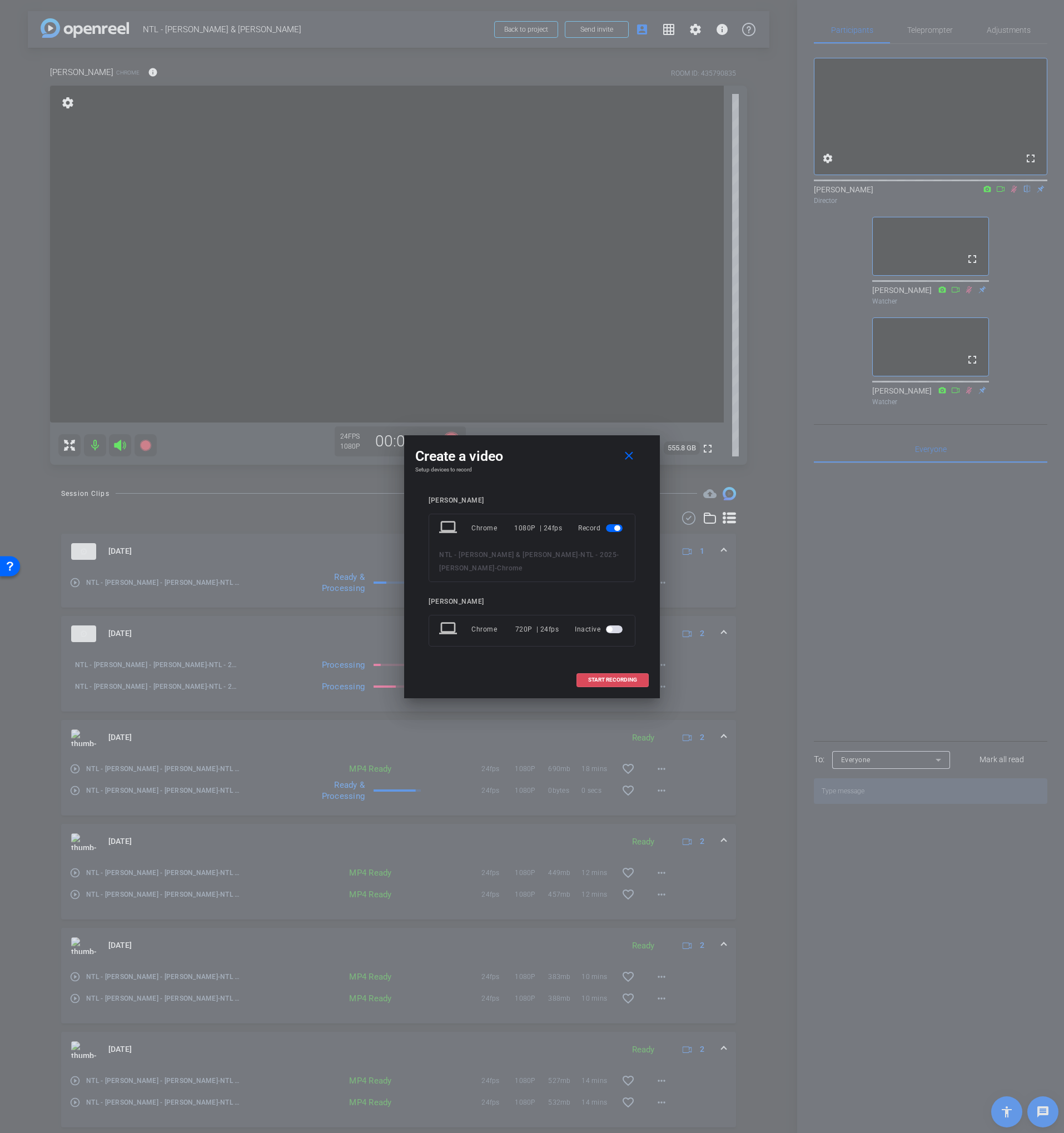
drag, startPoint x: 610, startPoint y: 679, endPoint x: 676, endPoint y: 635, distance: 79.3
click at [610, 679] on span "START RECORDING" at bounding box center [612, 680] width 49 height 6
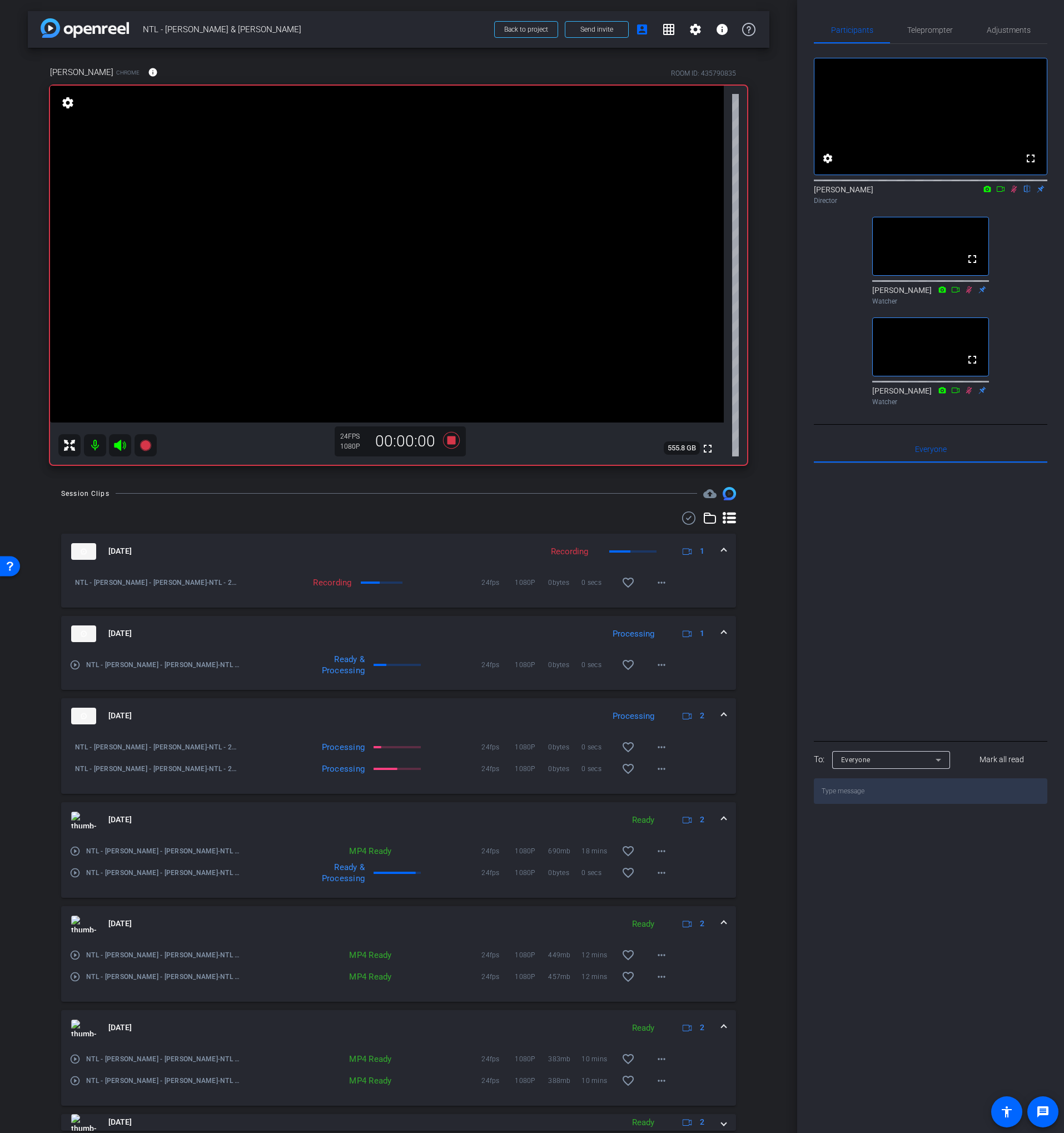
click at [1014, 193] on icon at bounding box center [1014, 189] width 6 height 7
click at [1013, 193] on icon at bounding box center [1013, 189] width 4 height 7
drag, startPoint x: 1001, startPoint y: 204, endPoint x: 1003, endPoint y: 210, distance: 6.3
click at [1001, 193] on icon at bounding box center [1000, 189] width 9 height 8
click at [454, 441] on icon at bounding box center [451, 440] width 17 height 17
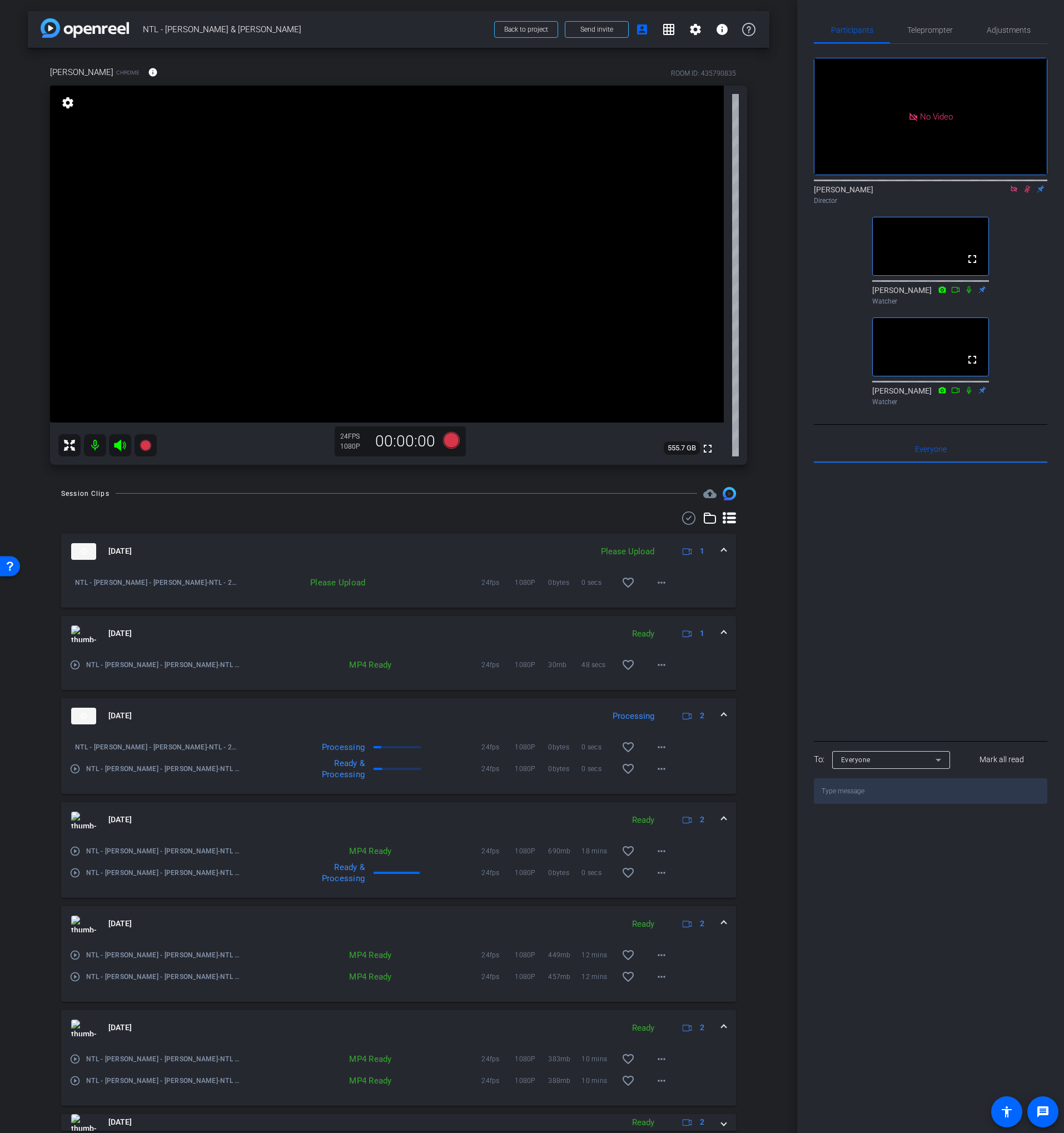
click at [1025, 193] on icon at bounding box center [1026, 189] width 9 height 8
click at [1013, 192] on icon at bounding box center [1013, 189] width 6 height 6
click at [1013, 193] on icon at bounding box center [1013, 189] width 9 height 8
click at [450, 437] on icon at bounding box center [451, 440] width 17 height 17
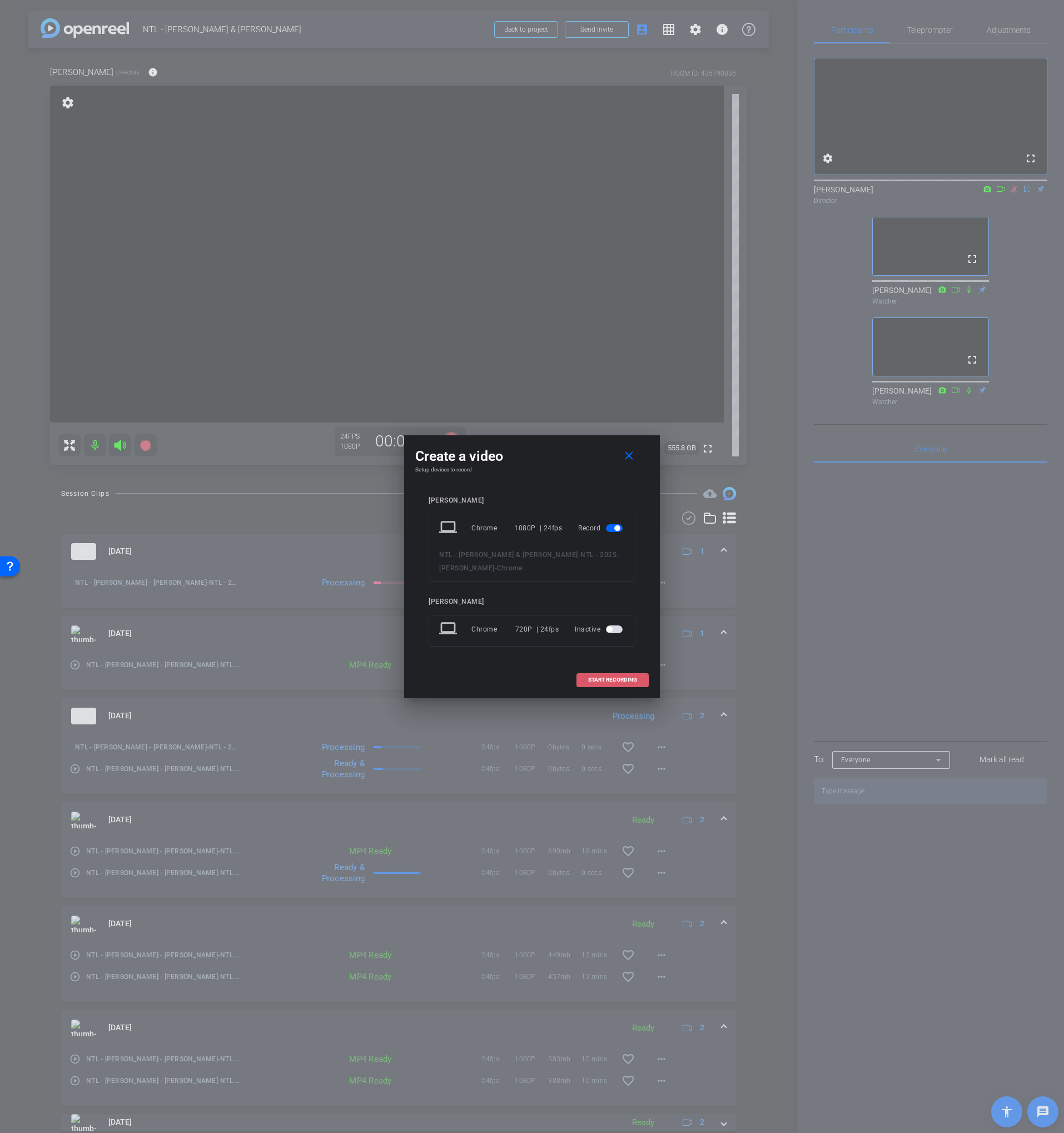
click at [597, 680] on span "START RECORDING" at bounding box center [612, 680] width 49 height 6
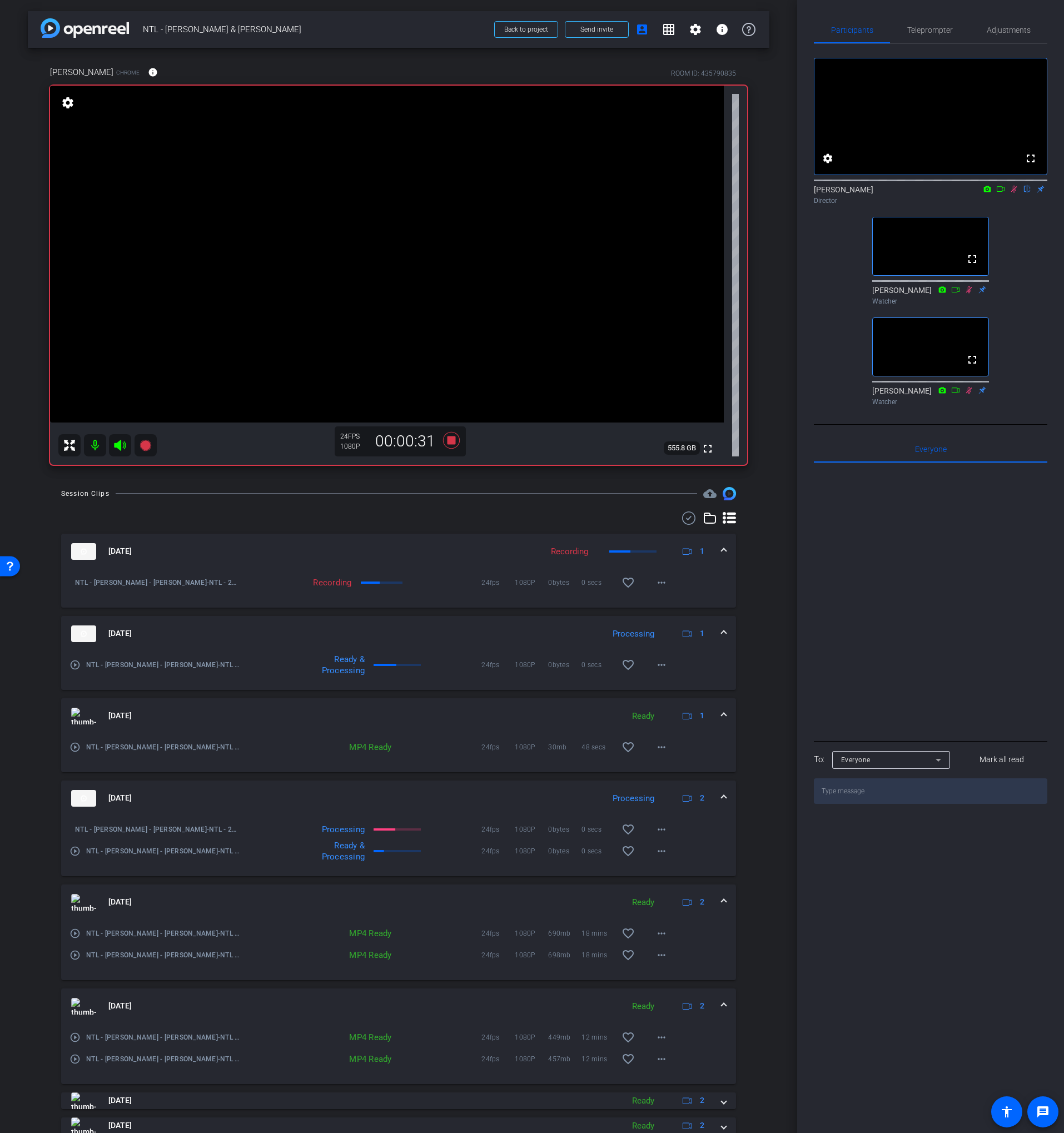
click at [1002, 193] on icon at bounding box center [1000, 189] width 9 height 8
click at [1002, 204] on div "[PERSON_NAME] Director" at bounding box center [930, 195] width 233 height 22
click at [1014, 192] on icon at bounding box center [1013, 189] width 6 height 6
drag, startPoint x: 1013, startPoint y: 203, endPoint x: 862, endPoint y: 284, distance: 171.4
click at [1013, 193] on icon at bounding box center [1013, 189] width 9 height 8
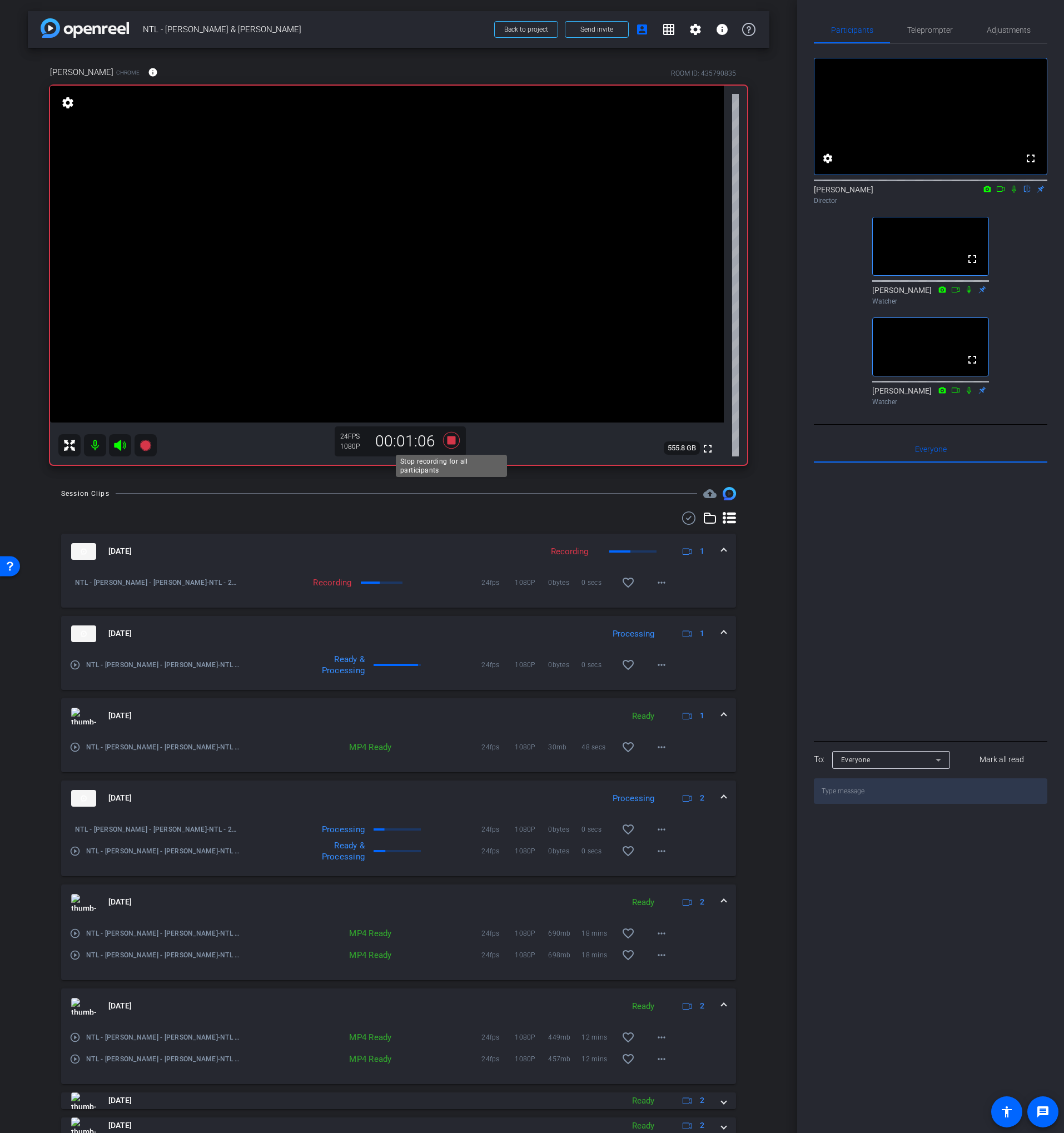
click at [450, 437] on icon at bounding box center [451, 440] width 17 height 17
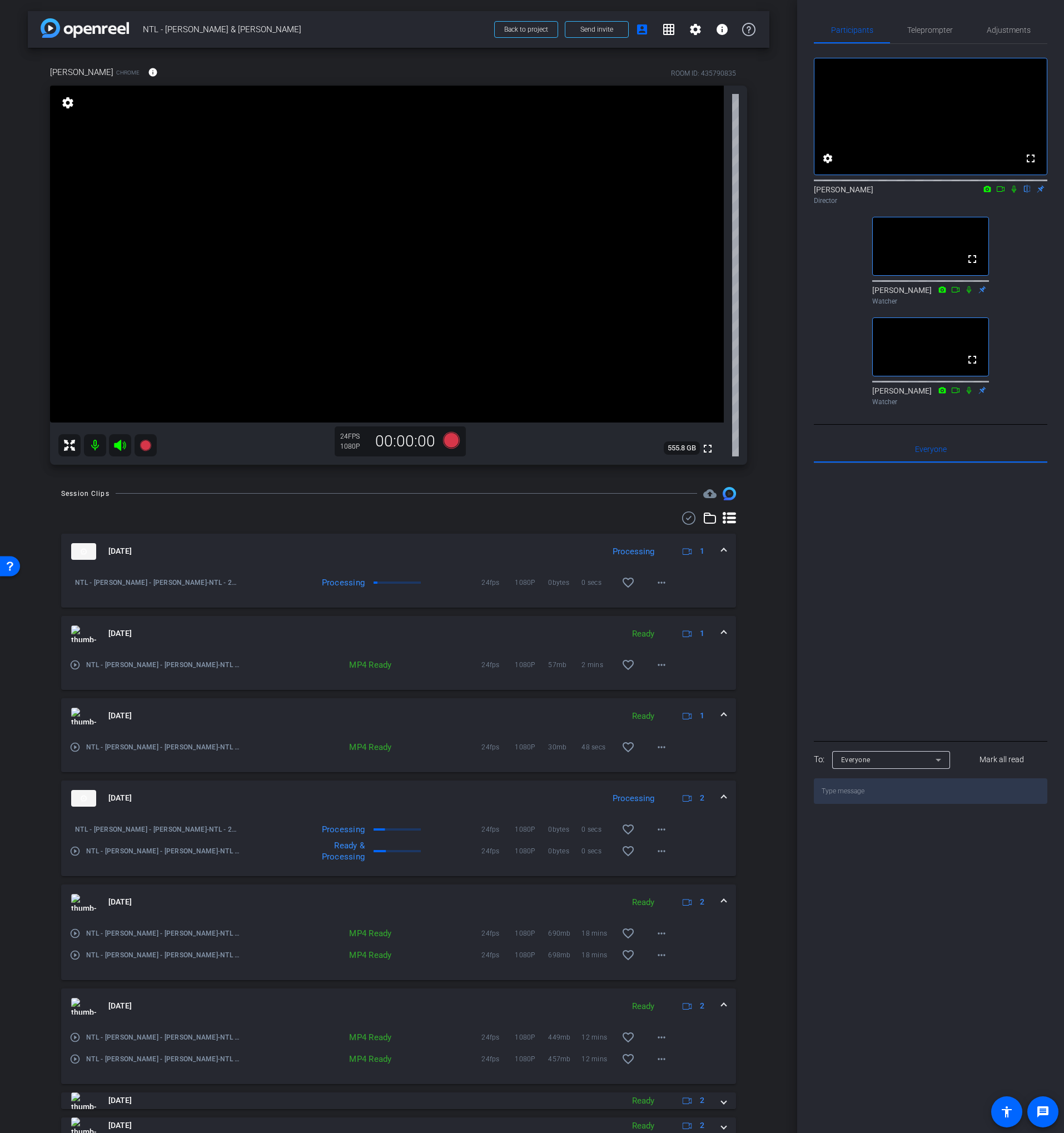
scroll to position [66, 0]
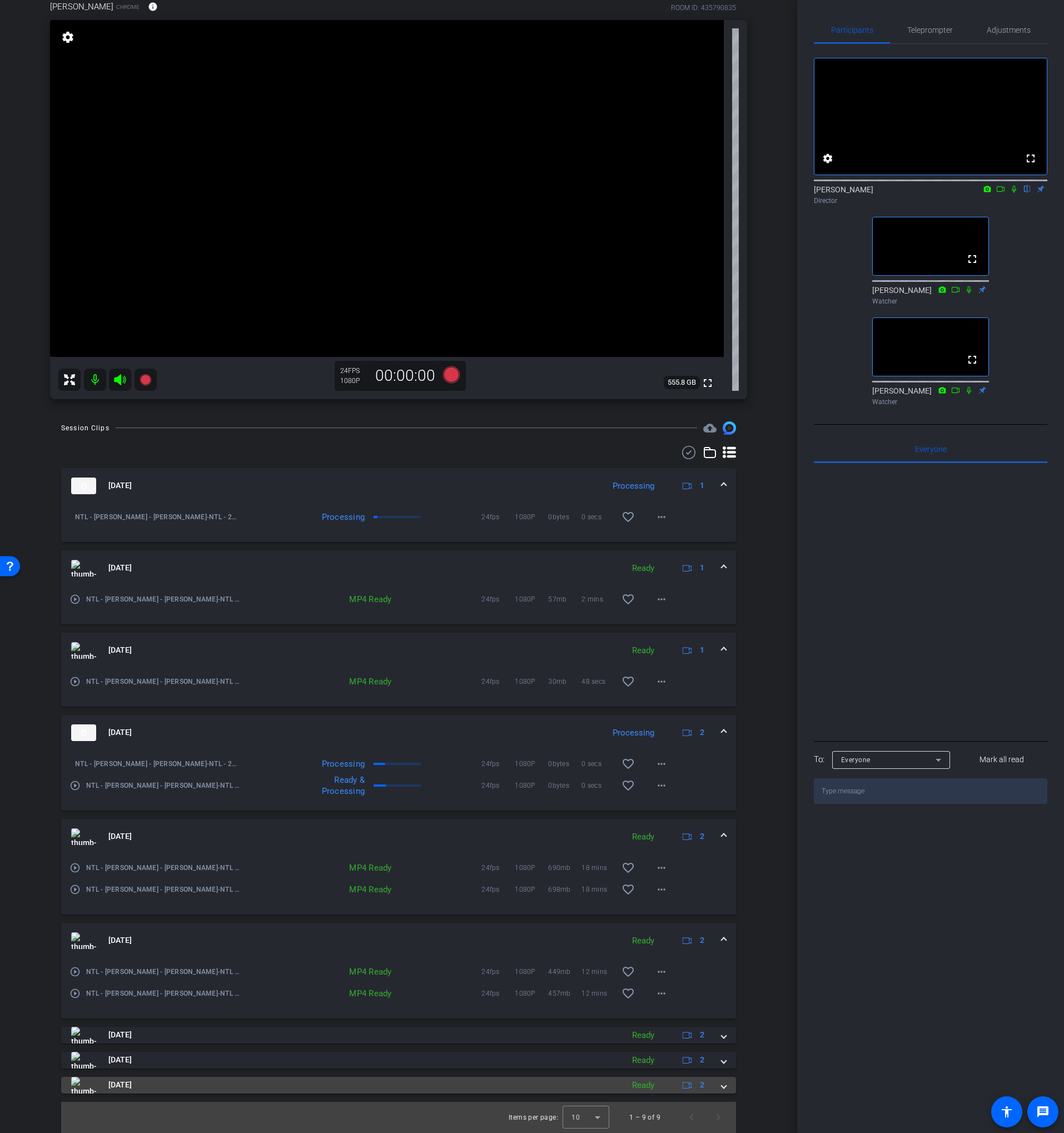
drag, startPoint x: 379, startPoint y: 1088, endPoint x: 380, endPoint y: 1081, distance: 7.1
click at [379, 1088] on mat-panel-title "[DATE]" at bounding box center [345, 1085] width 546 height 17
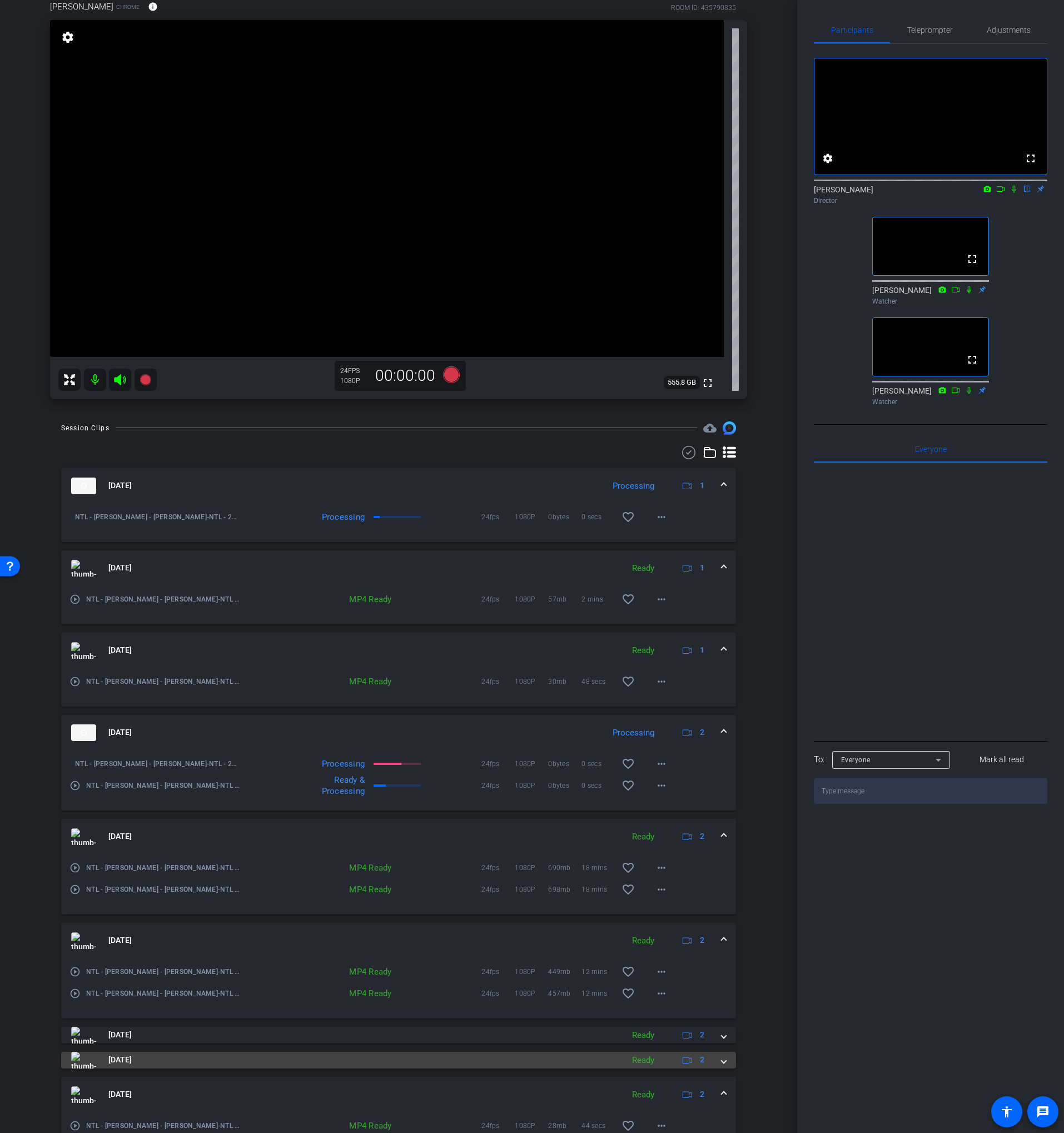
click at [380, 1067] on mat-panel-title "[DATE]" at bounding box center [345, 1060] width 546 height 17
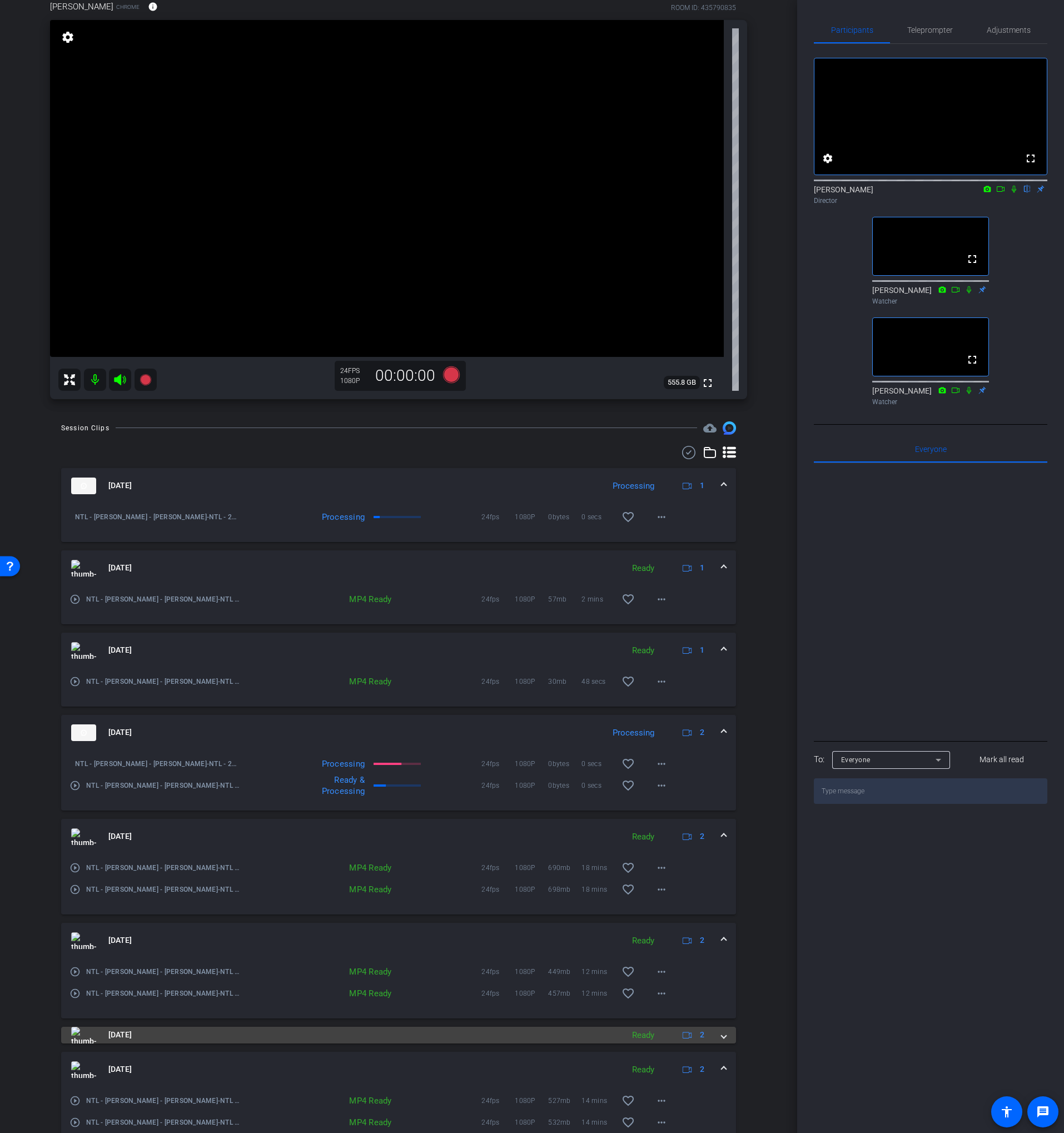
click at [368, 1039] on mat-panel-title "[DATE]" at bounding box center [345, 1035] width 546 height 17
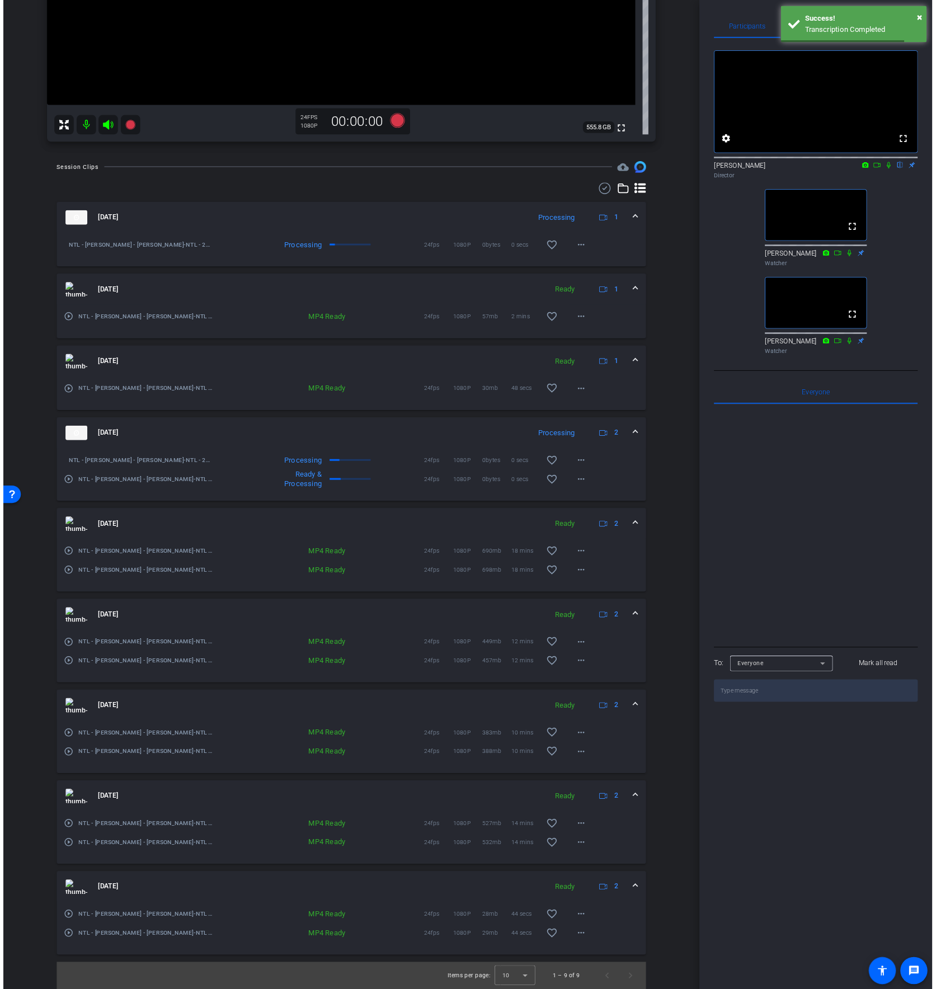
scroll to position [0, 0]
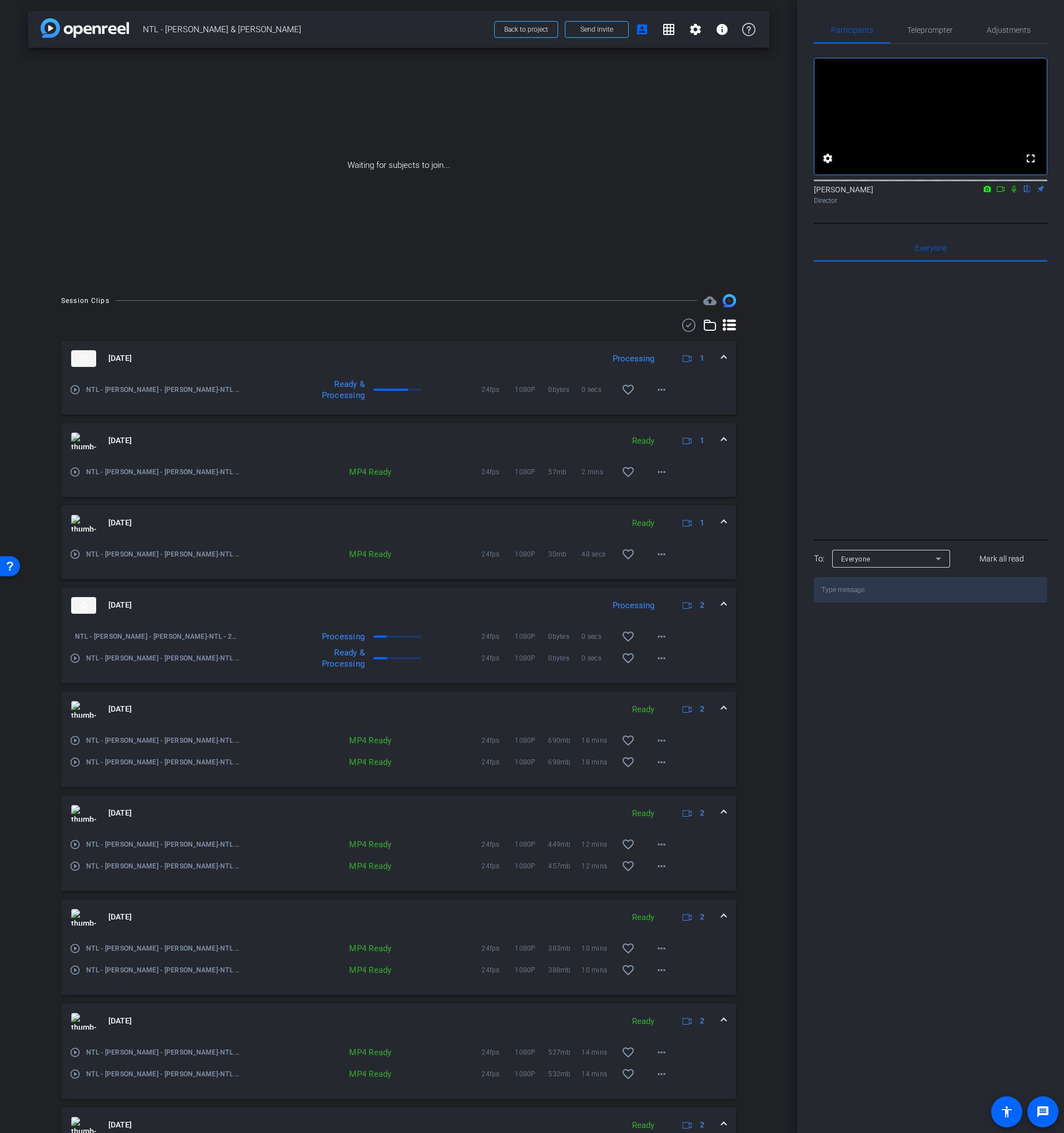
click at [1011, 193] on icon at bounding box center [1013, 189] width 9 height 8
drag, startPoint x: 999, startPoint y: 204, endPoint x: 989, endPoint y: 217, distance: 16.4
click at [999, 193] on icon at bounding box center [1000, 189] width 9 height 8
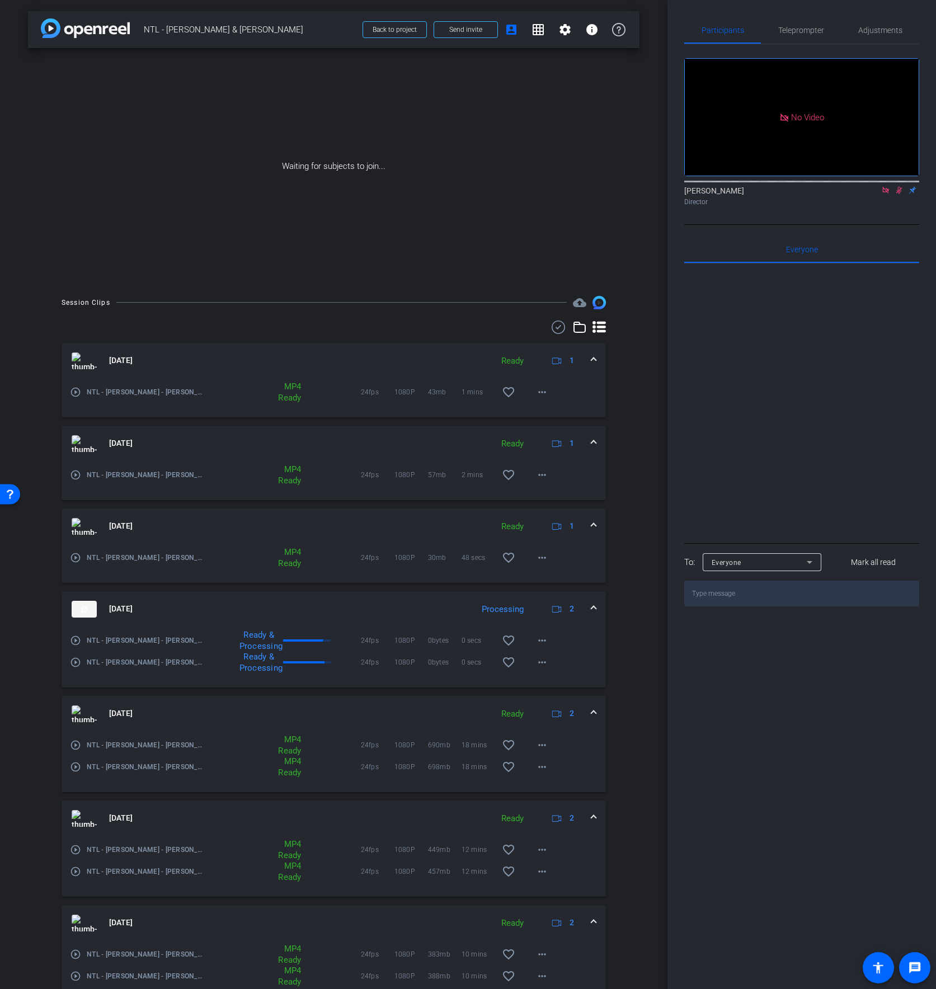
click at [159, 162] on div "Waiting for subjects to join..." at bounding box center [334, 166] width 612 height 237
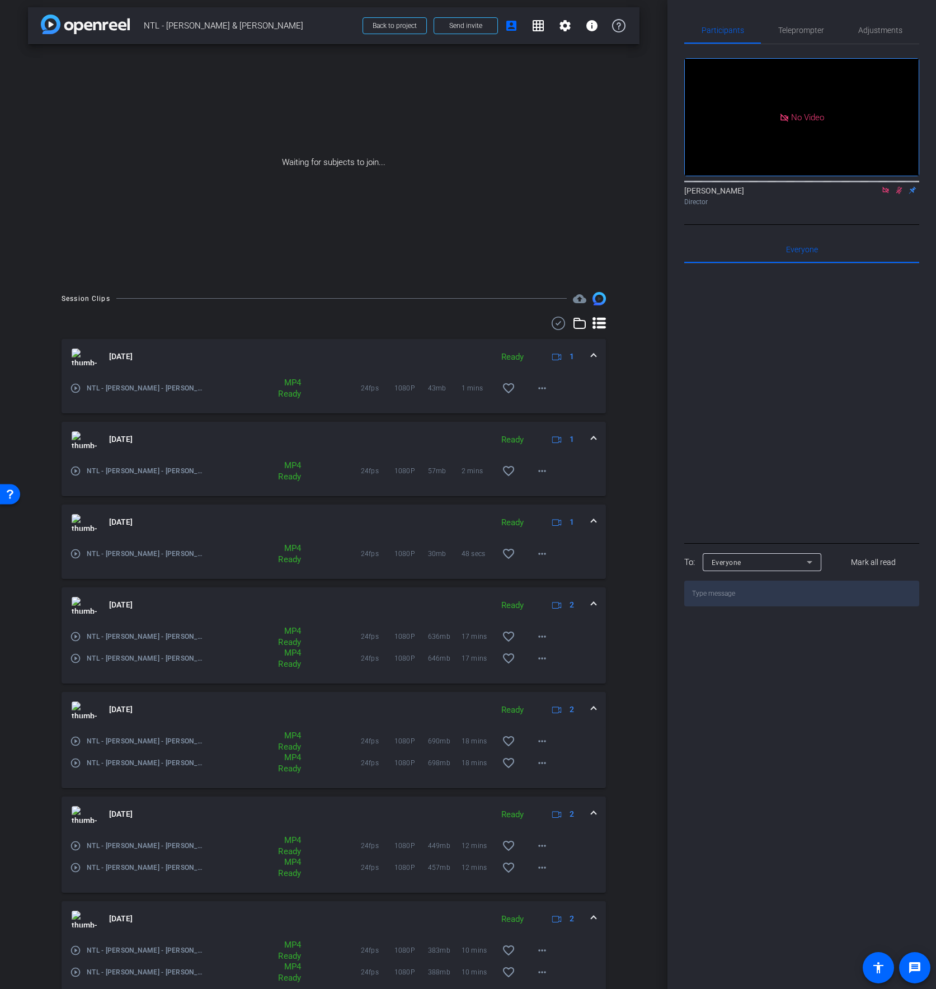
scroll to position [261, 0]
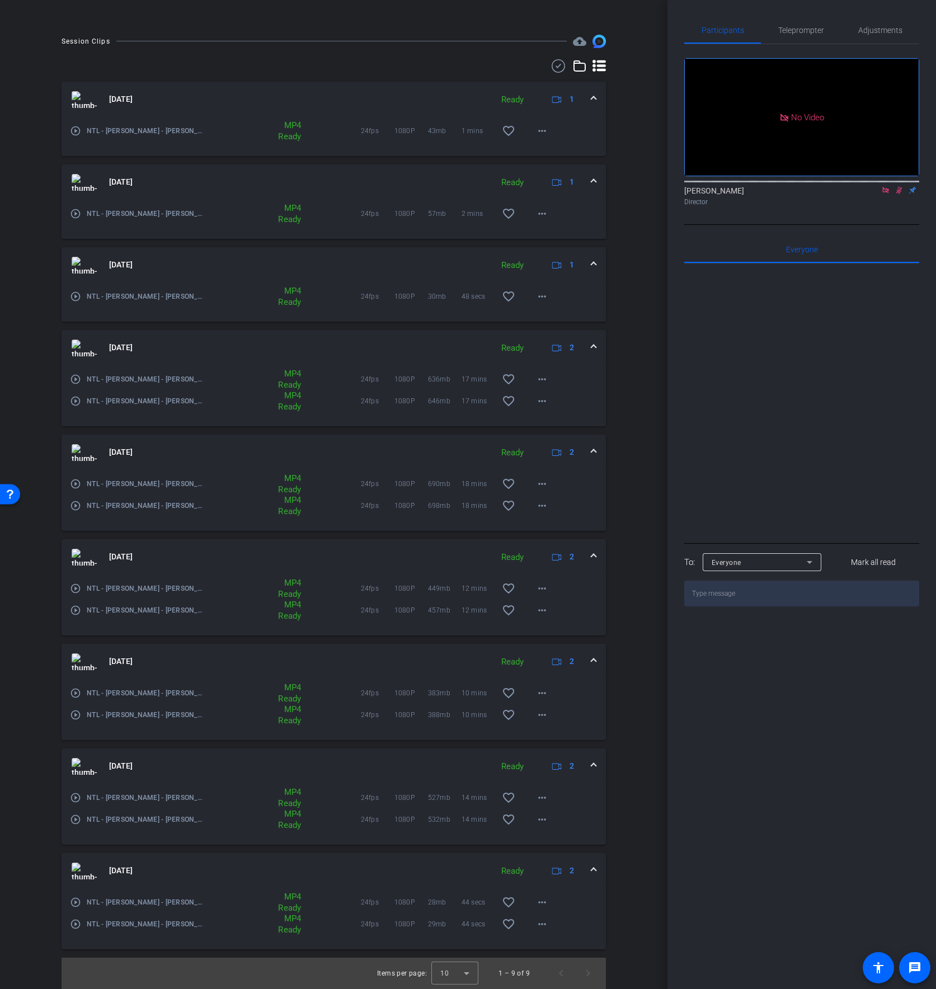
drag, startPoint x: 556, startPoint y: 63, endPoint x: 487, endPoint y: 199, distance: 152.4
click at [556, 63] on icon at bounding box center [558, 65] width 17 height 13
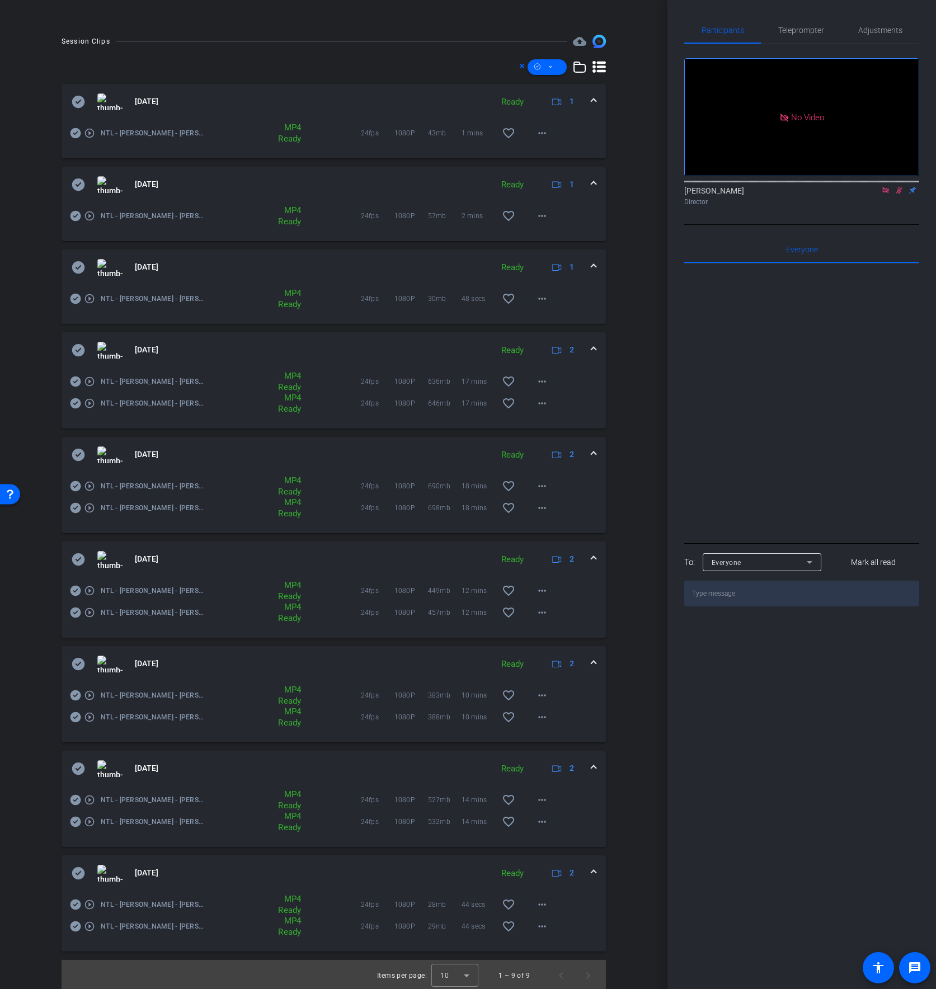
click at [77, 822] on icon at bounding box center [75, 822] width 11 height 11
drag, startPoint x: 76, startPoint y: 803, endPoint x: 82, endPoint y: 761, distance: 41.9
click at [76, 802] on icon at bounding box center [75, 800] width 11 height 11
drag, startPoint x: 78, startPoint y: 724, endPoint x: 72, endPoint y: 697, distance: 28.1
click at [78, 723] on div "play_circle_outline NTL - [PERSON_NAME] - [PERSON_NAME]-NTL - 2025-[PERSON_NAME…" at bounding box center [138, 717] width 137 height 27
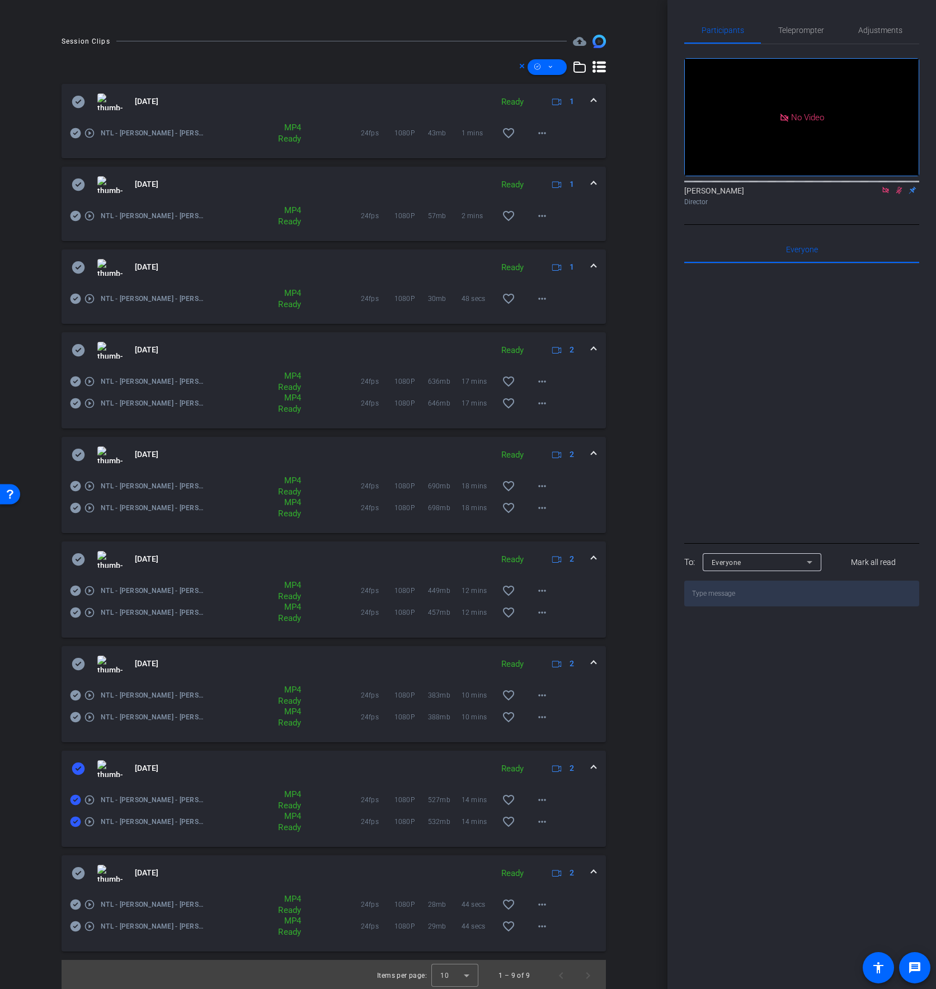
click at [72, 692] on icon at bounding box center [75, 695] width 11 height 11
click at [78, 692] on icon at bounding box center [75, 695] width 11 height 11
click at [543, 70] on span at bounding box center [547, 67] width 39 height 27
click at [578, 124] on span "Download MP4" at bounding box center [566, 126] width 59 height 13
drag, startPoint x: 75, startPoint y: 559, endPoint x: 75, endPoint y: 567, distance: 7.3
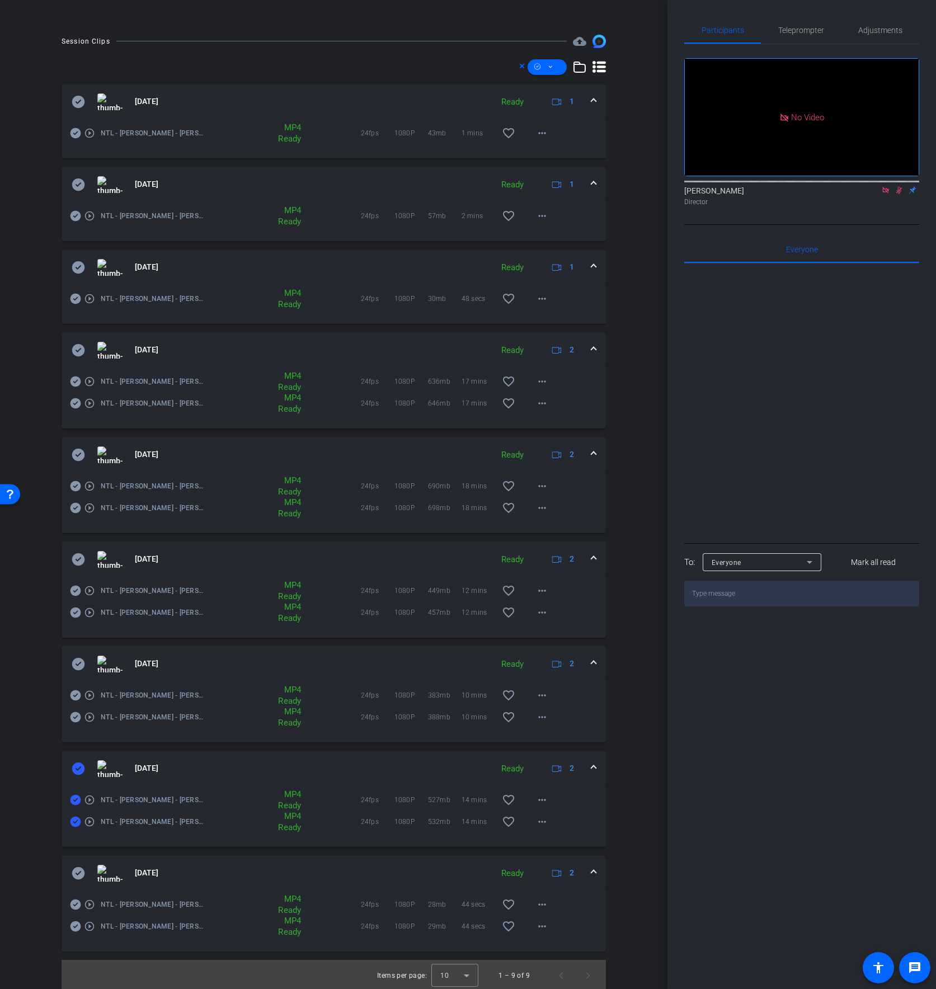
click at [75, 559] on icon at bounding box center [78, 559] width 13 height 12
click at [77, 772] on icon at bounding box center [78, 769] width 13 height 12
drag, startPoint x: 78, startPoint y: 658, endPoint x: 90, endPoint y: 477, distance: 181.1
click at [78, 658] on icon at bounding box center [78, 664] width 13 height 12
drag, startPoint x: 76, startPoint y: 458, endPoint x: 81, endPoint y: 355, distance: 102.5
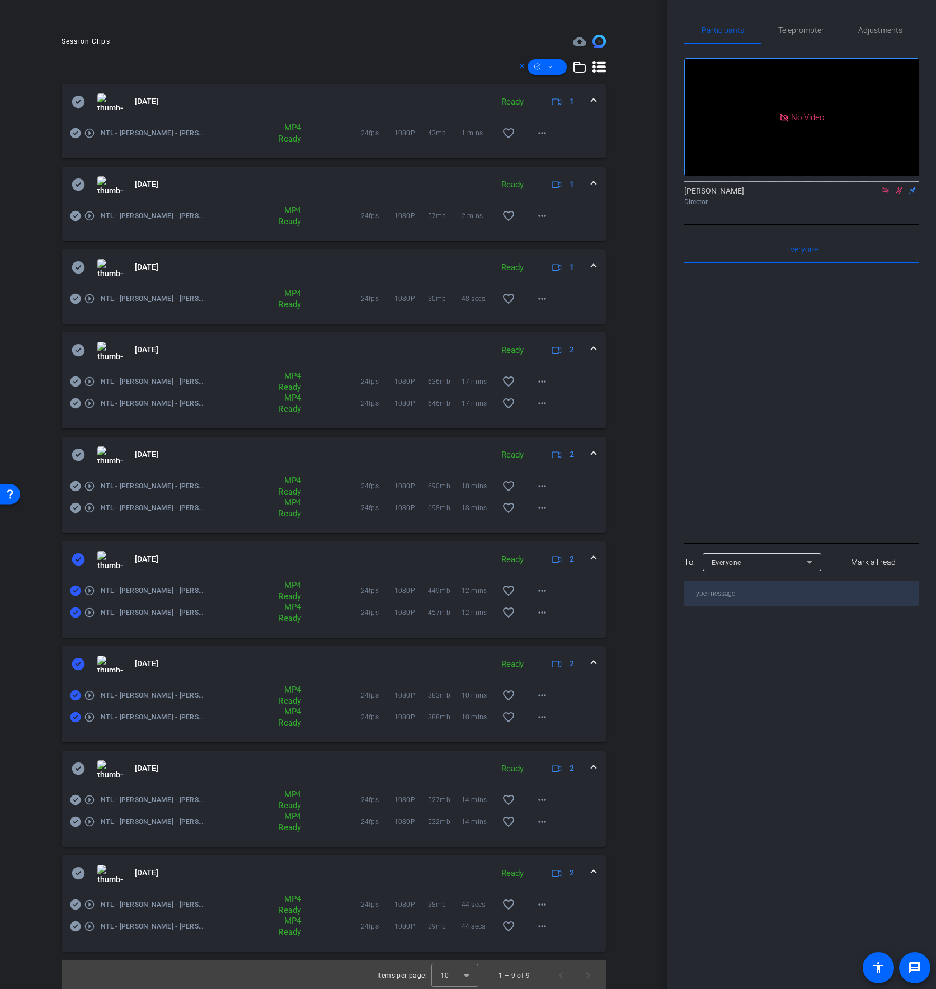
click at [77, 455] on icon at bounding box center [78, 454] width 13 height 13
click at [76, 352] on icon at bounding box center [78, 350] width 13 height 12
click at [77, 188] on icon at bounding box center [78, 184] width 13 height 12
click at [70, 109] on mat-expansion-panel-header "[DATE] Ready 1" at bounding box center [334, 102] width 544 height 36
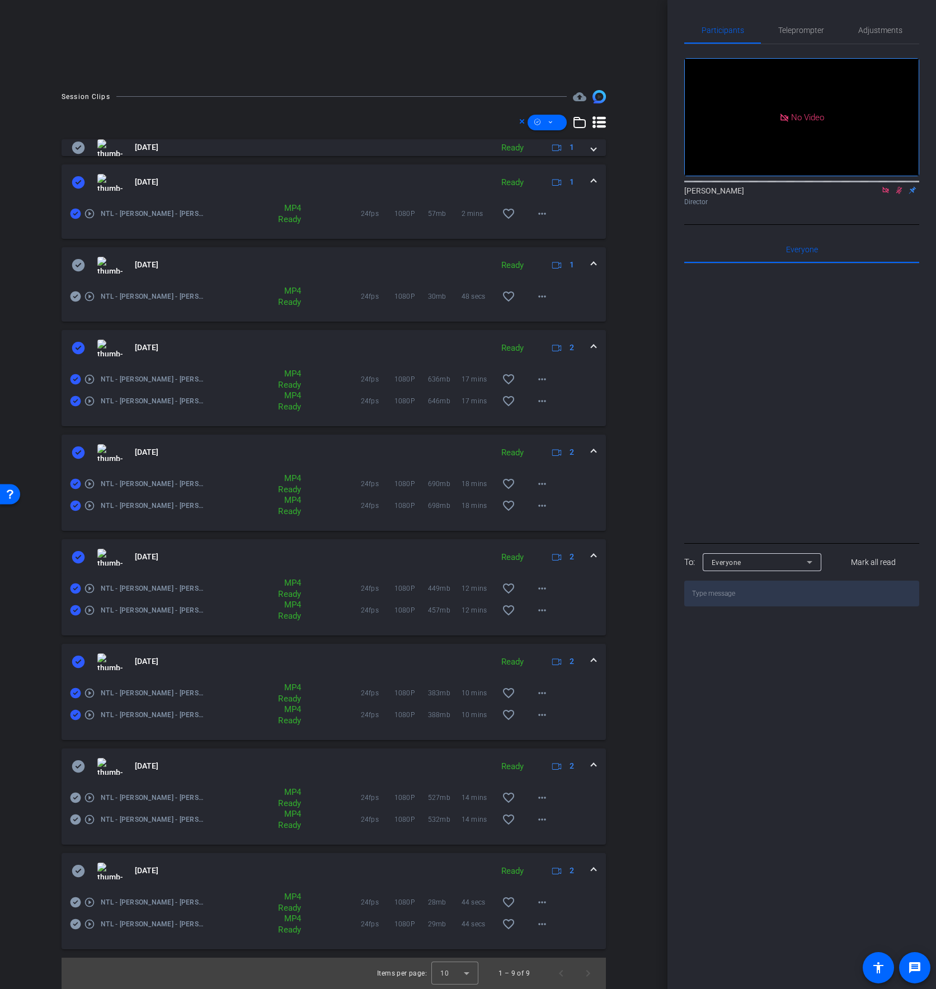
scroll to position [206, 0]
click at [83, 147] on icon at bounding box center [78, 148] width 13 height 12
click at [554, 125] on span at bounding box center [547, 122] width 39 height 27
click at [558, 181] on span "Download MP4" at bounding box center [566, 182] width 59 height 13
click at [79, 143] on icon at bounding box center [78, 148] width 13 height 12
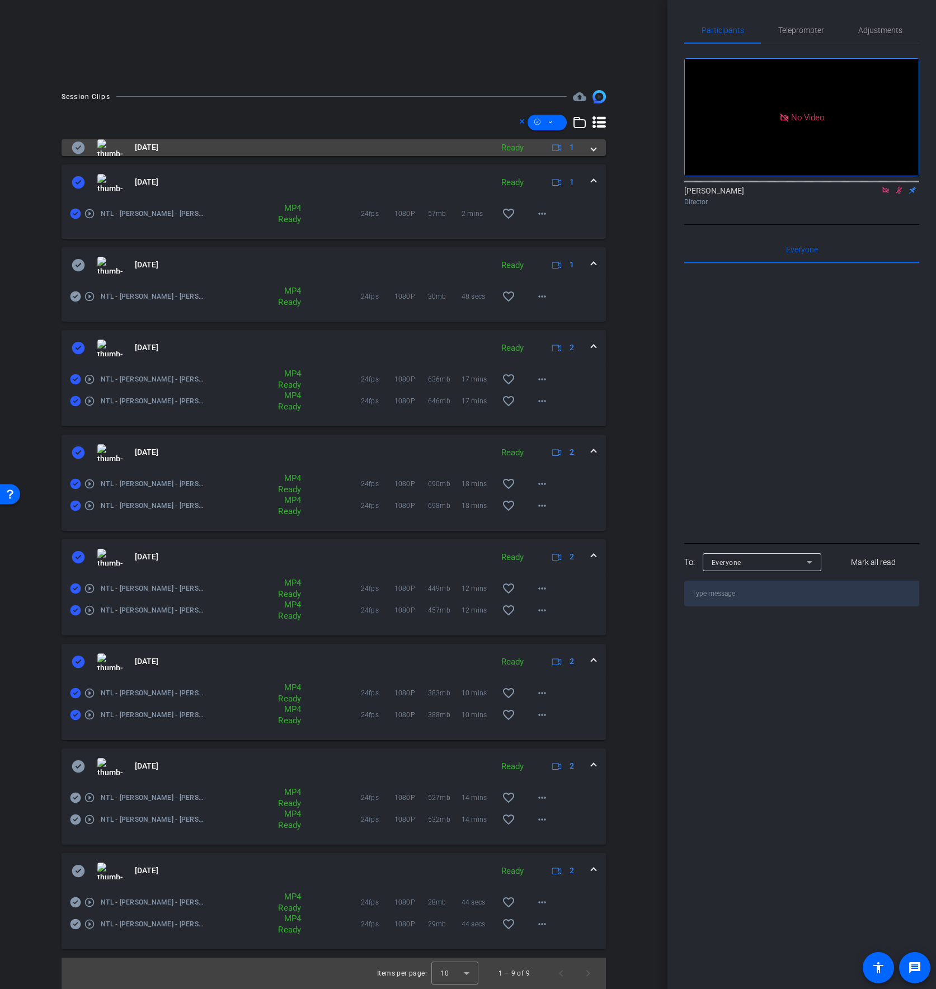
click at [79, 143] on icon at bounding box center [78, 148] width 13 height 12
drag, startPoint x: 509, startPoint y: 118, endPoint x: 518, endPoint y: 119, distance: 8.5
click at [510, 118] on div at bounding box center [334, 123] width 544 height 16
click at [521, 120] on icon at bounding box center [522, 121] width 6 height 13
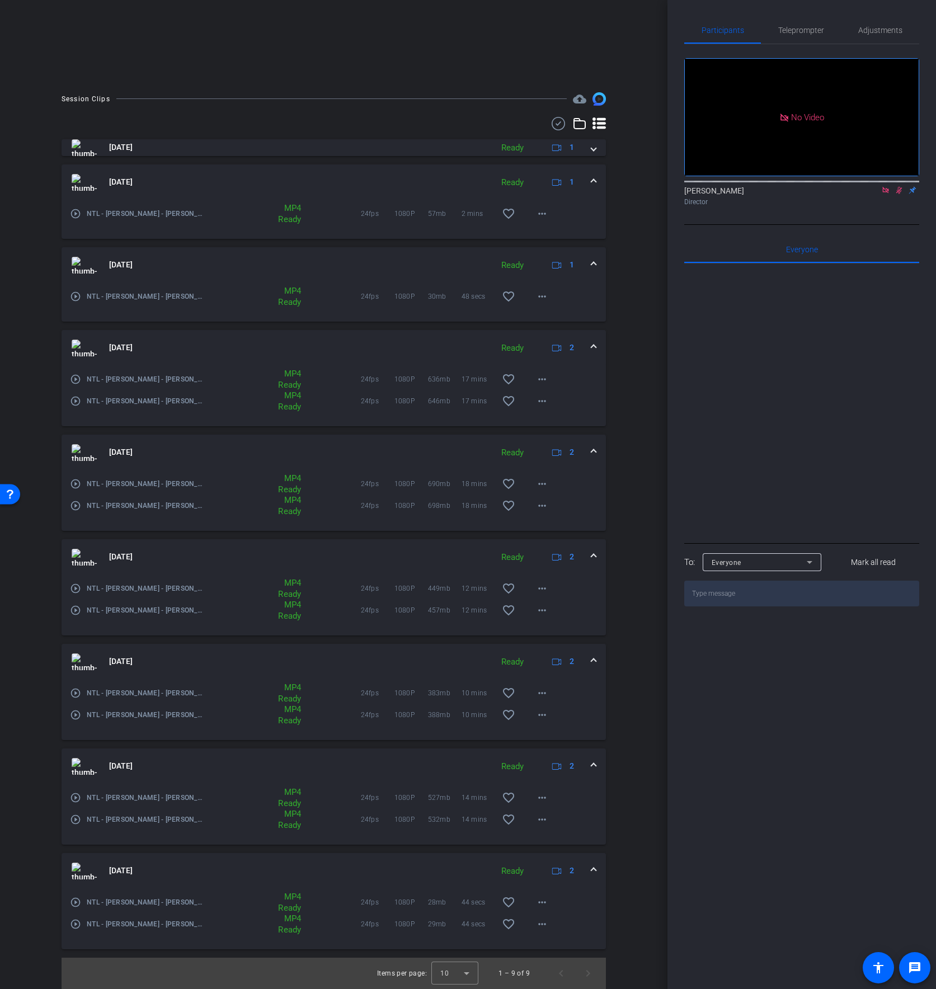
click at [565, 124] on use at bounding box center [558, 123] width 13 height 13
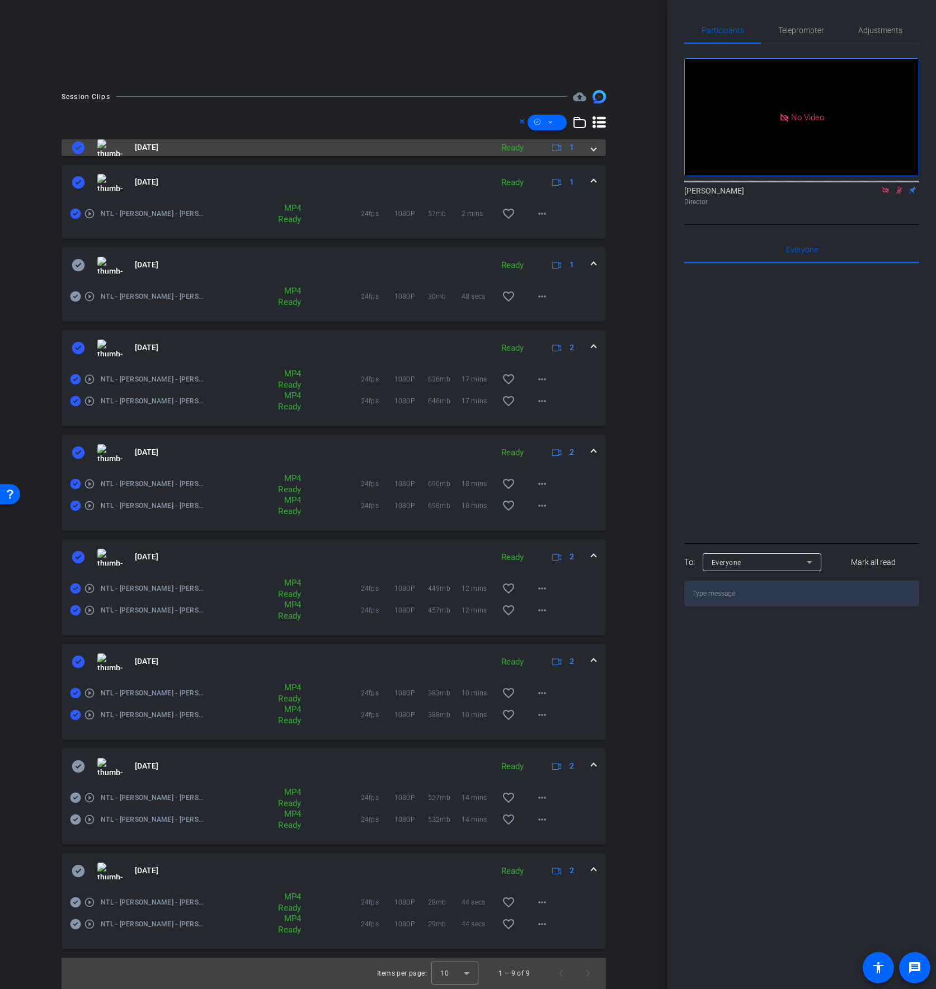
drag, startPoint x: 81, startPoint y: 146, endPoint x: 79, endPoint y: 153, distance: 6.9
click at [81, 146] on icon at bounding box center [78, 147] width 13 height 13
click at [78, 181] on icon at bounding box center [78, 182] width 13 height 12
click at [78, 346] on icon at bounding box center [78, 348] width 13 height 12
drag, startPoint x: 81, startPoint y: 454, endPoint x: 81, endPoint y: 523, distance: 68.3
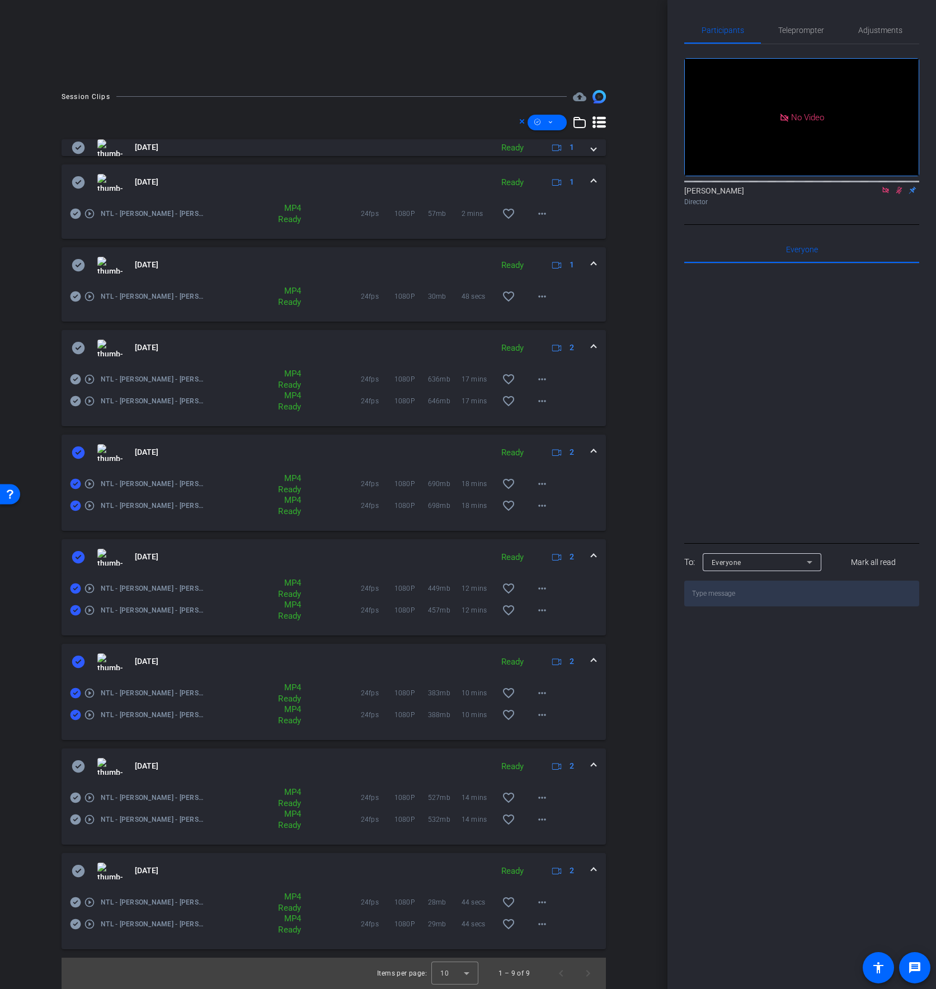
click at [80, 454] on icon at bounding box center [78, 452] width 13 height 12
click at [81, 552] on icon at bounding box center [78, 557] width 13 height 12
drag, startPoint x: 83, startPoint y: 666, endPoint x: 90, endPoint y: 666, distance: 7.3
click at [83, 666] on icon at bounding box center [78, 661] width 13 height 13
drag, startPoint x: 74, startPoint y: 453, endPoint x: 210, endPoint y: 449, distance: 136.0
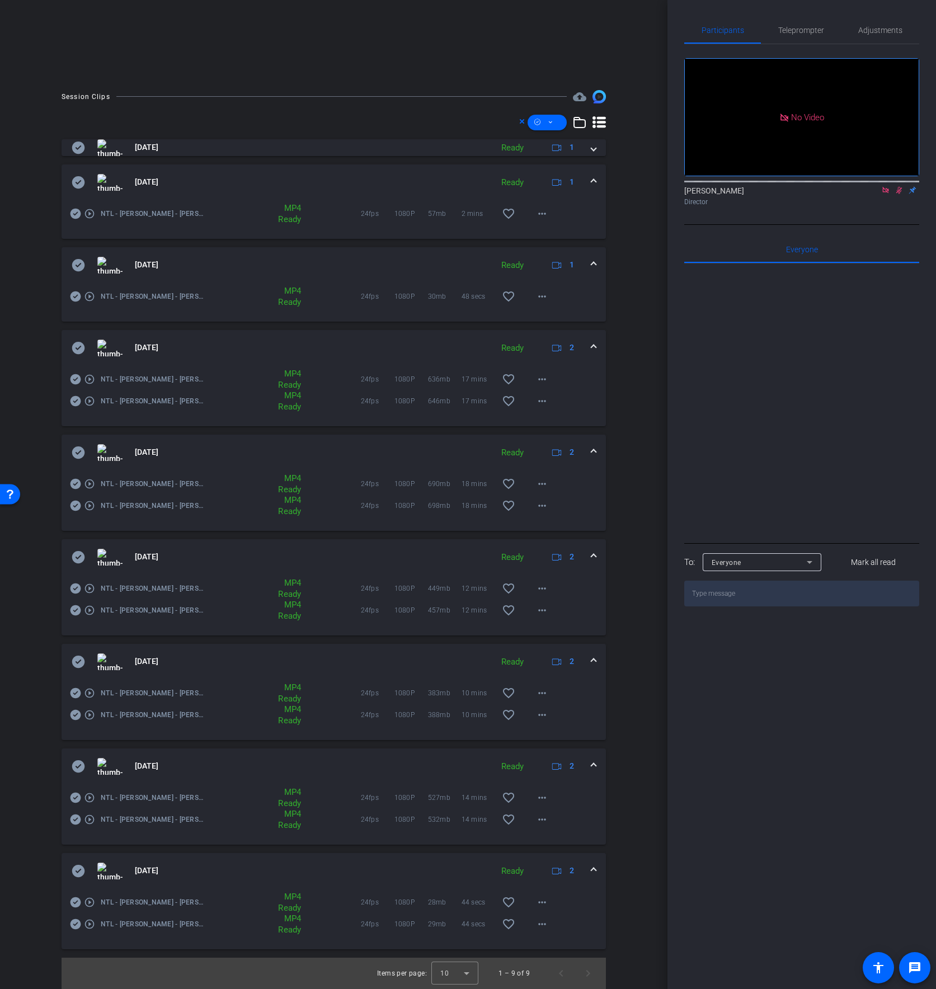
click at [74, 453] on icon at bounding box center [78, 452] width 13 height 12
click at [545, 123] on span at bounding box center [547, 123] width 39 height 27
click at [559, 180] on span "Download MP4" at bounding box center [566, 182] width 59 height 13
click at [81, 453] on icon at bounding box center [78, 453] width 13 height 12
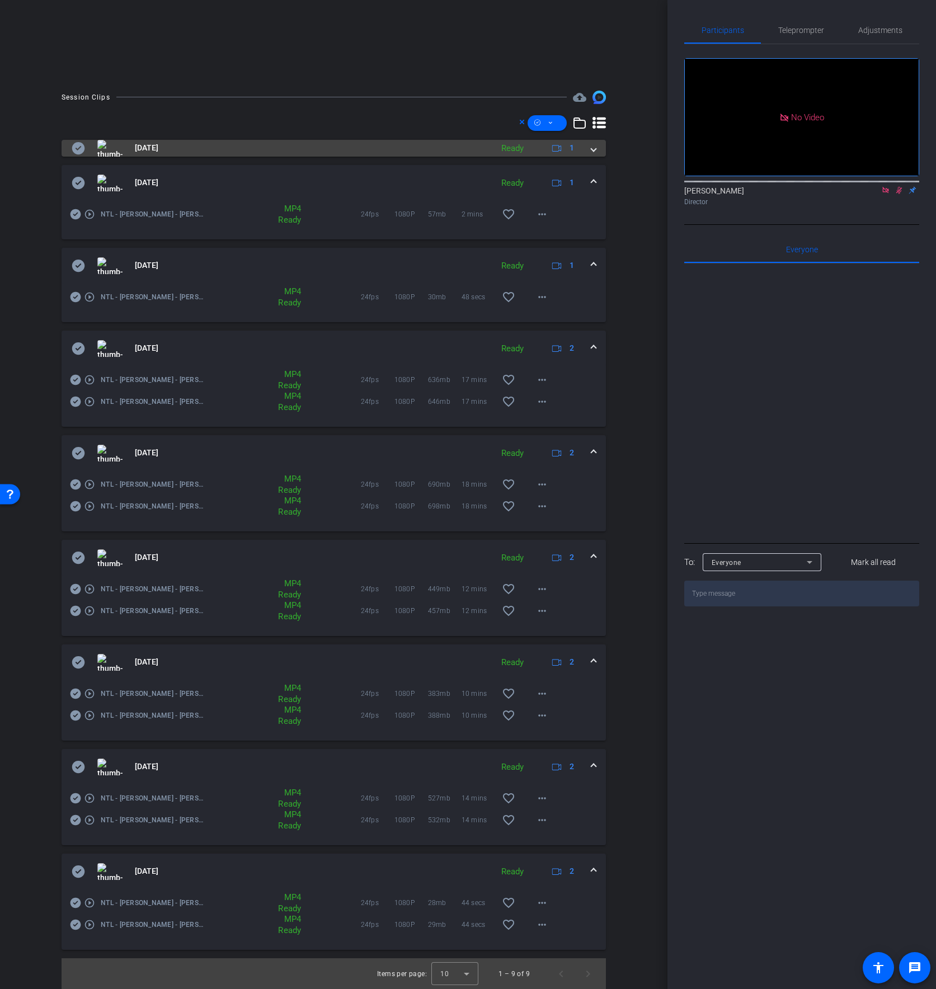
click at [210, 147] on mat-panel-title "[DATE]" at bounding box center [279, 148] width 415 height 17
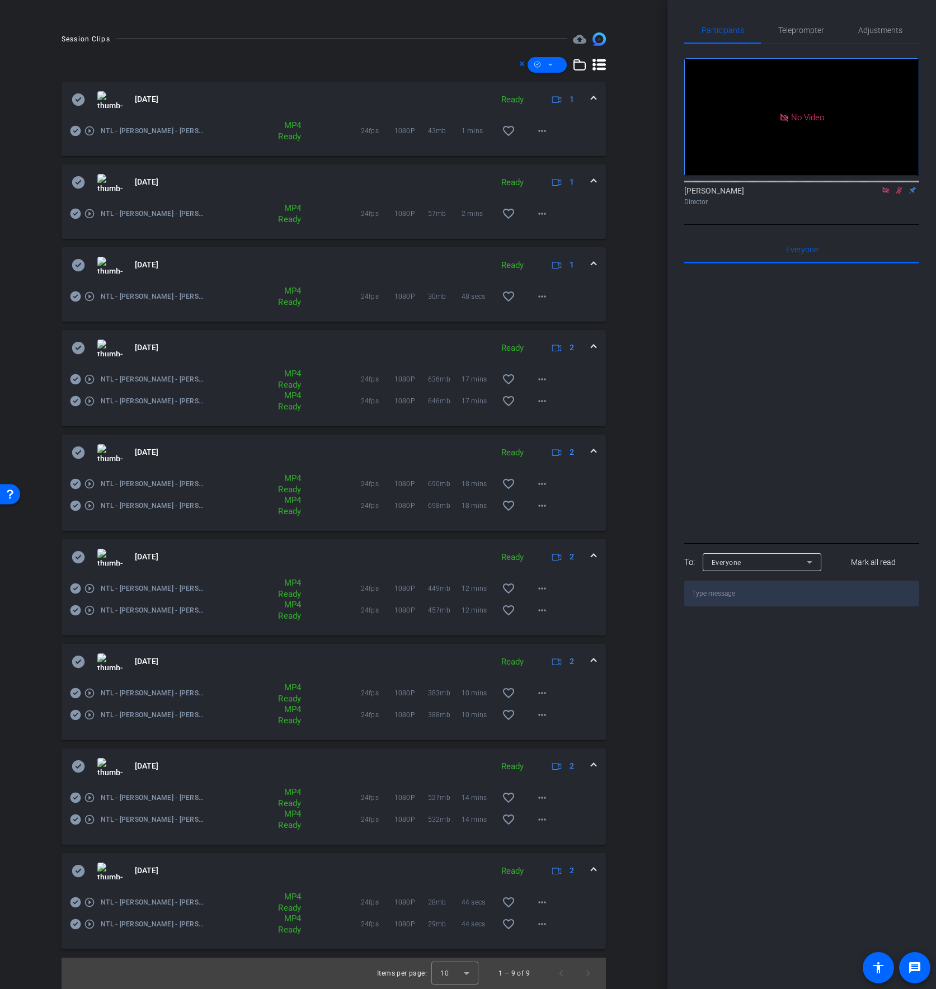
scroll to position [262, 0]
